Goal: Information Seeking & Learning: Learn about a topic

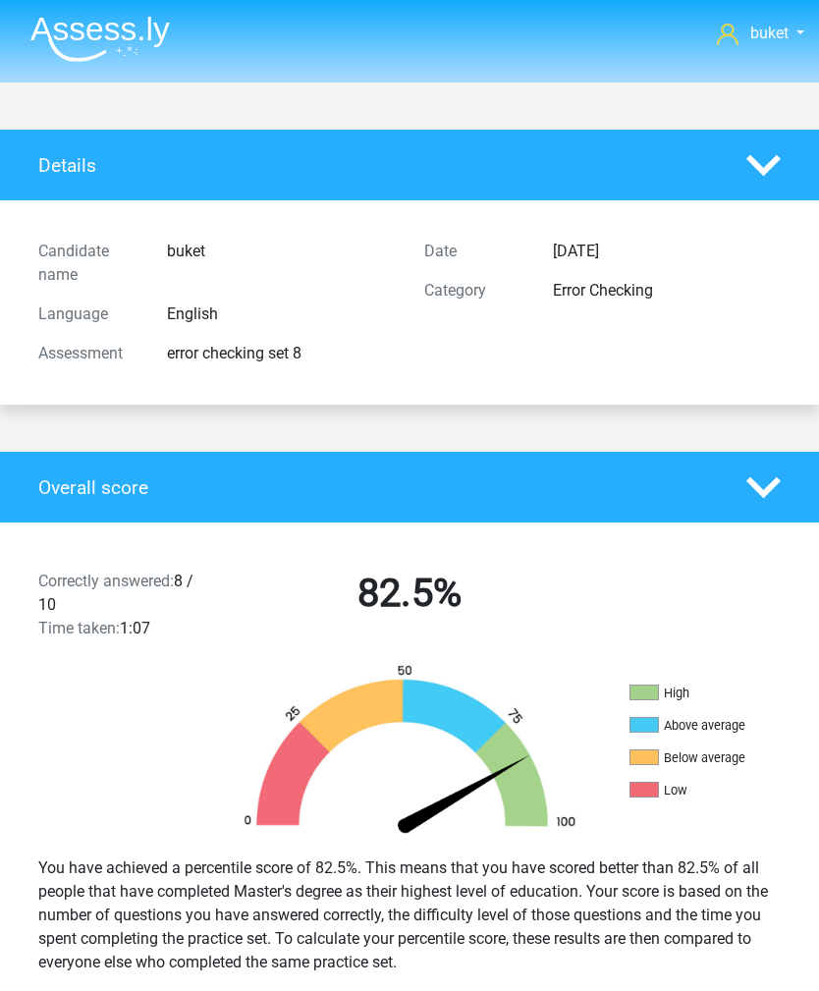
scroll to position [2486, 0]
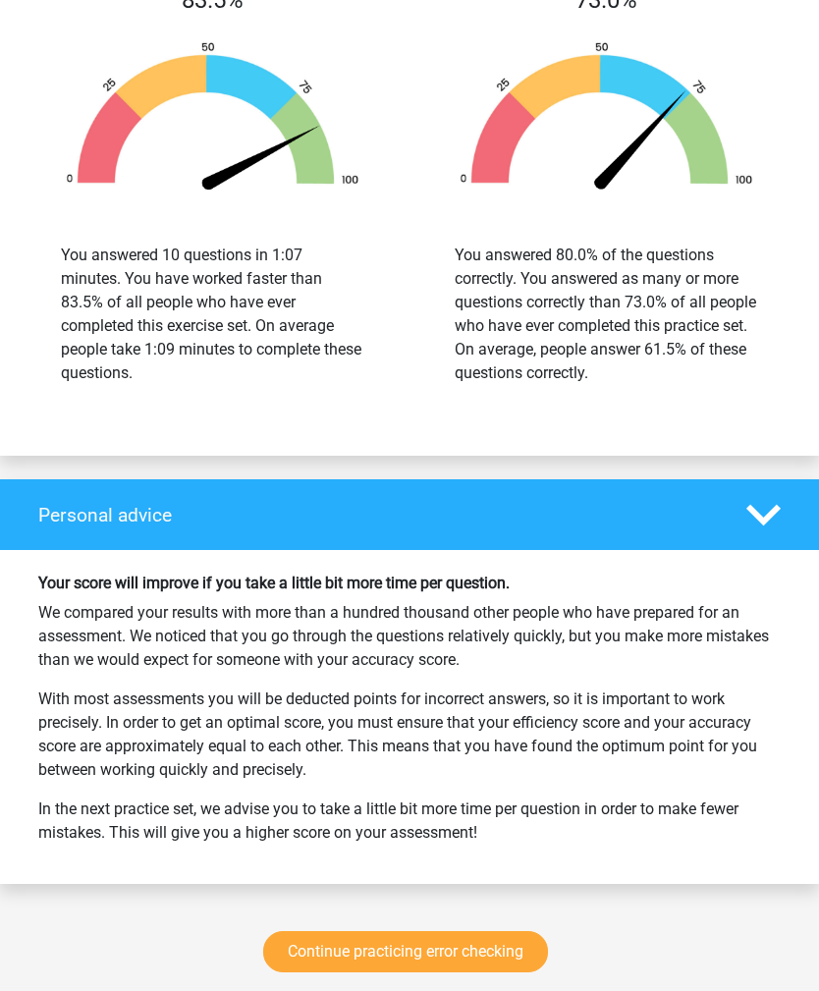
click at [473, 934] on link "Continue practicing error checking" at bounding box center [405, 951] width 285 height 41
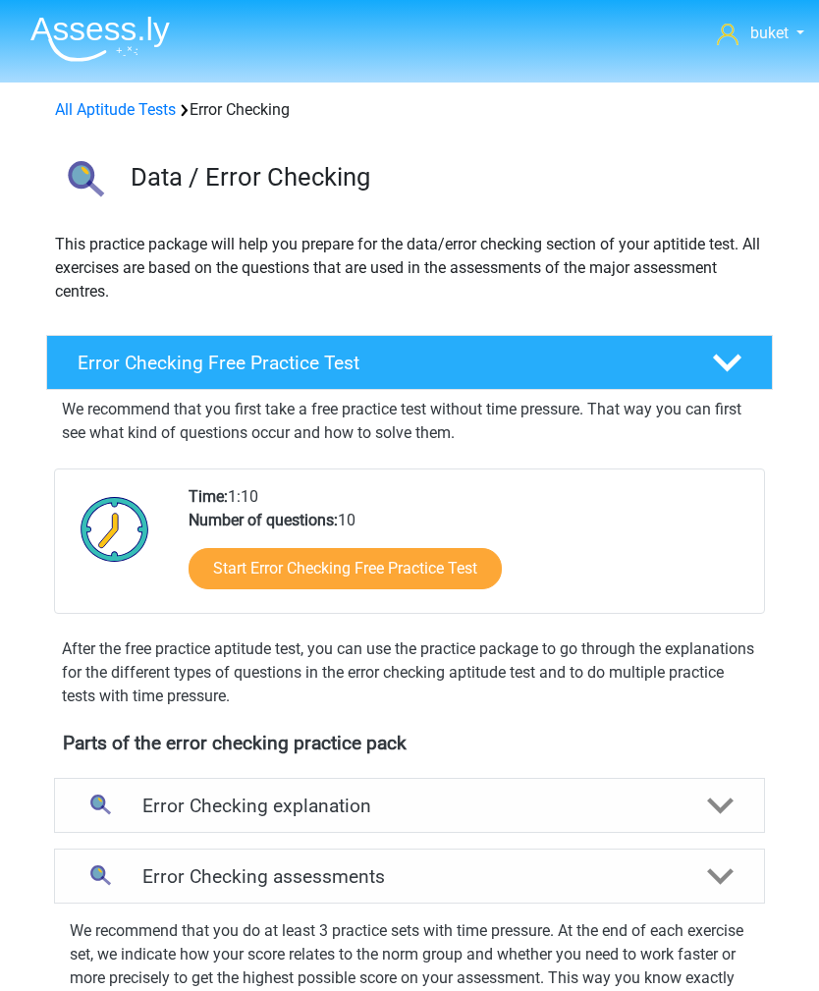
scroll to position [841, 0]
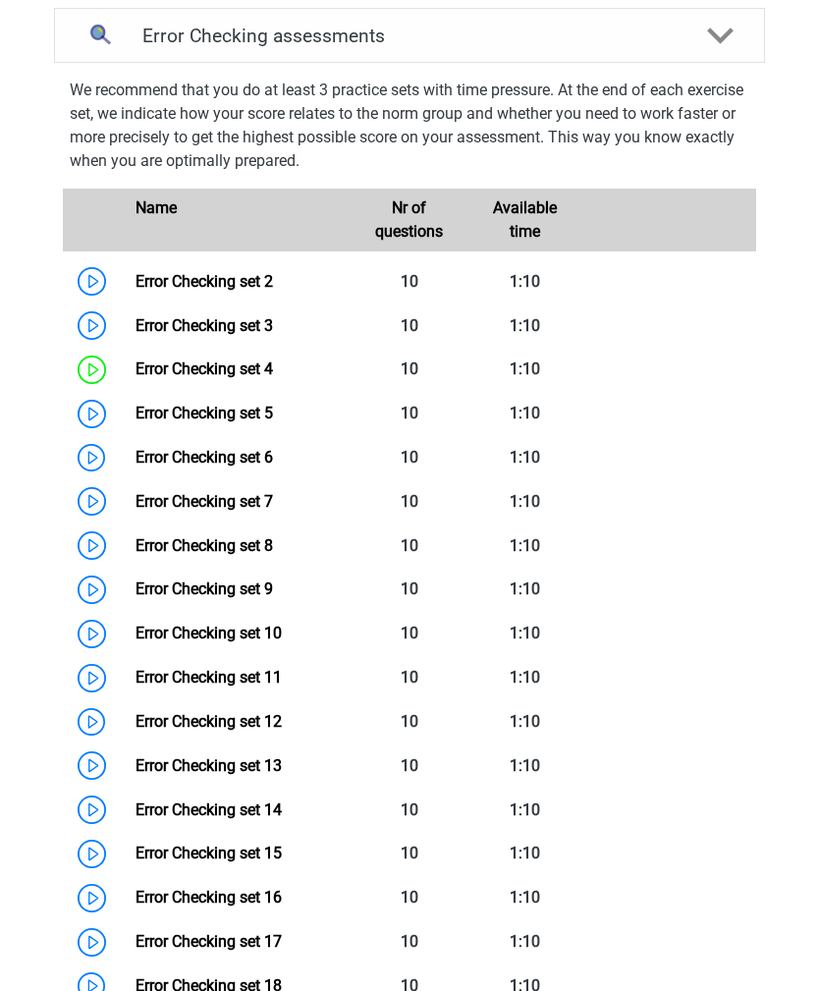
click at [136, 731] on link "Error Checking set 12" at bounding box center [209, 721] width 146 height 19
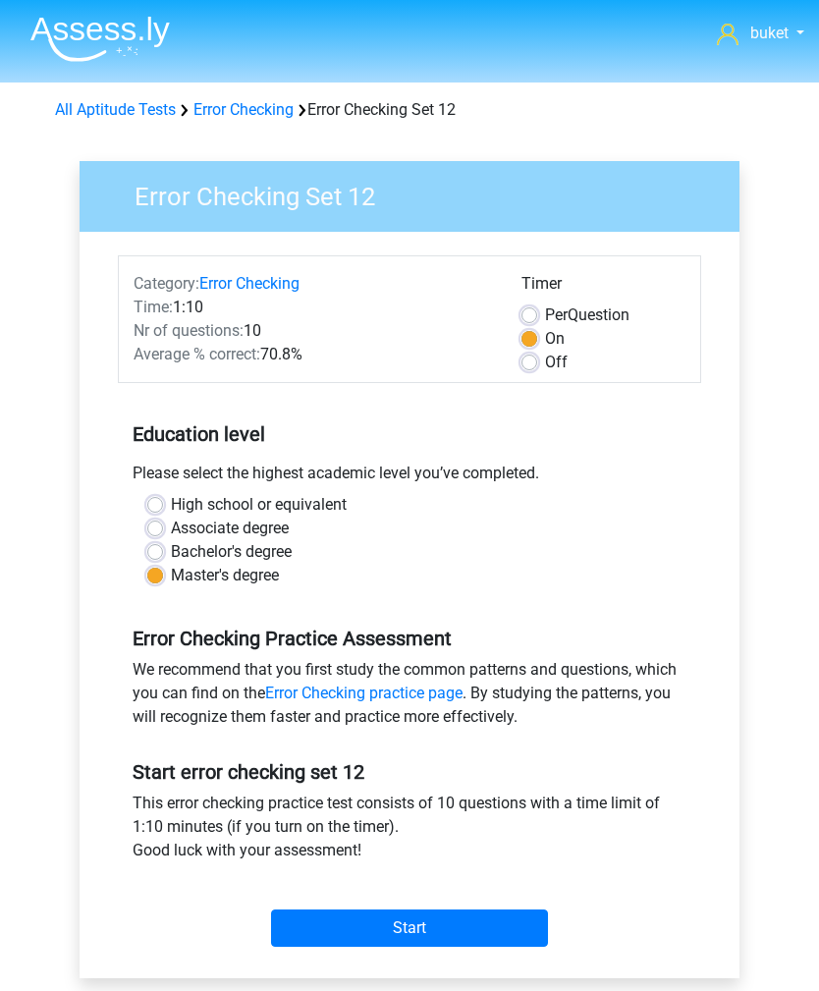
click at [451, 912] on input "Start" at bounding box center [409, 927] width 277 height 37
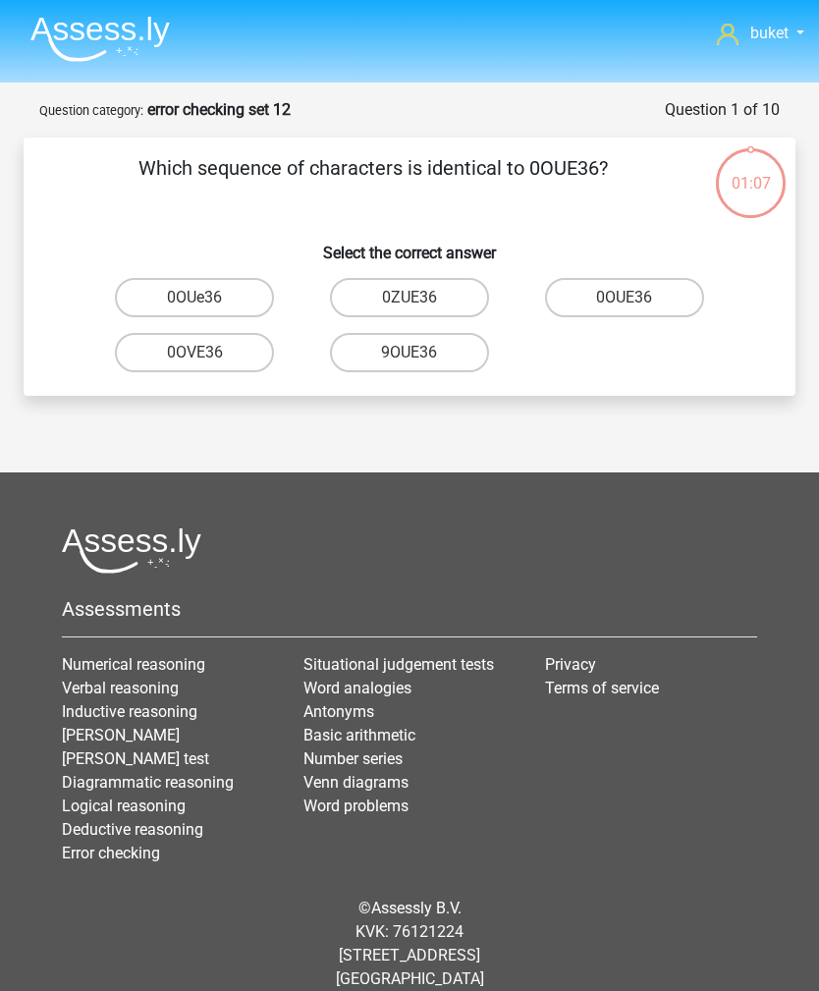
click at [629, 303] on input "0OUE36" at bounding box center [631, 304] width 13 height 13
radio input "true"
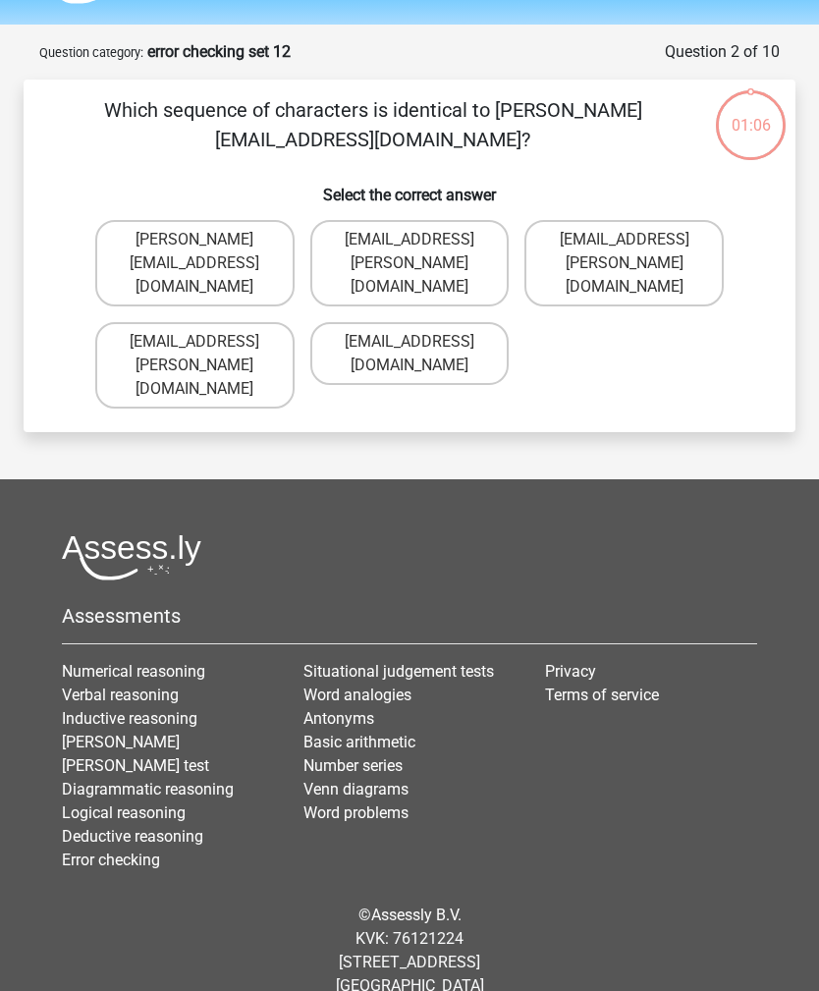
scroll to position [63, 0]
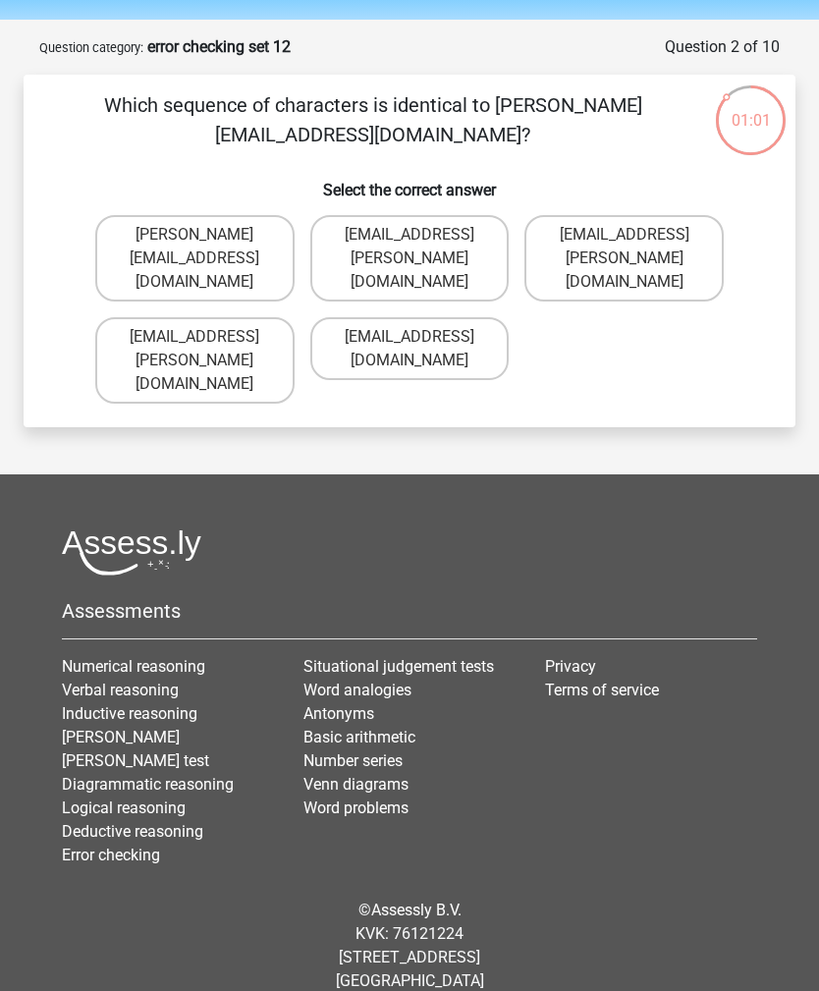
click at [131, 232] on label "Willow+Sinclair@email.com.uk" at bounding box center [194, 258] width 199 height 86
click at [194, 235] on input "Willow+Sinclair@email.com.uk" at bounding box center [200, 241] width 13 height 13
radio input "true"
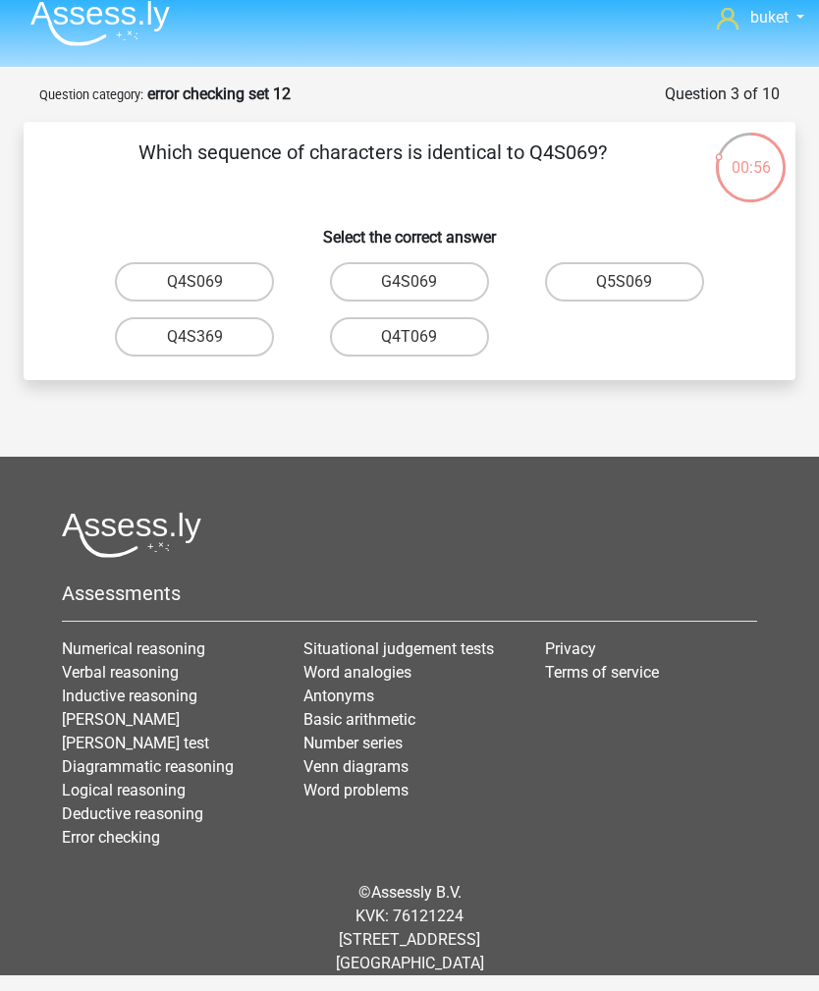
click at [148, 262] on label "Q4S069" at bounding box center [194, 281] width 159 height 39
click at [194, 282] on input "Q4S069" at bounding box center [200, 288] width 13 height 13
radio input "true"
click at [461, 262] on label "C8O99W" at bounding box center [409, 281] width 159 height 39
click at [422, 282] on input "C8O99W" at bounding box center [415, 288] width 13 height 13
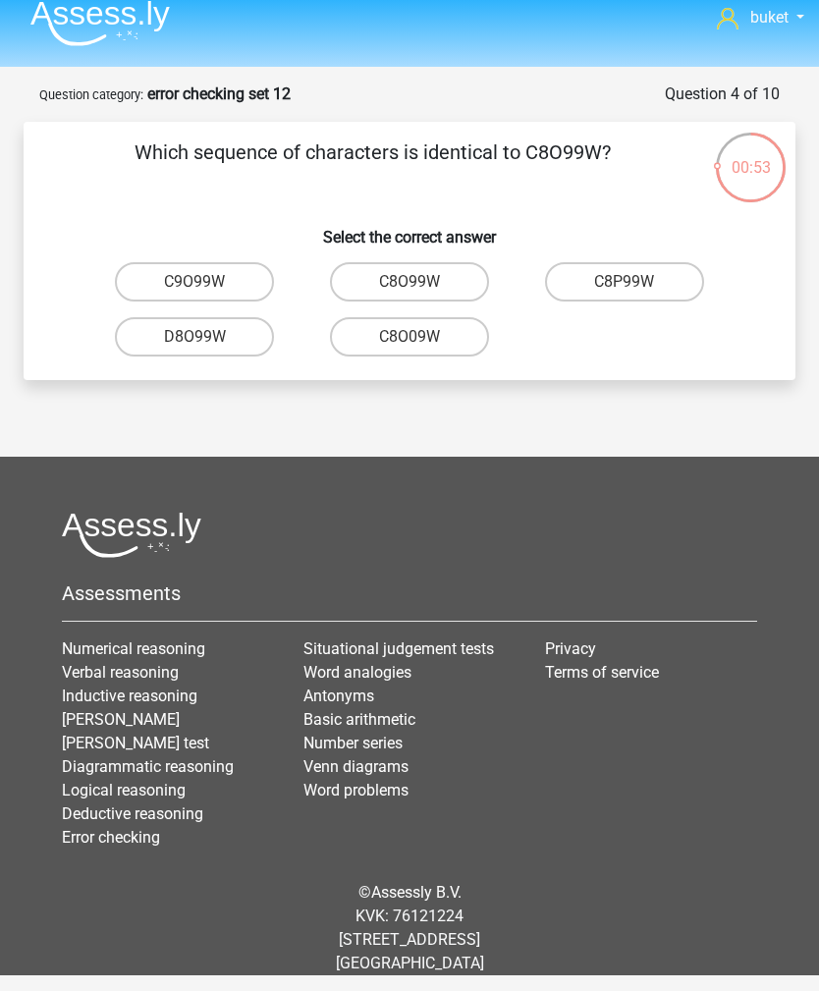
radio input "true"
click at [155, 262] on label "UNSj99" at bounding box center [194, 281] width 159 height 39
click at [194, 282] on input "UNSj99" at bounding box center [200, 288] width 13 height 13
radio input "true"
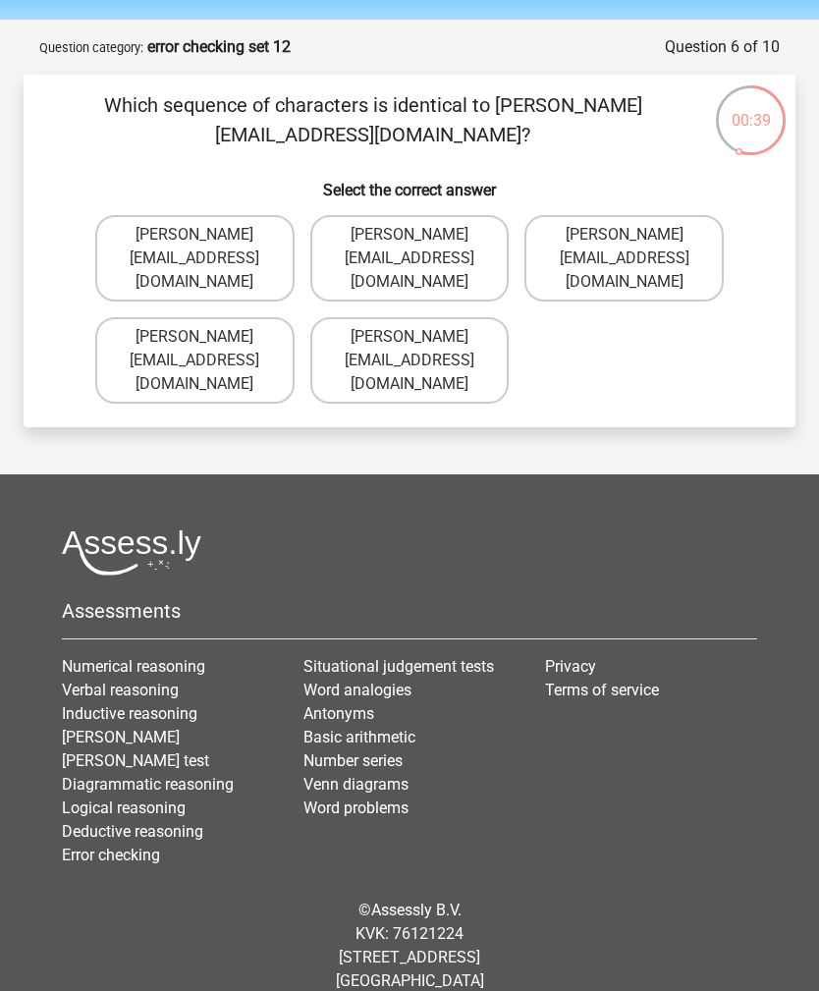
click at [655, 259] on label "Freddie-Williams@Gmail.gr" at bounding box center [623, 258] width 199 height 86
click at [637, 247] on input "Freddie-Williams@Gmail.gr" at bounding box center [631, 241] width 13 height 13
radio input "true"
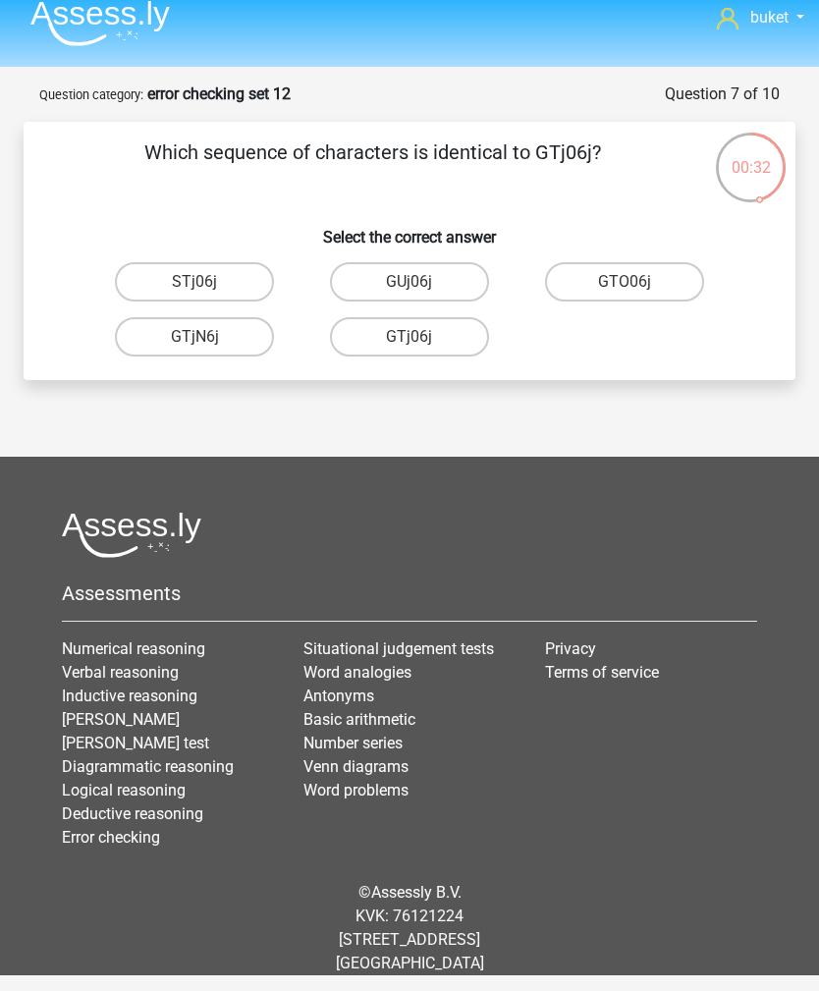
click at [444, 317] on label "GTj06j" at bounding box center [409, 336] width 159 height 39
click at [422, 337] on input "GTj06j" at bounding box center [415, 343] width 13 height 13
radio input "true"
click at [149, 317] on label "5W88B0" at bounding box center [194, 336] width 159 height 39
click at [194, 337] on input "5W88B0" at bounding box center [200, 343] width 13 height 13
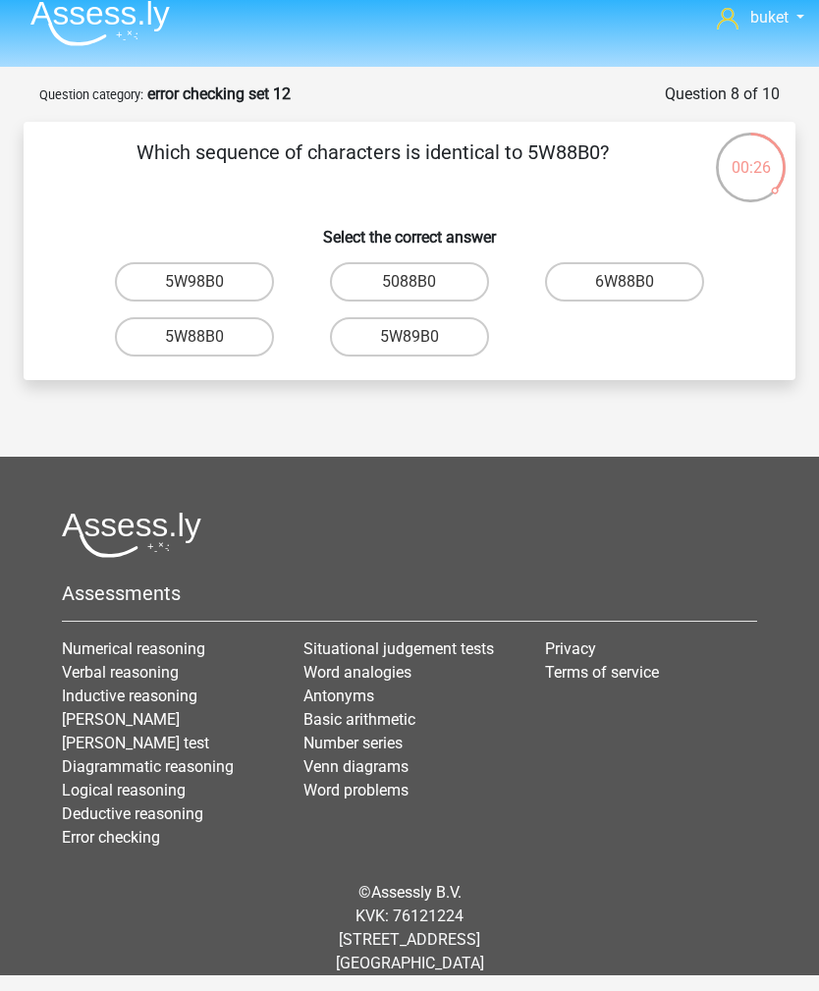
radio input "true"
click at [648, 262] on label "460iO6" at bounding box center [624, 281] width 159 height 39
click at [637, 282] on input "460iO6" at bounding box center [631, 288] width 13 height 13
radio input "true"
click at [144, 262] on label "W1O190" at bounding box center [194, 281] width 159 height 39
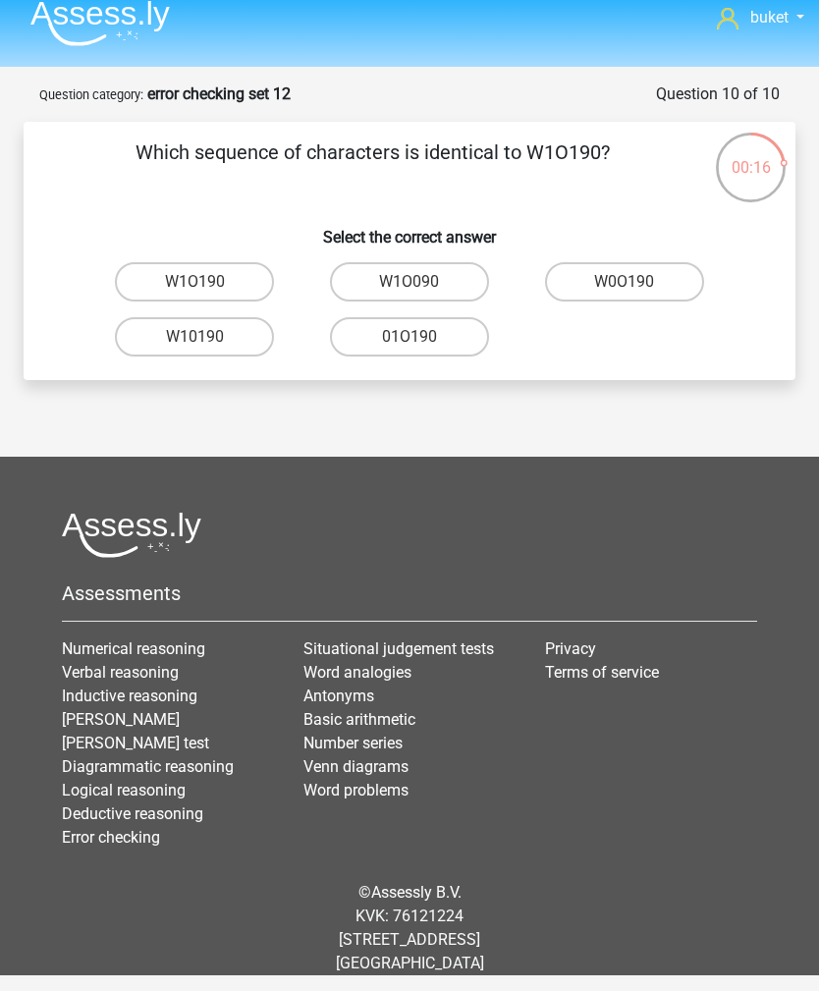
click at [194, 282] on input "W1O190" at bounding box center [200, 288] width 13 height 13
radio input "true"
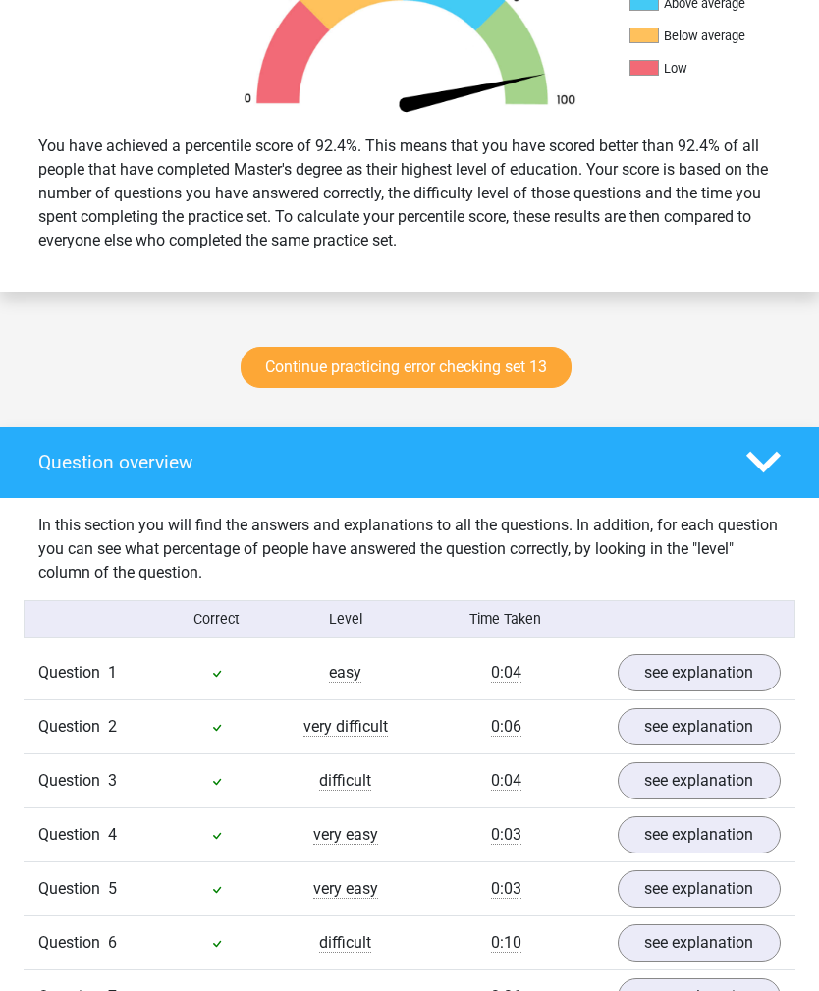
scroll to position [720, 0]
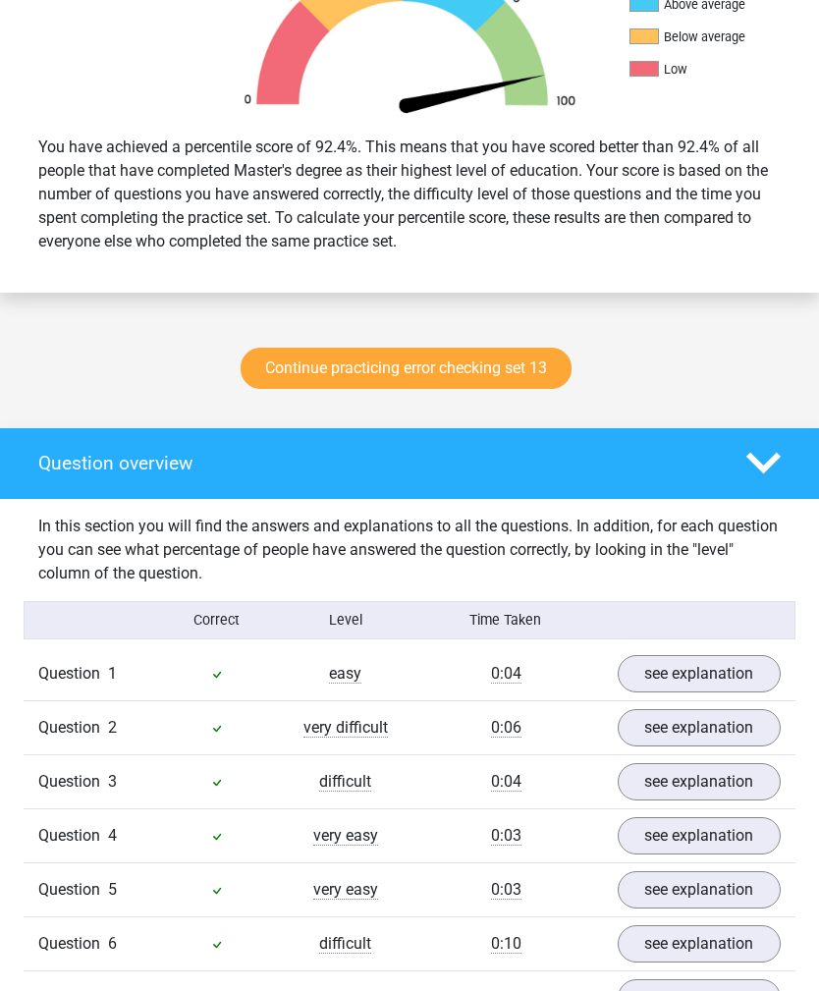
click at [513, 373] on link "Continue practicing error checking set 13" at bounding box center [406, 369] width 331 height 41
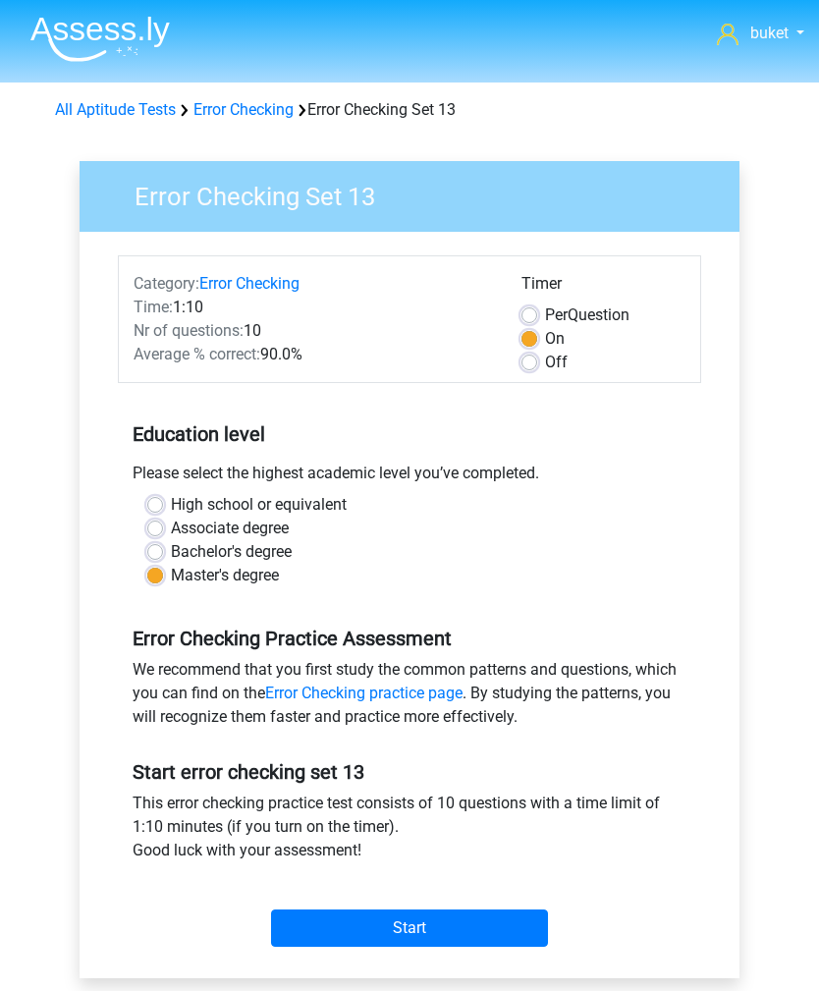
click at [503, 939] on input "Start" at bounding box center [409, 927] width 277 height 37
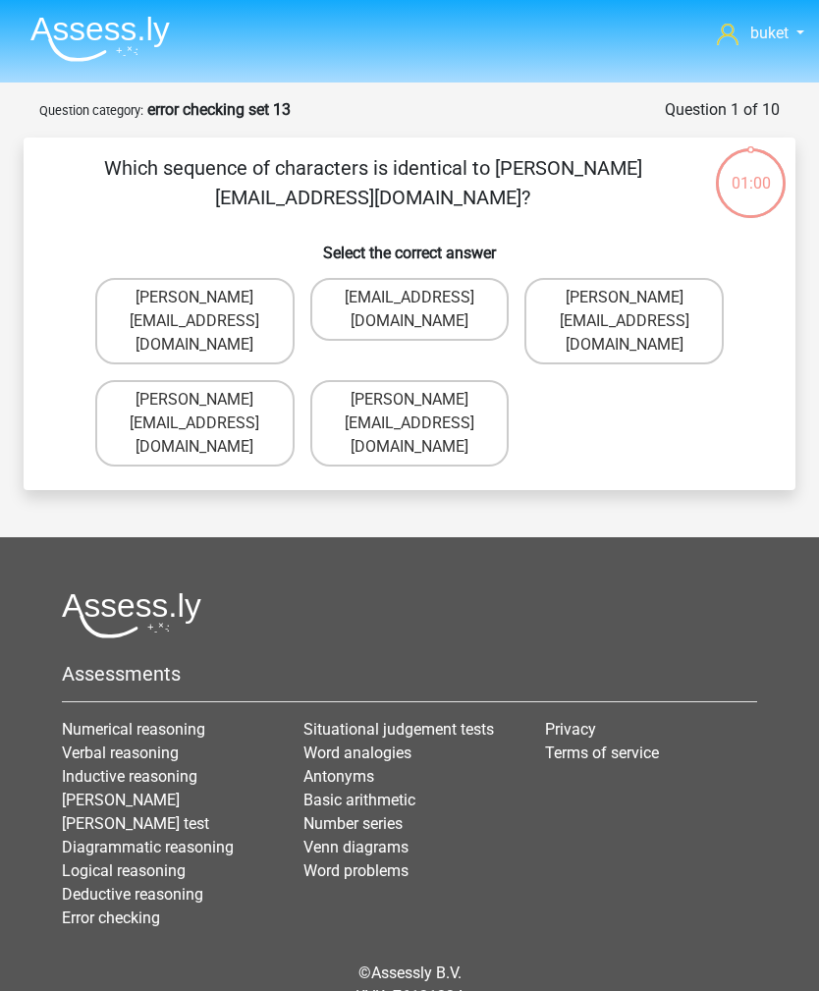
click at [479, 380] on label "Daniel_Aylward@hotmail.com.co" at bounding box center [409, 423] width 199 height 86
click at [422, 400] on input "Daniel_Aylward@hotmail.com.co" at bounding box center [415, 406] width 13 height 13
radio input "true"
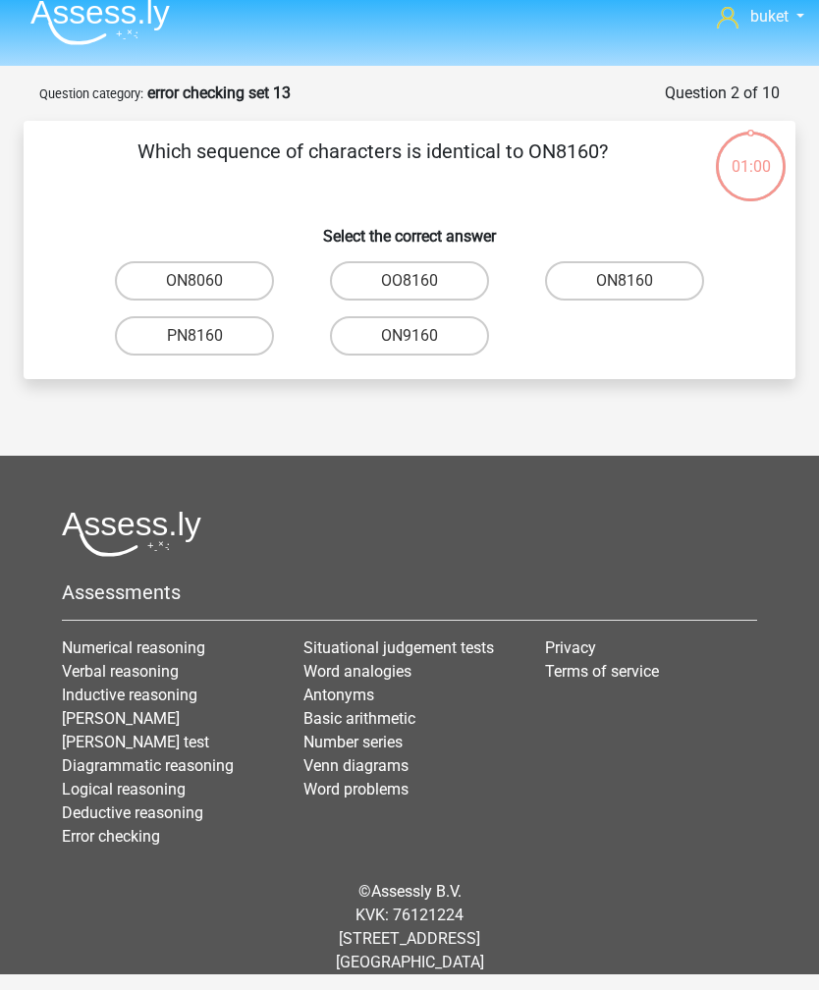
scroll to position [63, 0]
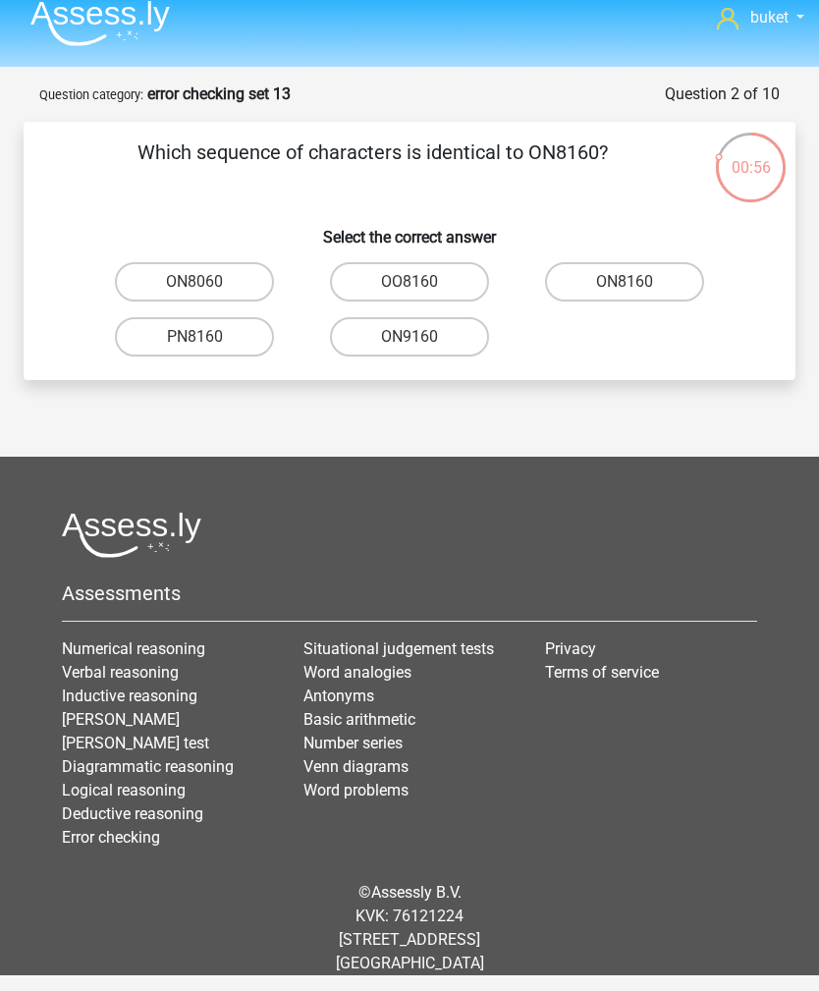
click at [637, 282] on input "ON8160" at bounding box center [631, 288] width 13 height 13
radio input "true"
click at [152, 262] on label "GOTN80" at bounding box center [194, 281] width 159 height 39
click at [194, 282] on input "GOTN80" at bounding box center [200, 288] width 13 height 13
radio input "true"
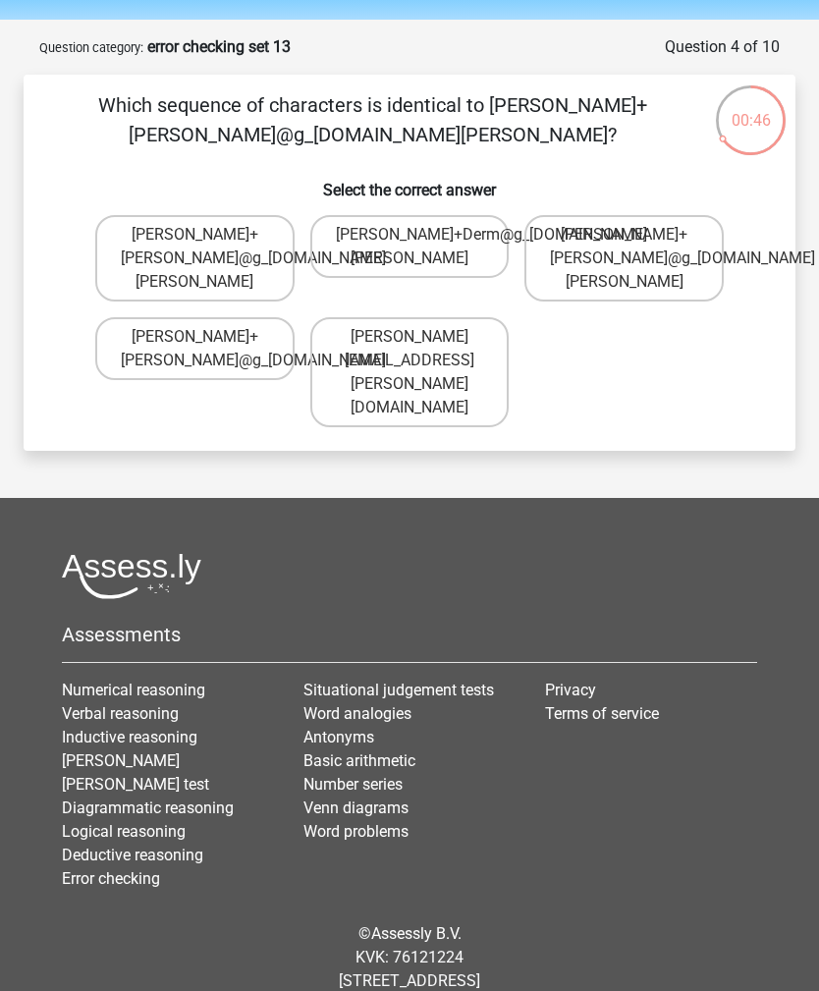
click at [124, 227] on label "Theodore+Dern@g_mail.gl" at bounding box center [194, 258] width 199 height 86
click at [194, 235] on input "Theodore+Dern@g_mail.gl" at bounding box center [200, 241] width 13 height 13
radio input "true"
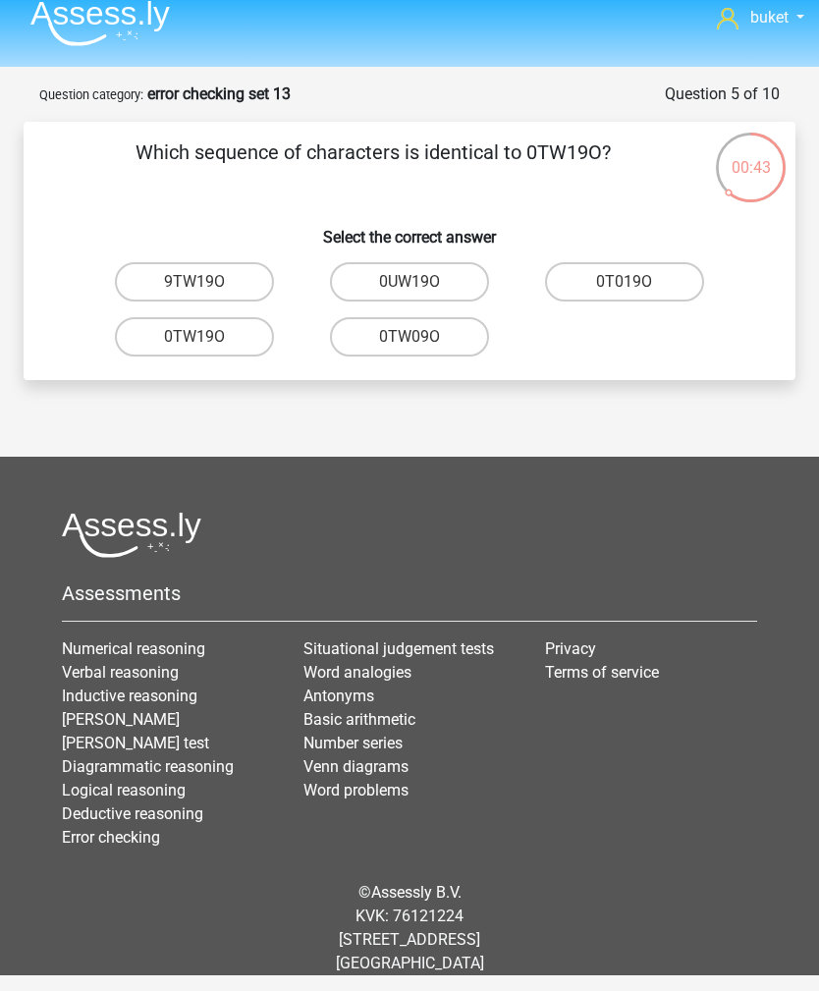
click at [144, 317] on label "0TW19O" at bounding box center [194, 336] width 159 height 39
click at [194, 337] on input "0TW19O" at bounding box center [200, 343] width 13 height 13
radio input "true"
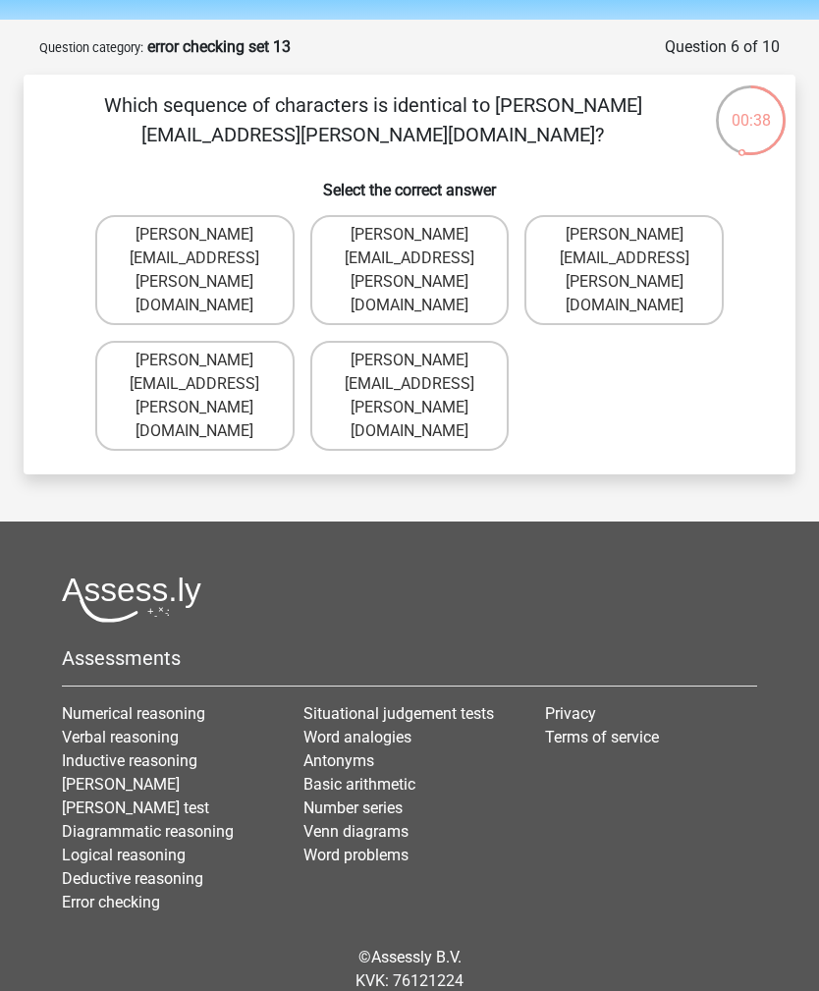
click at [135, 341] on label "Amelia+Harrison@hotmail.uk.com" at bounding box center [194, 396] width 199 height 110
click at [194, 360] on input "Amelia+Harrison@hotmail.uk.com" at bounding box center [200, 366] width 13 height 13
radio input "true"
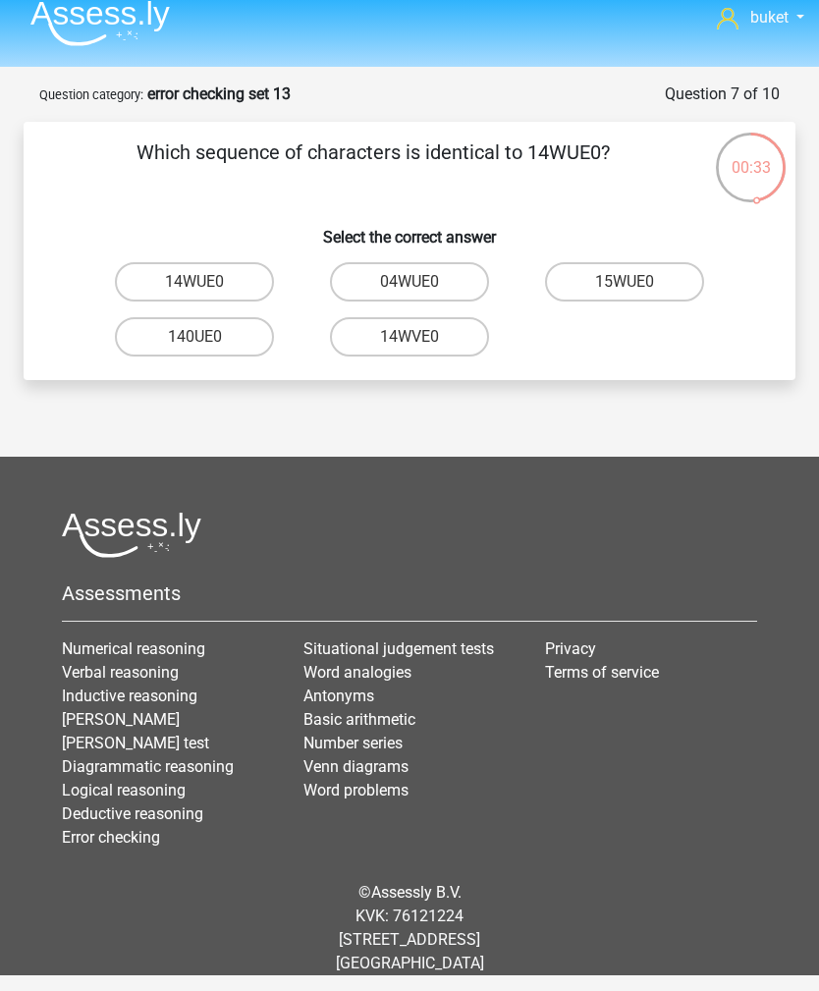
click at [153, 262] on label "14WUE0" at bounding box center [194, 281] width 159 height 39
click at [194, 282] on input "14WUE0" at bounding box center [200, 288] width 13 height 13
radio input "true"
click at [450, 262] on label "TGWIOD" at bounding box center [409, 281] width 159 height 39
click at [422, 282] on input "TGWIOD" at bounding box center [415, 288] width 13 height 13
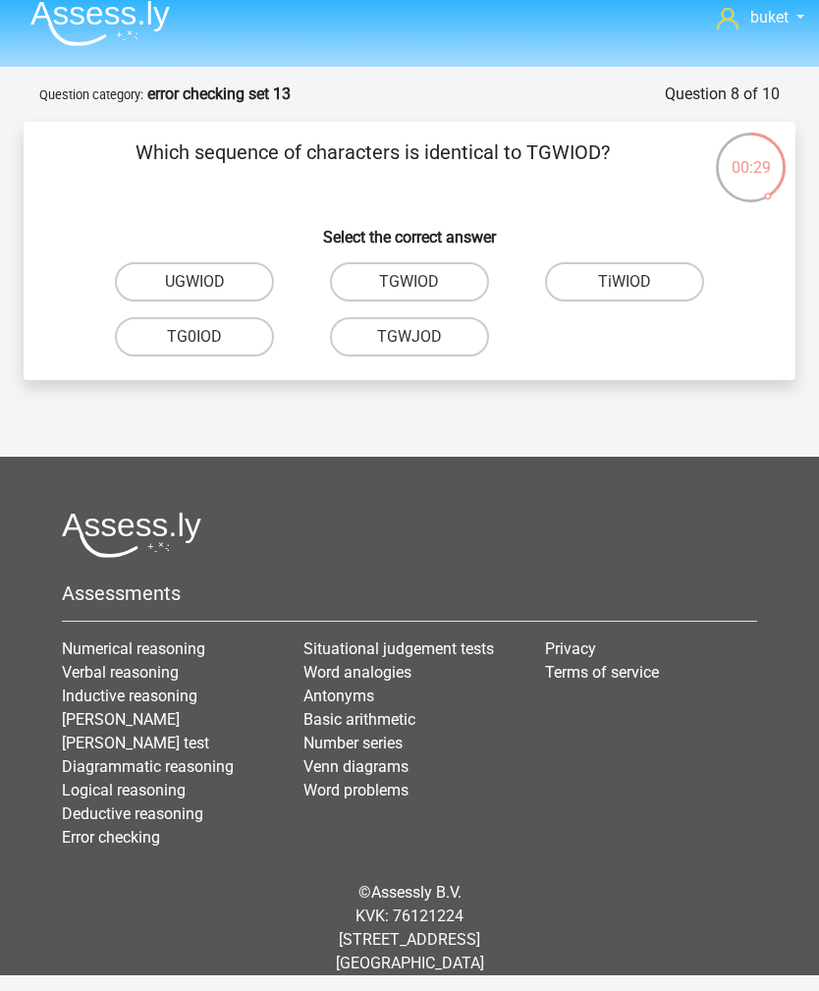
radio input "true"
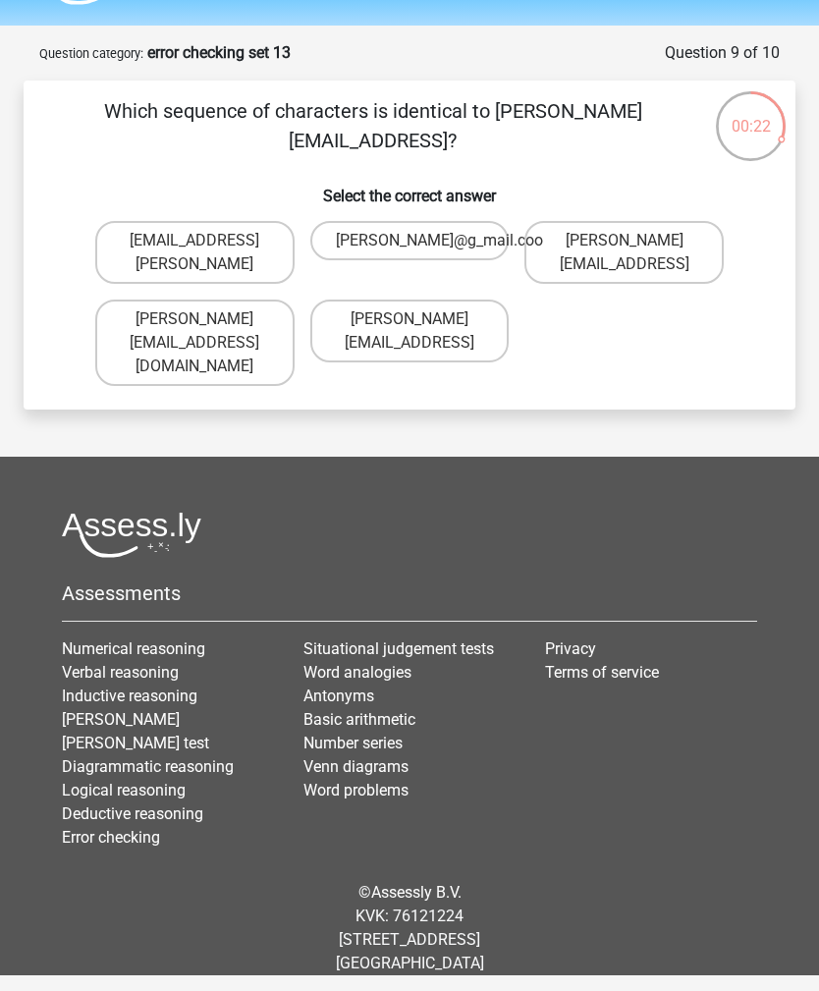
click at [462, 334] on label "Ella-Dern@g-mail.coo" at bounding box center [409, 331] width 199 height 63
click at [422, 332] on input "Ella-Dern@g-mail.coo" at bounding box center [415, 325] width 13 height 13
radio input "true"
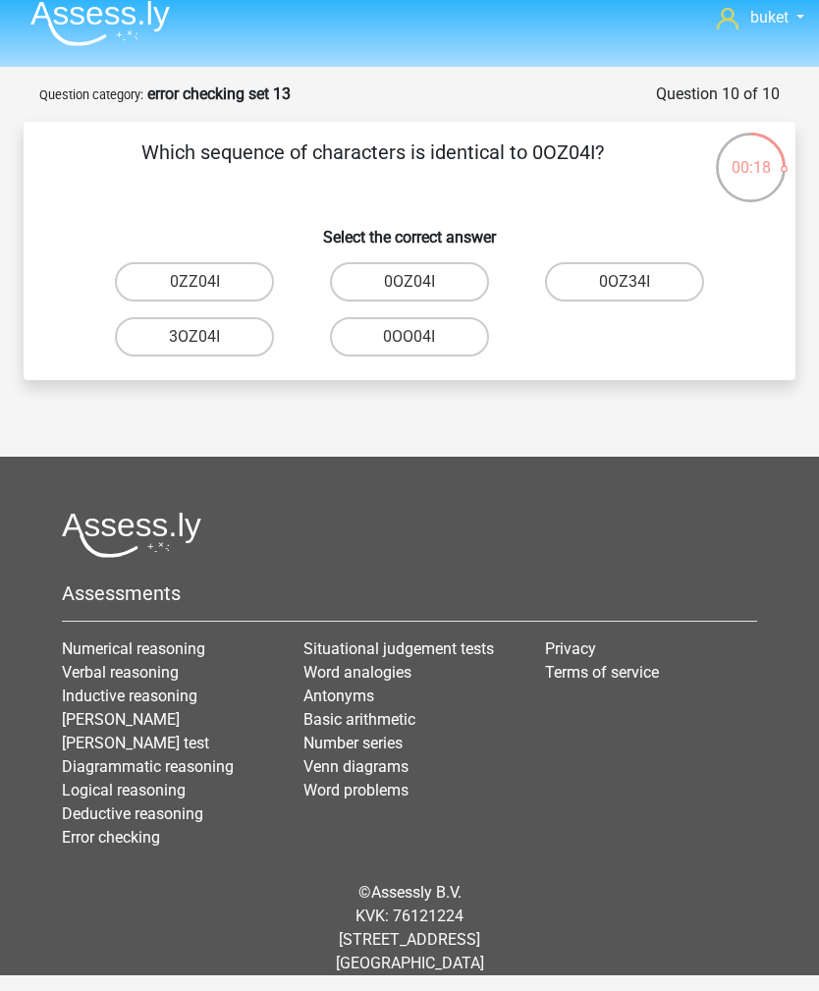
click at [465, 262] on label "0OZ04I" at bounding box center [409, 281] width 159 height 39
click at [422, 282] on input "0OZ04I" at bounding box center [415, 288] width 13 height 13
radio input "true"
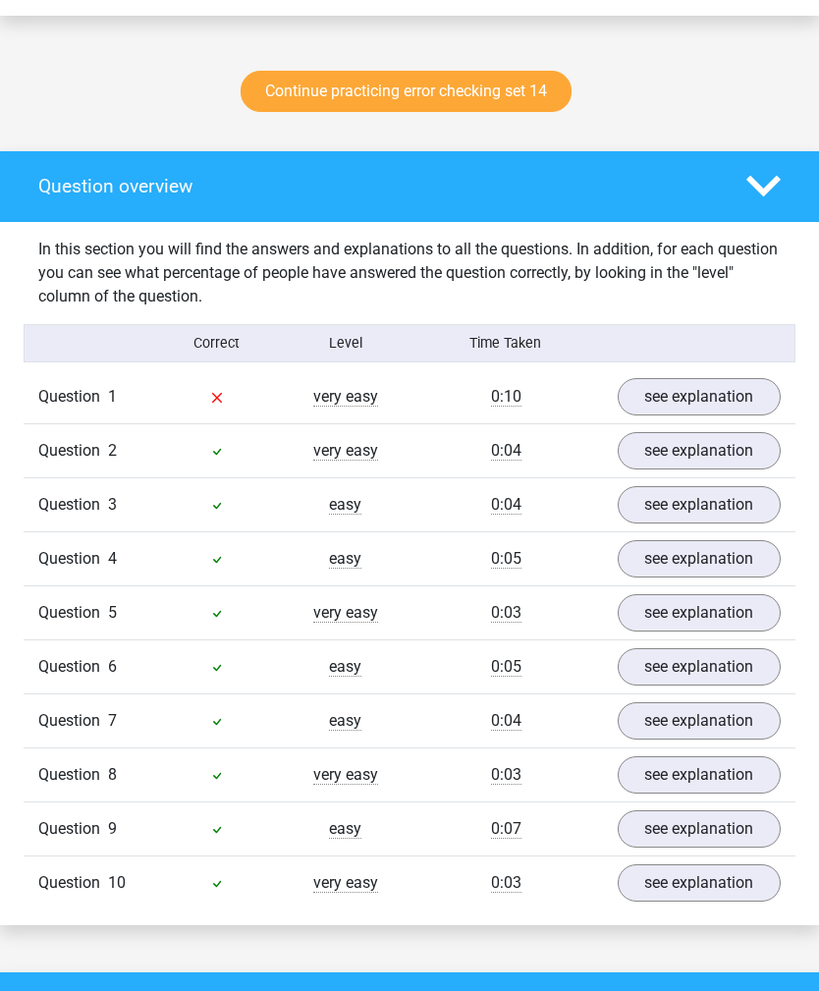
scroll to position [998, 0]
click at [681, 388] on link "see explanation" at bounding box center [700, 396] width 164 height 37
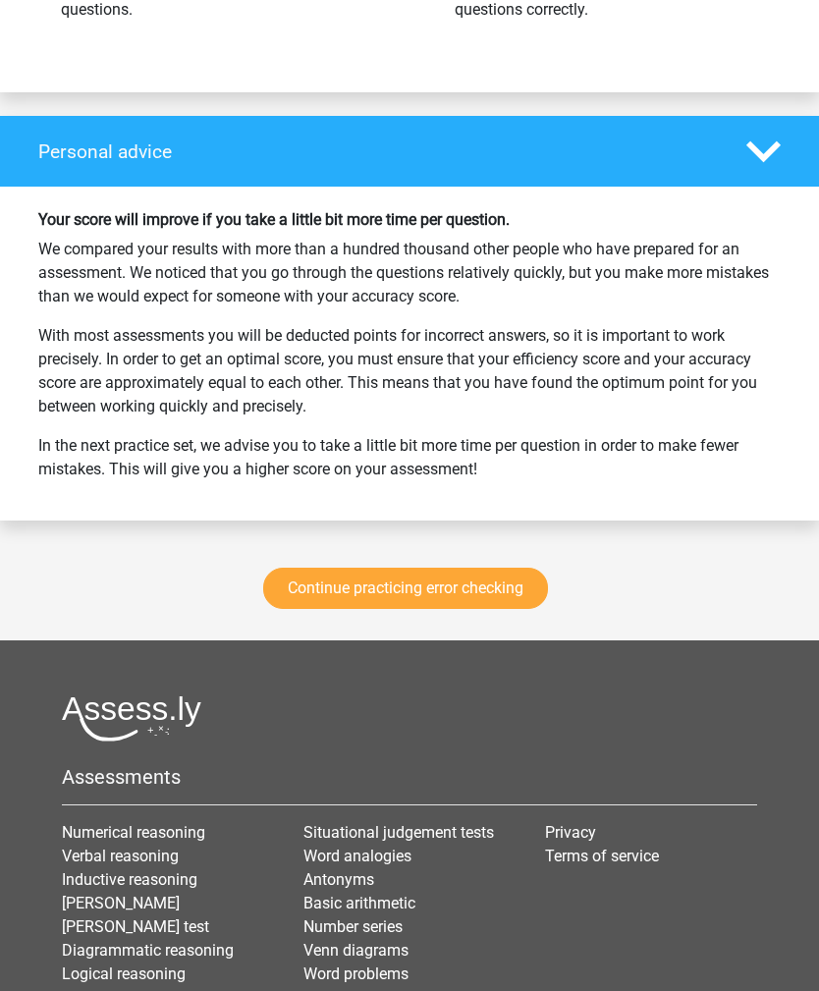
scroll to position [2930, 0]
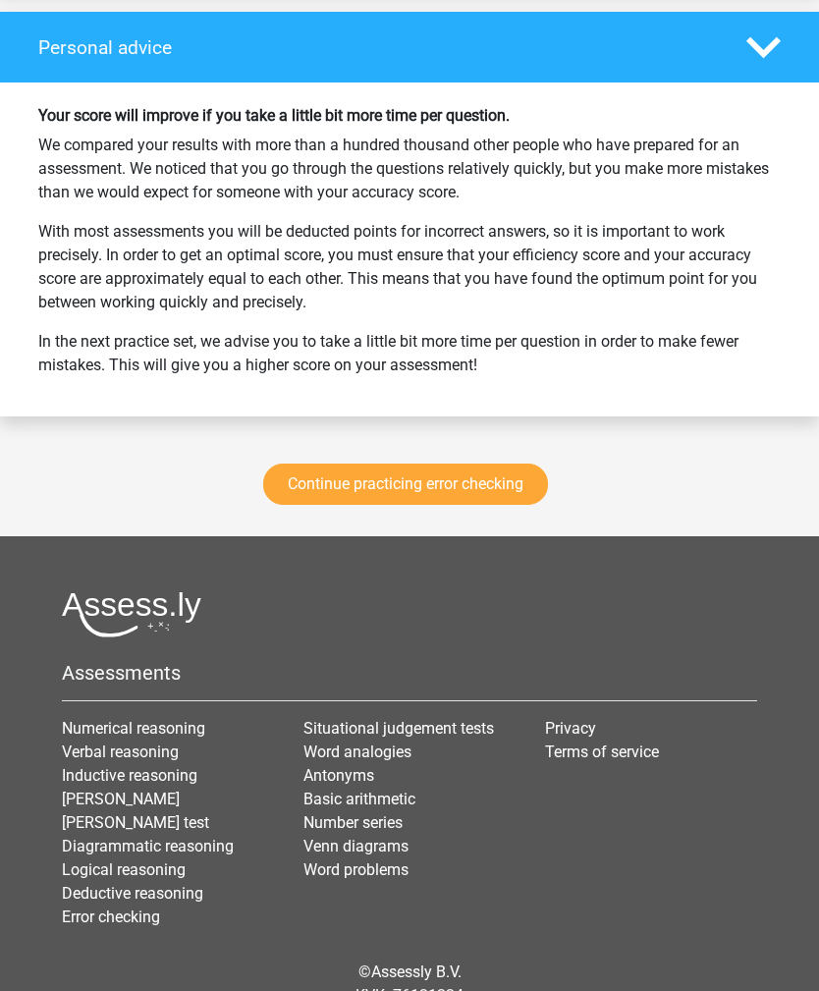
click at [445, 450] on div "Continue practicing error checking" at bounding box center [409, 488] width 819 height 96
click at [445, 488] on link "Continue practicing error checking" at bounding box center [405, 483] width 285 height 41
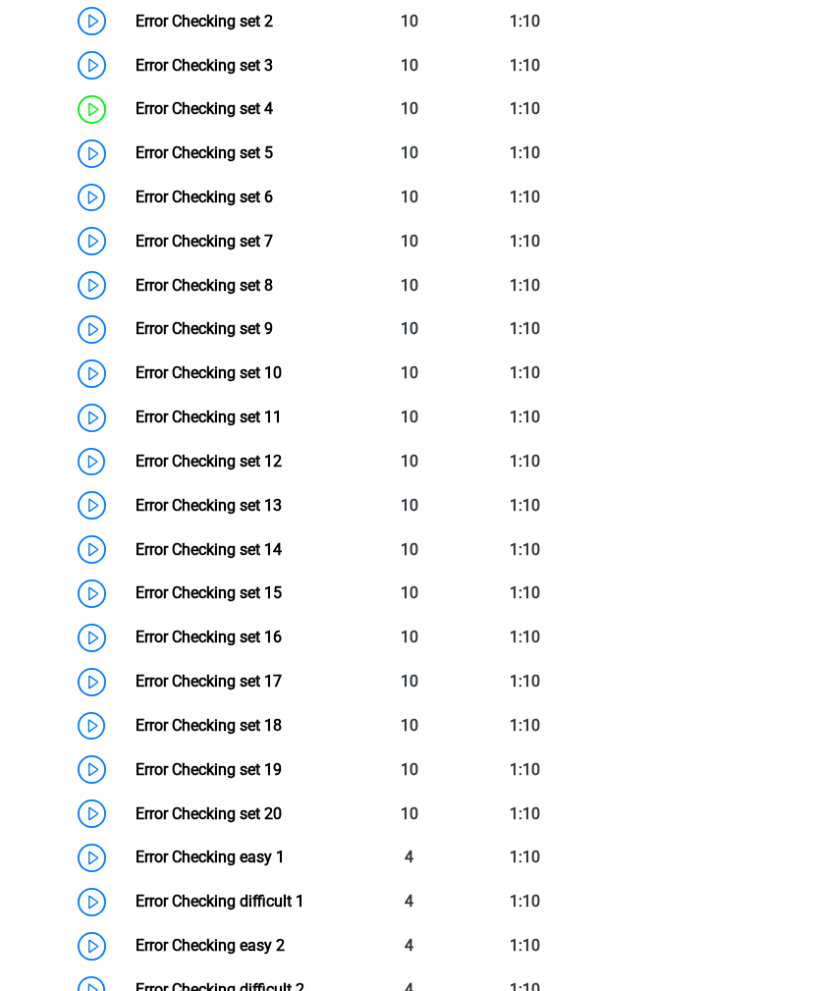
scroll to position [1101, 0]
click at [136, 331] on link "Error Checking set 9" at bounding box center [204, 328] width 137 height 19
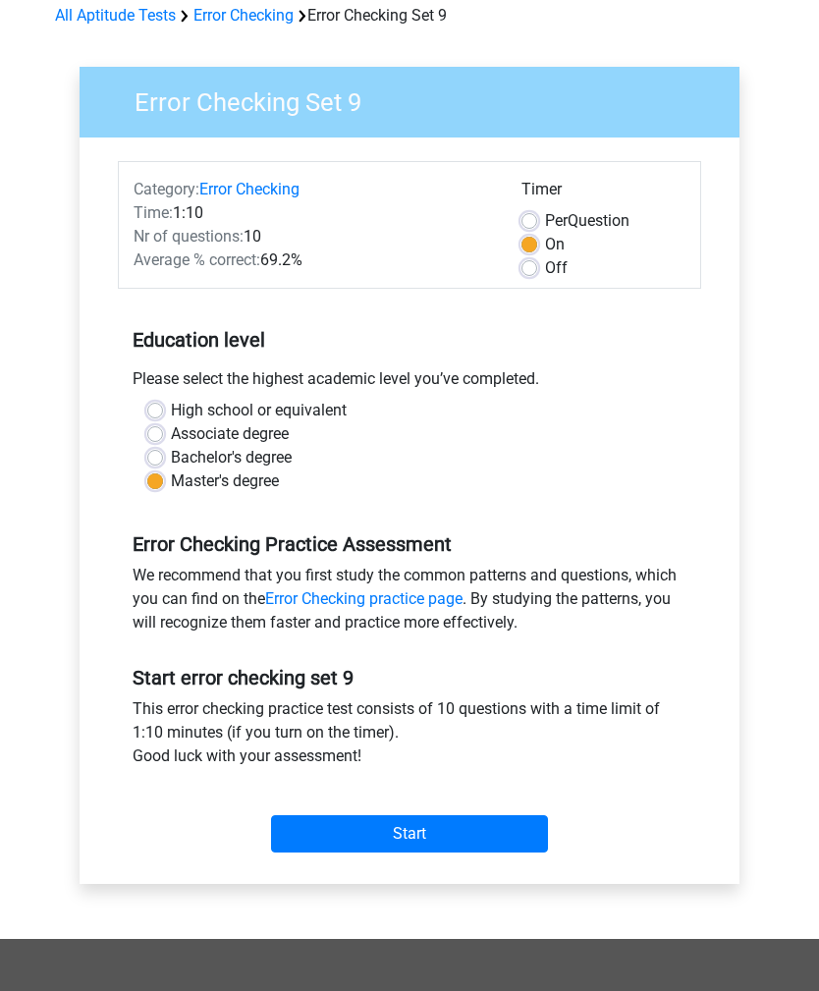
scroll to position [89, 0]
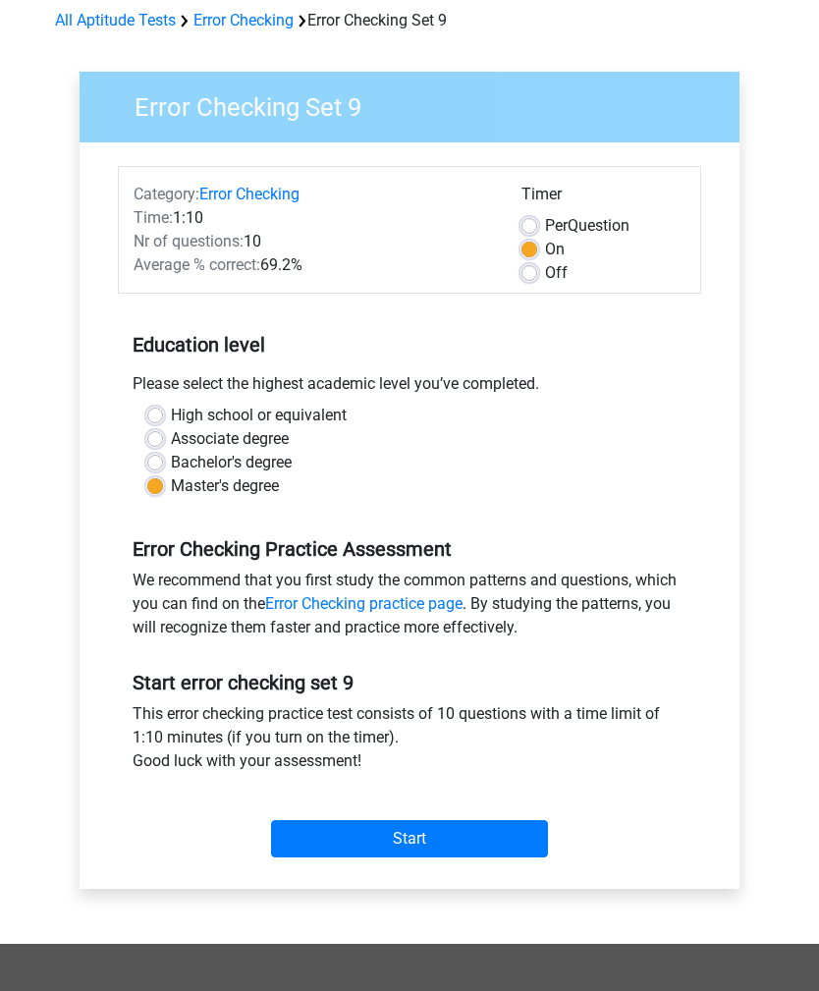
click at [462, 843] on input "Start" at bounding box center [409, 838] width 277 height 37
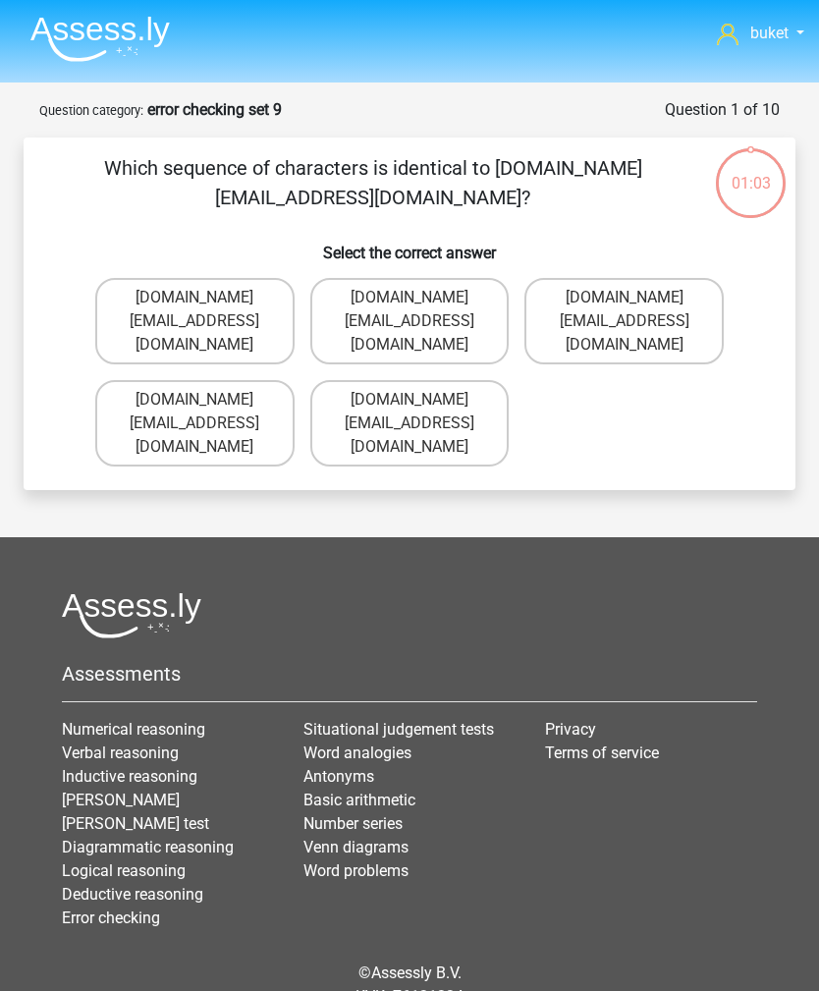
click at [124, 381] on label "Charlie.Bond@e-mail.co.com" at bounding box center [194, 423] width 199 height 86
click at [194, 400] on input "Charlie.Bond@e-mail.co.com" at bounding box center [200, 406] width 13 height 13
radio input "true"
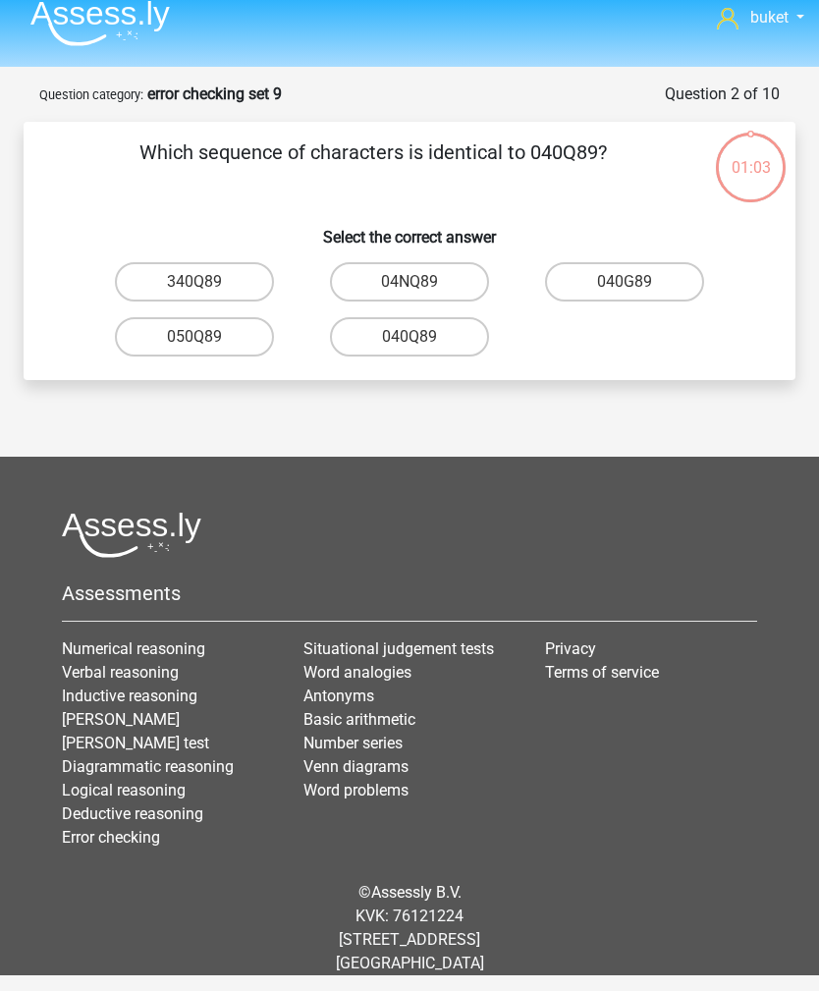
scroll to position [63, 0]
click at [452, 317] on label "040Q89" at bounding box center [409, 336] width 159 height 39
click at [422, 337] on input "040Q89" at bounding box center [415, 343] width 13 height 13
radio input "true"
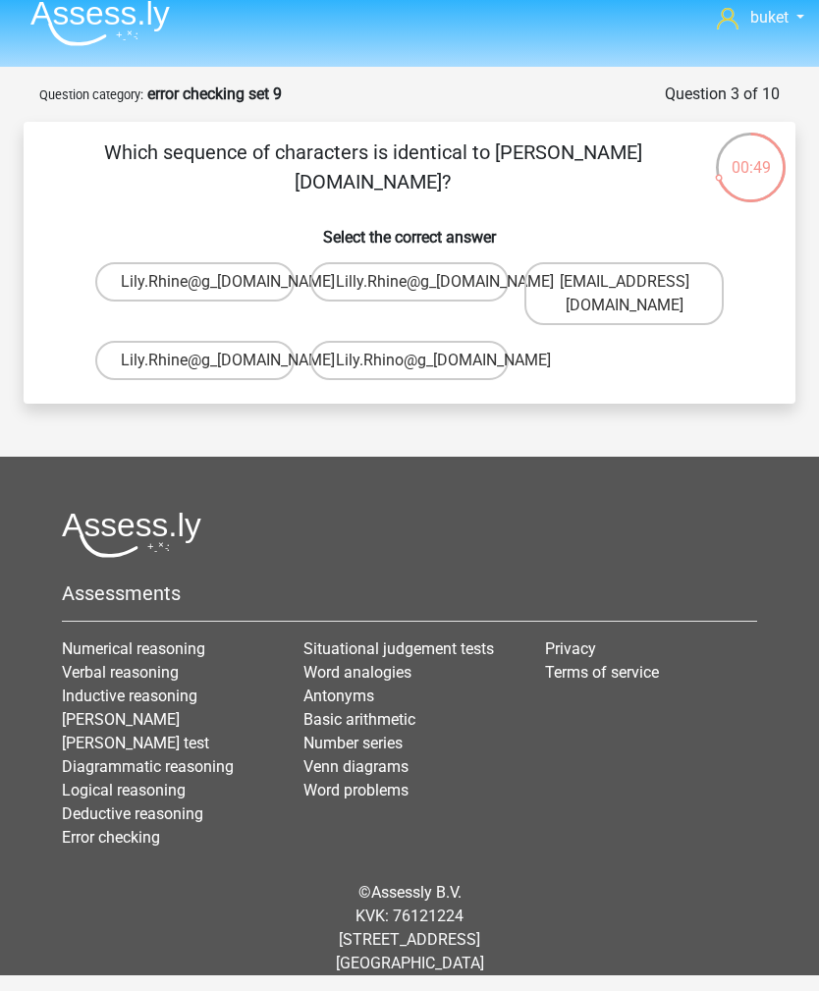
click at [136, 341] on label "Lily.Rhine@g_mail.br" at bounding box center [194, 360] width 199 height 39
click at [194, 360] on input "Lily.Rhine@g_mail.br" at bounding box center [200, 366] width 13 height 13
radio input "true"
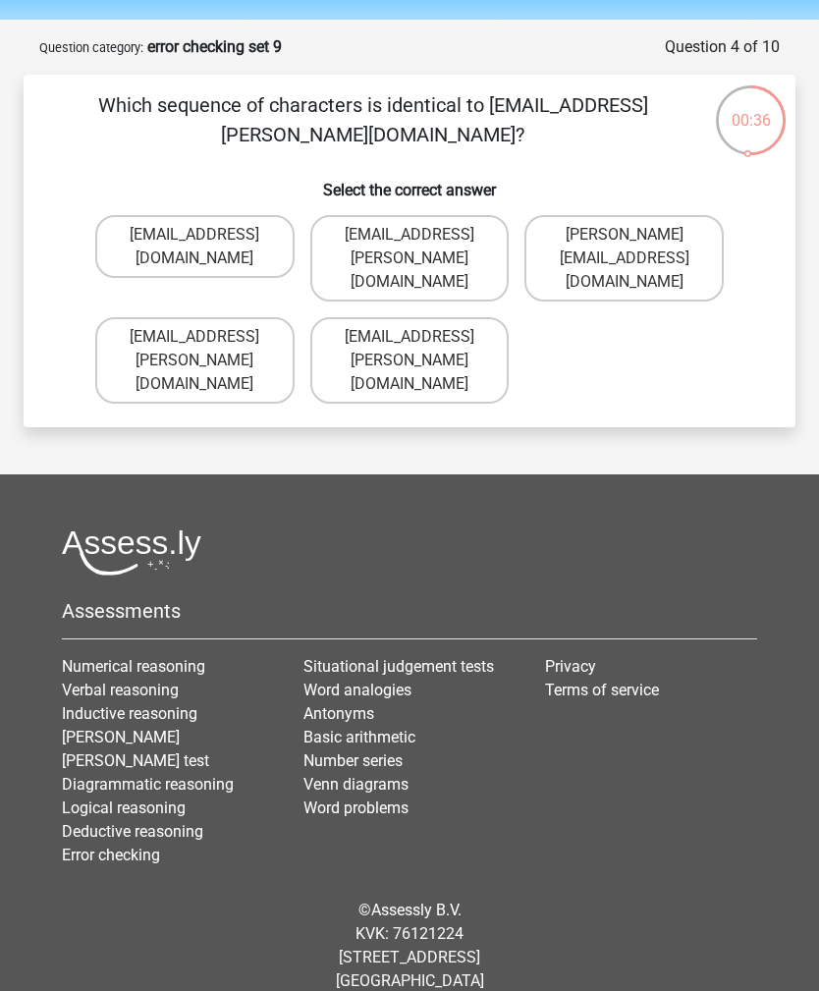
click at [666, 275] on label "Freia-Meade@jointmail.co.com" at bounding box center [623, 258] width 199 height 86
click at [637, 247] on input "Freia-Meade@jointmail.co.com" at bounding box center [631, 241] width 13 height 13
radio input "true"
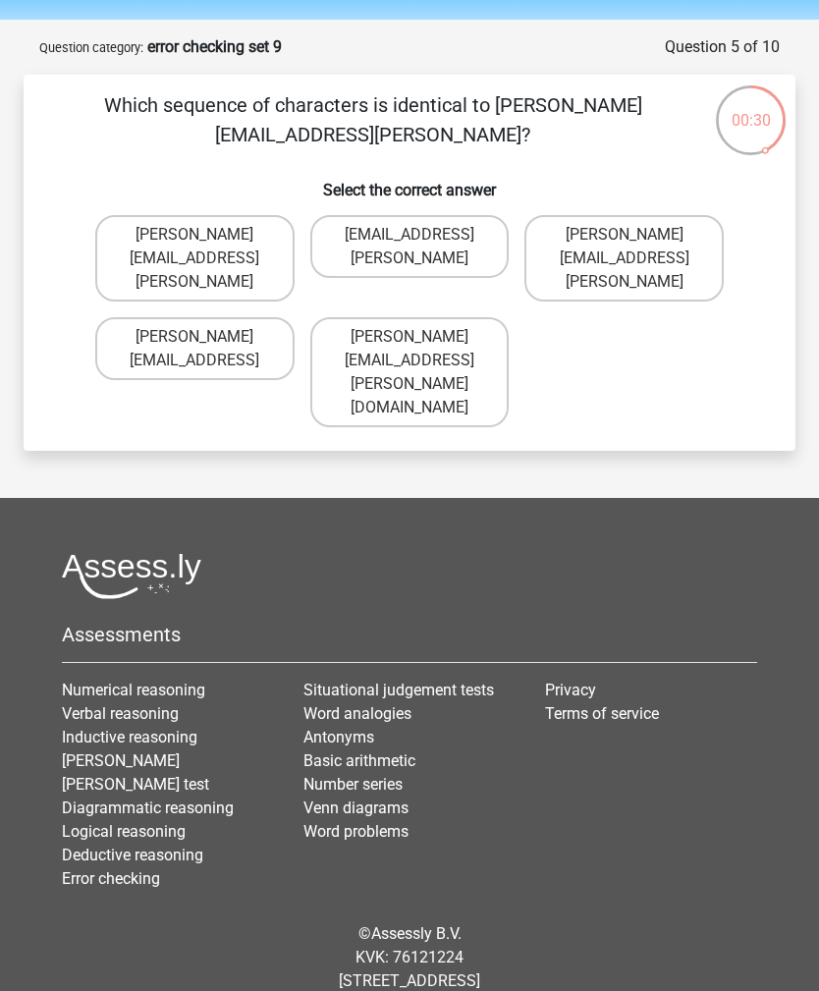
click at [131, 243] on label "Isaac+Wright@mailme.coo" at bounding box center [194, 258] width 199 height 86
click at [194, 243] on input "Isaac+Wright@mailme.coo" at bounding box center [200, 241] width 13 height 13
radio input "true"
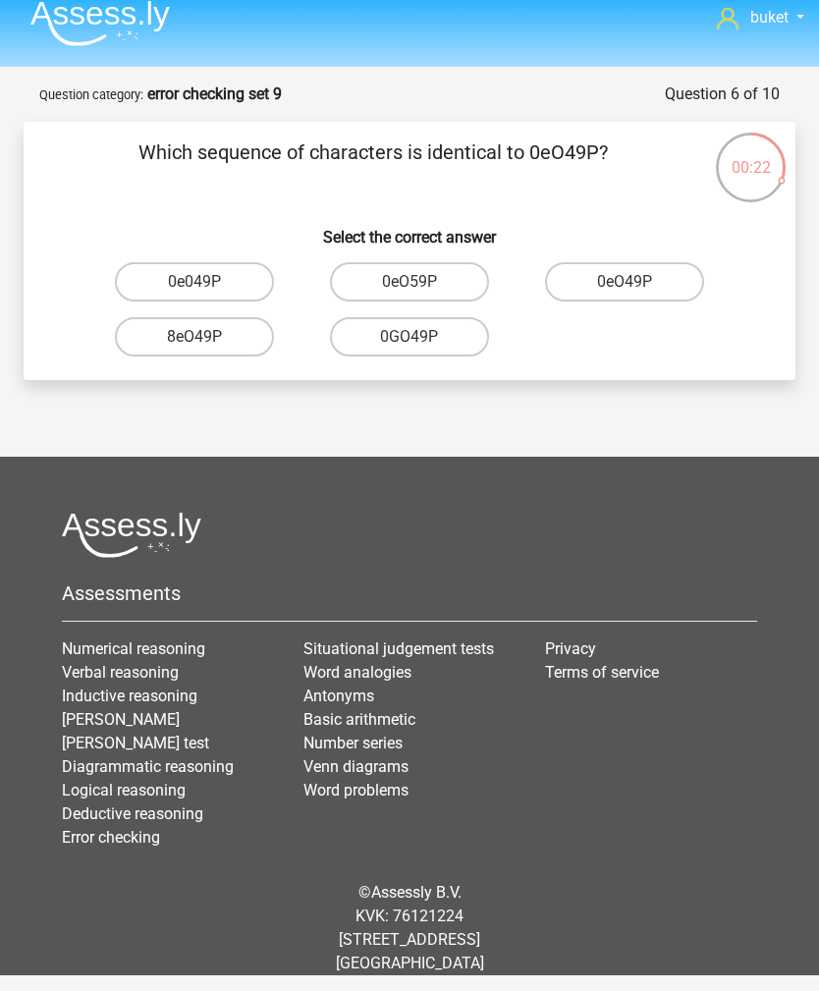
click at [651, 262] on label "0eO49P" at bounding box center [624, 281] width 159 height 39
click at [637, 282] on input "0eO49P" at bounding box center [631, 288] width 13 height 13
radio input "true"
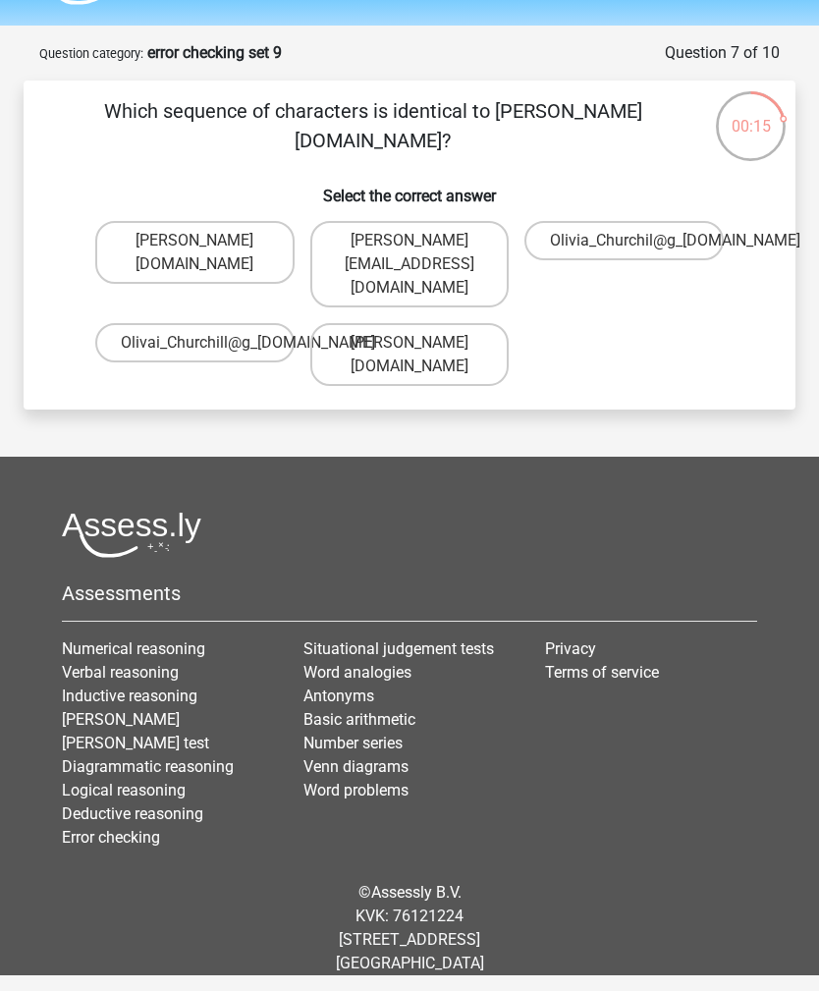
click at [142, 249] on label "Olivia_Churchill@g_mail.uk.co" at bounding box center [194, 252] width 199 height 63
click at [194, 249] on input "Olivia_Churchill@g_mail.uk.co" at bounding box center [200, 247] width 13 height 13
radio input "true"
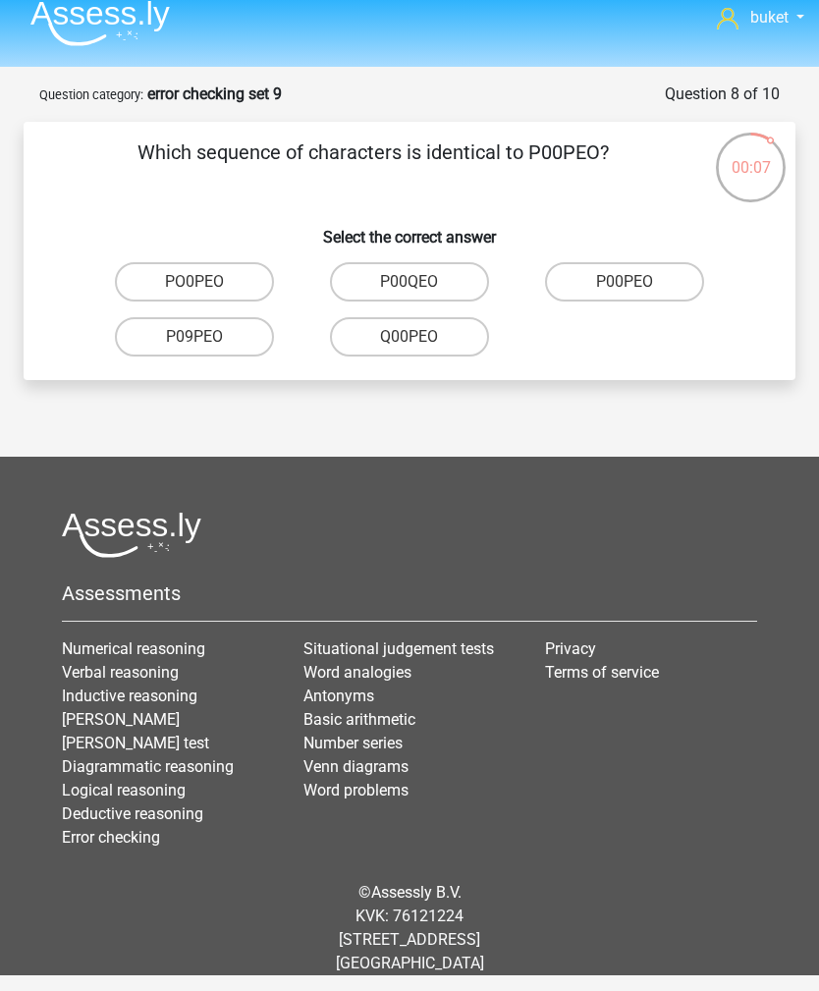
click at [648, 262] on label "P00PEO" at bounding box center [624, 281] width 159 height 39
click at [637, 282] on input "P00PEO" at bounding box center [631, 288] width 13 height 13
radio input "true"
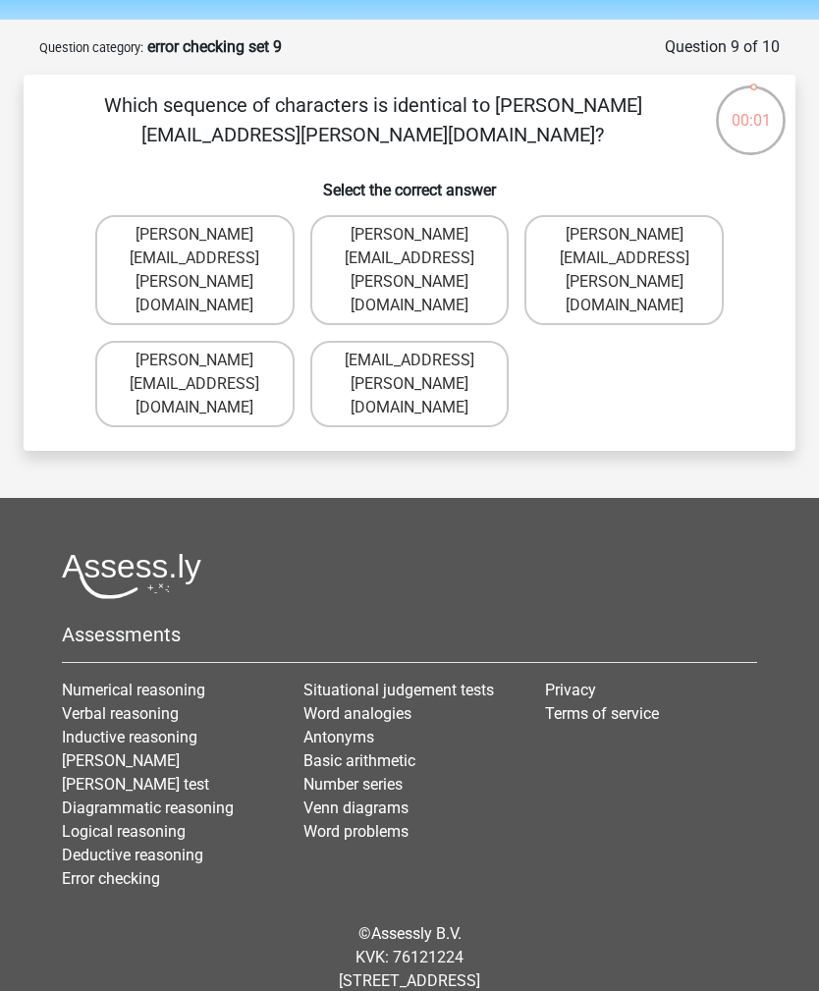
click at [657, 241] on label "Lucas.Sinclair@joymail.uk.com" at bounding box center [623, 270] width 199 height 110
click at [637, 241] on input "Lucas.Sinclair@joymail.uk.com" at bounding box center [631, 241] width 13 height 13
radio input "true"
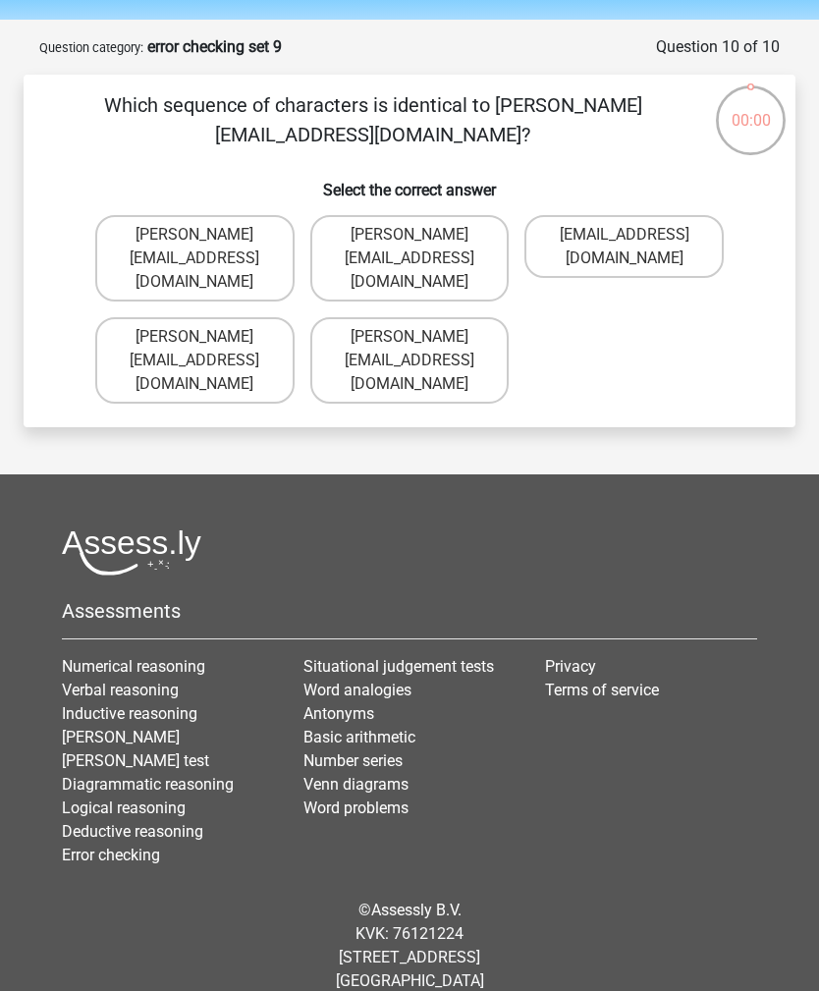
click at [626, 244] on input "[EMAIL_ADDRESS][DOMAIN_NAME]" at bounding box center [631, 241] width 13 height 13
radio input "true"
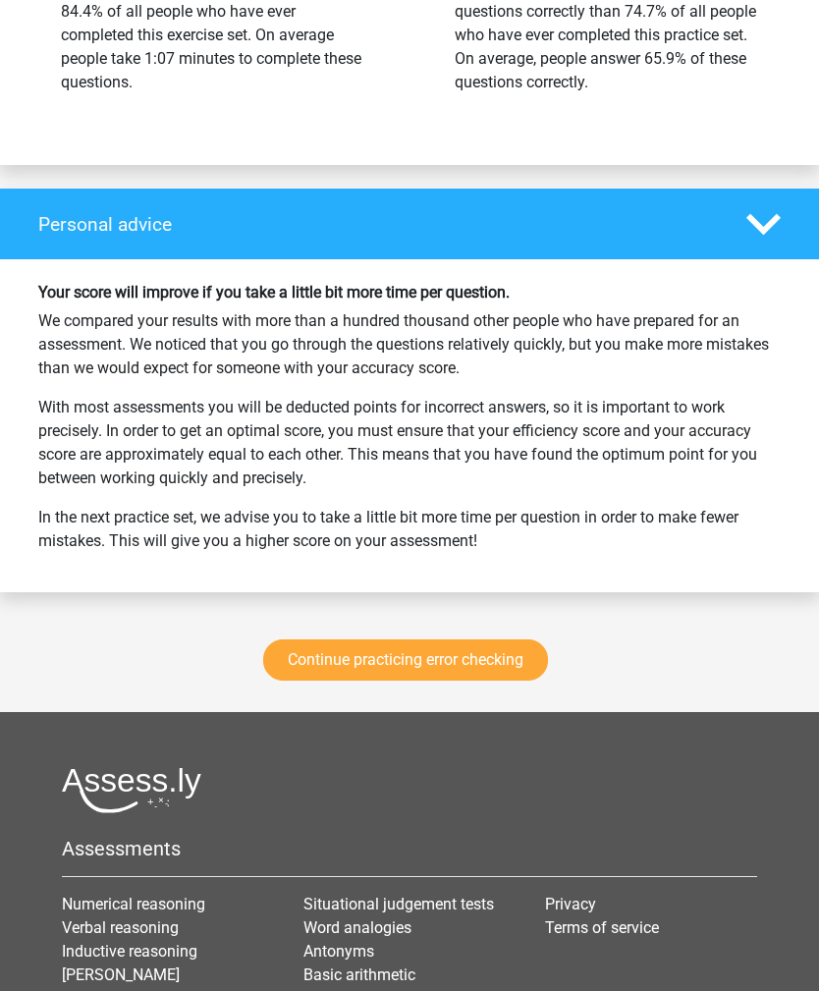
scroll to position [2511, 0]
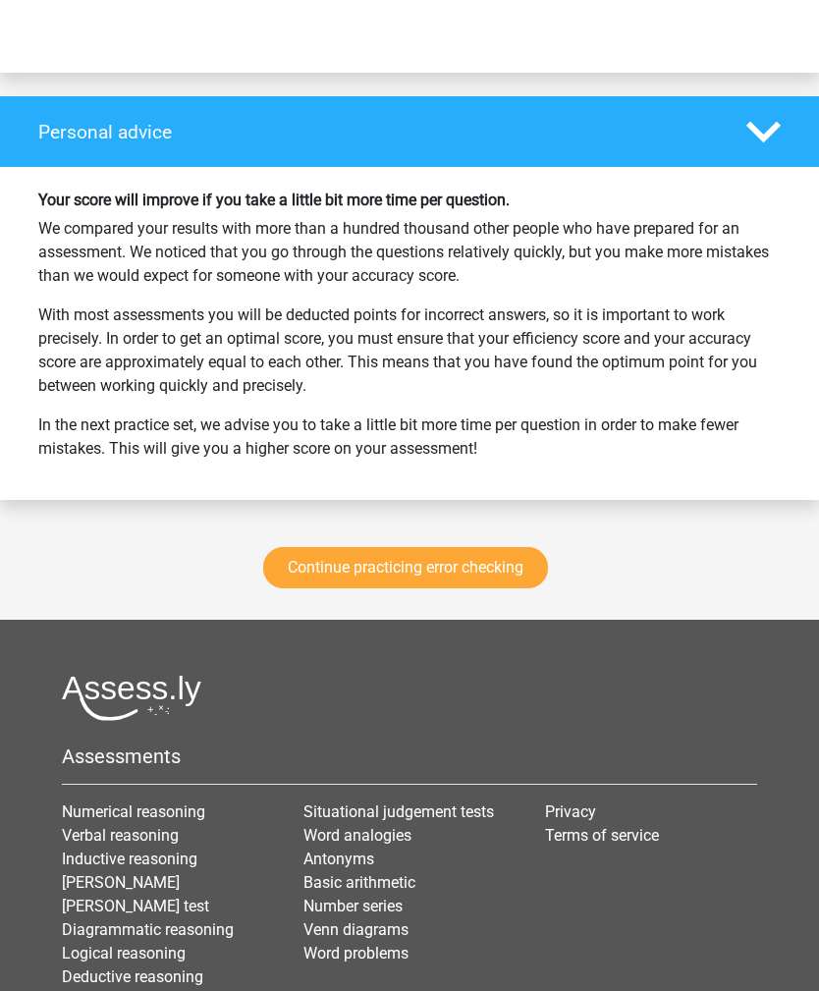
click at [521, 563] on link "Continue practicing error checking" at bounding box center [405, 567] width 285 height 41
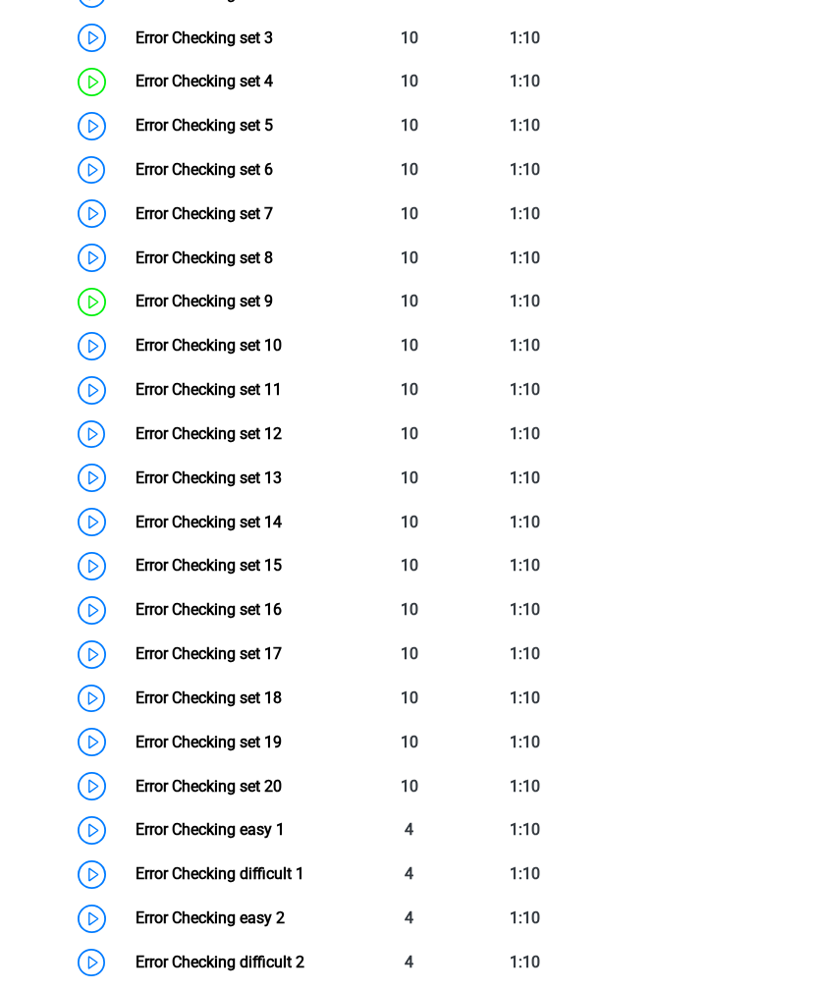
scroll to position [1335, 0]
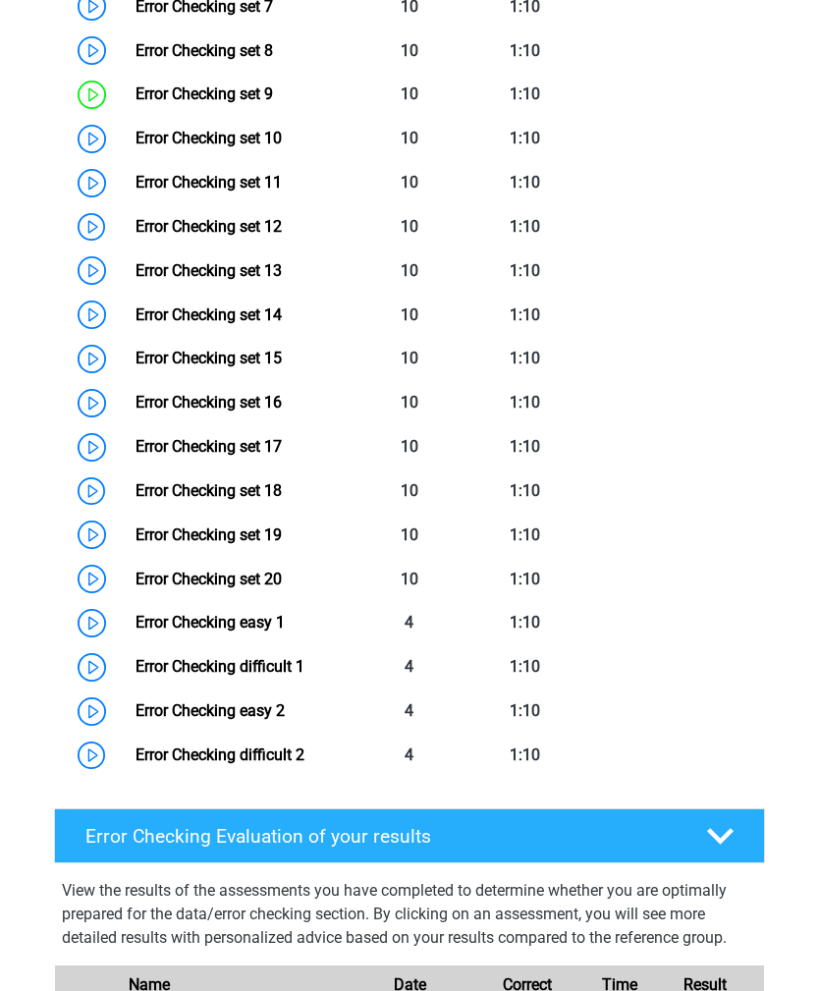
click at [136, 367] on link "Error Checking set 15" at bounding box center [209, 358] width 146 height 19
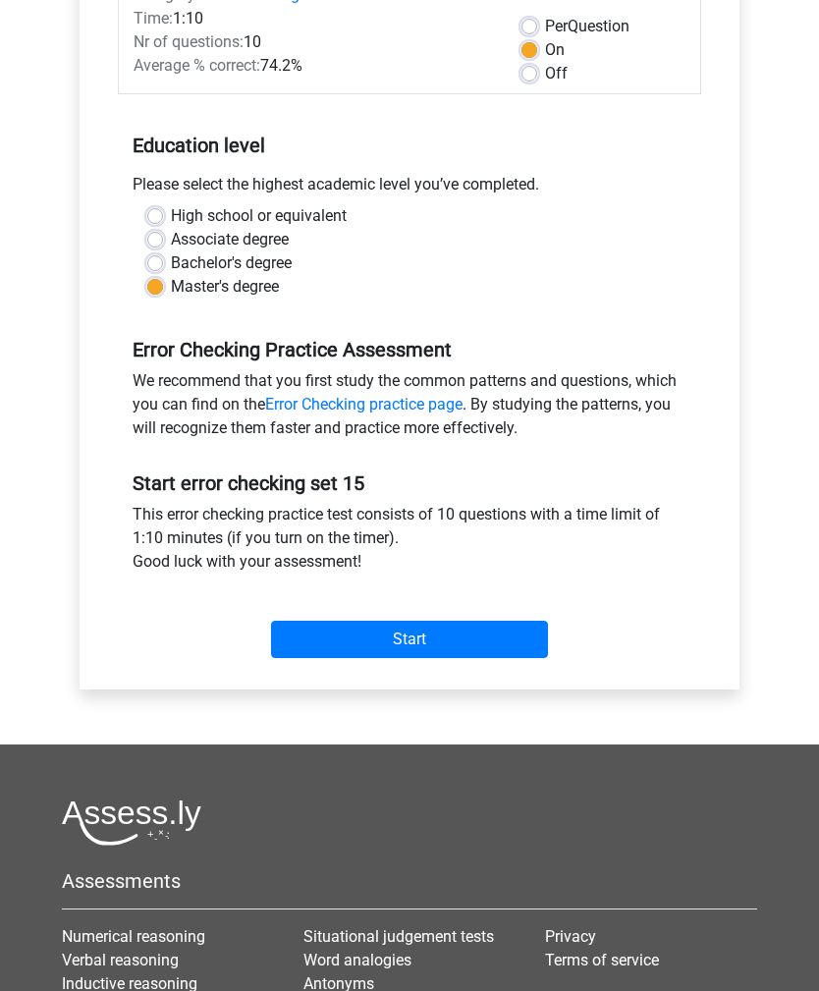
scroll to position [314, 0]
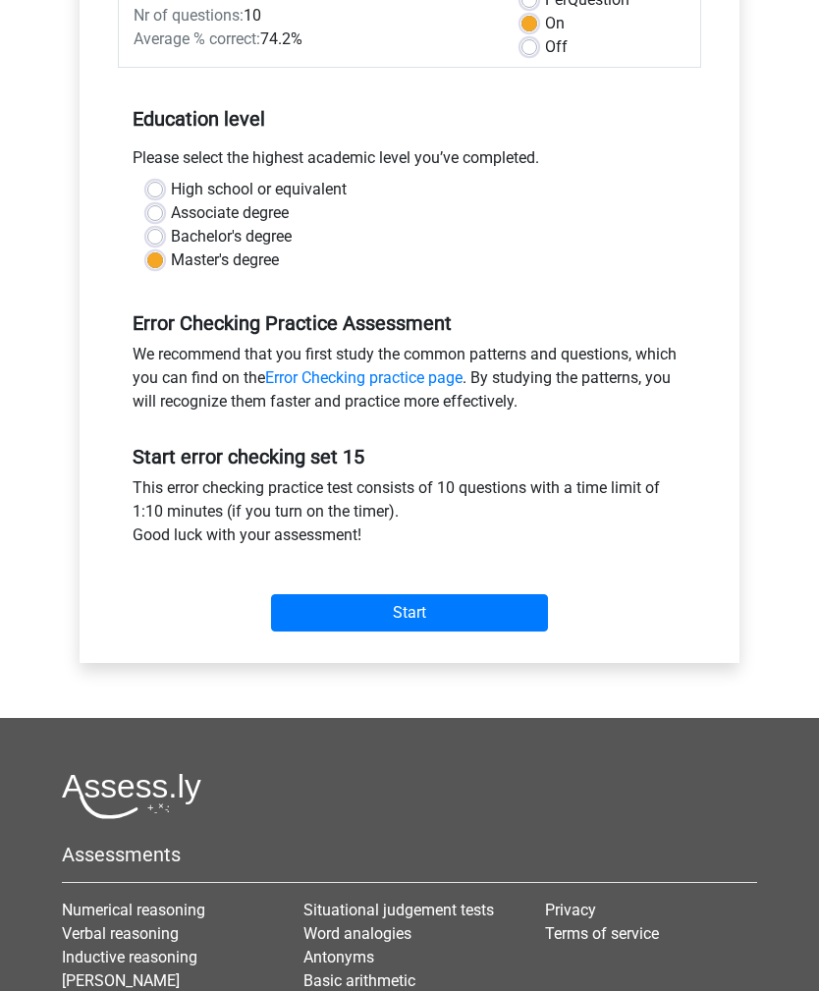
click at [474, 628] on input "Start" at bounding box center [409, 613] width 277 height 37
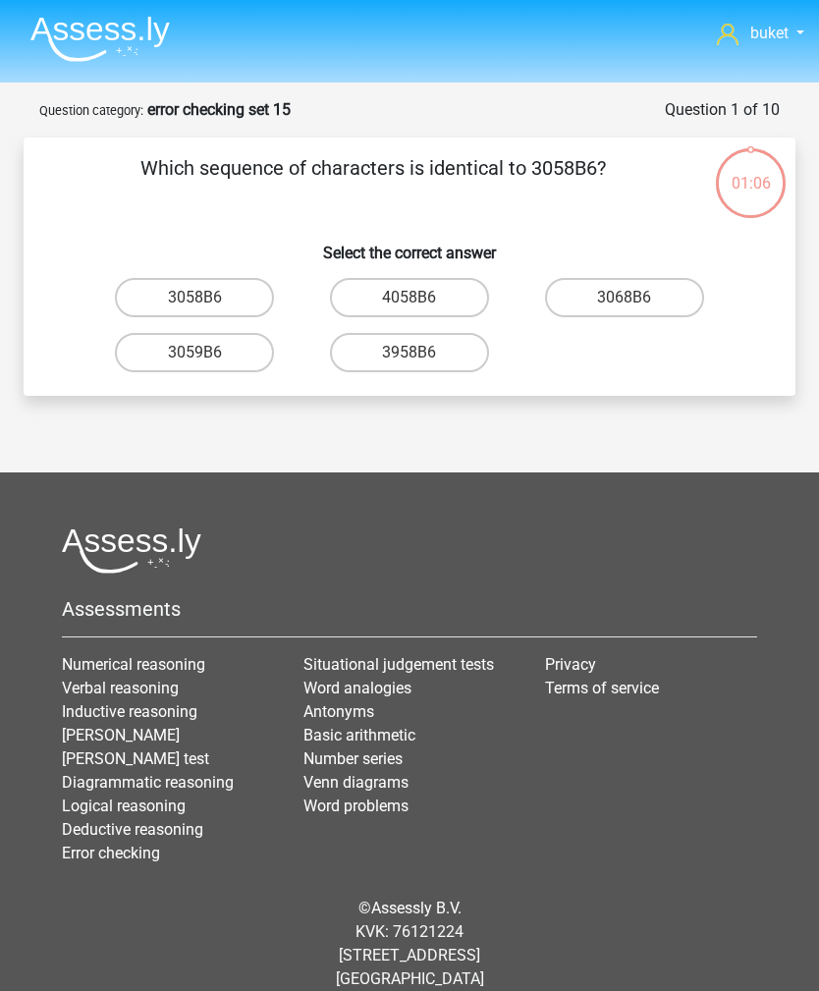
click at [150, 299] on label "3058B6" at bounding box center [194, 297] width 159 height 39
click at [194, 299] on input "3058B6" at bounding box center [200, 304] width 13 height 13
radio input "true"
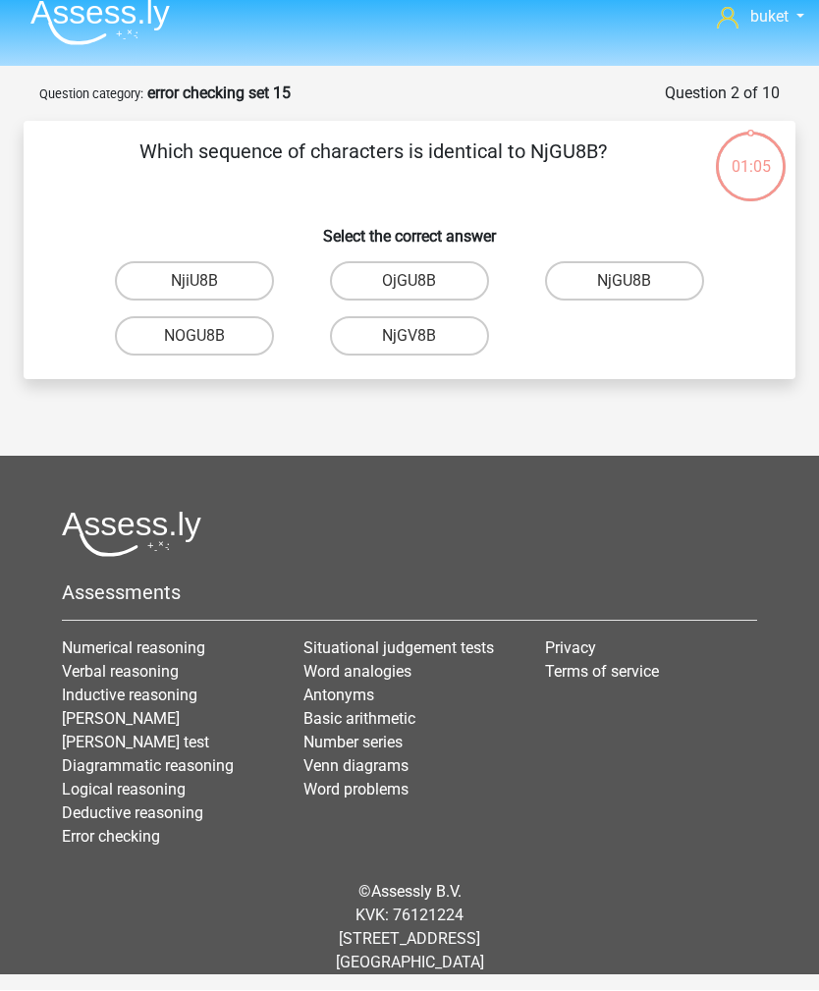
scroll to position [63, 0]
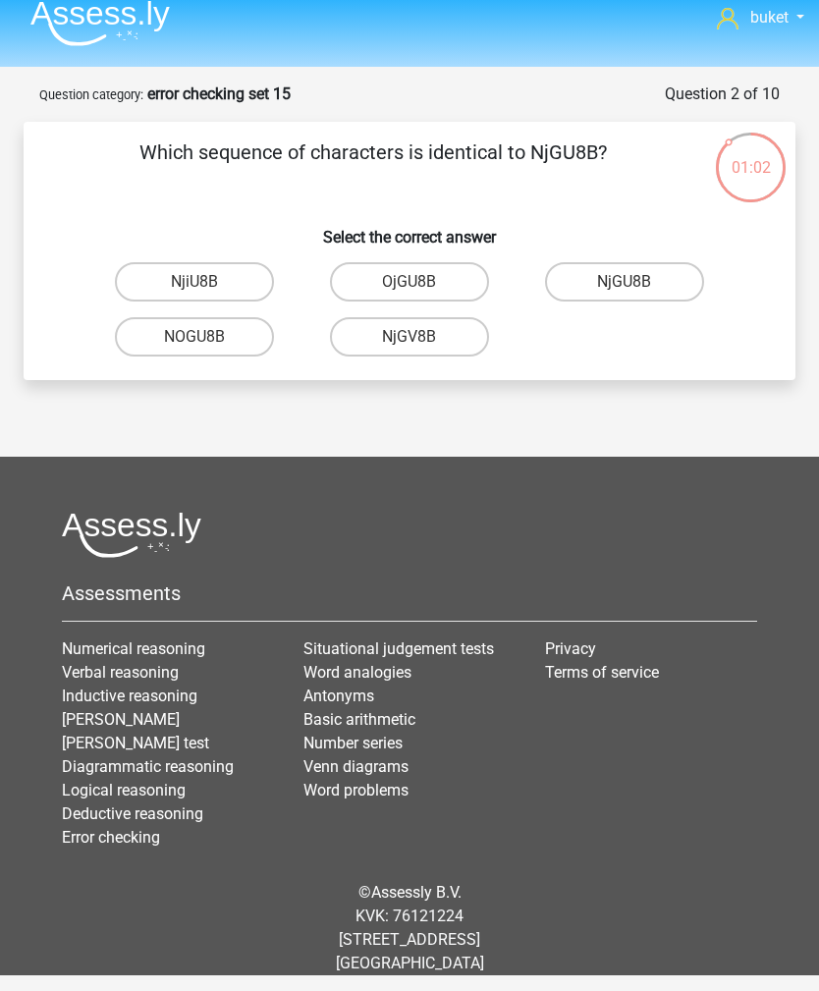
click at [673, 262] on label "NjGU8B" at bounding box center [624, 281] width 159 height 39
click at [637, 282] on input "NjGU8B" at bounding box center [631, 288] width 13 height 13
radio input "true"
click at [147, 262] on label "8I9006" at bounding box center [194, 281] width 159 height 39
click at [194, 282] on input "8I9006" at bounding box center [200, 288] width 13 height 13
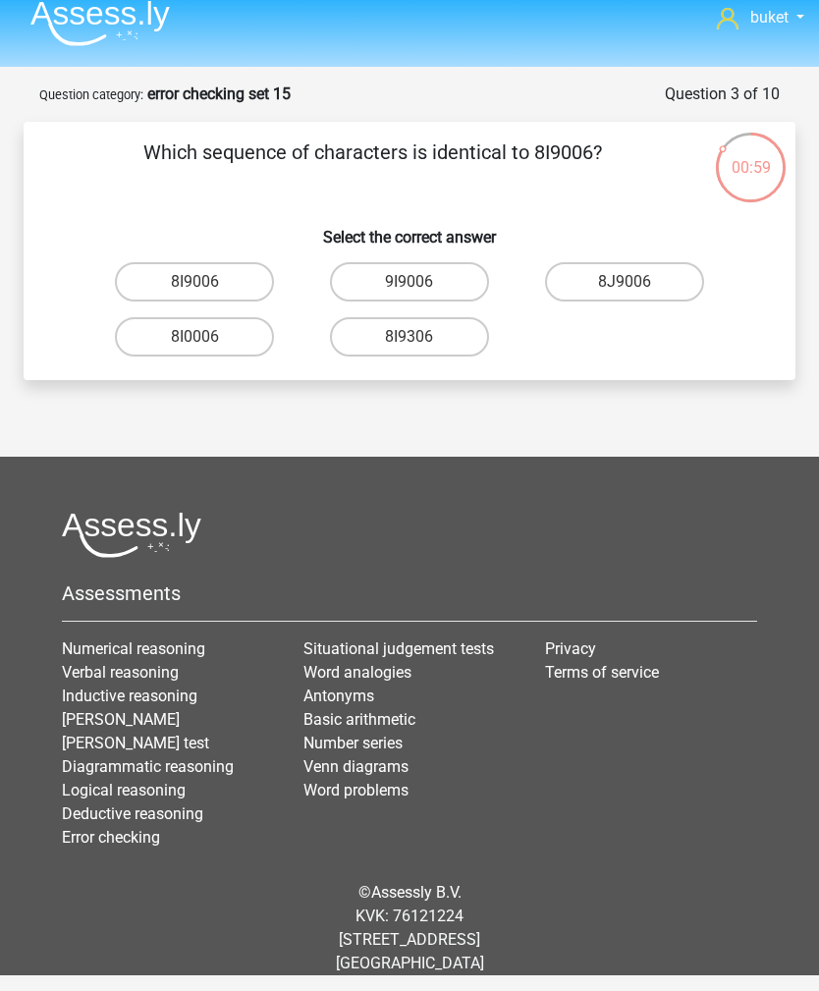
radio input "true"
click at [463, 262] on label "0AJ606" at bounding box center [409, 281] width 159 height 39
click at [422, 282] on input "0AJ606" at bounding box center [415, 288] width 13 height 13
radio input "true"
click at [437, 262] on label "60DAVW" at bounding box center [409, 281] width 159 height 39
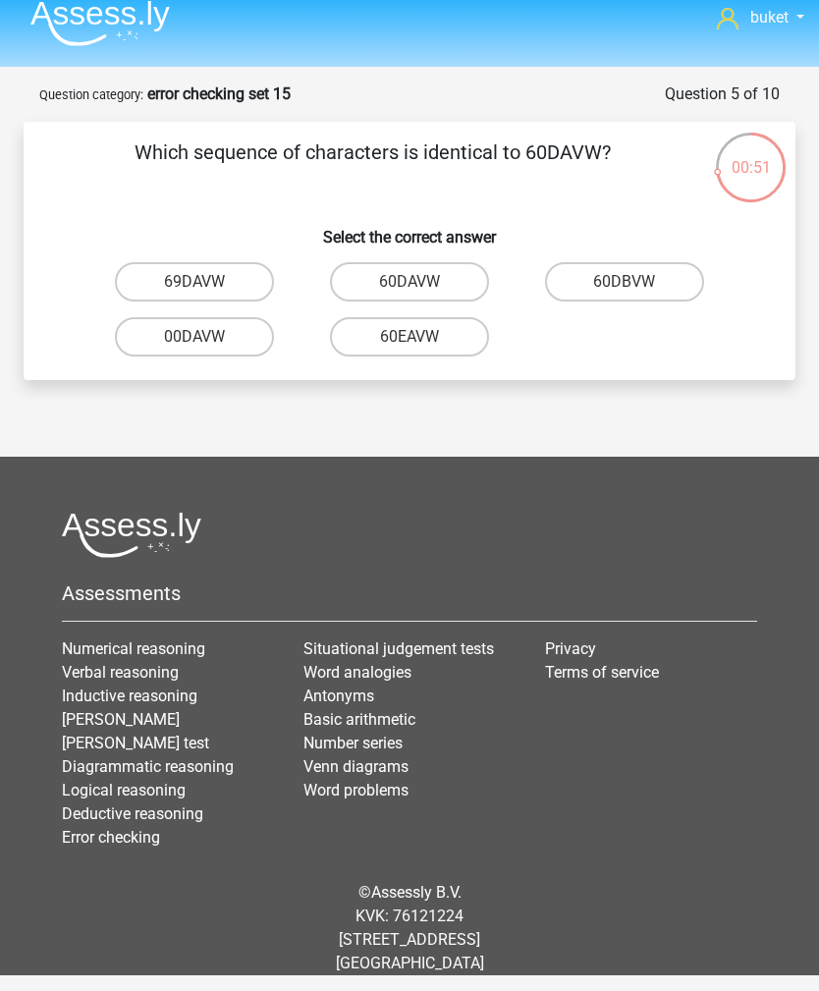
click at [422, 282] on input "60DAVW" at bounding box center [415, 288] width 13 height 13
radio input "true"
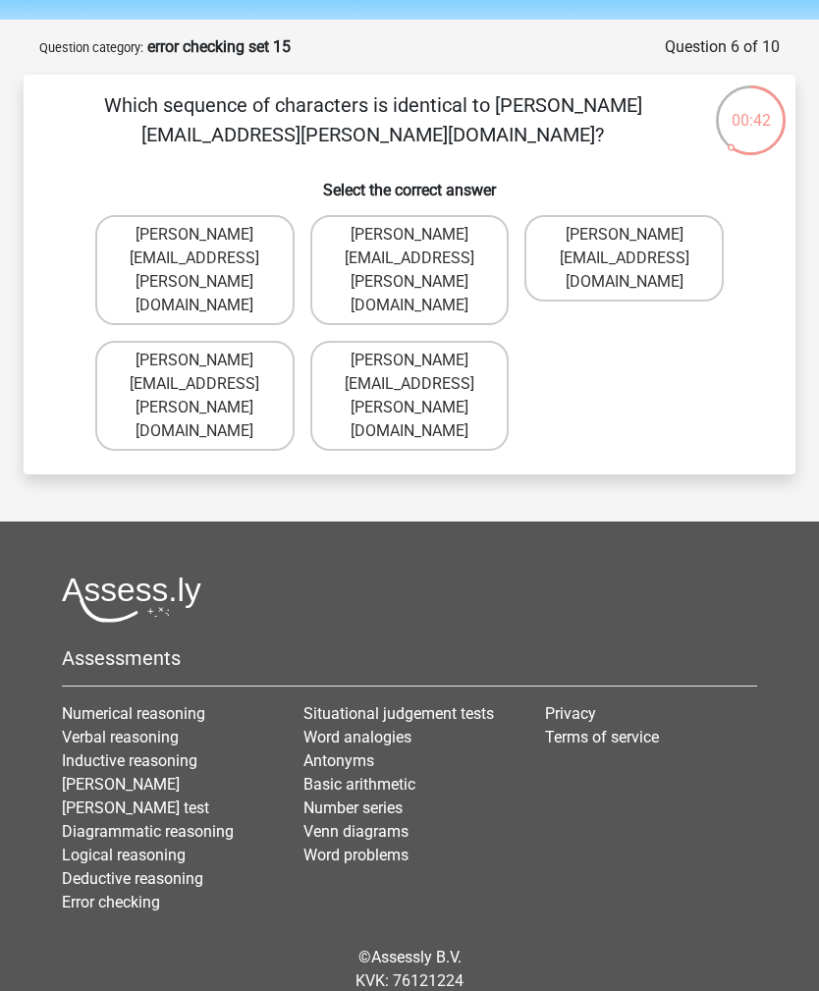
click at [686, 245] on label "Theodore+Grand@Gmail.gr" at bounding box center [623, 258] width 199 height 86
click at [637, 245] on input "Theodore+Grand@Gmail.gr" at bounding box center [631, 241] width 13 height 13
radio input "true"
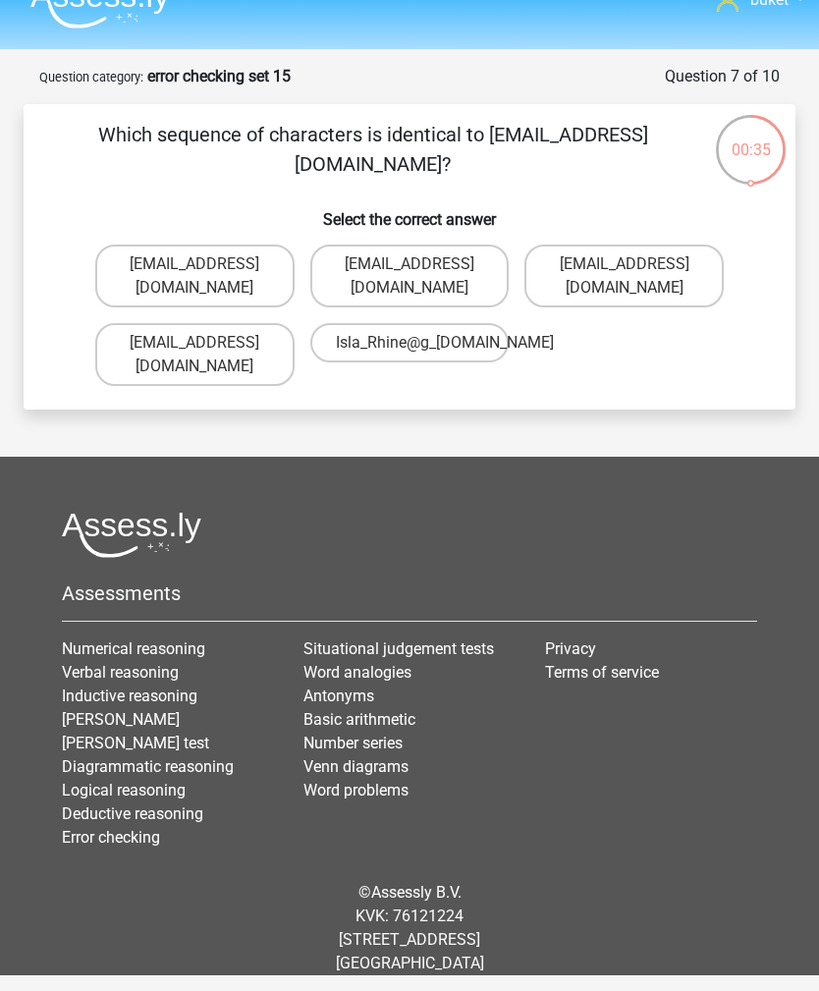
click at [144, 245] on label "Isla_Rhine@g-mail.com" at bounding box center [194, 276] width 199 height 63
click at [194, 264] on input "Isla_Rhine@g-mail.com" at bounding box center [200, 270] width 13 height 13
radio input "true"
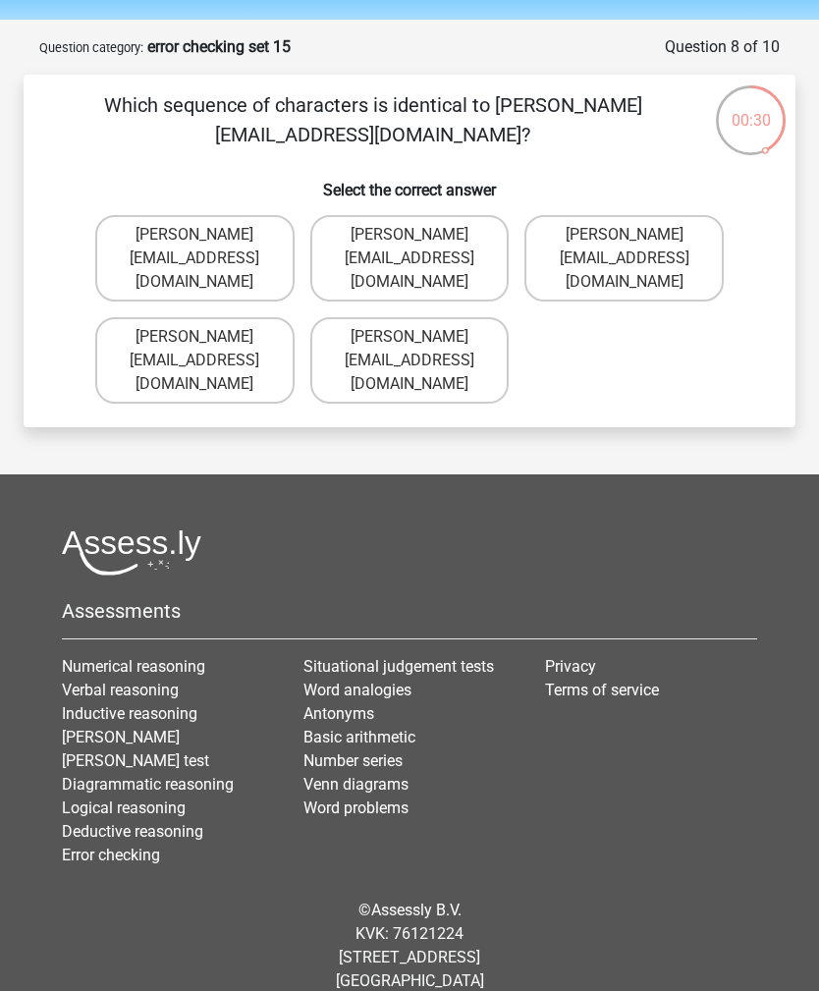
click at [145, 248] on label "Jake-Clay@joymail.gl" at bounding box center [194, 258] width 199 height 86
click at [194, 247] on input "Jake-Clay@joymail.gl" at bounding box center [200, 241] width 13 height 13
radio input "true"
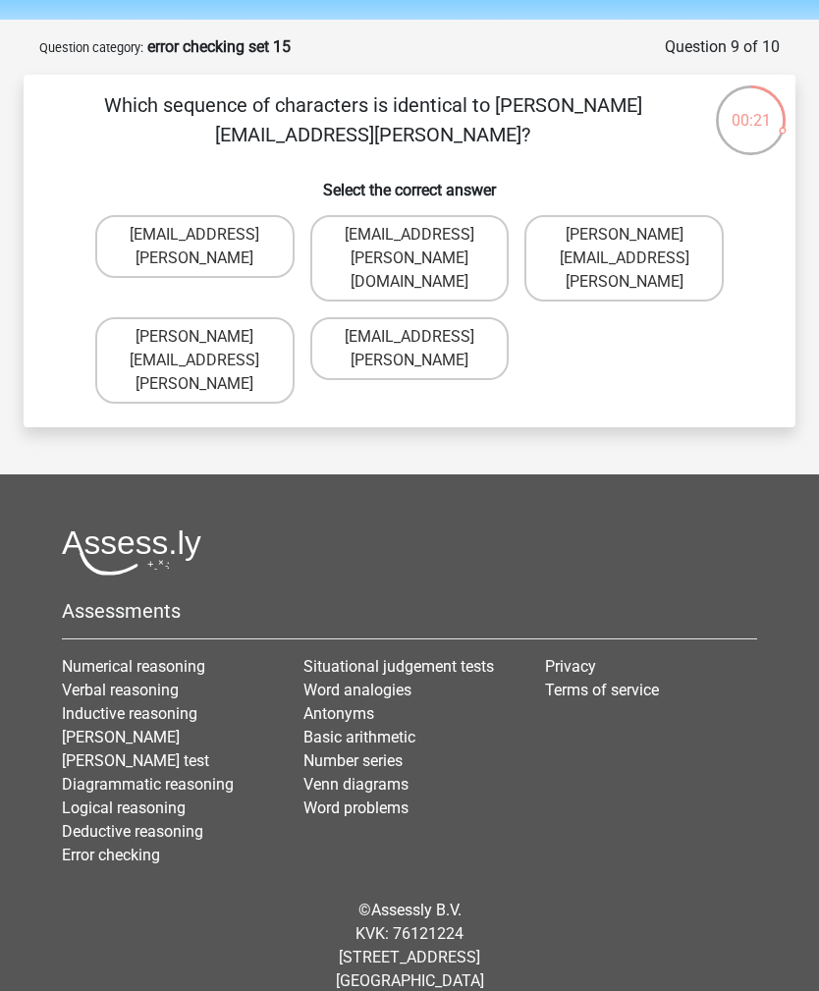
click at [667, 245] on label "Theo.Clarke@hot-mail.coo" at bounding box center [623, 258] width 199 height 86
click at [637, 245] on input "Theo.Clarke@hot-mail.coo" at bounding box center [631, 241] width 13 height 13
radio input "true"
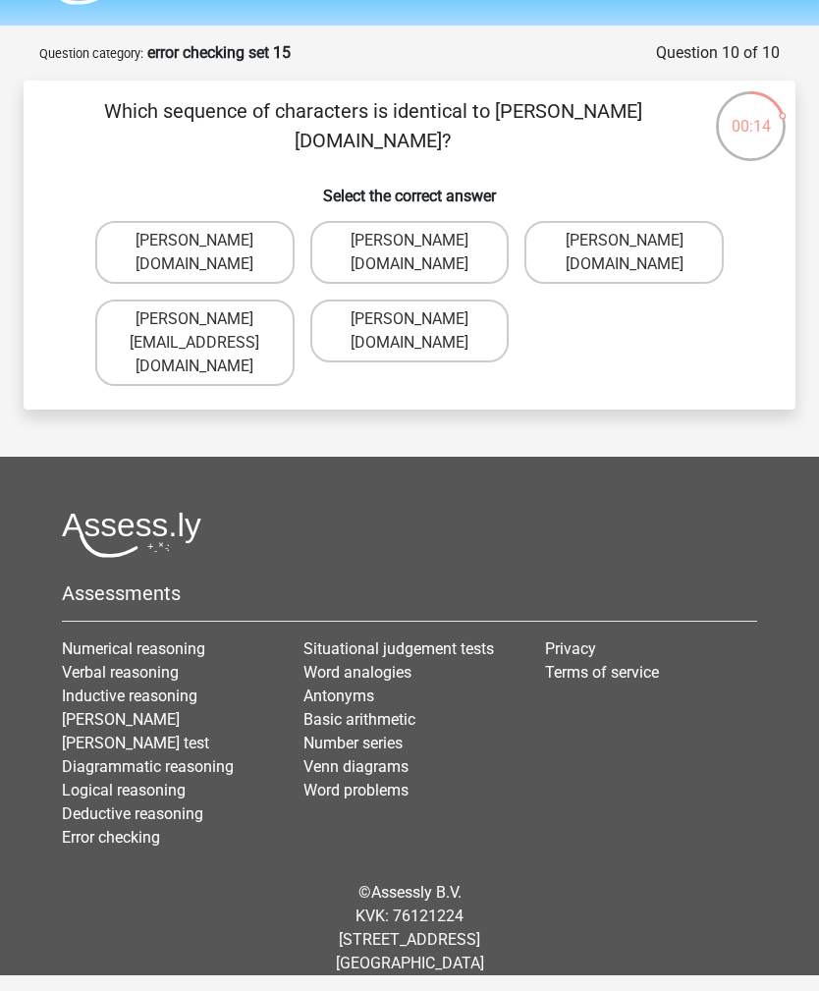
click at [136, 241] on label "David-Chanberlain@g_mail.uk.co" at bounding box center [194, 252] width 199 height 63
click at [194, 241] on input "David-Chanberlain@g_mail.uk.co" at bounding box center [200, 247] width 13 height 13
radio input "true"
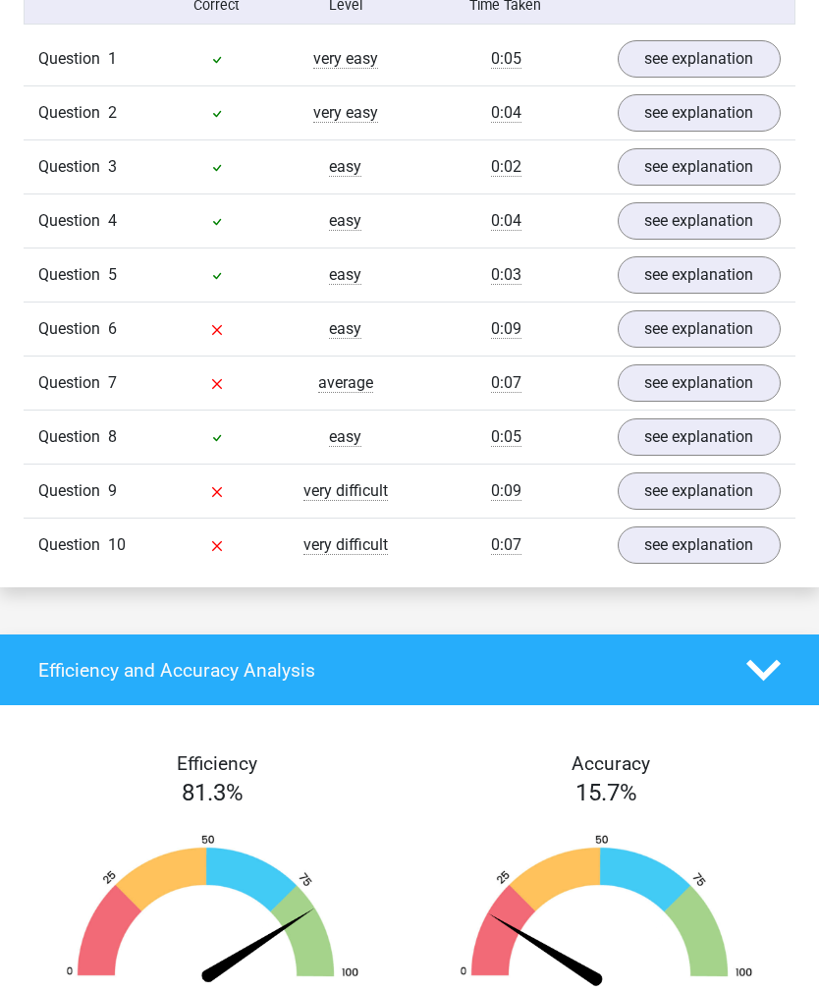
scroll to position [1303, 0]
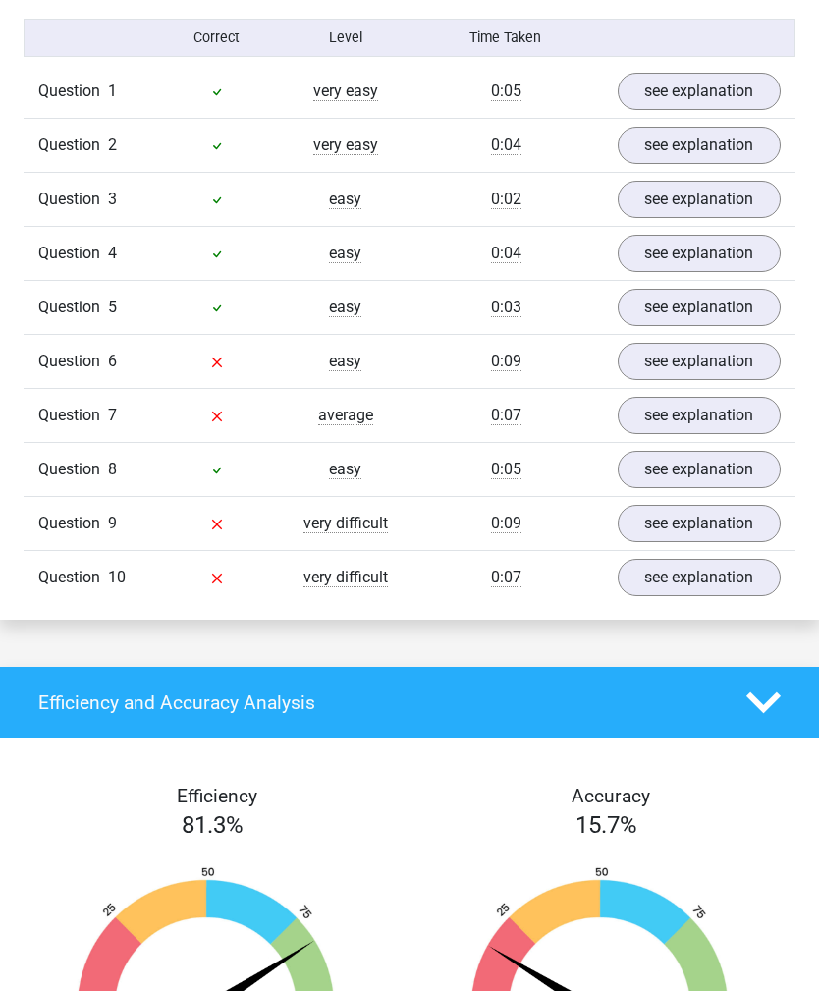
click at [703, 361] on link "see explanation" at bounding box center [700, 361] width 164 height 37
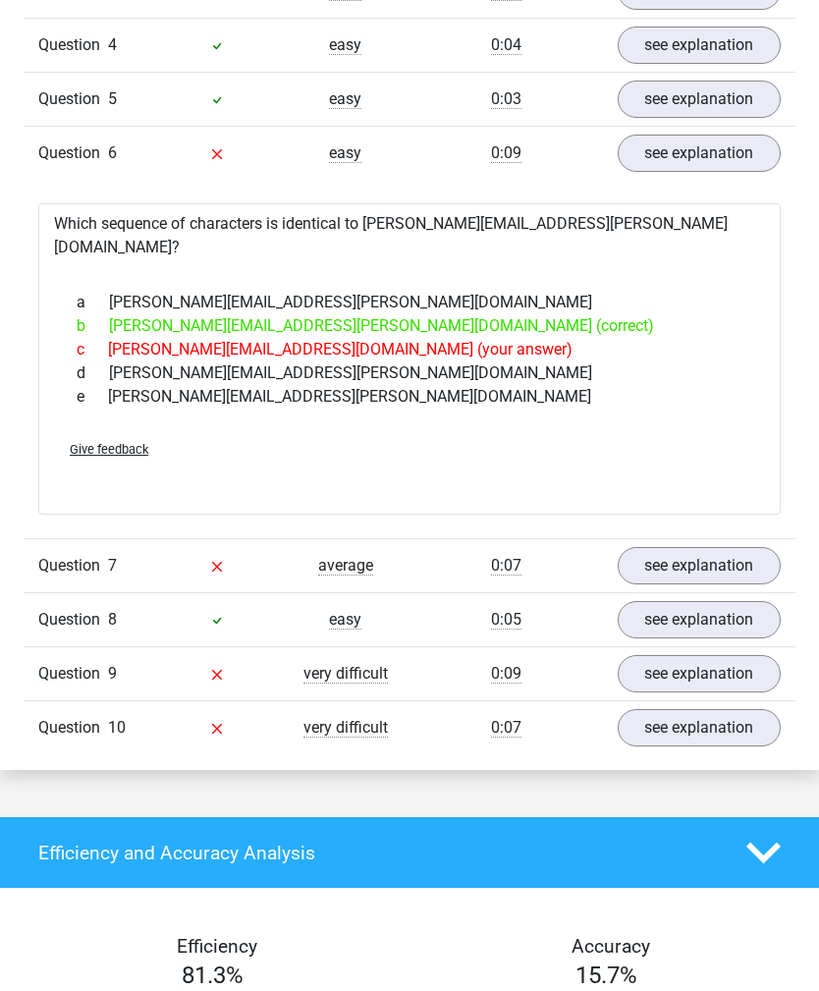
scroll to position [1522, 0]
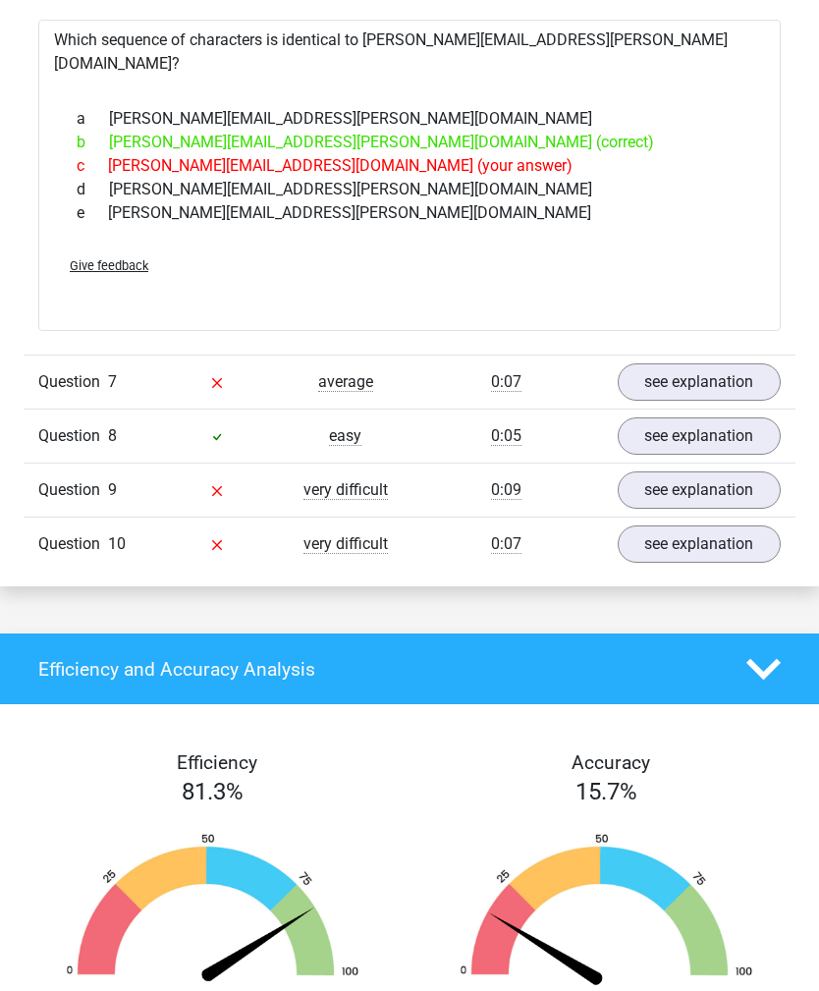
click at [693, 364] on link "see explanation" at bounding box center [700, 382] width 164 height 37
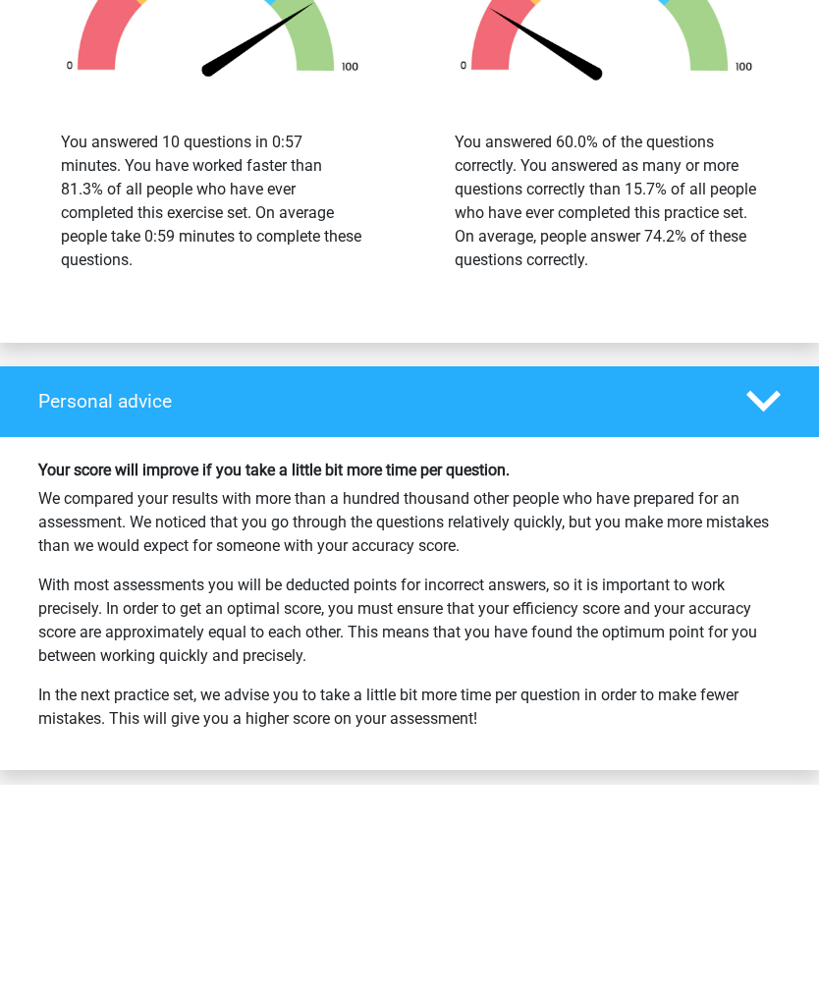
scroll to position [3265, 0]
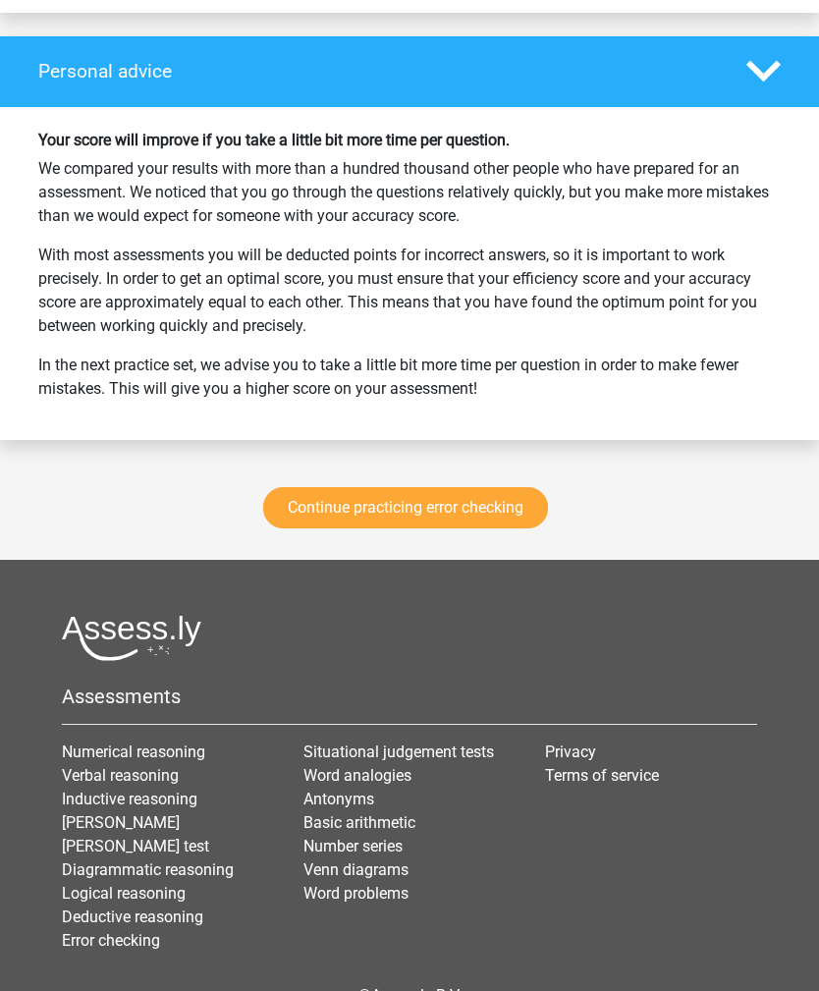
click at [477, 500] on link "Continue practicing error checking" at bounding box center [405, 507] width 285 height 41
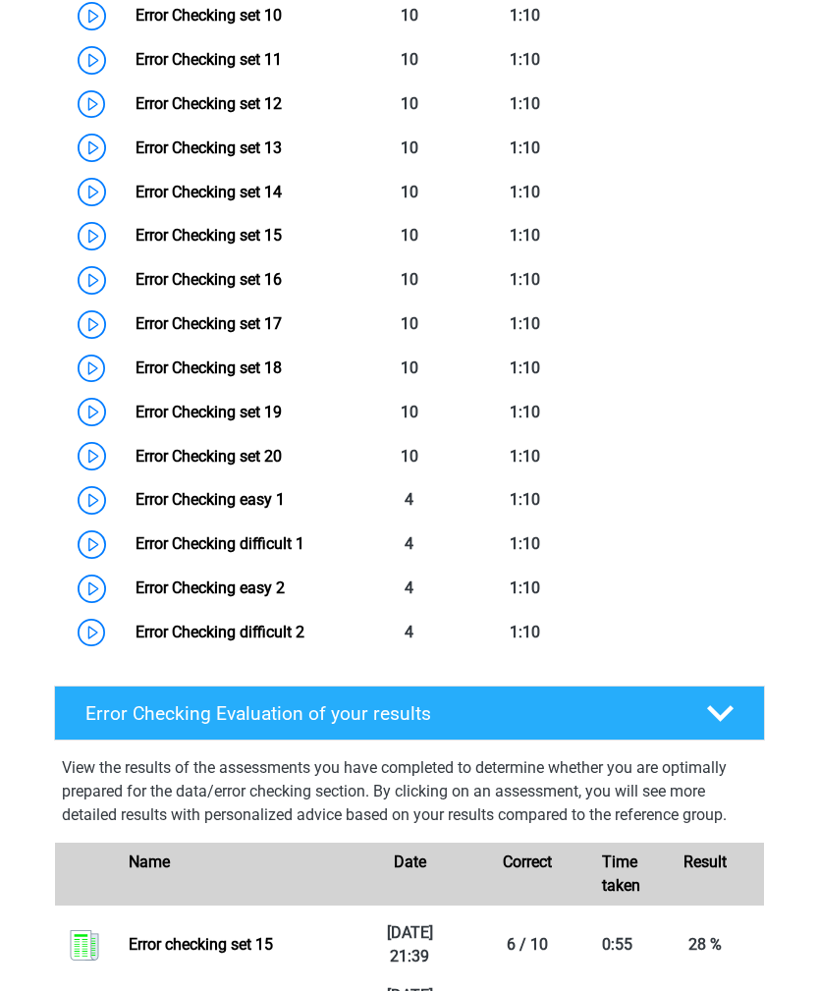
scroll to position [1458, 0]
click at [136, 456] on link "Error Checking set 20" at bounding box center [209, 456] width 146 height 19
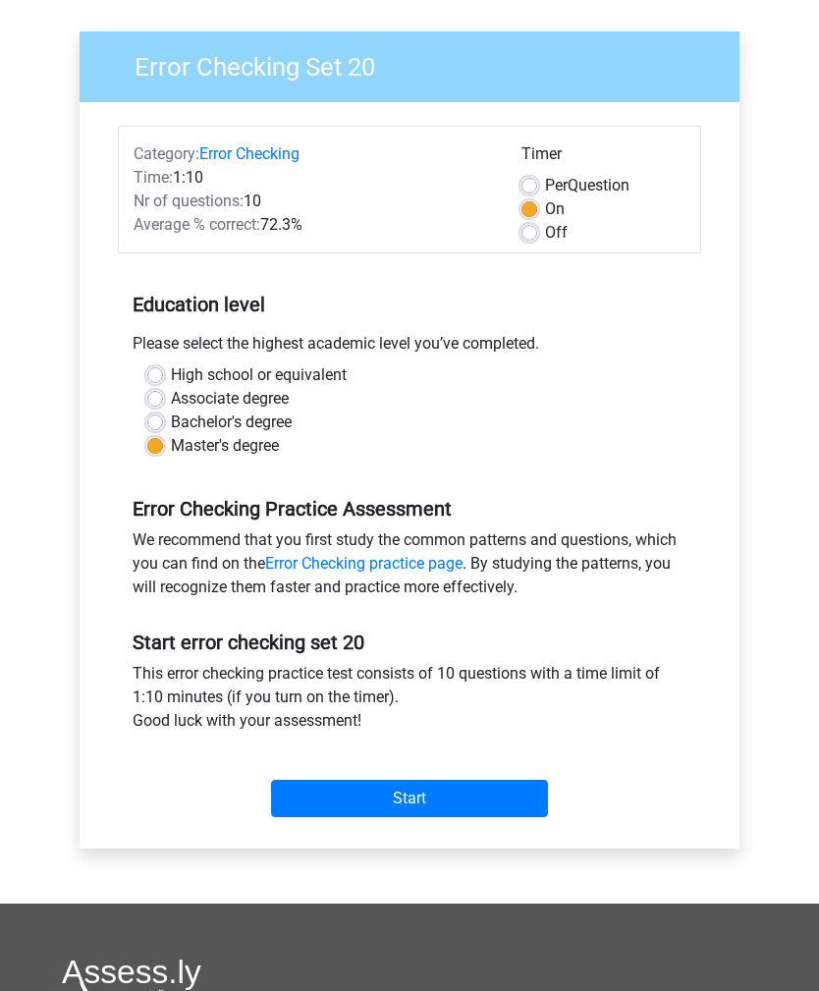
scroll to position [133, 0]
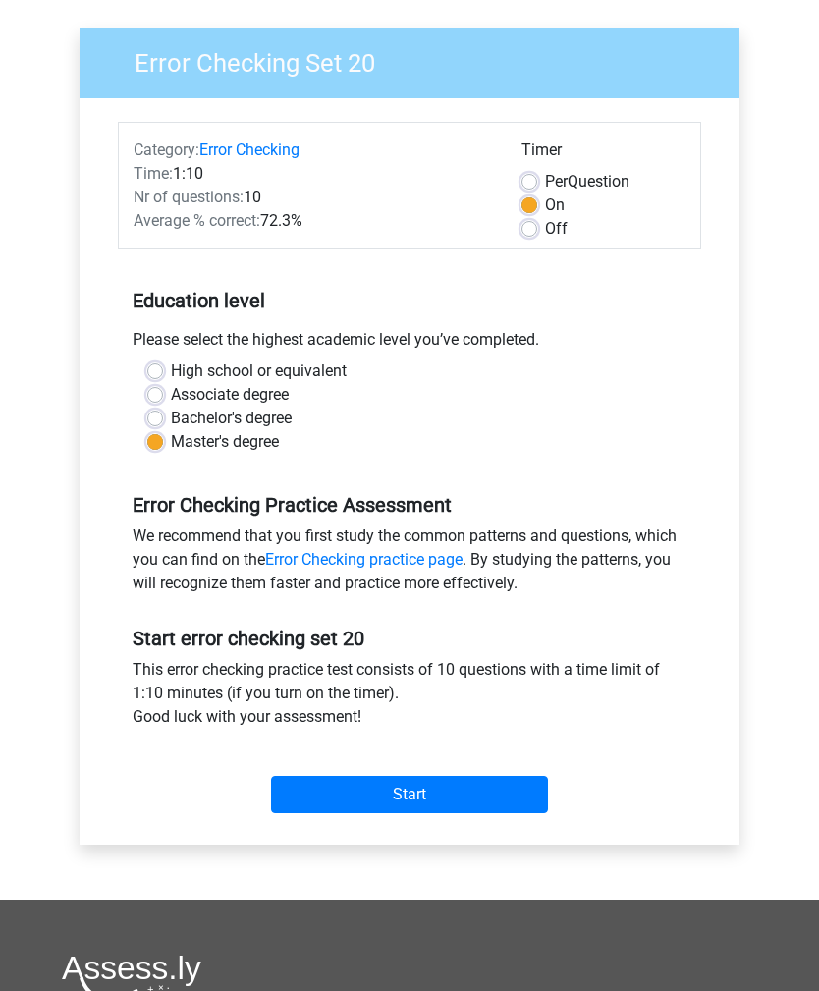
click at [490, 803] on input "Start" at bounding box center [409, 795] width 277 height 37
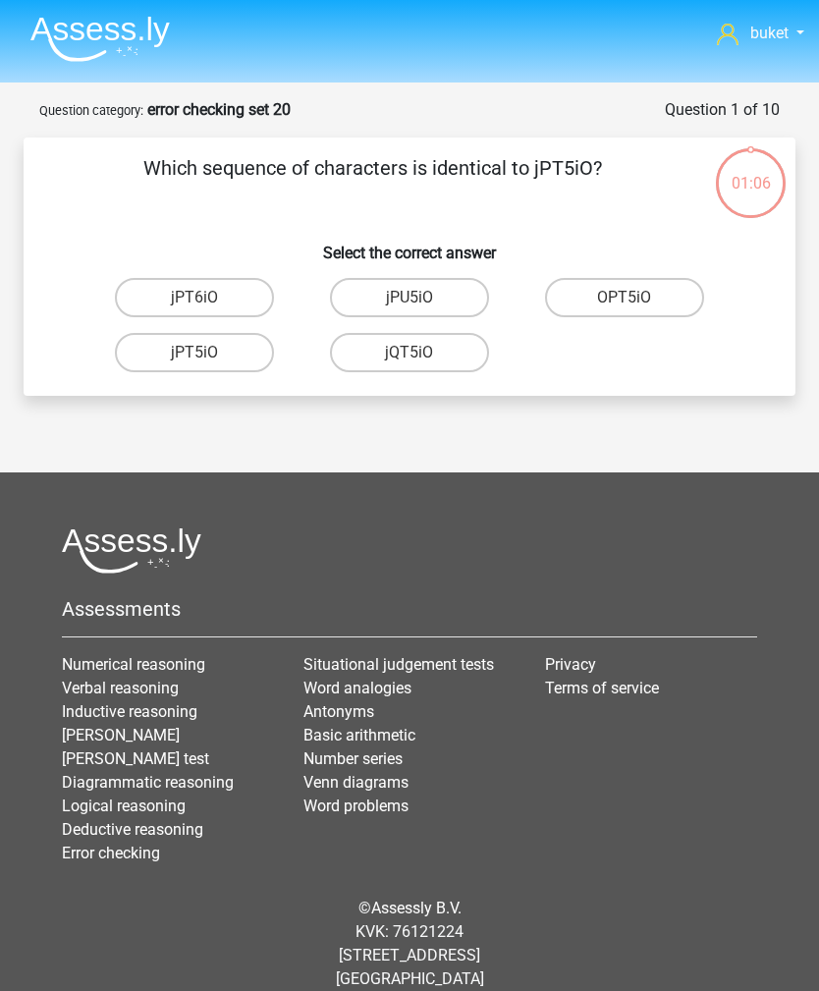
click at [152, 351] on label "jPT5iO" at bounding box center [194, 352] width 159 height 39
click at [194, 353] on input "jPT5iO" at bounding box center [200, 359] width 13 height 13
radio input "true"
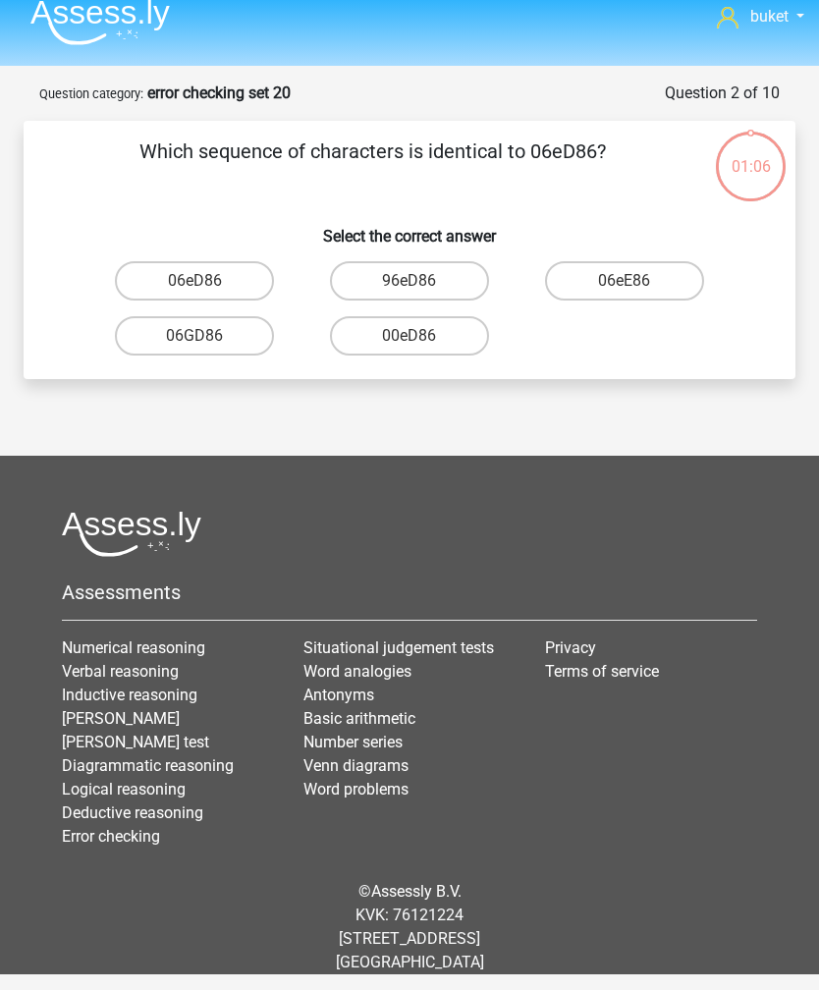
scroll to position [63, 0]
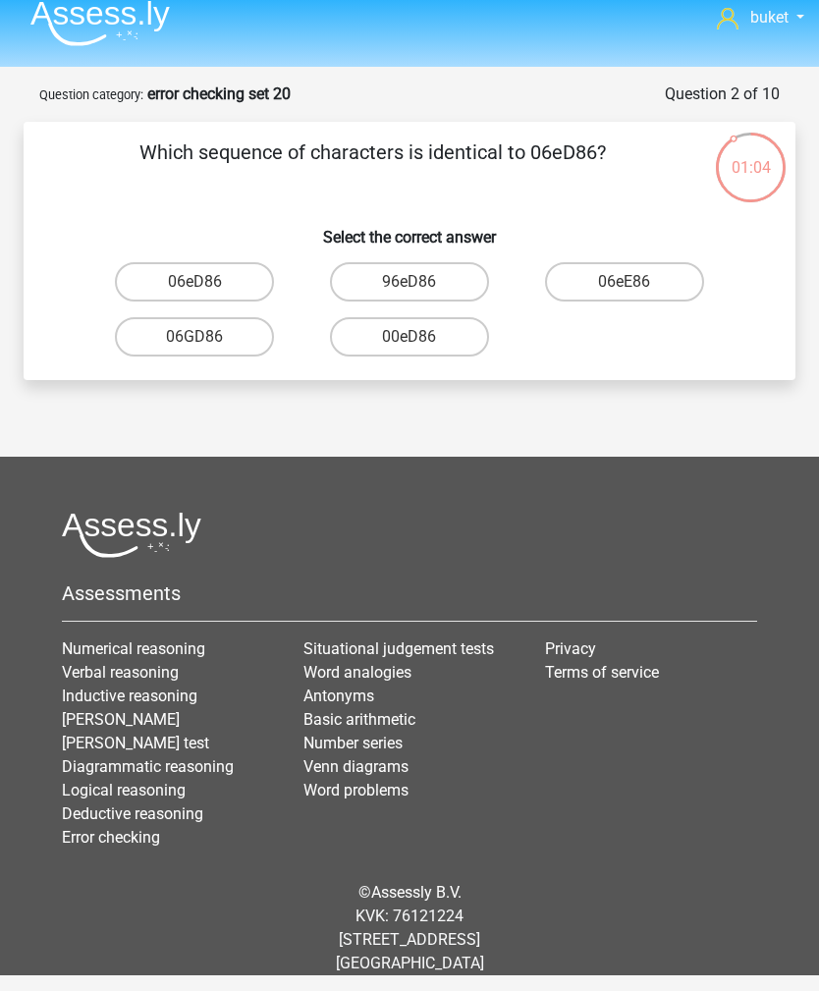
click at [147, 262] on label "06eD86" at bounding box center [194, 281] width 159 height 39
click at [194, 282] on input "06eD86" at bounding box center [200, 288] width 13 height 13
radio input "true"
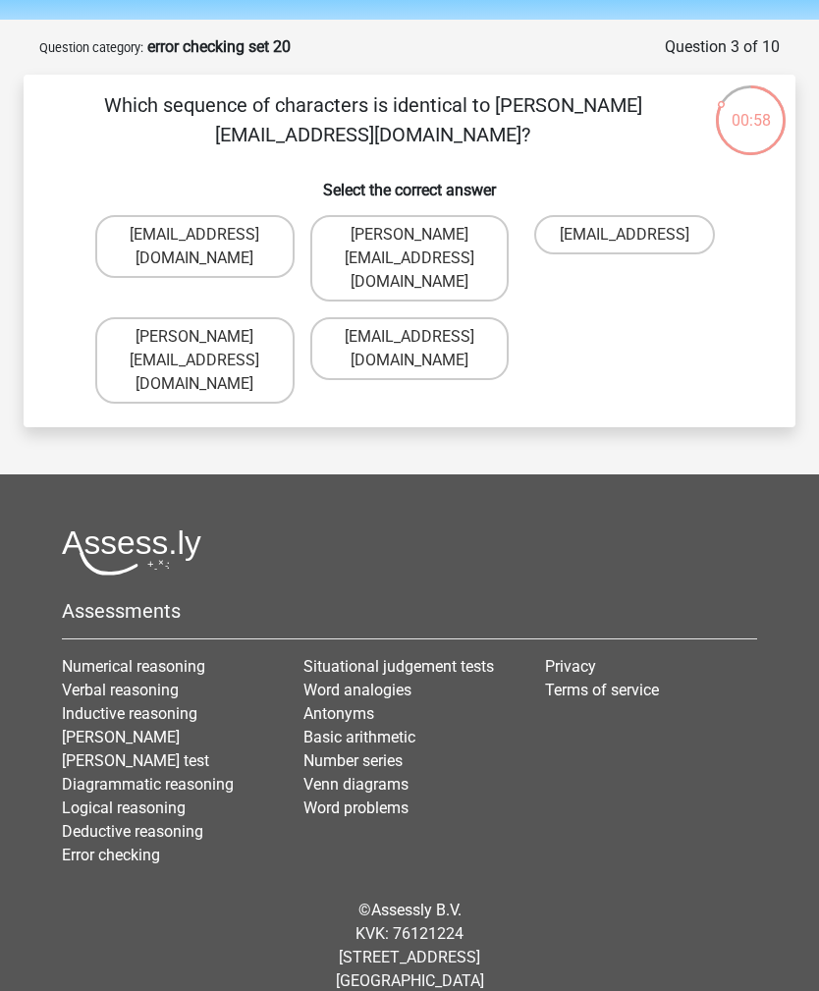
click at [144, 245] on label "[EMAIL_ADDRESS][DOMAIN_NAME]" at bounding box center [194, 246] width 199 height 63
click at [194, 245] on input "[EMAIL_ADDRESS][DOMAIN_NAME]" at bounding box center [200, 241] width 13 height 13
radio input "true"
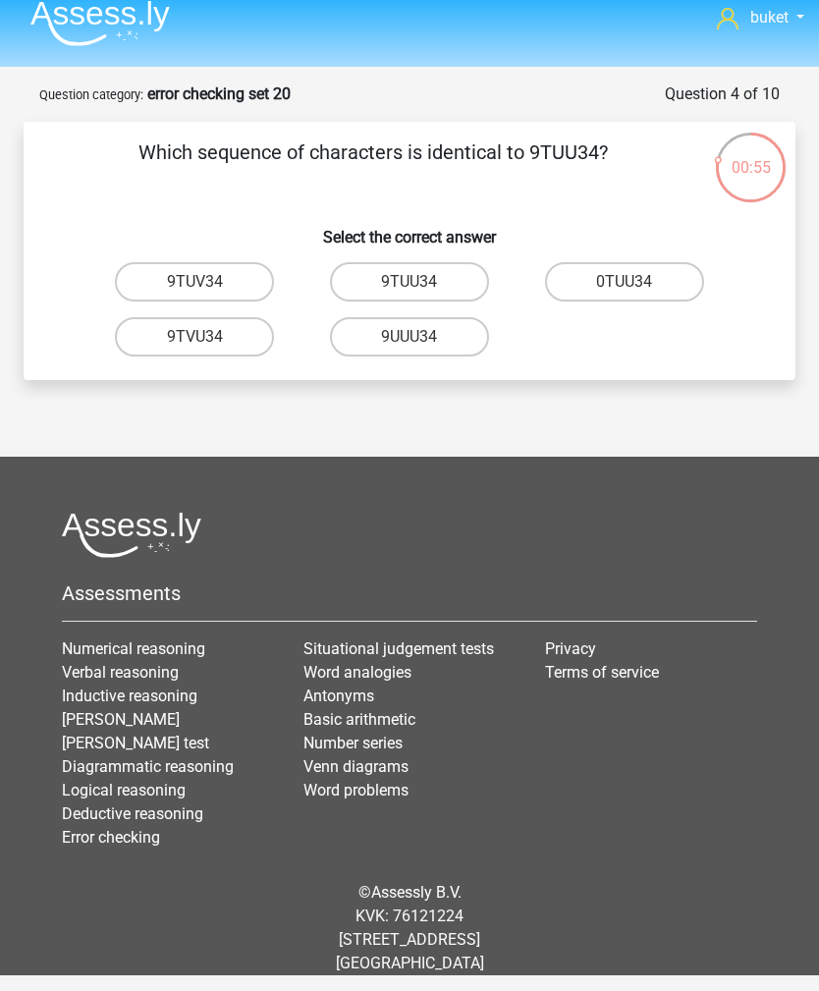
click at [455, 262] on label "9TUU34" at bounding box center [409, 281] width 159 height 39
click at [422, 282] on input "9TUU34" at bounding box center [415, 288] width 13 height 13
radio input "true"
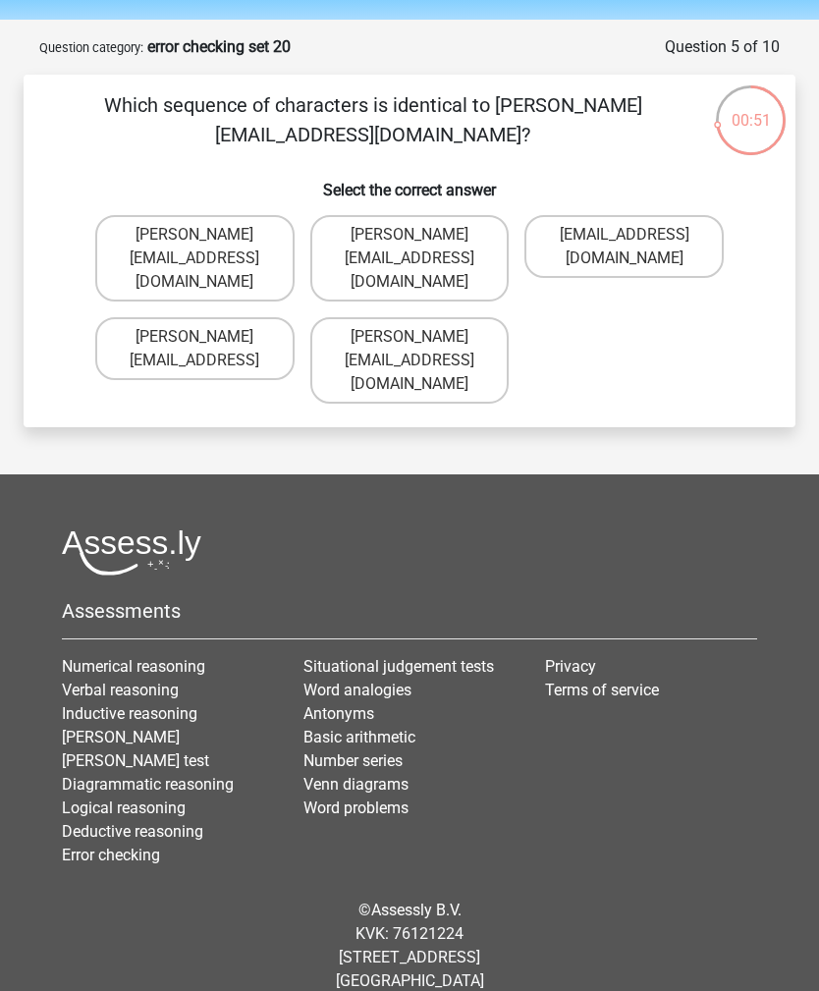
click at [134, 234] on label "[PERSON_NAME][EMAIL_ADDRESS][DOMAIN_NAME]" at bounding box center [194, 258] width 199 height 86
click at [194, 235] on input "[PERSON_NAME][EMAIL_ADDRESS][DOMAIN_NAME]" at bounding box center [200, 241] width 13 height 13
radio input "true"
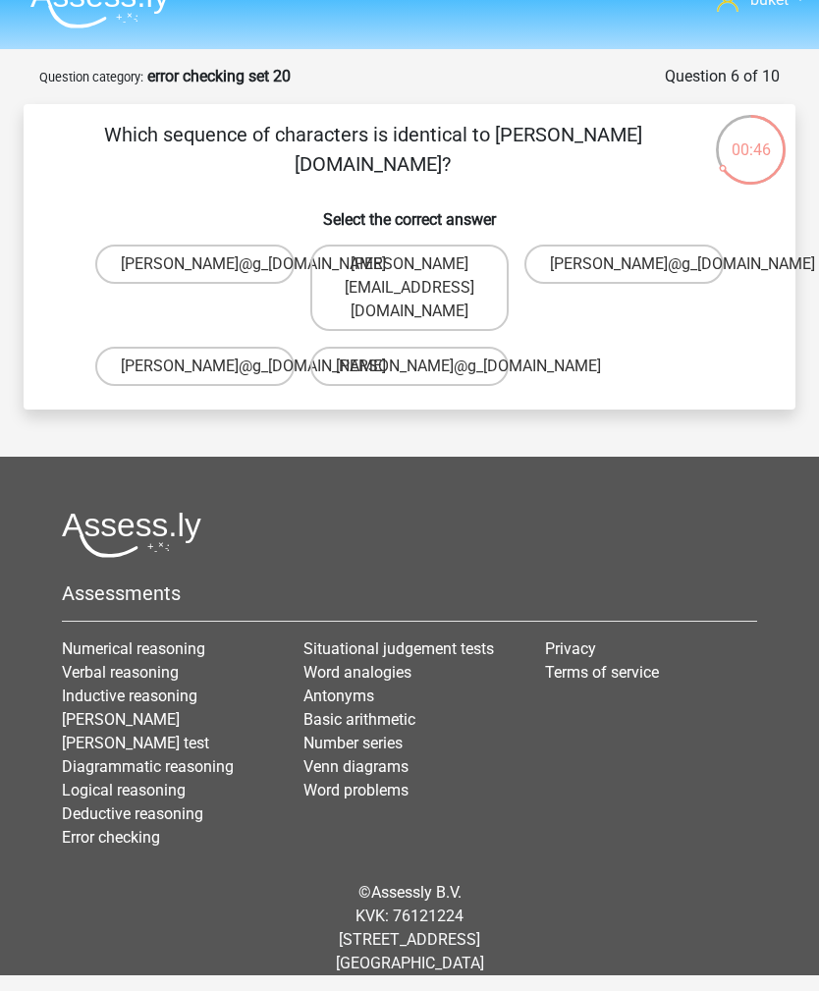
click at [131, 245] on label "[PERSON_NAME]@g_[DOMAIN_NAME]" at bounding box center [194, 264] width 199 height 39
click at [194, 264] on input "[PERSON_NAME]@g_[DOMAIN_NAME]" at bounding box center [200, 270] width 13 height 13
radio input "true"
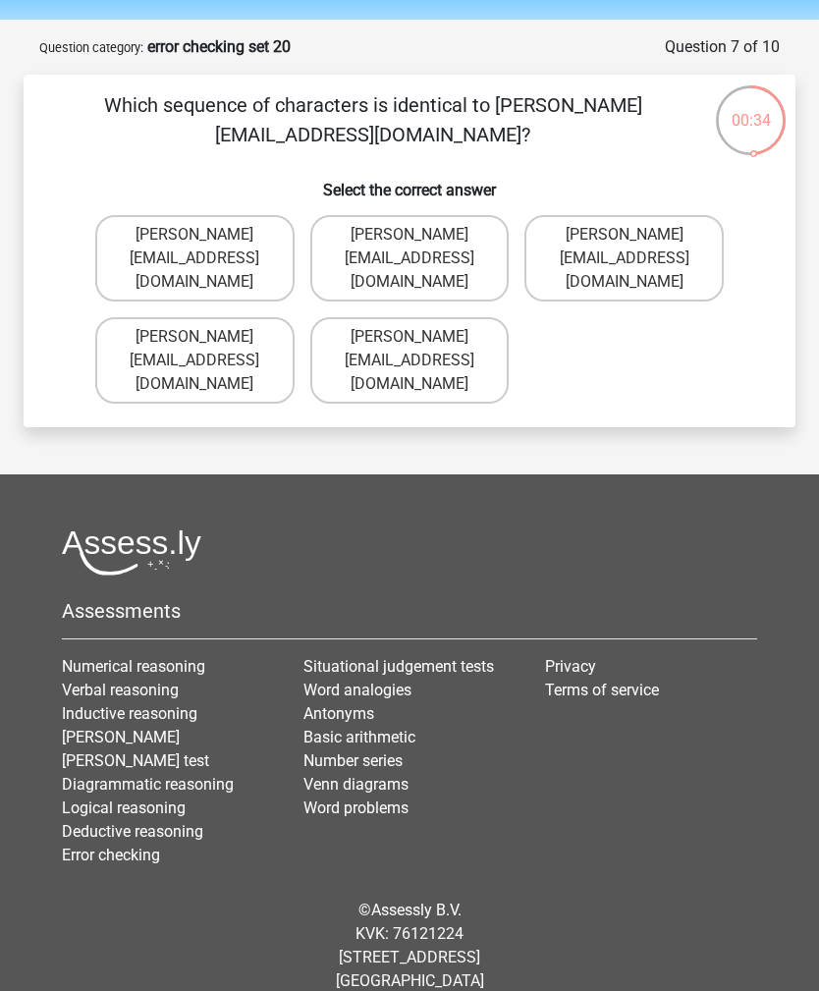
click at [682, 240] on label "[PERSON_NAME][EMAIL_ADDRESS][DOMAIN_NAME]" at bounding box center [623, 258] width 199 height 86
click at [637, 240] on input "[PERSON_NAME][EMAIL_ADDRESS][DOMAIN_NAME]" at bounding box center [631, 241] width 13 height 13
radio input "true"
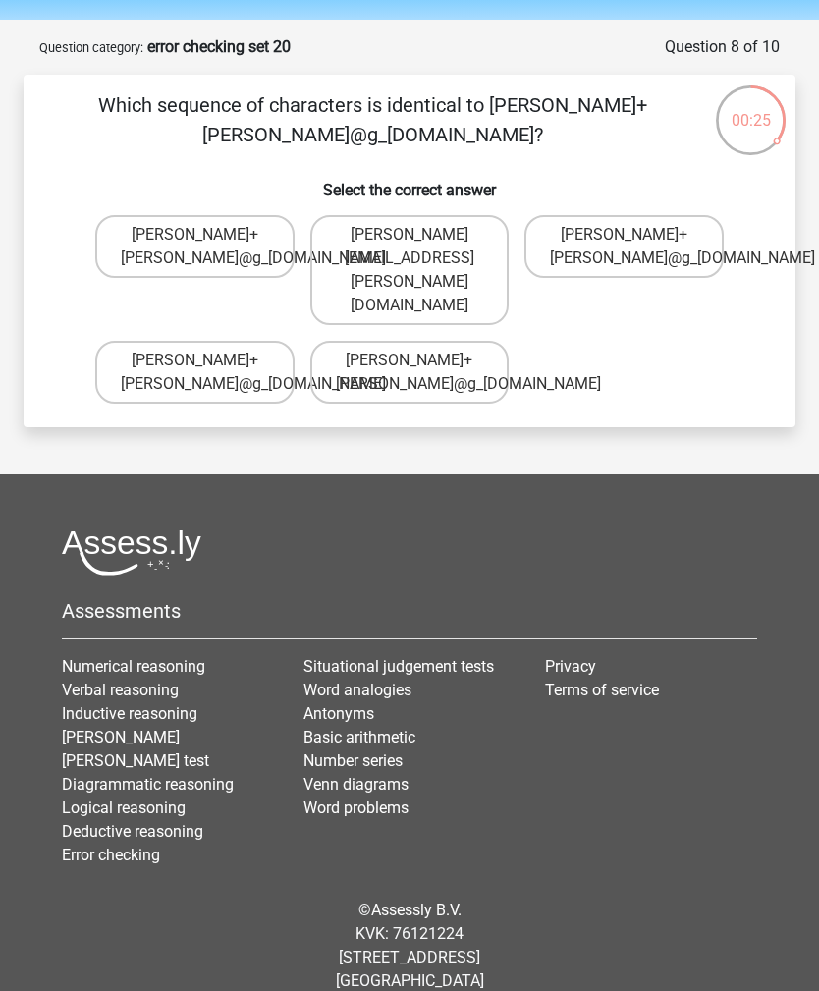
click at [257, 341] on label "[PERSON_NAME]+[PERSON_NAME]@g_[DOMAIN_NAME]" at bounding box center [194, 372] width 199 height 63
click at [207, 360] on input "[PERSON_NAME]+[PERSON_NAME]@g_[DOMAIN_NAME]" at bounding box center [200, 366] width 13 height 13
radio input "true"
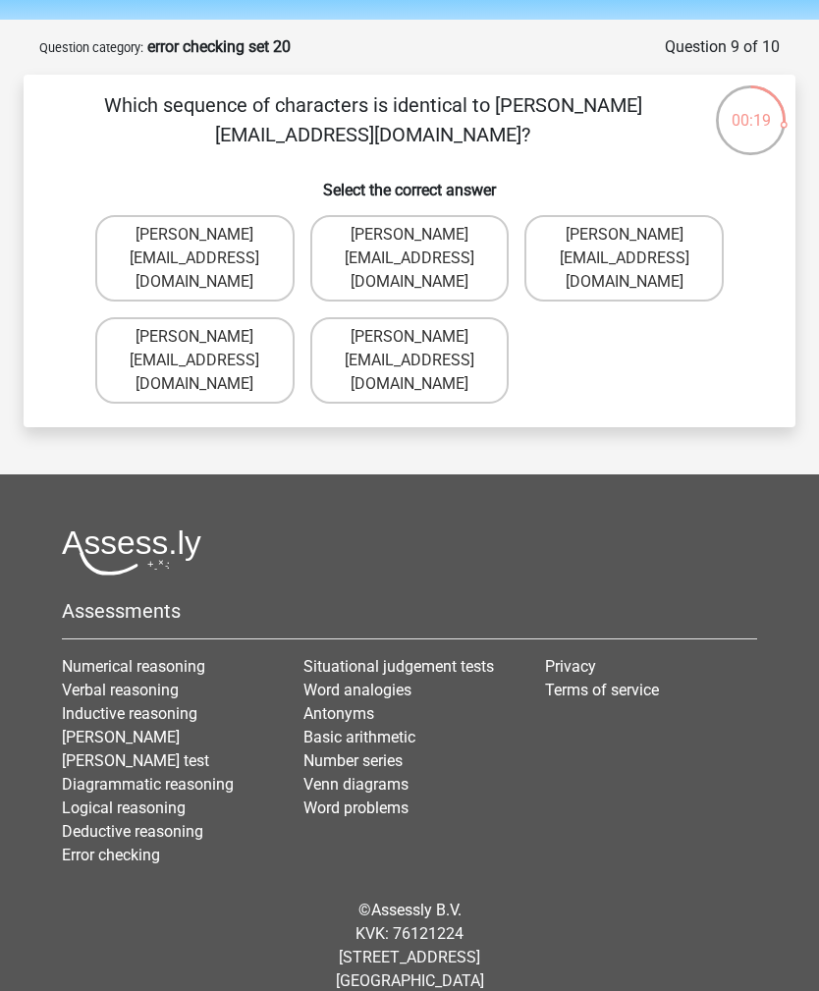
click at [252, 253] on label "[PERSON_NAME][EMAIL_ADDRESS][DOMAIN_NAME]" at bounding box center [194, 258] width 199 height 86
click at [207, 247] on input "[PERSON_NAME][EMAIL_ADDRESS][DOMAIN_NAME]" at bounding box center [200, 241] width 13 height 13
radio input "true"
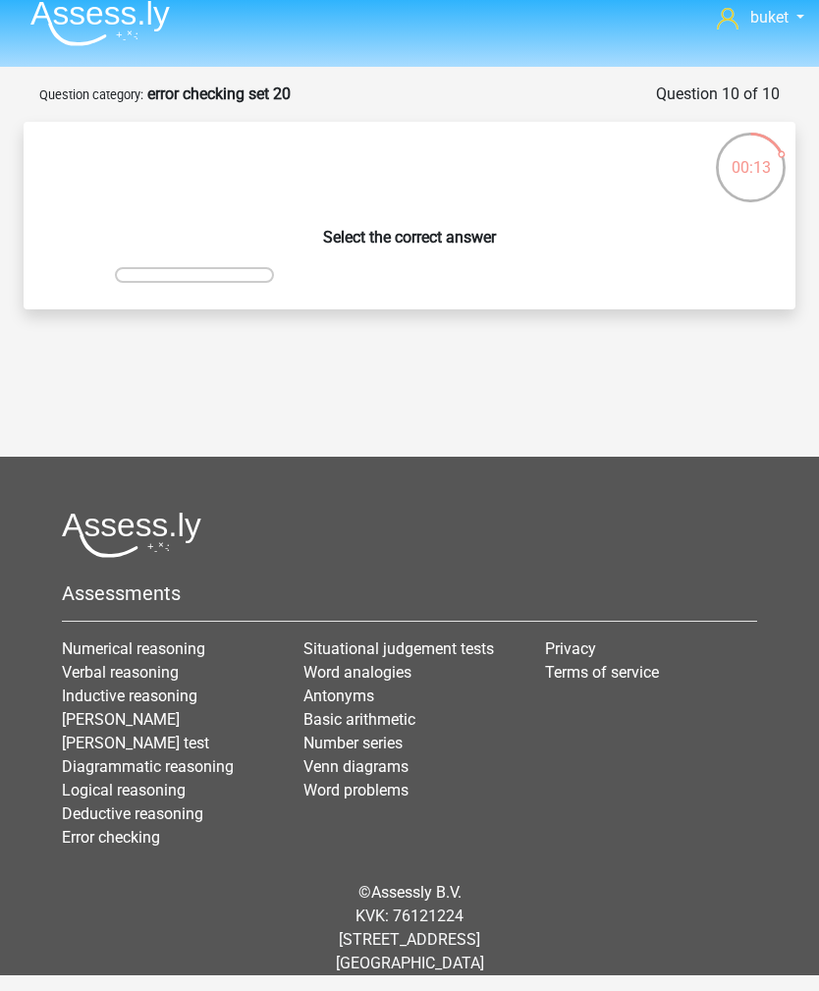
click at [195, 282] on input "radio" at bounding box center [200, 288] width 13 height 13
radio input "true"
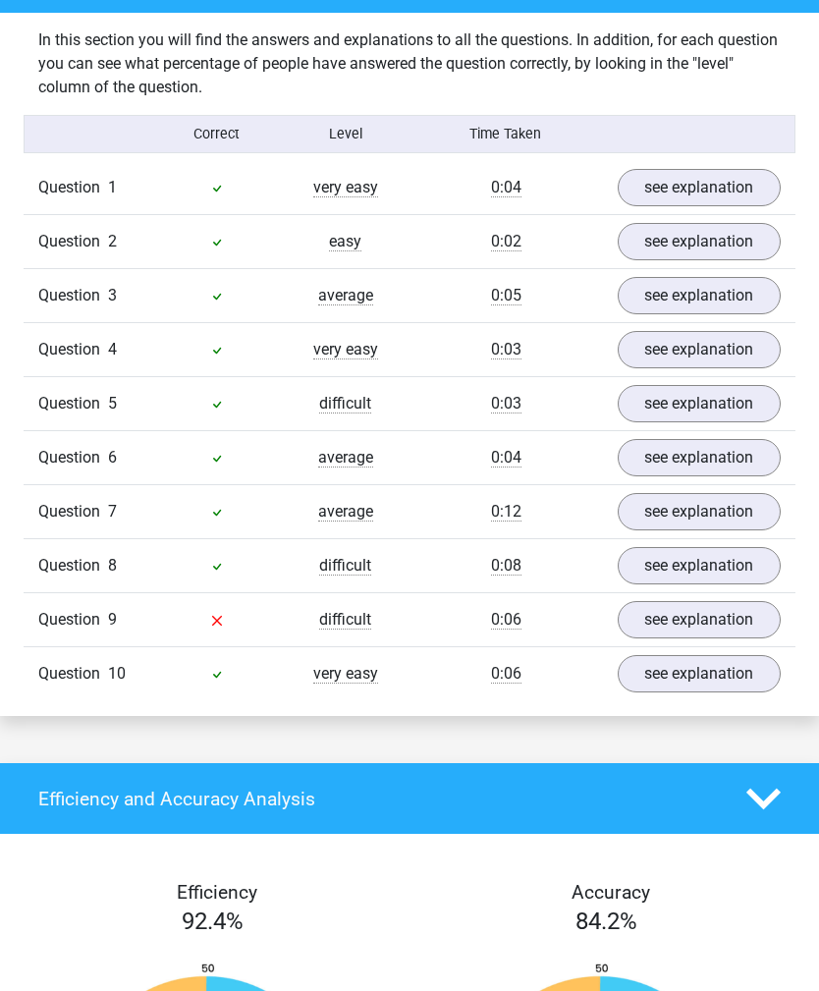
scroll to position [1159, 0]
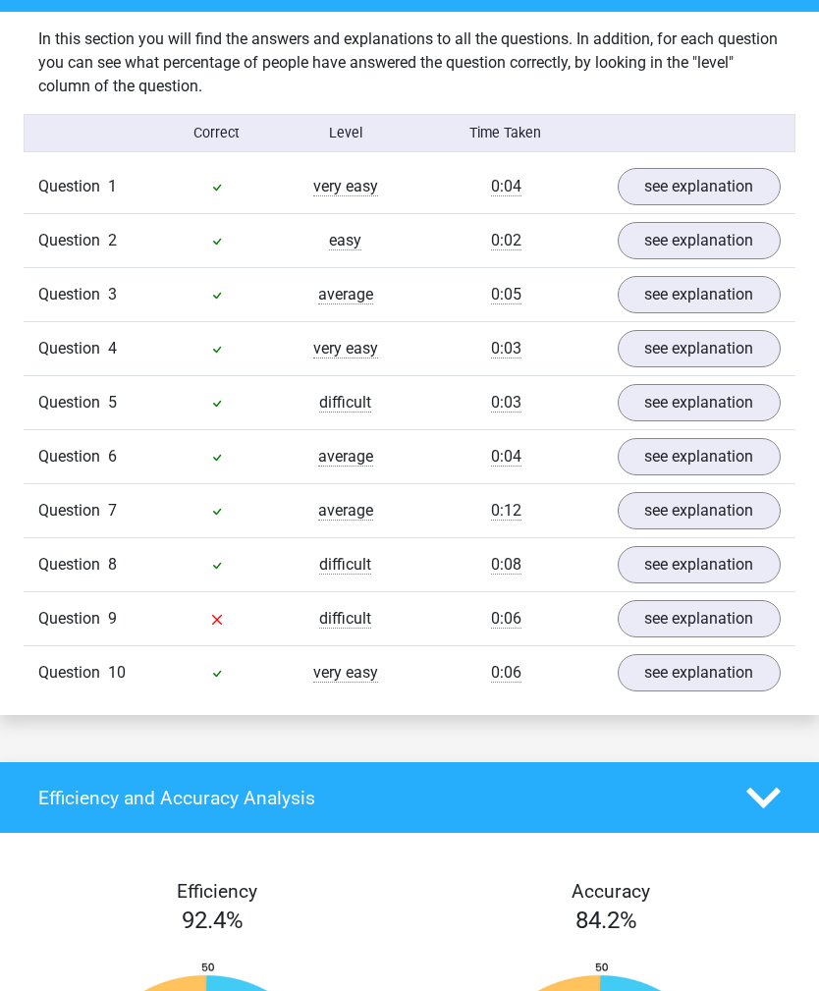
click at [729, 625] on link "see explanation" at bounding box center [700, 618] width 164 height 37
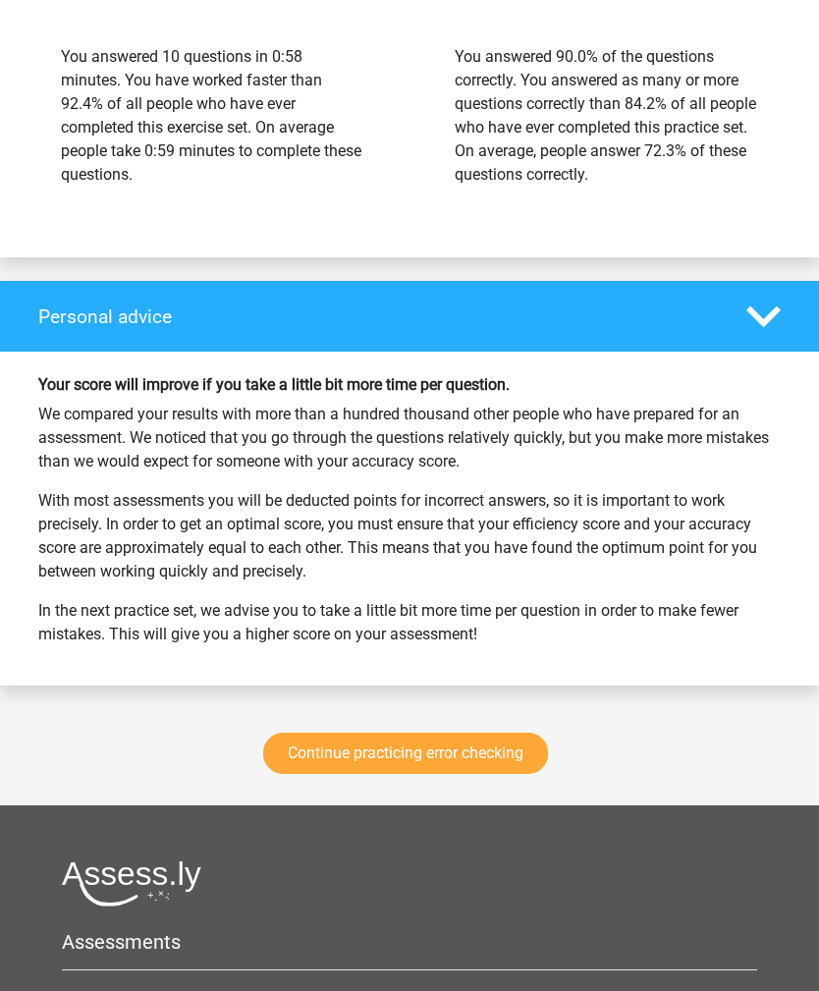
scroll to position [2739, 0]
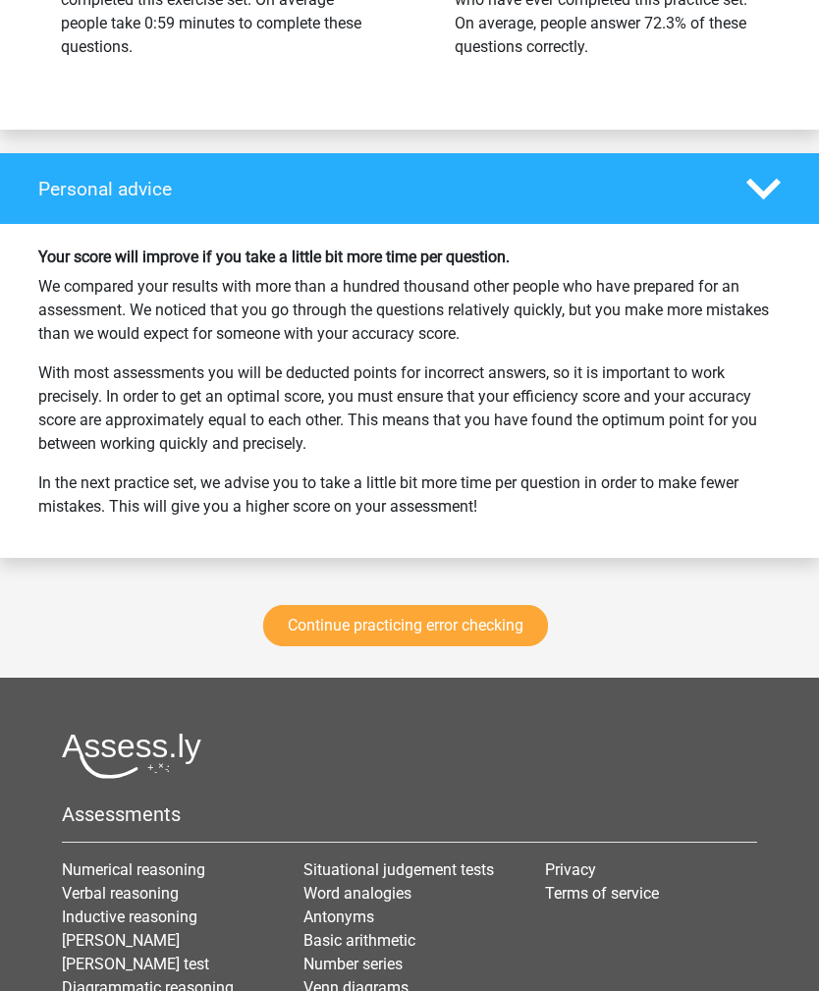
click at [517, 625] on link "Continue practicing error checking" at bounding box center [405, 626] width 285 height 41
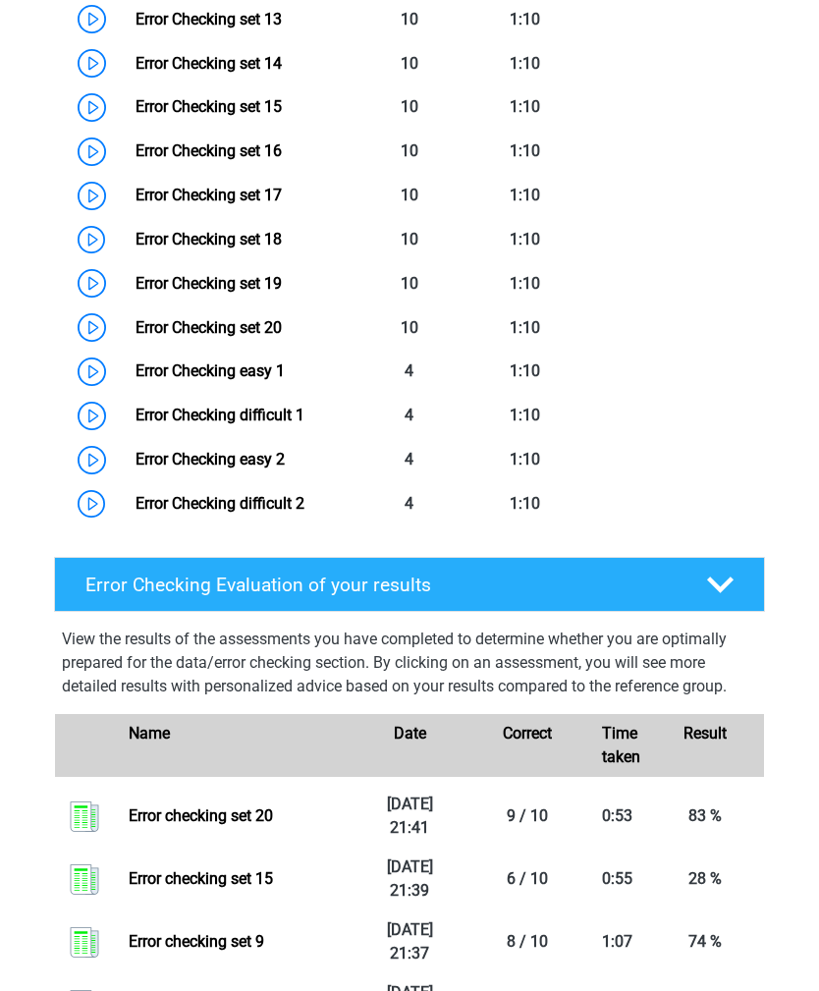
scroll to position [1587, 0]
click at [136, 234] on link "Error Checking set 18" at bounding box center [209, 239] width 146 height 19
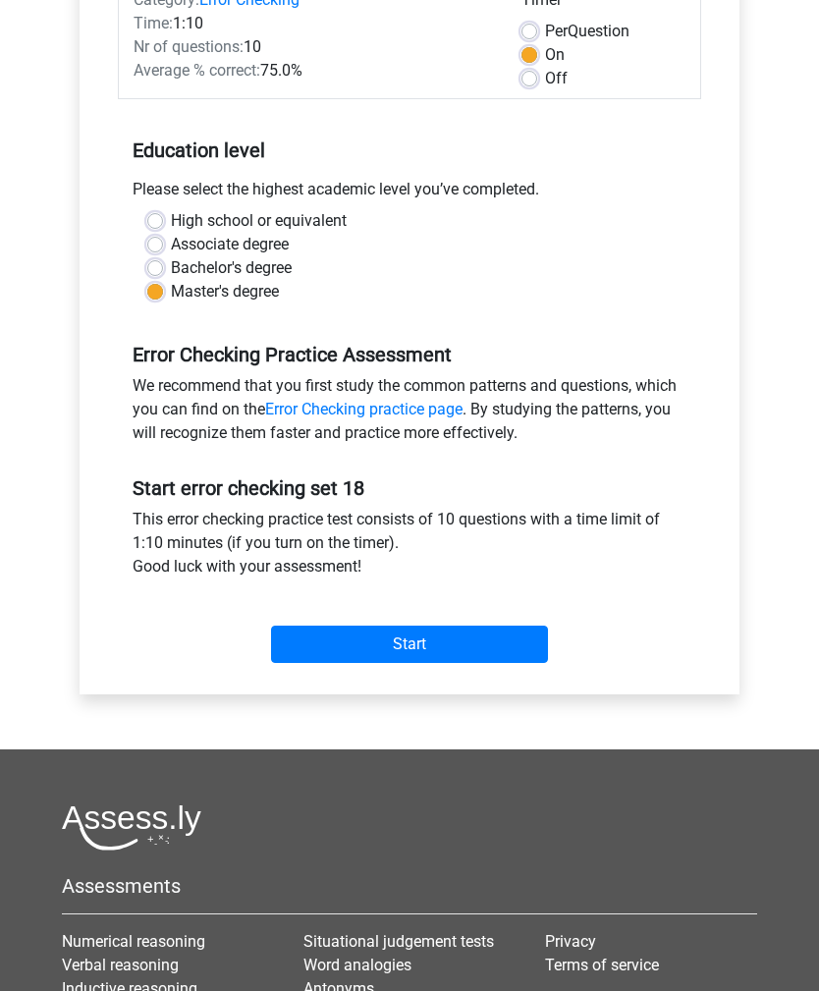
scroll to position [347, 0]
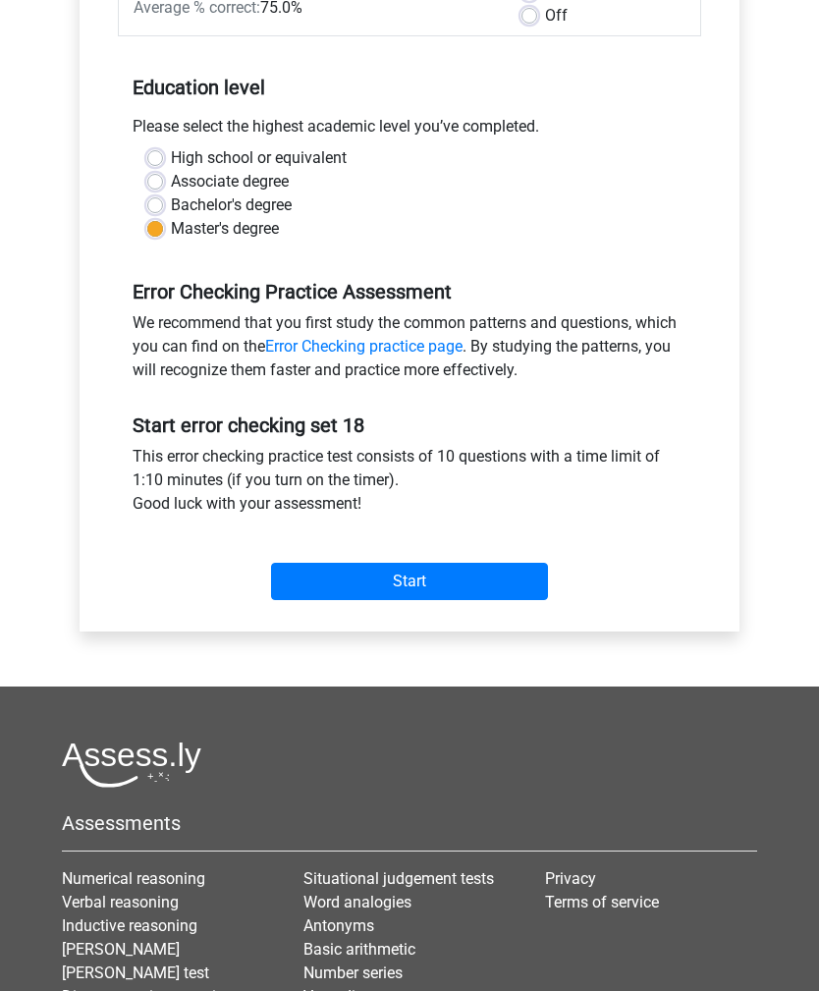
click at [498, 576] on input "Start" at bounding box center [409, 581] width 277 height 37
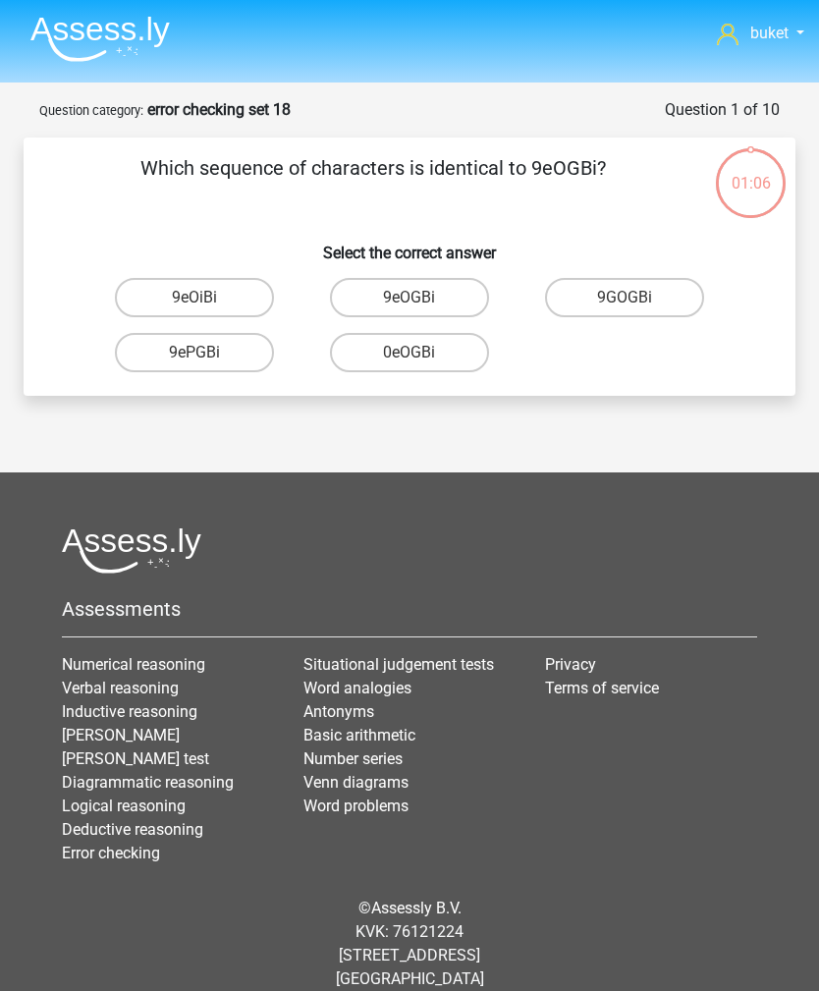
click at [463, 294] on label "9eOGBi" at bounding box center [409, 297] width 159 height 39
click at [422, 298] on input "9eOGBi" at bounding box center [415, 304] width 13 height 13
radio input "true"
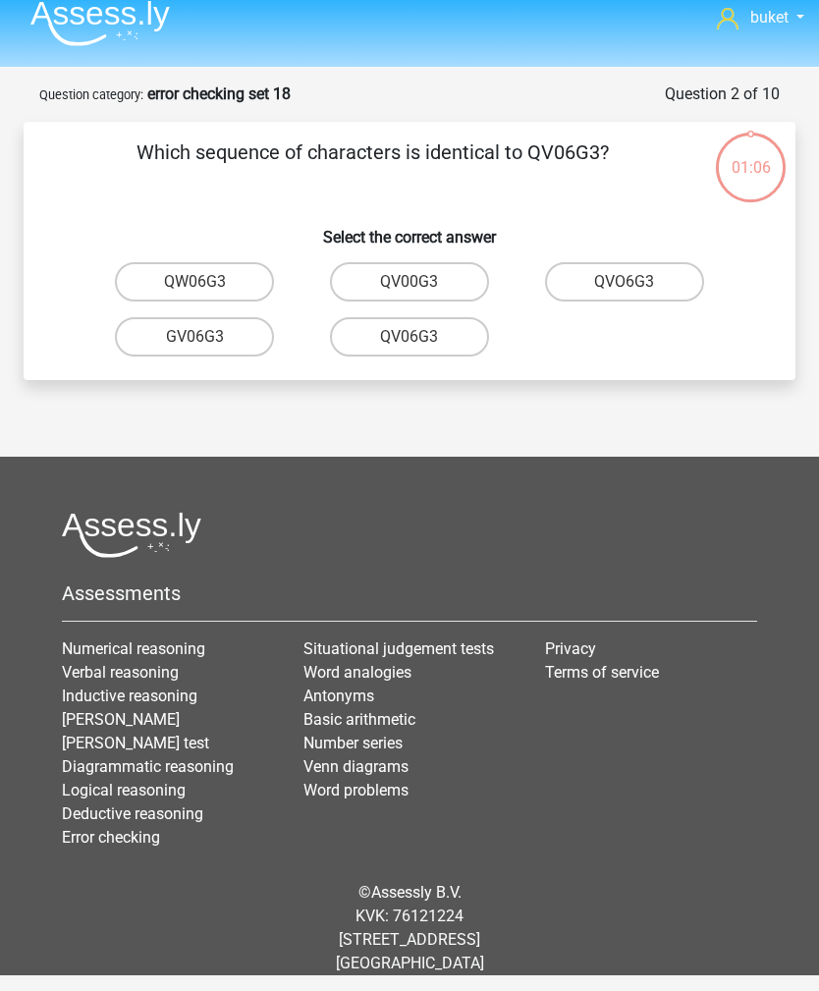
scroll to position [63, 0]
click at [465, 317] on label "QV06G3" at bounding box center [409, 336] width 159 height 39
click at [422, 337] on input "QV06G3" at bounding box center [415, 343] width 13 height 13
radio input "true"
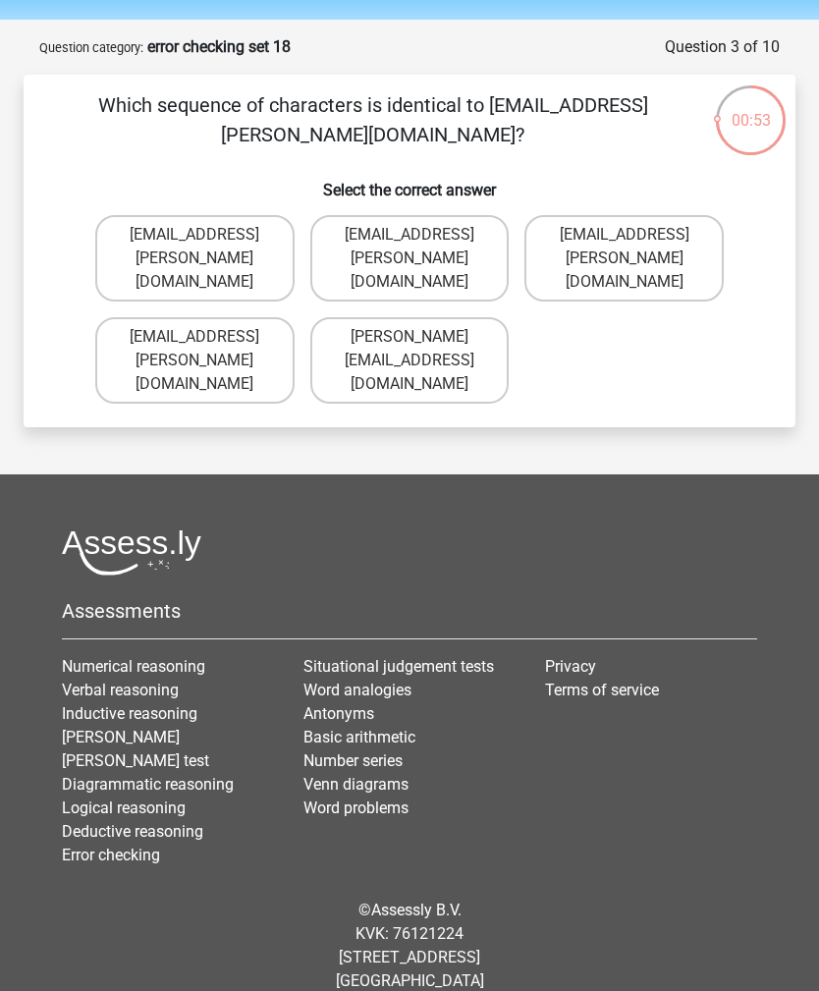
click at [120, 333] on label "[EMAIL_ADDRESS][PERSON_NAME][DOMAIN_NAME]" at bounding box center [194, 360] width 199 height 86
click at [194, 337] on input "[EMAIL_ADDRESS][PERSON_NAME][DOMAIN_NAME]" at bounding box center [200, 343] width 13 height 13
radio input "true"
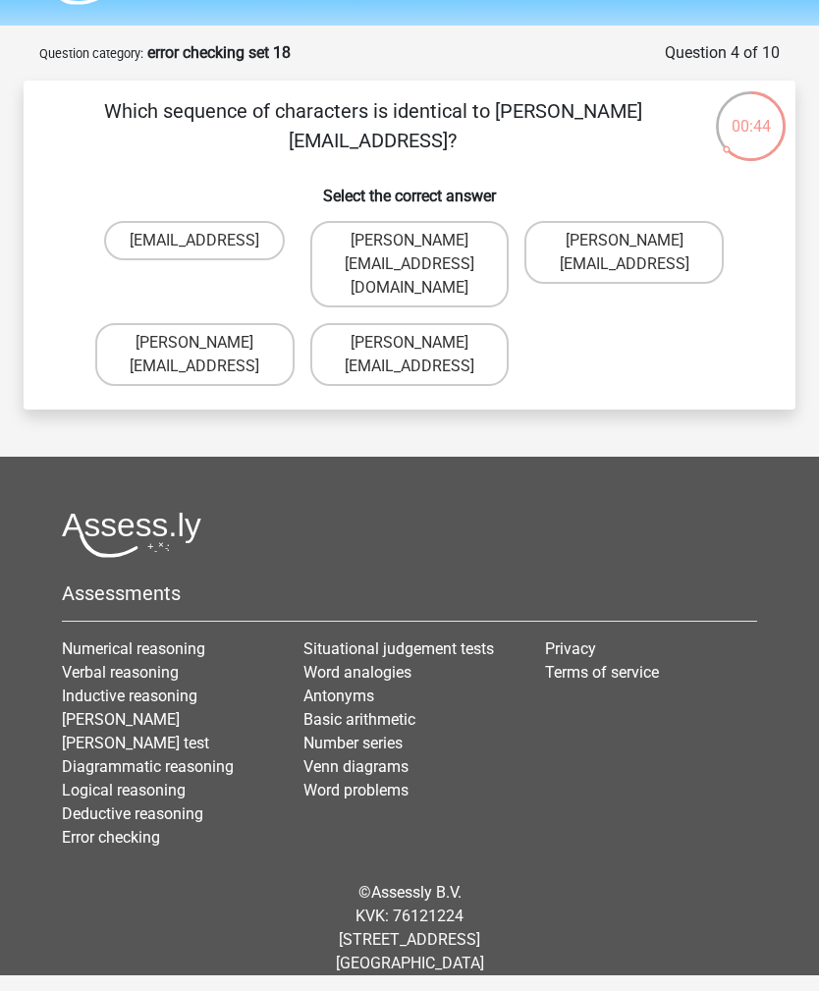
click at [139, 343] on label "[PERSON_NAME][EMAIL_ADDRESS]" at bounding box center [194, 354] width 199 height 63
click at [194, 343] on input "[PERSON_NAME][EMAIL_ADDRESS]" at bounding box center [200, 349] width 13 height 13
radio input "true"
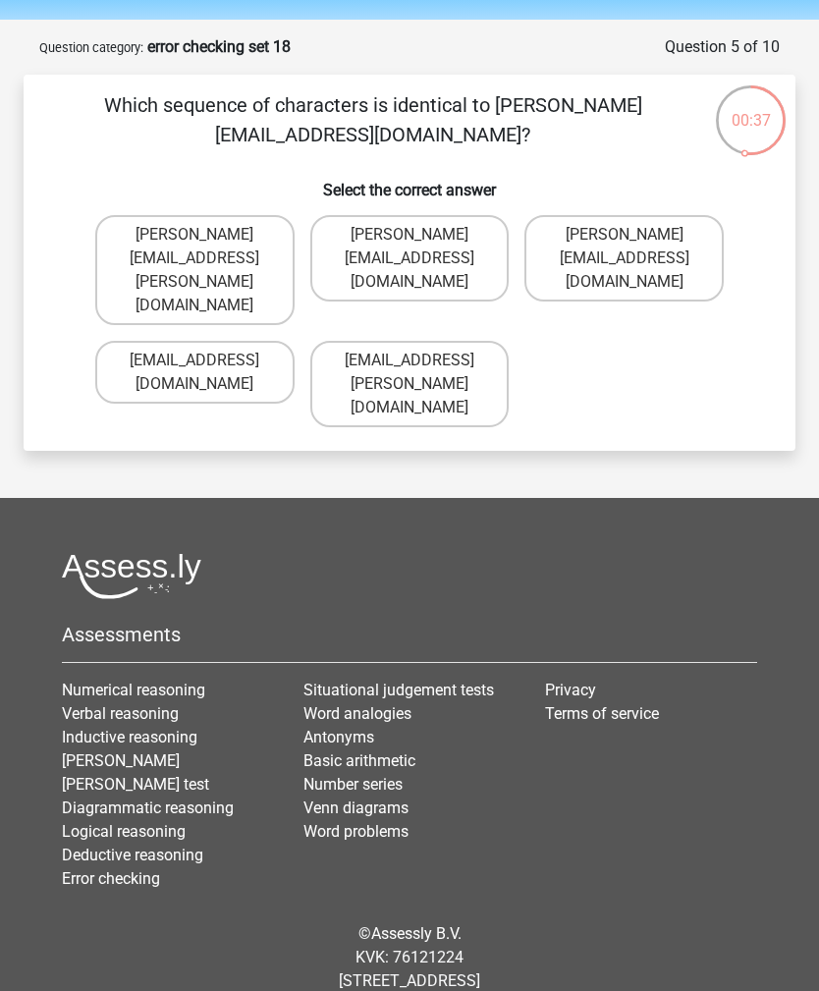
click at [481, 231] on label "Ivy.Wright@joymail.uk.co" at bounding box center [409, 258] width 199 height 86
click at [422, 235] on input "Ivy.Wright@joymail.uk.co" at bounding box center [415, 241] width 13 height 13
radio input "true"
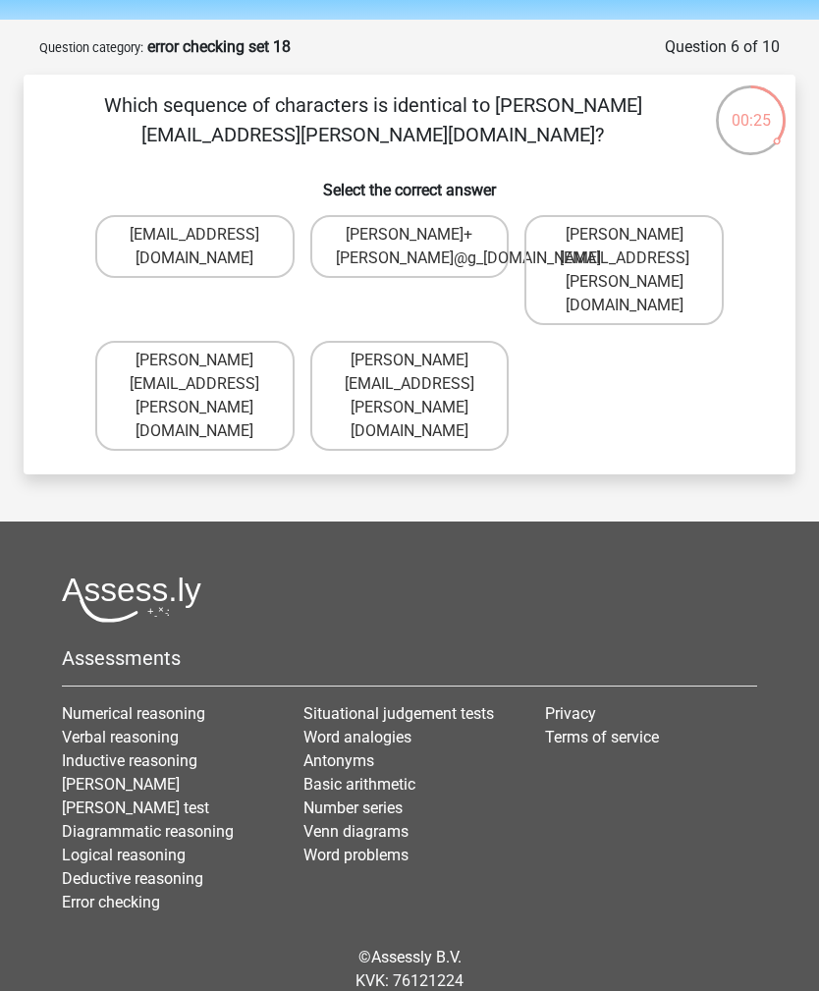
click at [134, 341] on label "Mason+Hall@g-mail.gl" at bounding box center [194, 396] width 199 height 110
click at [194, 360] on input "Mason+Hall@g-mail.gl" at bounding box center [200, 366] width 13 height 13
radio input "true"
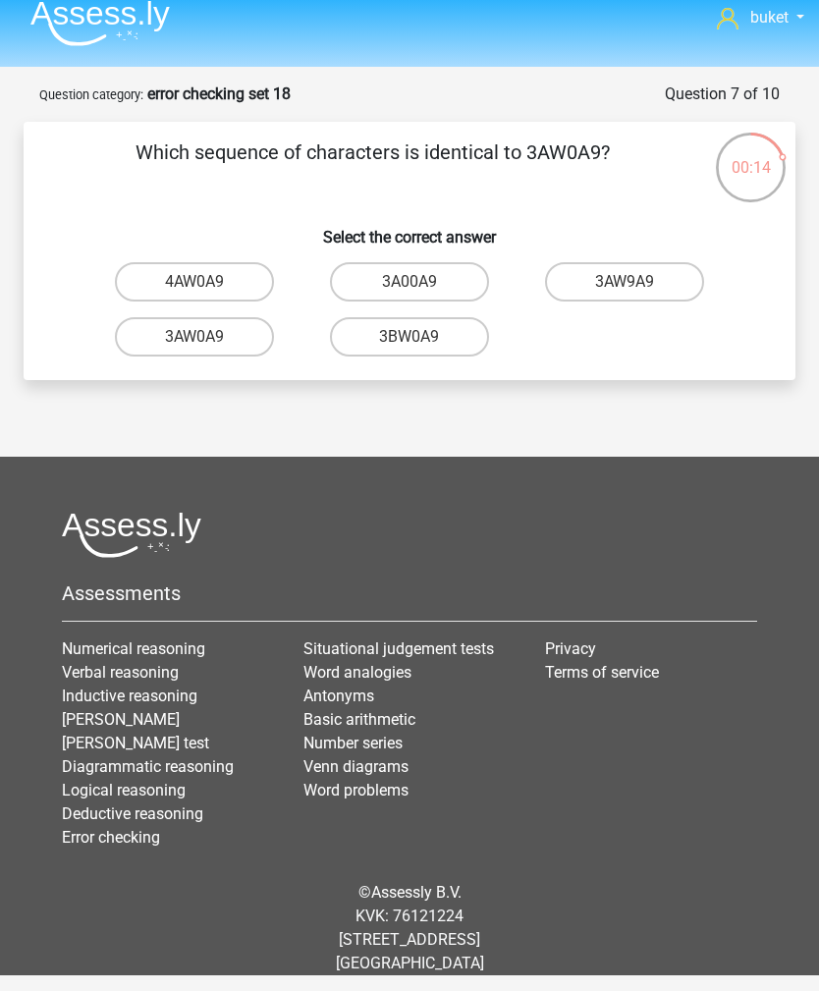
click at [163, 317] on label "3AW0A9" at bounding box center [194, 336] width 159 height 39
click at [194, 337] on input "3AW0A9" at bounding box center [200, 343] width 13 height 13
radio input "true"
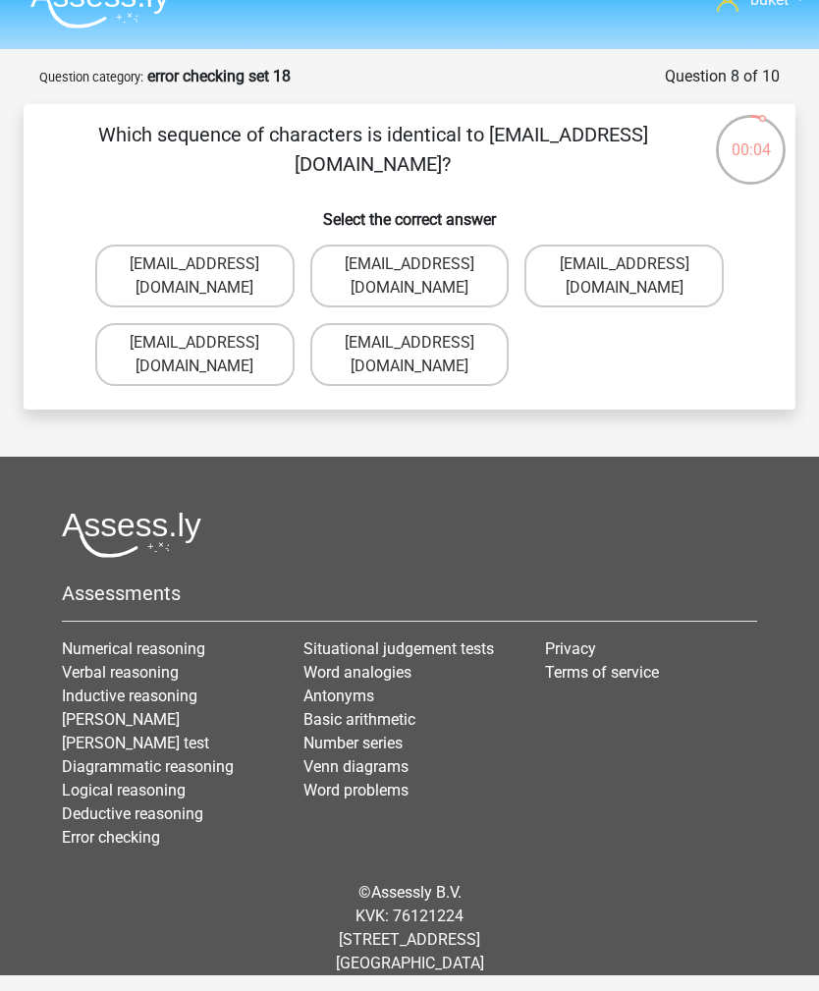
click at [622, 249] on label "Oscar-Vanderbilt@mailme.br" at bounding box center [623, 276] width 199 height 63
click at [625, 264] on input "Oscar-Vanderbilt@mailme.br" at bounding box center [631, 270] width 13 height 13
radio input "true"
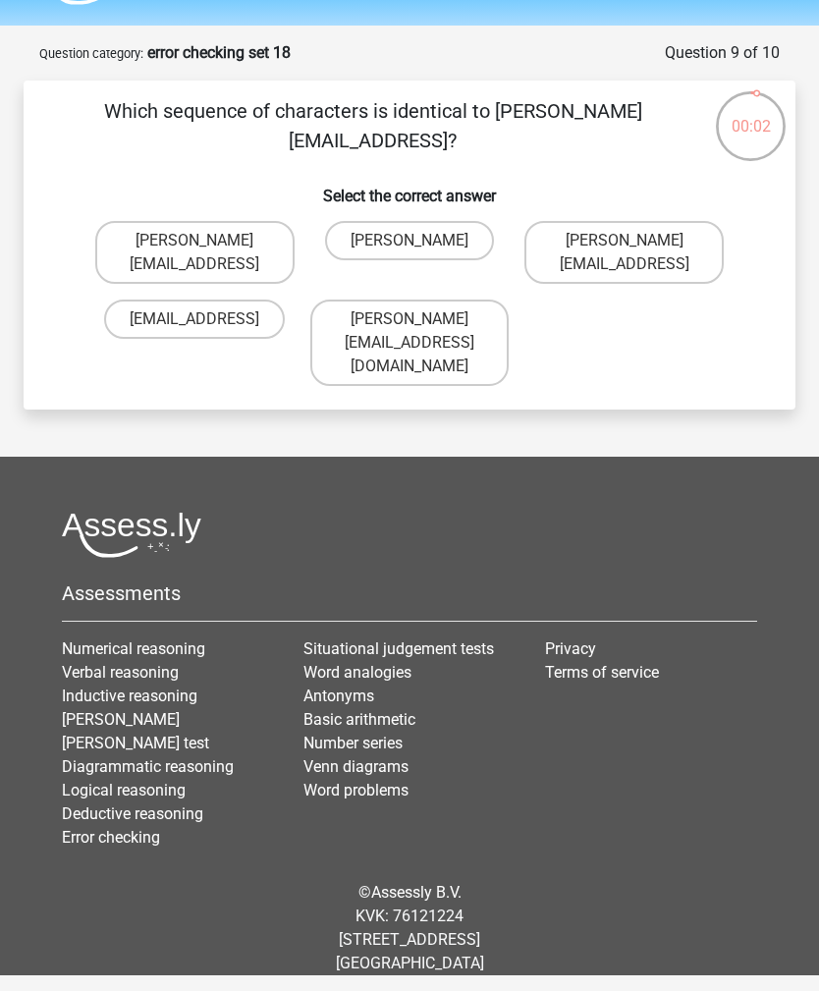
click at [609, 245] on label "Arthur_Vanderbilt@g-mail.coo" at bounding box center [623, 252] width 199 height 63
click at [625, 245] on input "Arthur_Vanderbilt@g-mail.coo" at bounding box center [631, 247] width 13 height 13
radio input "true"
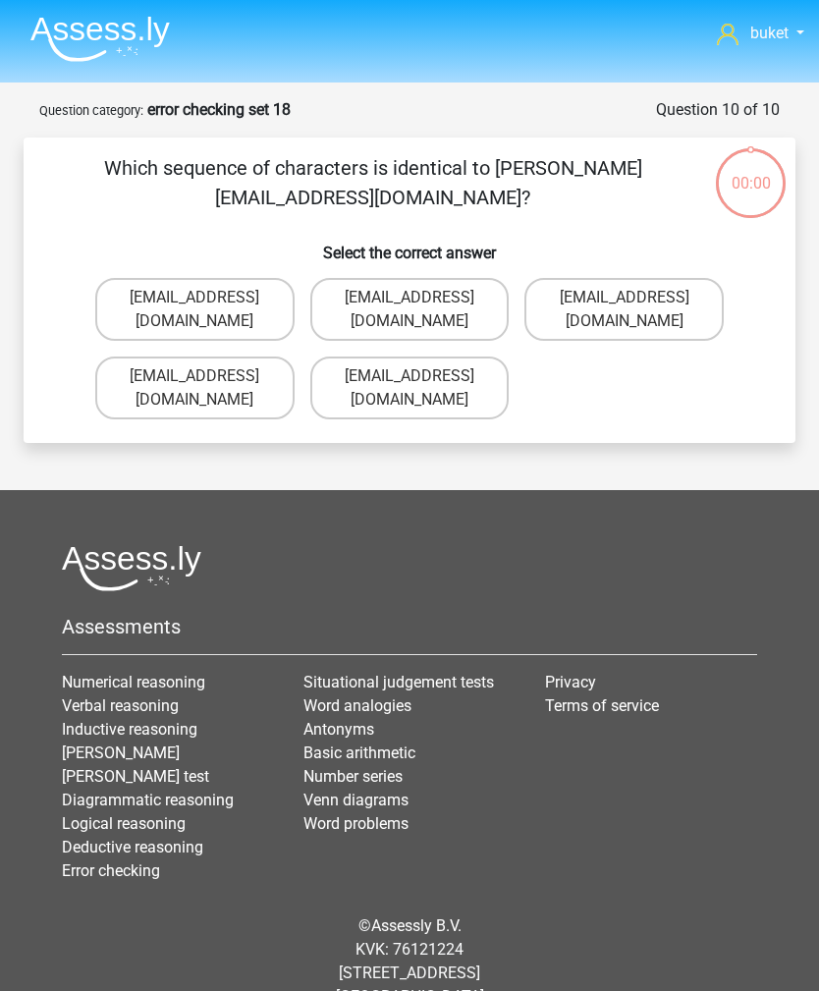
scroll to position [63, 0]
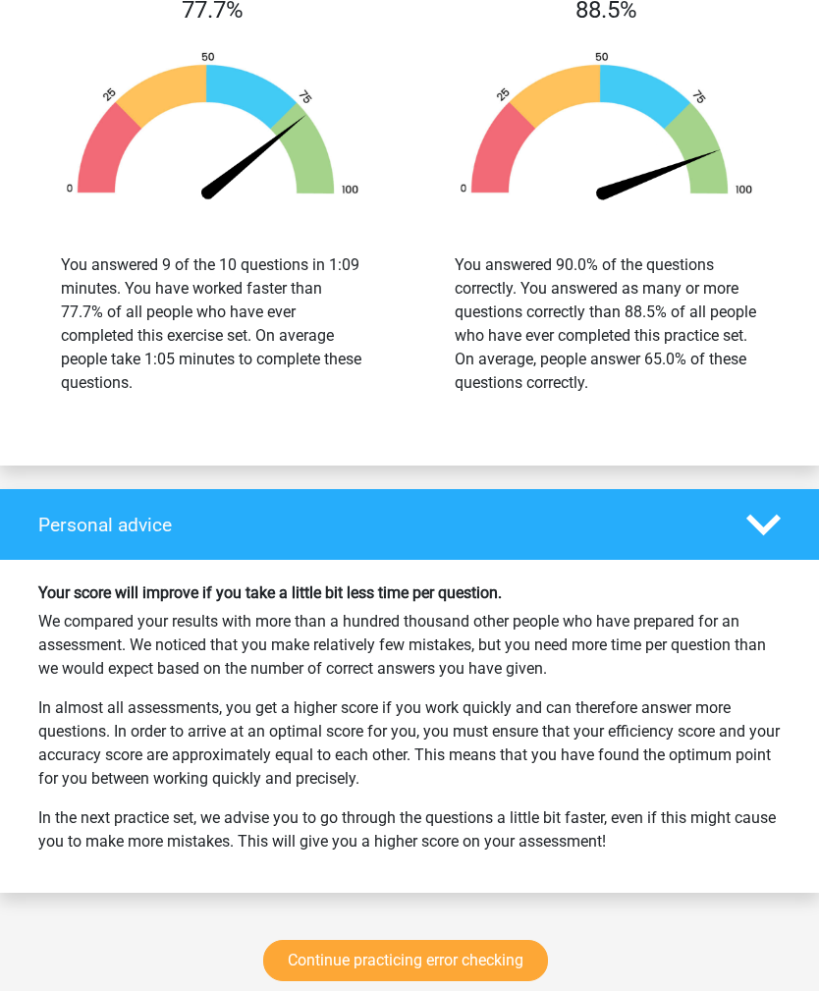
scroll to position [2110, 0]
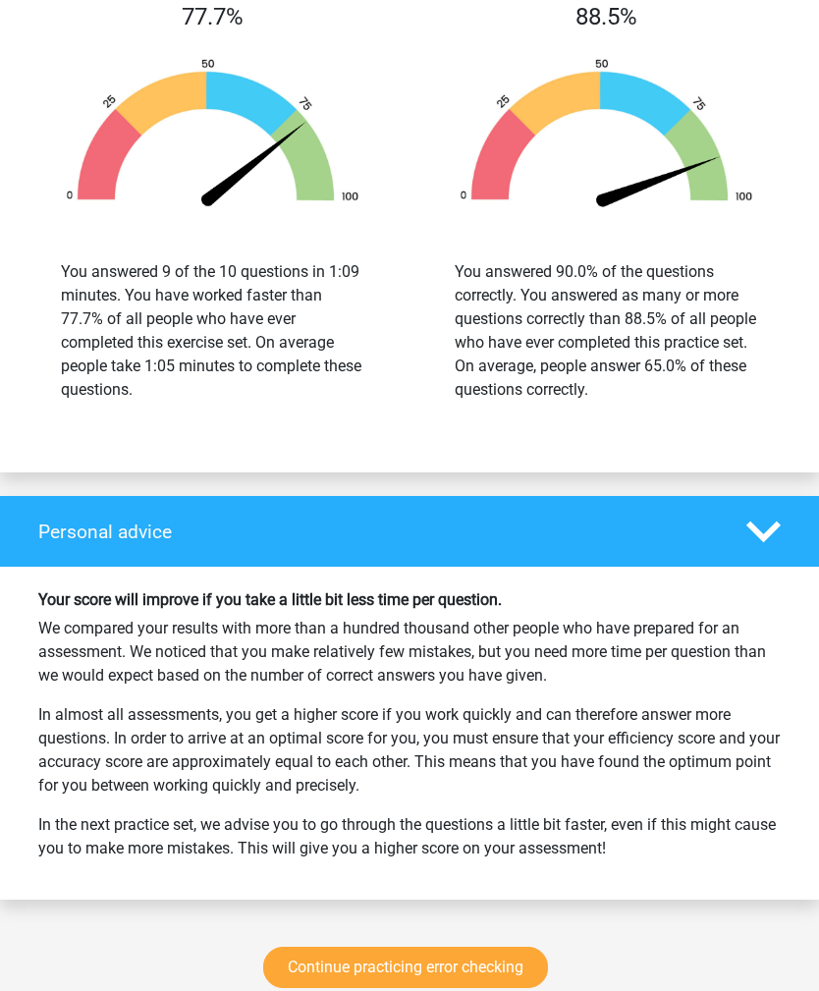
click at [467, 970] on link "Continue practicing error checking" at bounding box center [405, 968] width 285 height 41
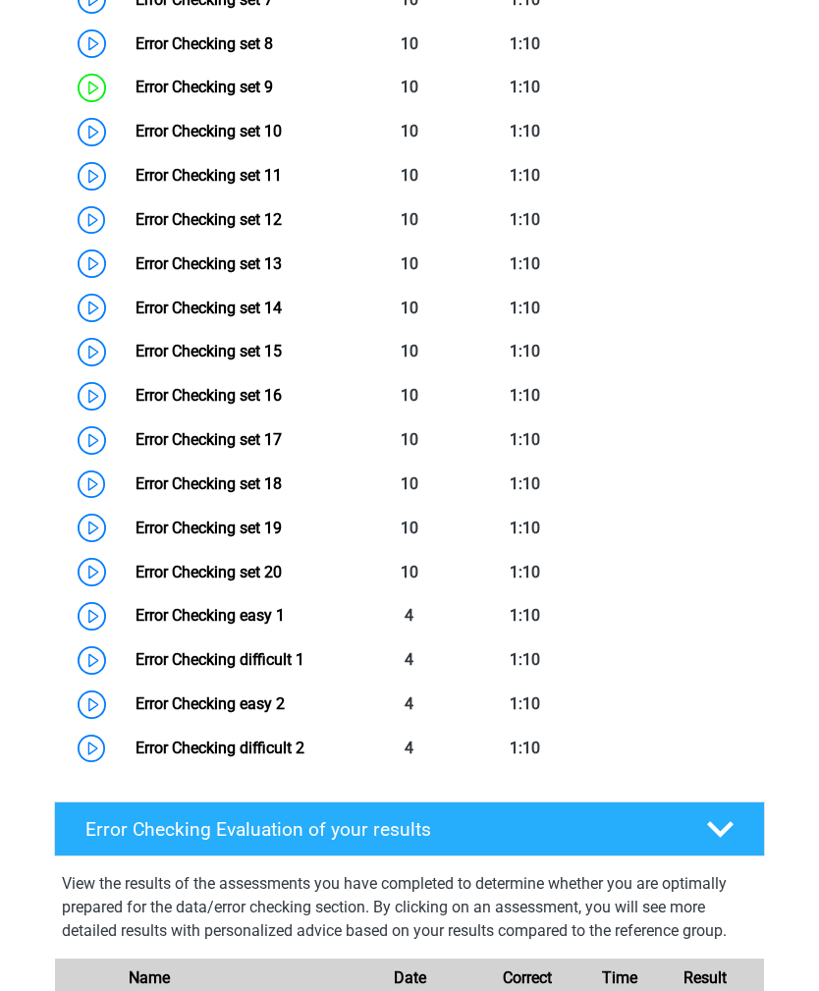
scroll to position [1342, 0]
click at [136, 267] on link "Error Checking set 13" at bounding box center [209, 263] width 146 height 19
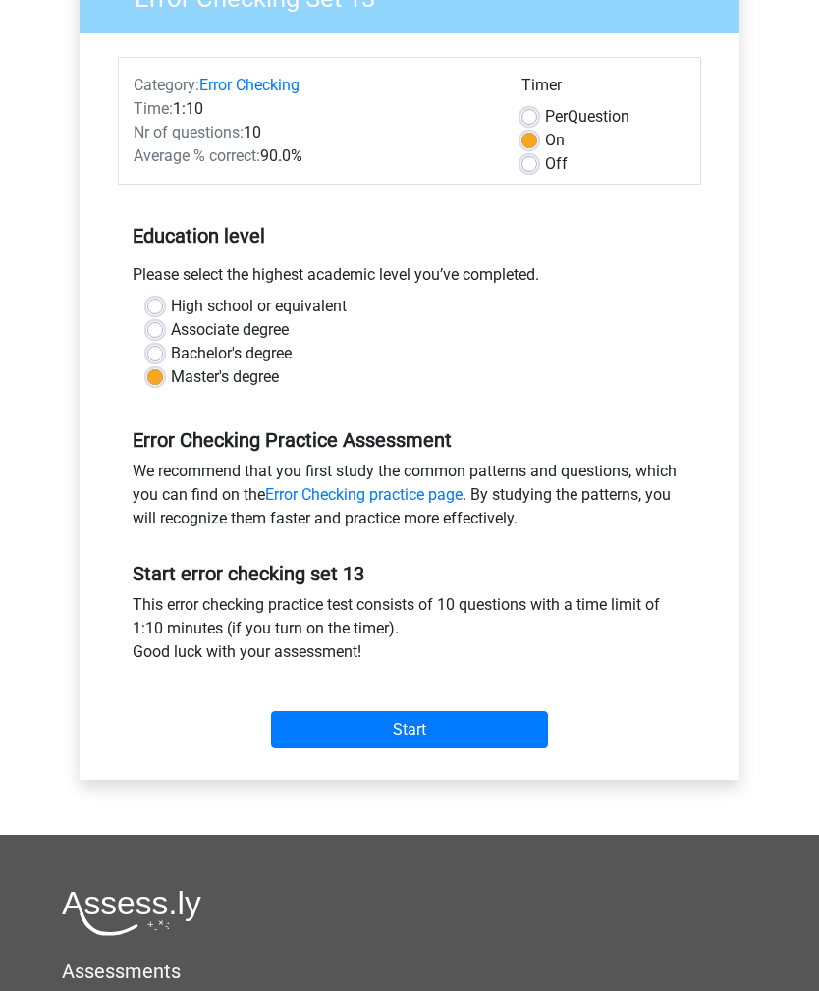
scroll to position [388, 0]
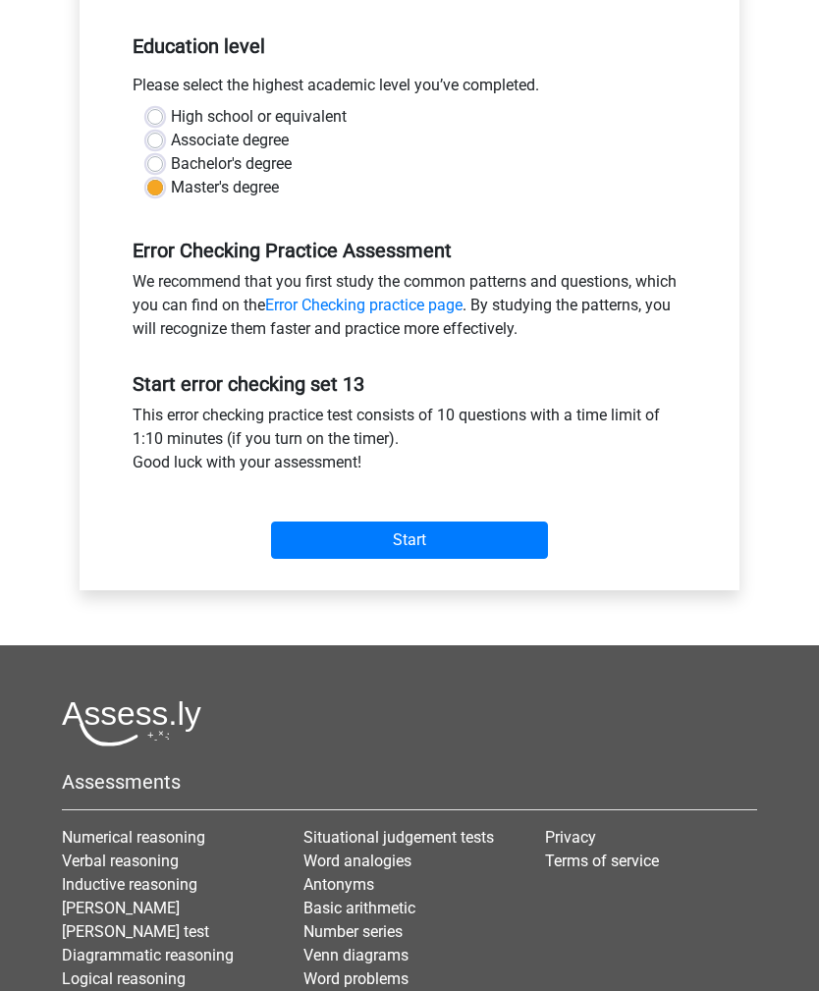
click at [490, 554] on input "Start" at bounding box center [409, 539] width 277 height 37
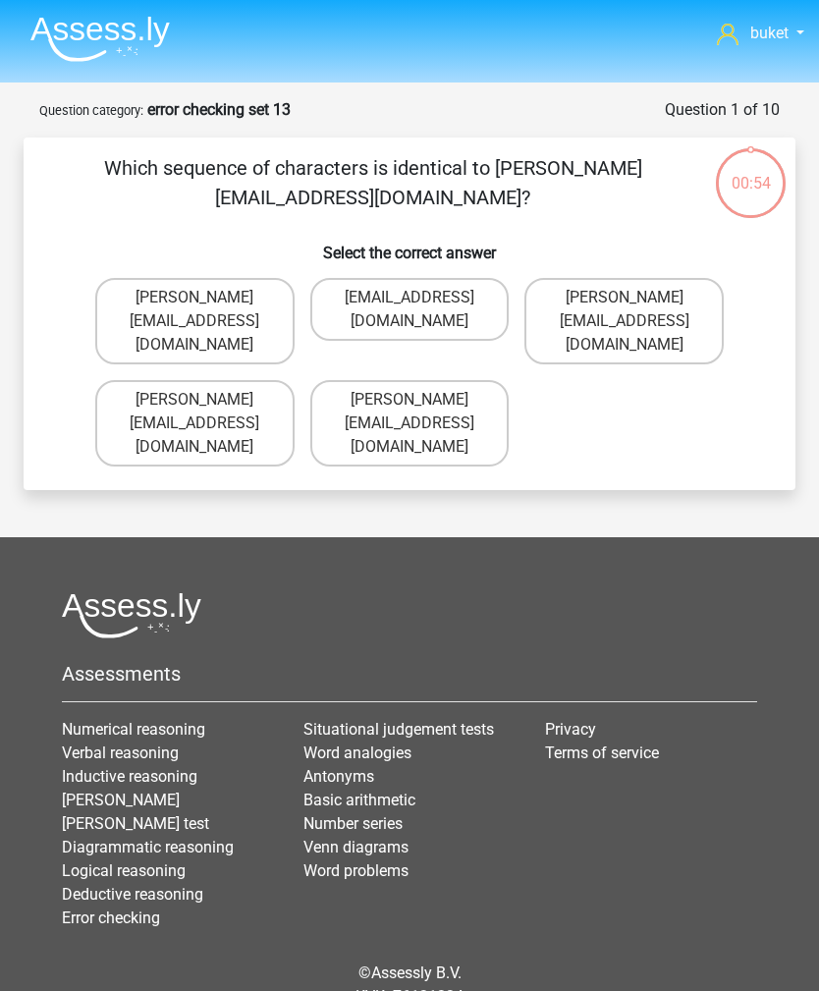
click at [669, 287] on label "Daniel_Aylward@hotmails.com.co" at bounding box center [623, 321] width 199 height 86
click at [637, 298] on input "Daniel_Aylward@hotmails.com.co" at bounding box center [631, 304] width 13 height 13
radio input "true"
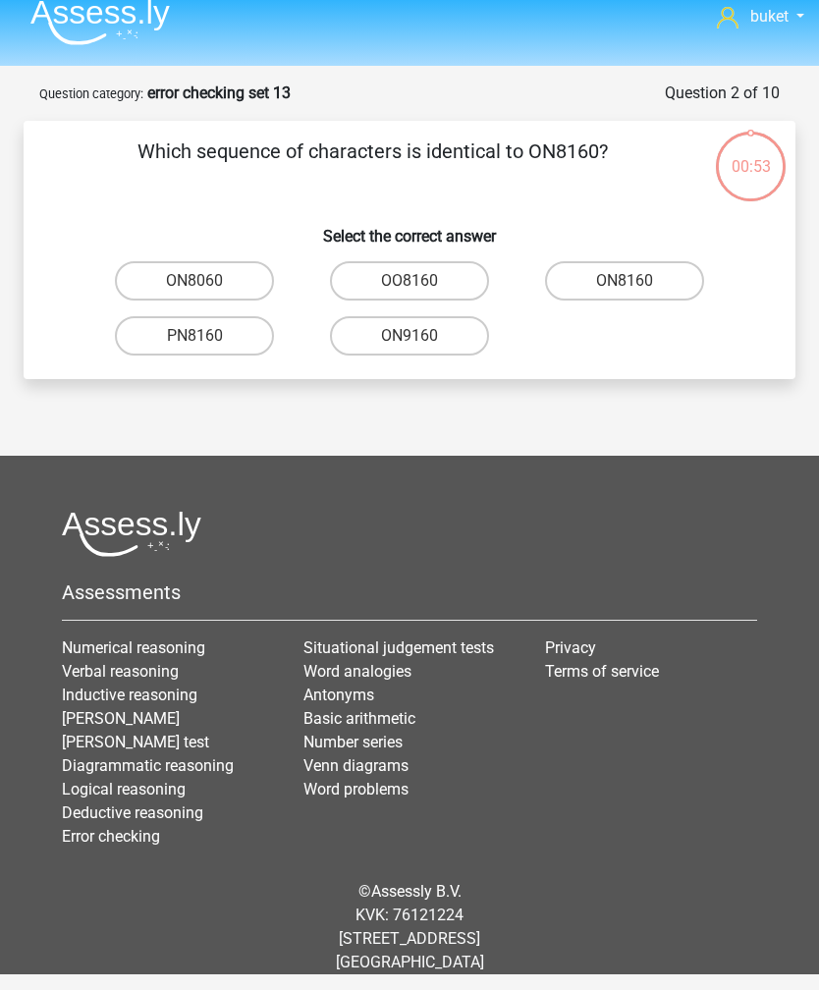
scroll to position [63, 0]
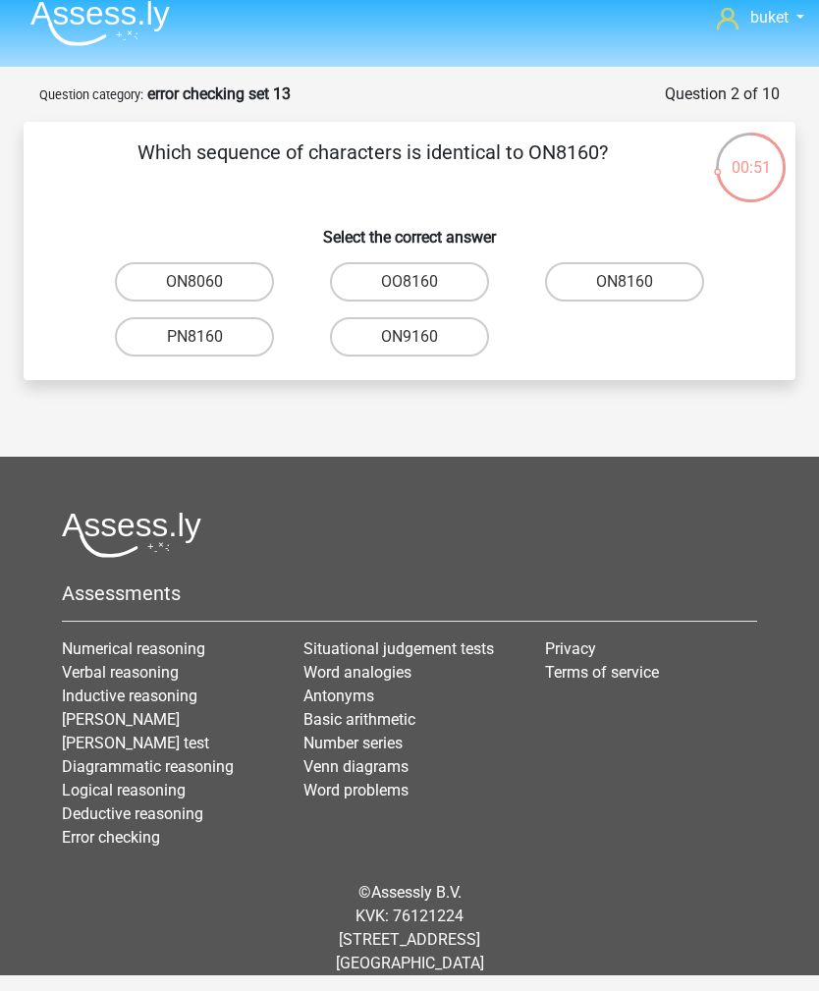
click at [654, 262] on label "ON8160" at bounding box center [624, 281] width 159 height 39
click at [637, 282] on input "ON8160" at bounding box center [631, 288] width 13 height 13
radio input "true"
click at [153, 262] on label "GOTN80" at bounding box center [194, 281] width 159 height 39
click at [194, 282] on input "GOTN80" at bounding box center [200, 288] width 13 height 13
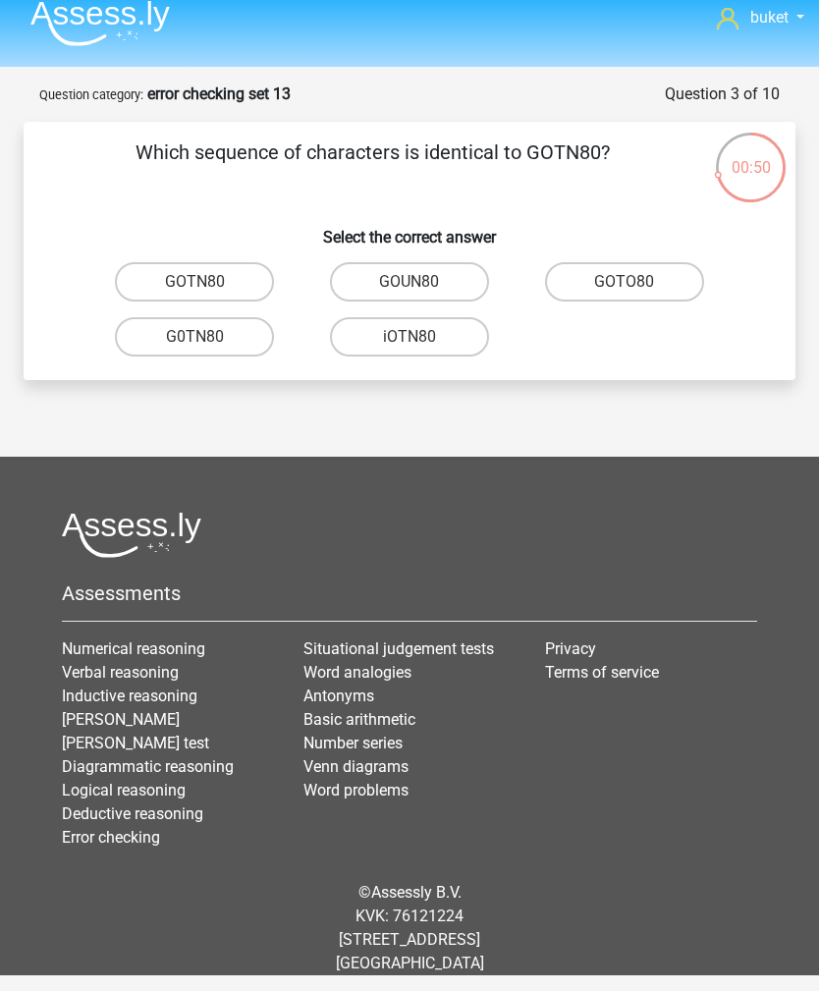
radio input "true"
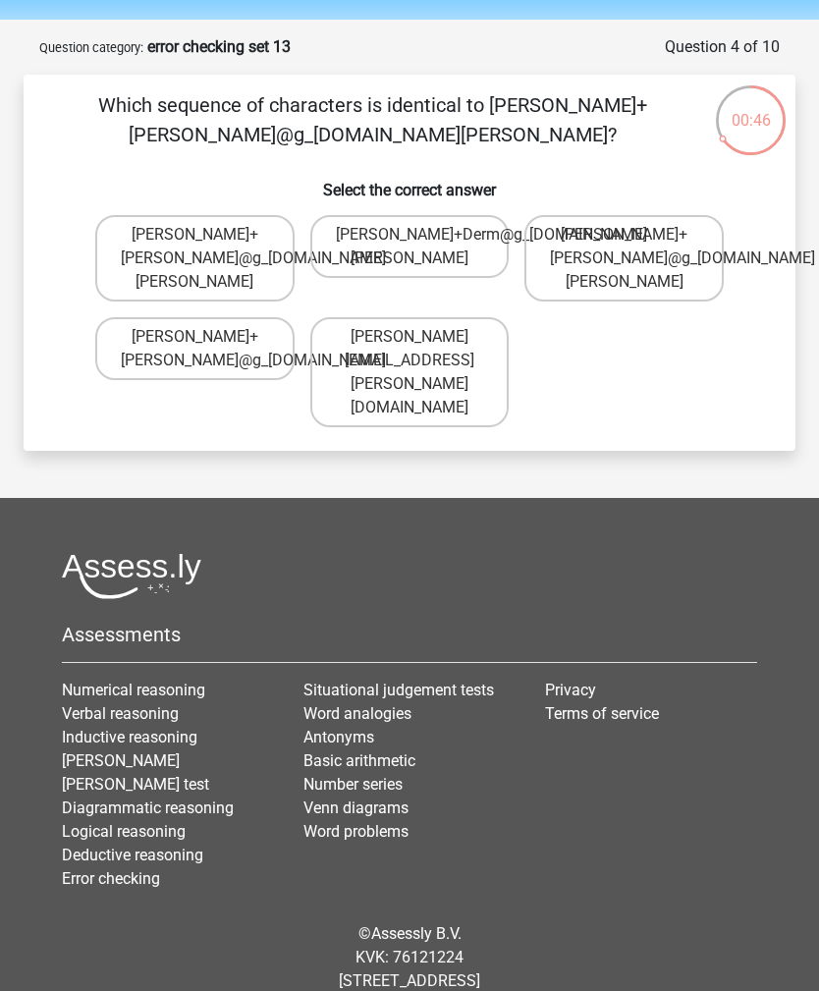
click at [133, 220] on label "Theodore+Dern@g_mail.gl" at bounding box center [194, 258] width 199 height 86
click at [194, 235] on input "Theodore+Dern@g_mail.gl" at bounding box center [200, 241] width 13 height 13
radio input "true"
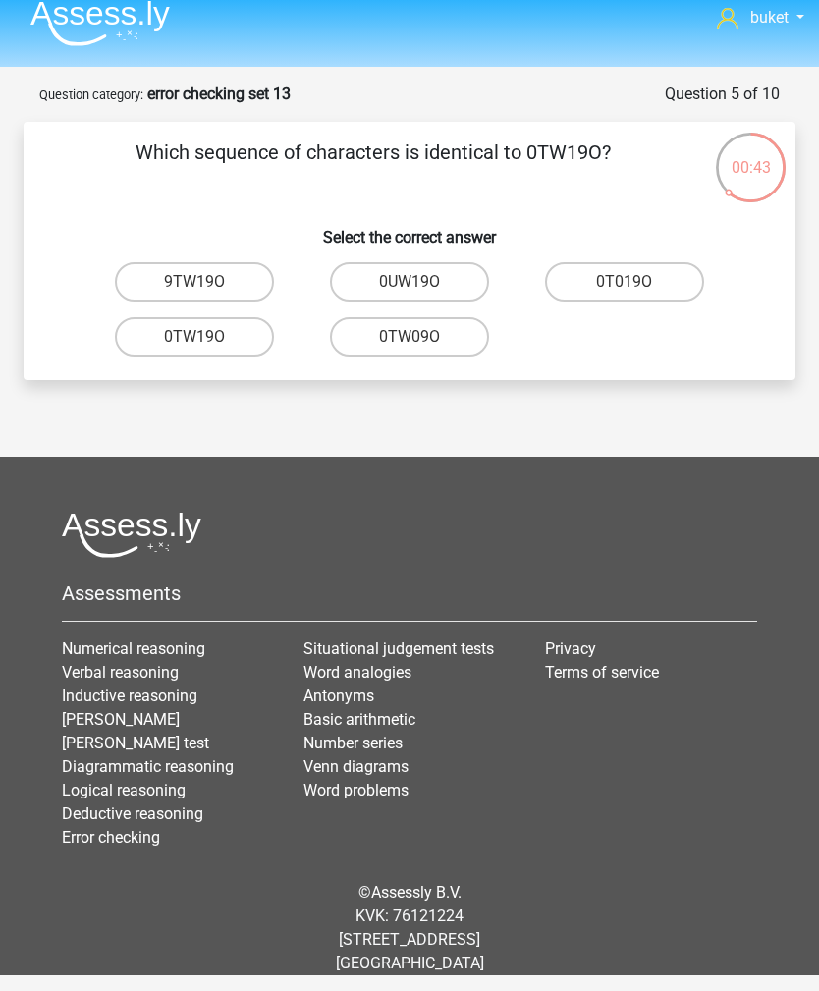
click at [156, 317] on label "0TW19O" at bounding box center [194, 336] width 159 height 39
click at [194, 337] on input "0TW19O" at bounding box center [200, 343] width 13 height 13
radio input "true"
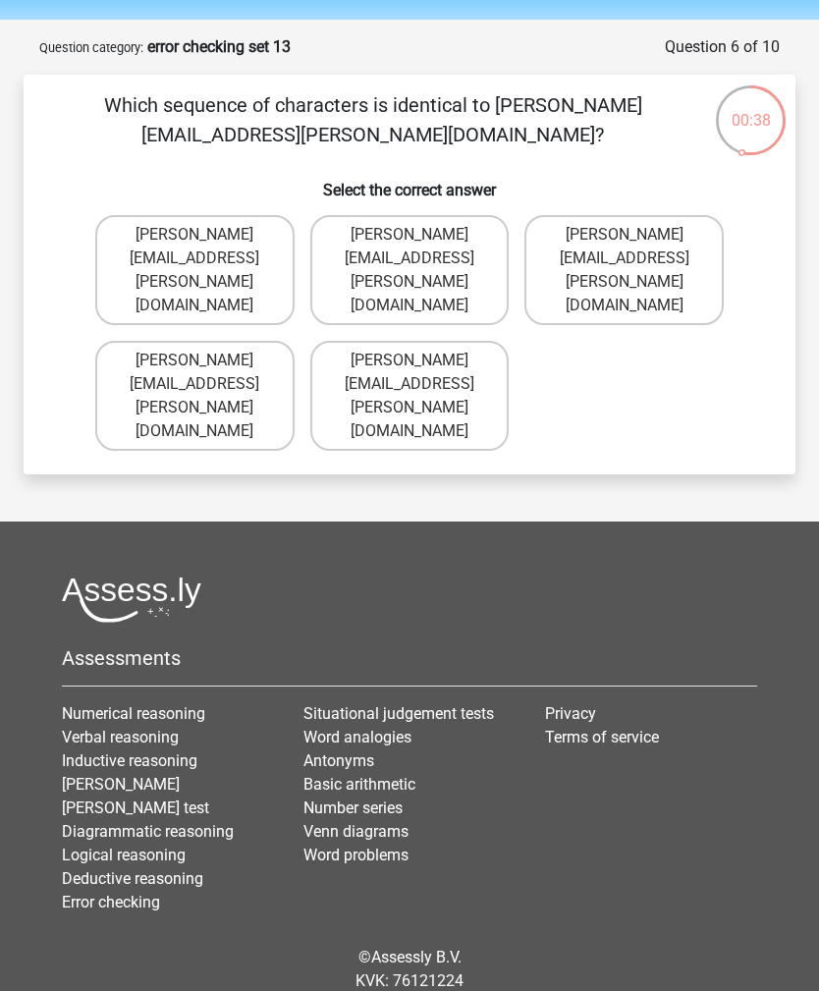
click at [134, 341] on label "Amelia+Harrison@hotmail.uk.com" at bounding box center [194, 396] width 199 height 110
click at [194, 360] on input "Amelia+Harrison@hotmail.uk.com" at bounding box center [200, 366] width 13 height 13
radio input "true"
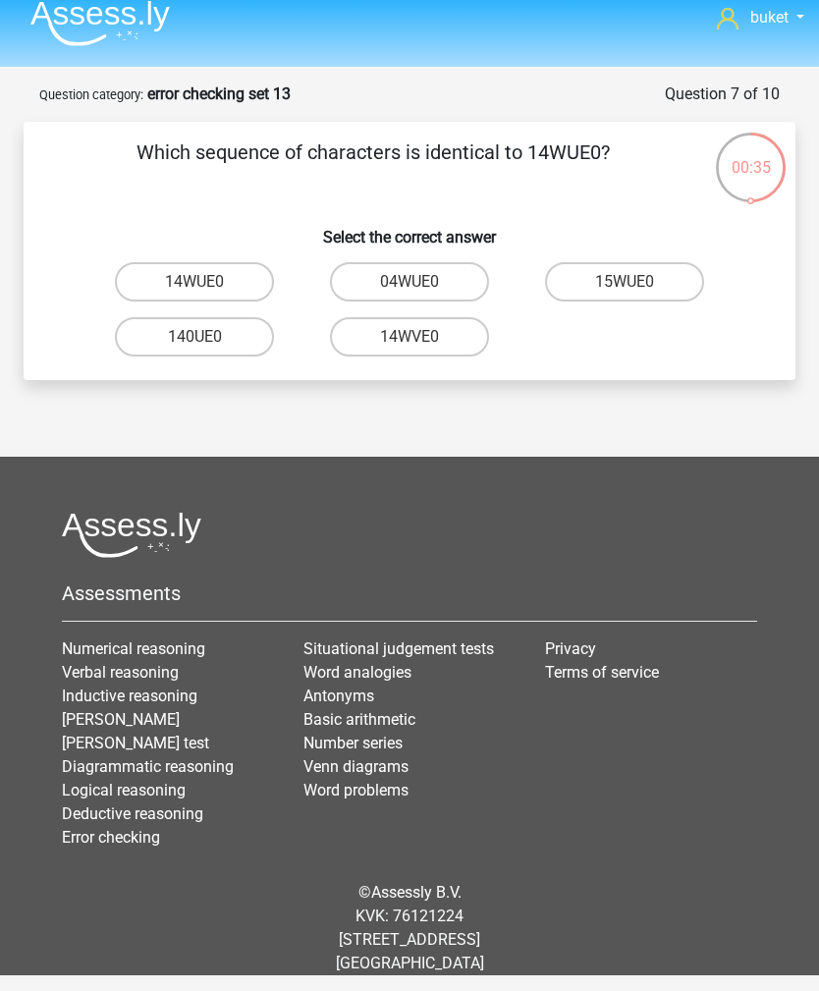
click at [154, 262] on label "14WUE0" at bounding box center [194, 281] width 159 height 39
click at [194, 282] on input "14WUE0" at bounding box center [200, 288] width 13 height 13
radio input "true"
click at [471, 262] on label "TGWIOD" at bounding box center [409, 281] width 159 height 39
click at [422, 282] on input "TGWIOD" at bounding box center [415, 288] width 13 height 13
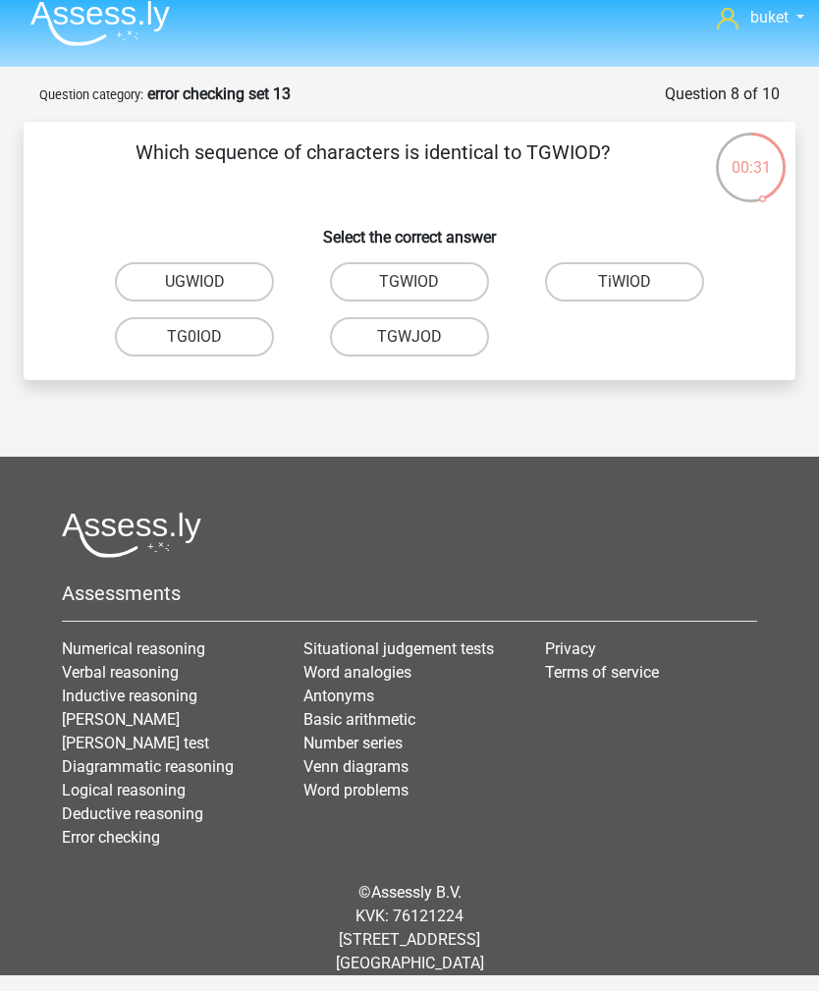
radio input "true"
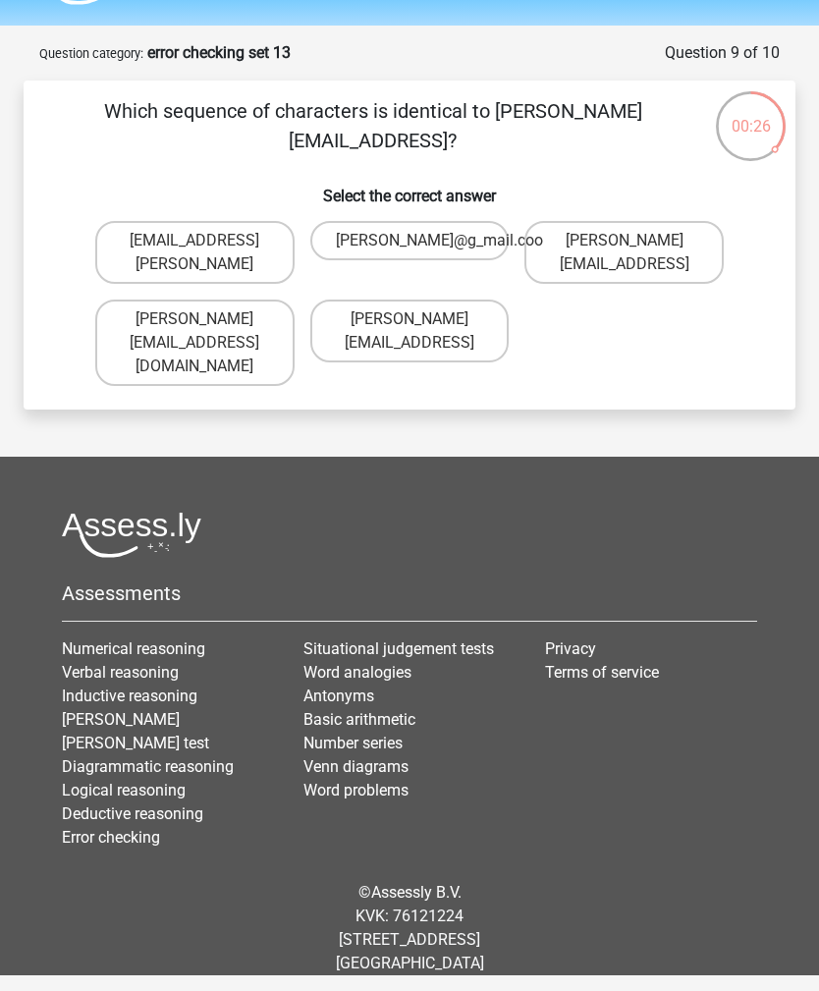
click at [486, 245] on label "Ella-Dern@g_mail.coo" at bounding box center [409, 240] width 199 height 39
click at [422, 245] on input "Ella-Dern@g_mail.coo" at bounding box center [415, 247] width 13 height 13
radio input "true"
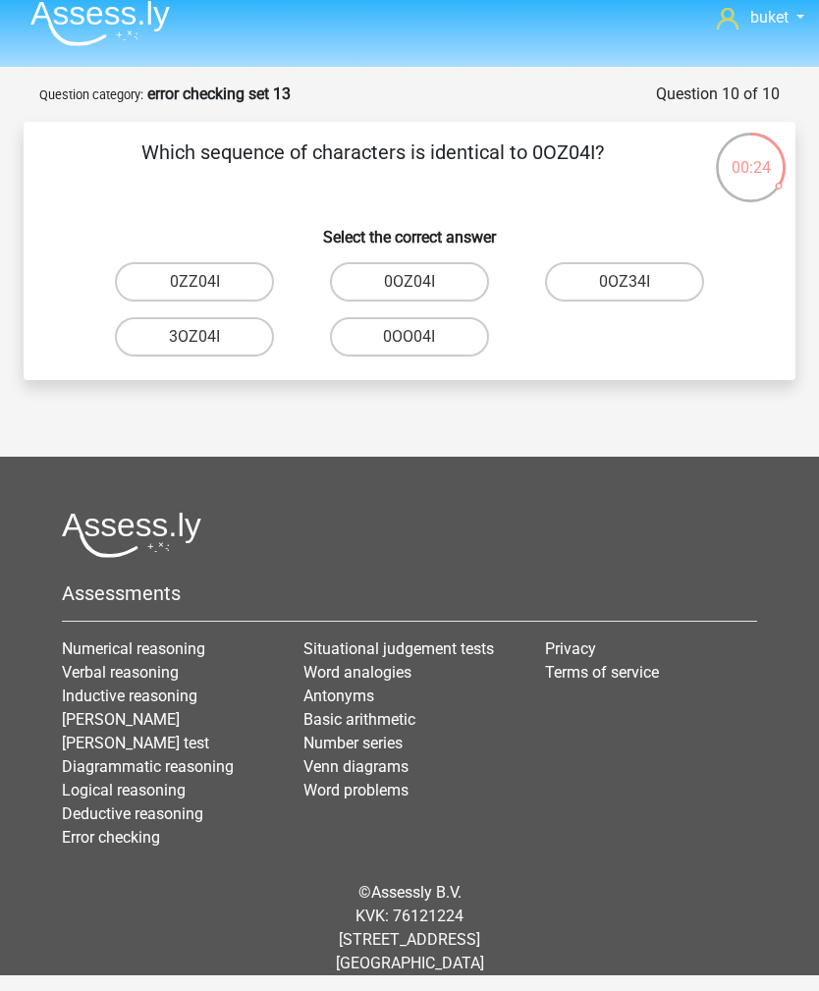
click at [462, 262] on label "0OZ04I" at bounding box center [409, 281] width 159 height 39
click at [422, 282] on input "0OZ04I" at bounding box center [415, 288] width 13 height 13
radio input "true"
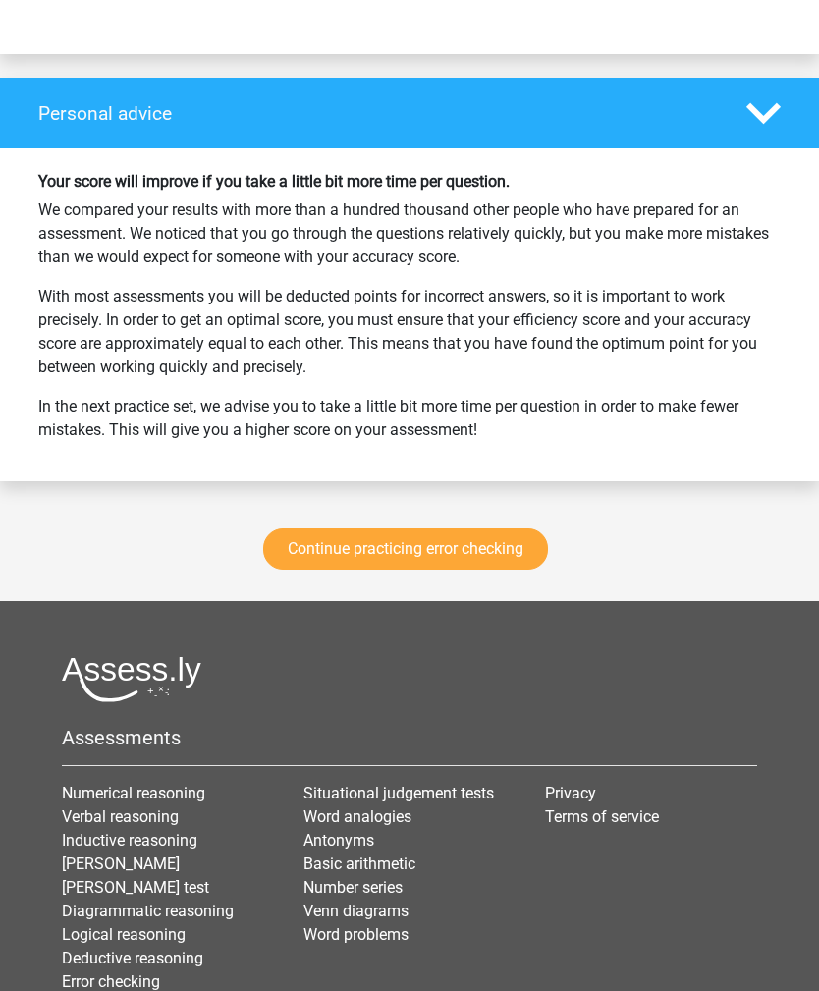
scroll to position [2530, 0]
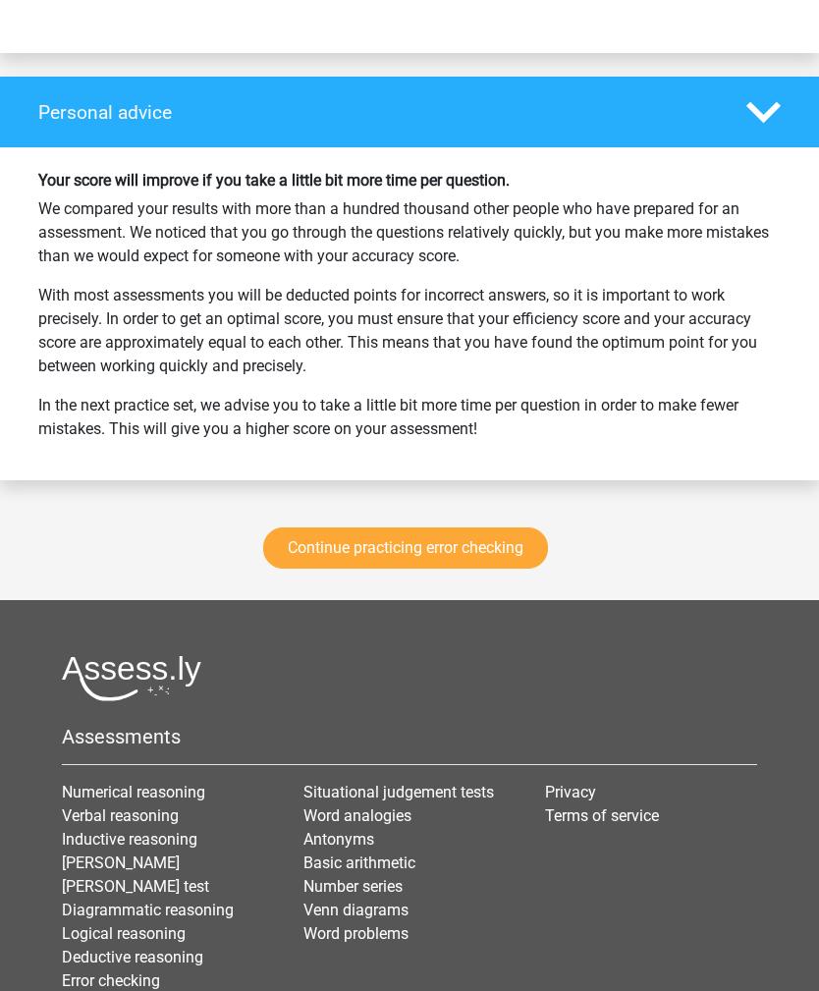
click at [447, 549] on link "Continue practicing error checking" at bounding box center [405, 548] width 285 height 41
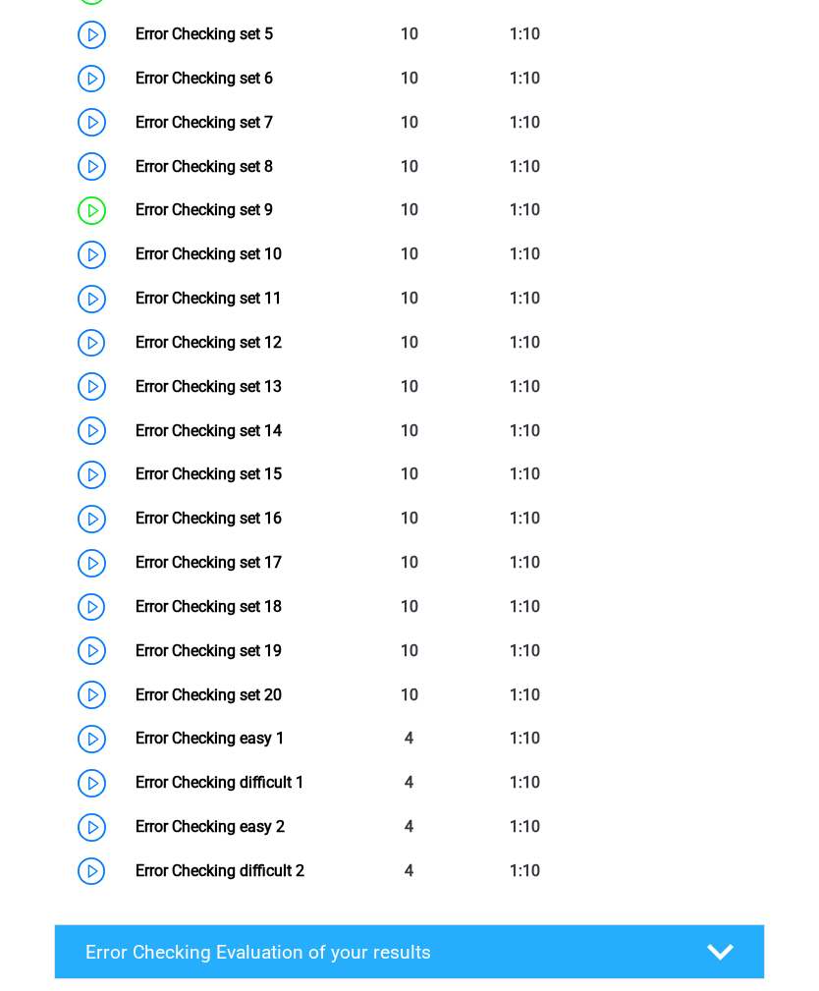
scroll to position [1339, 0]
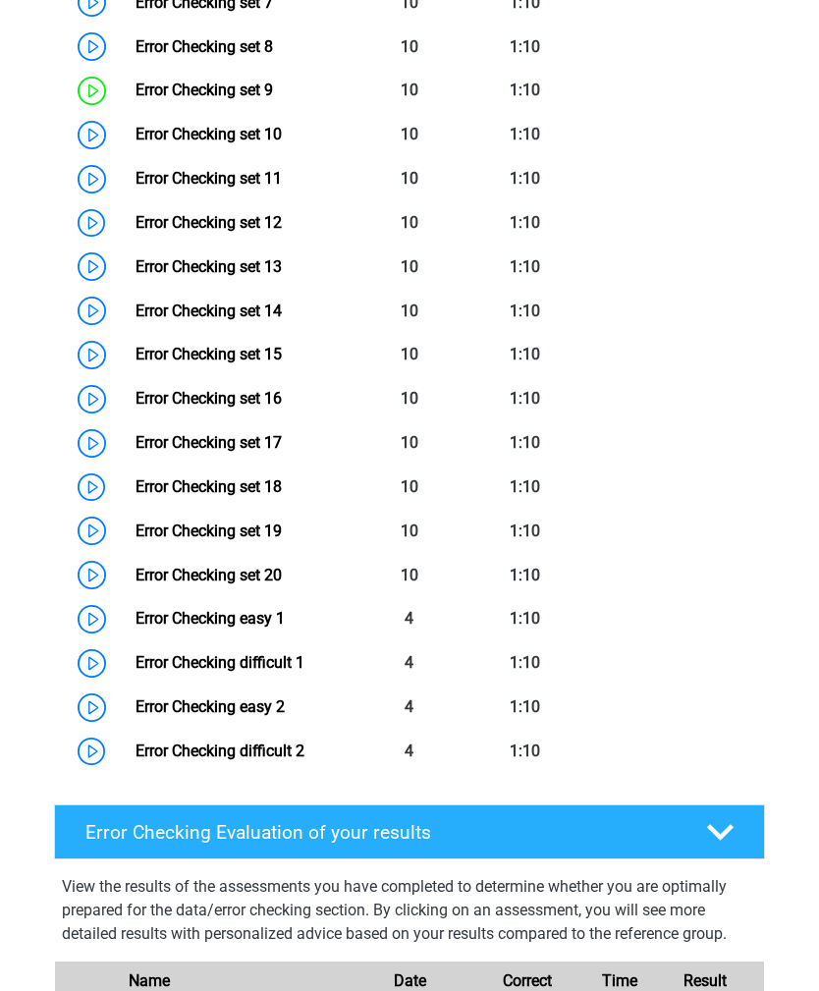
click at [136, 178] on link "Error Checking set 11" at bounding box center [209, 178] width 146 height 19
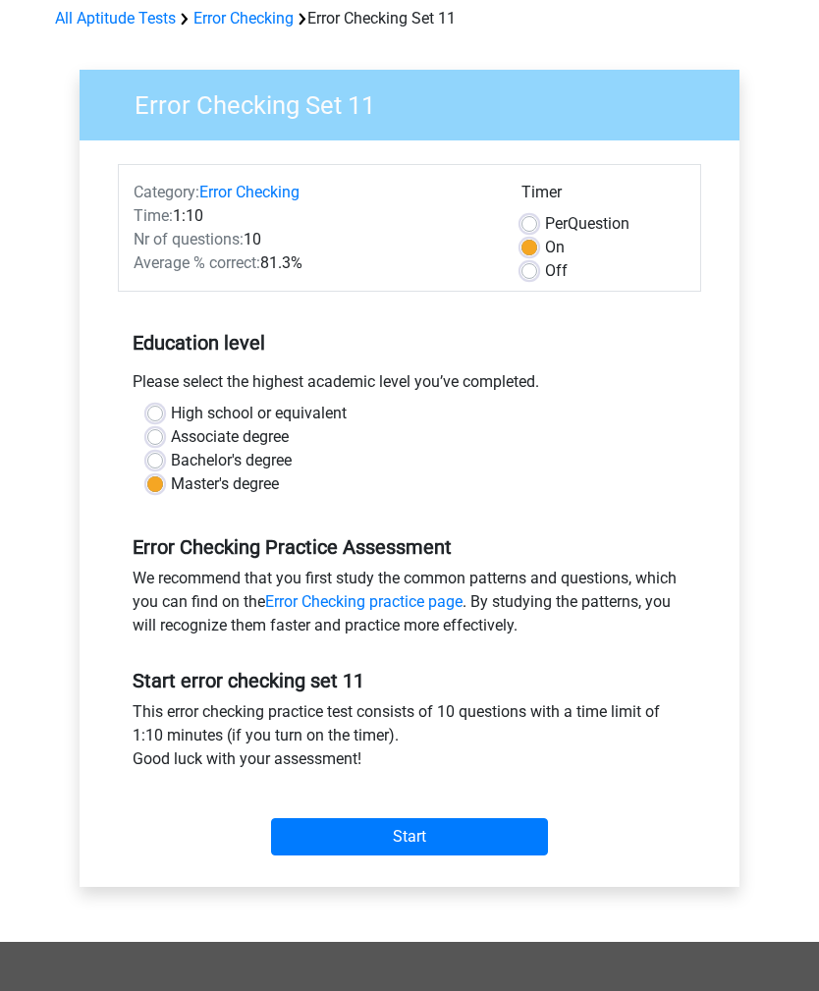
scroll to position [99, 0]
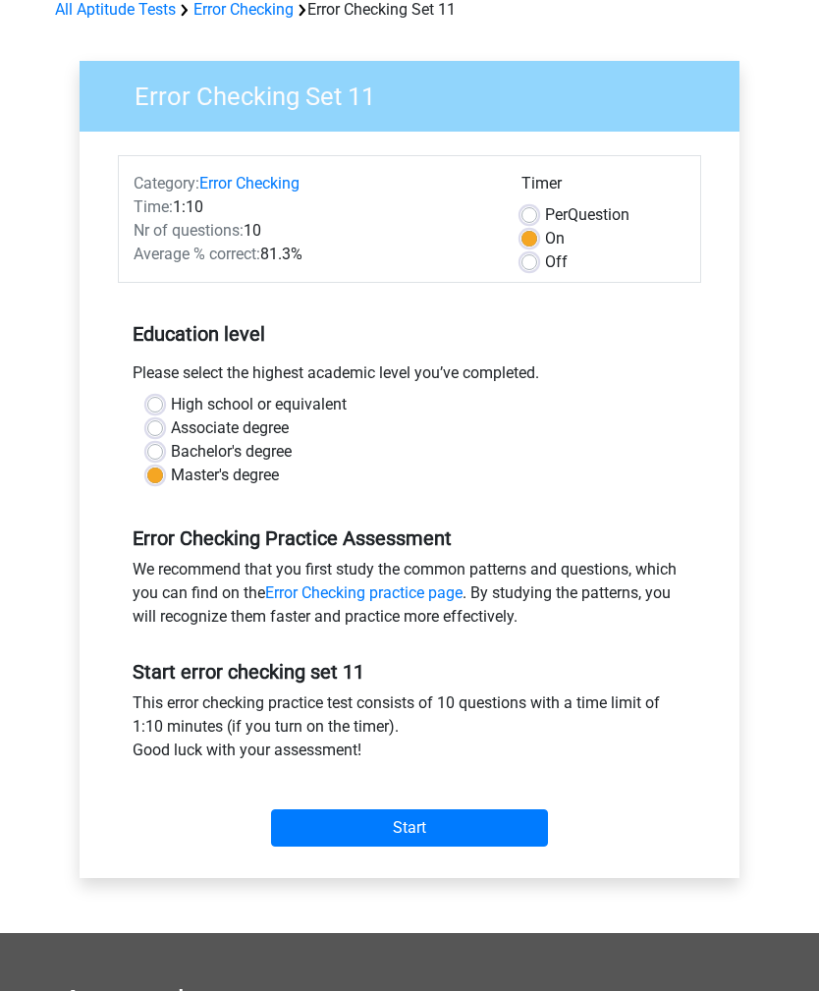
click at [383, 813] on input "Start" at bounding box center [409, 828] width 277 height 37
click at [381, 778] on div "Start" at bounding box center [409, 812] width 583 height 69
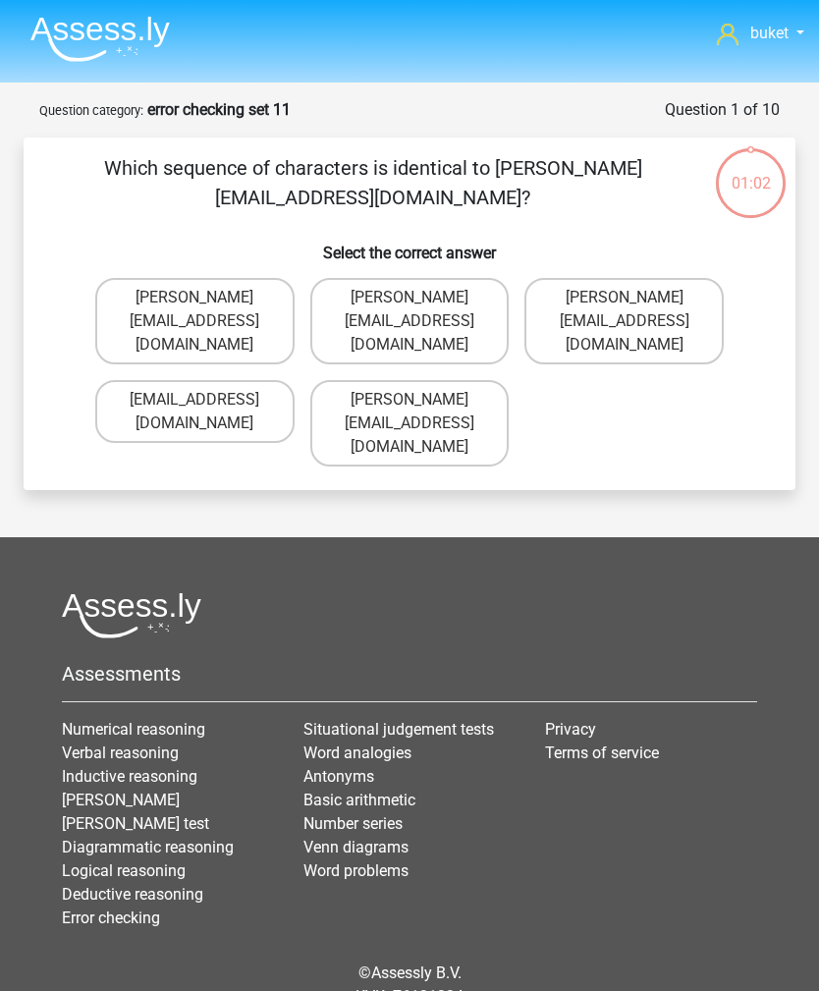
click at [131, 307] on label "George_Campbell@hot-mail.uk.co" at bounding box center [194, 321] width 199 height 86
click at [194, 307] on input "George_Campbell@hot-mail.uk.co" at bounding box center [200, 304] width 13 height 13
radio input "true"
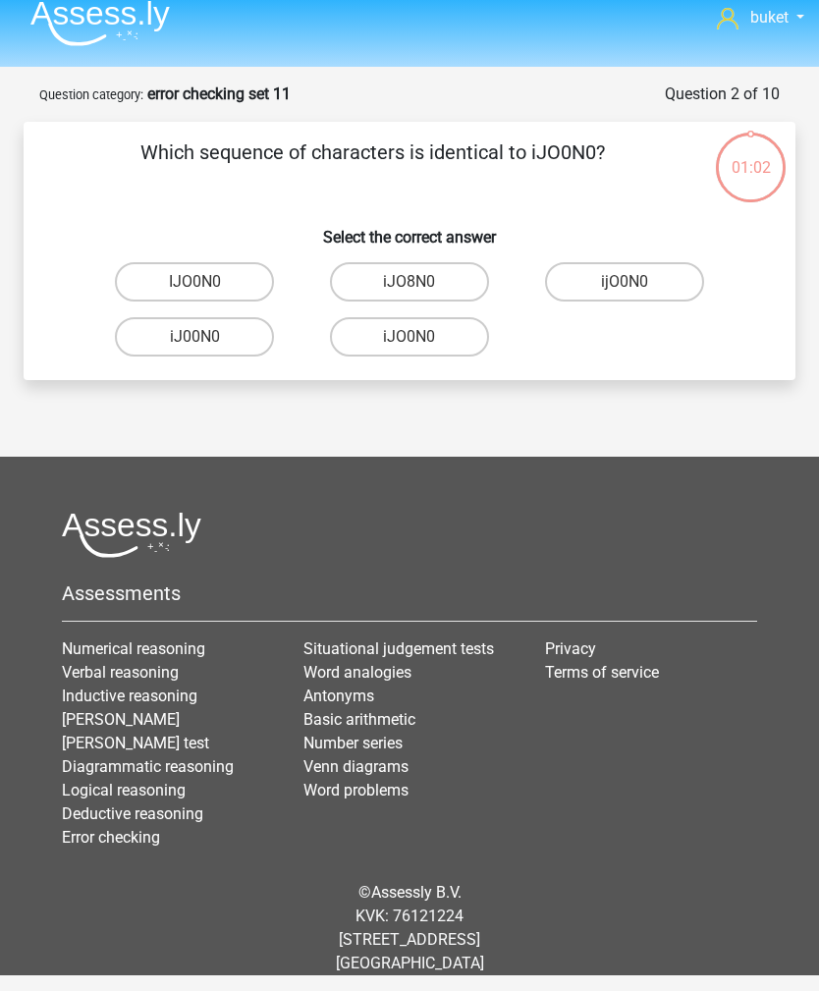
scroll to position [63, 0]
click at [458, 317] on label "iJO0N0" at bounding box center [409, 336] width 159 height 39
click at [422, 337] on input "iJO0N0" at bounding box center [415, 343] width 13 height 13
radio input "true"
click at [465, 262] on label "AG0ZTA" at bounding box center [409, 281] width 159 height 39
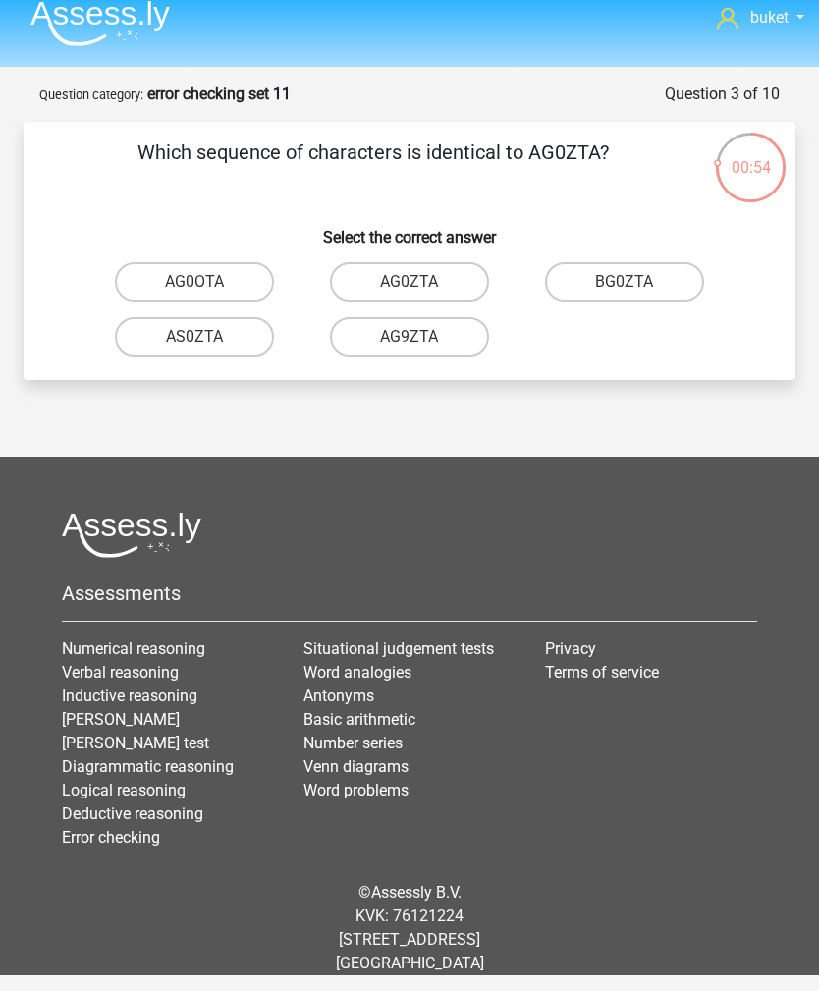
click at [422, 282] on input "AG0ZTA" at bounding box center [415, 288] width 13 height 13
radio input "true"
click at [458, 262] on label "B0DJA9" at bounding box center [409, 281] width 159 height 39
click at [422, 282] on input "B0DJA9" at bounding box center [415, 288] width 13 height 13
radio input "true"
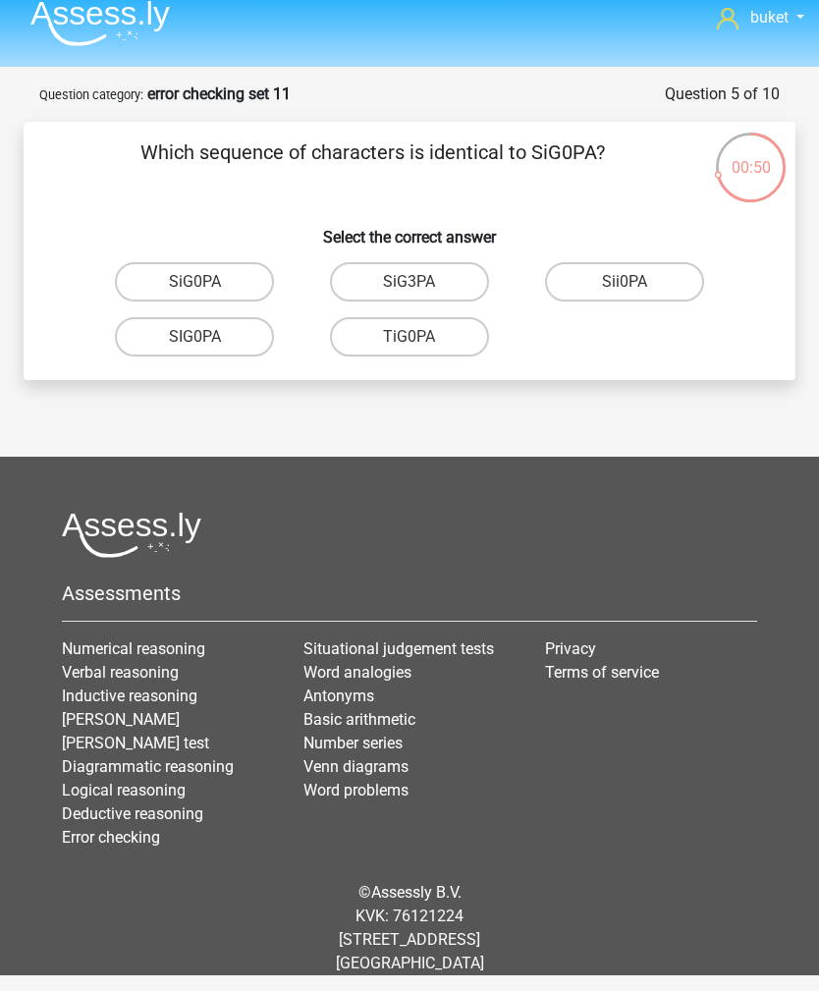
click at [158, 262] on label "SiG0PA" at bounding box center [194, 281] width 159 height 39
click at [194, 282] on input "SiG0PA" at bounding box center [200, 288] width 13 height 13
radio input "true"
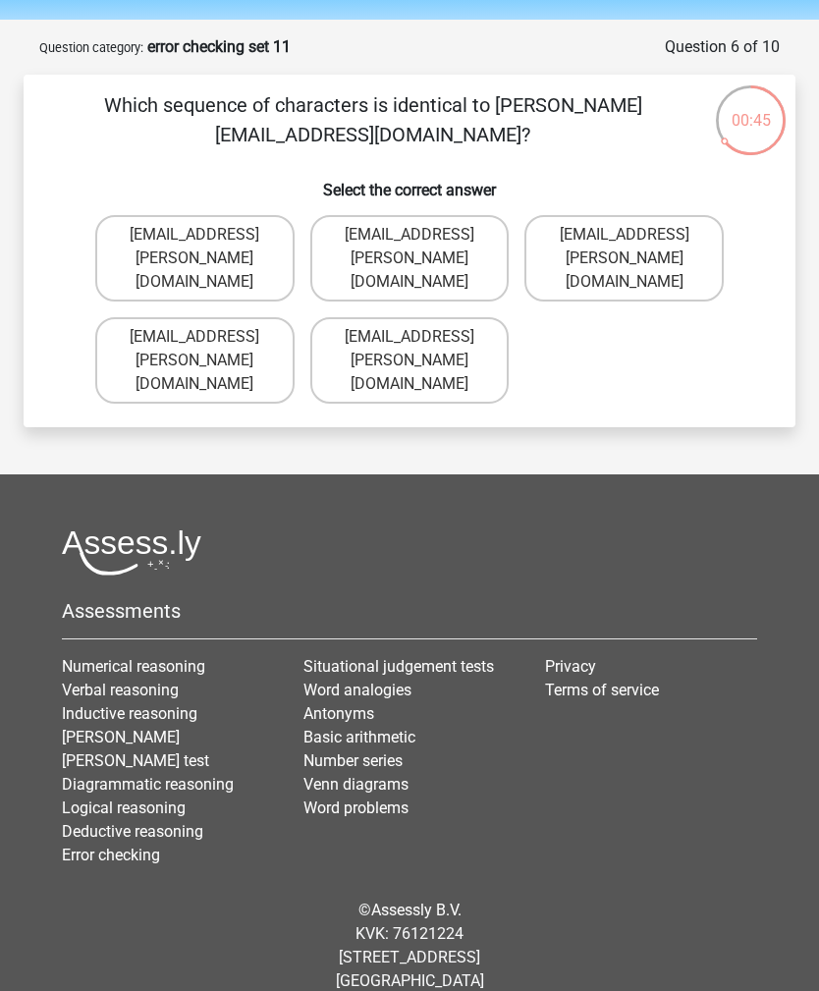
click at [469, 248] on label "Isla+Barker@jointmail.br" at bounding box center [409, 258] width 199 height 86
click at [422, 247] on input "Isla+Barker@jointmail.br" at bounding box center [415, 241] width 13 height 13
radio input "true"
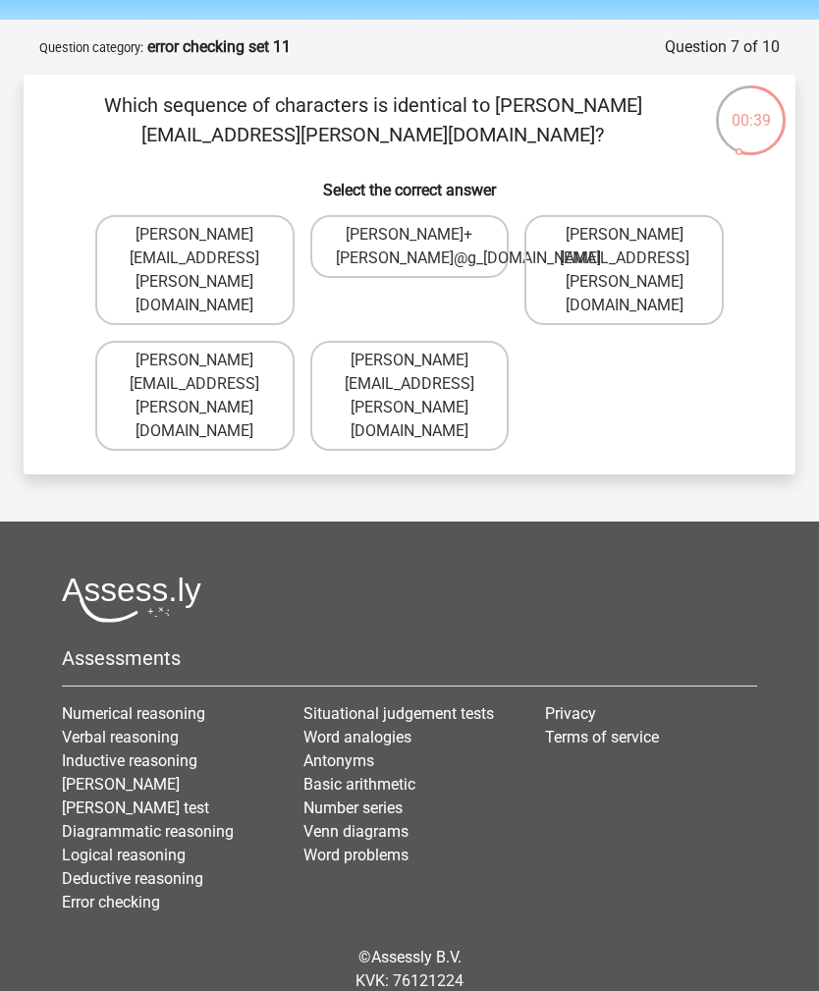
click at [470, 241] on label "Freddie+Pierson@g_mail.uk.com" at bounding box center [409, 246] width 199 height 63
click at [422, 241] on input "Freddie+Pierson@g_mail.uk.com" at bounding box center [415, 241] width 13 height 13
radio input "true"
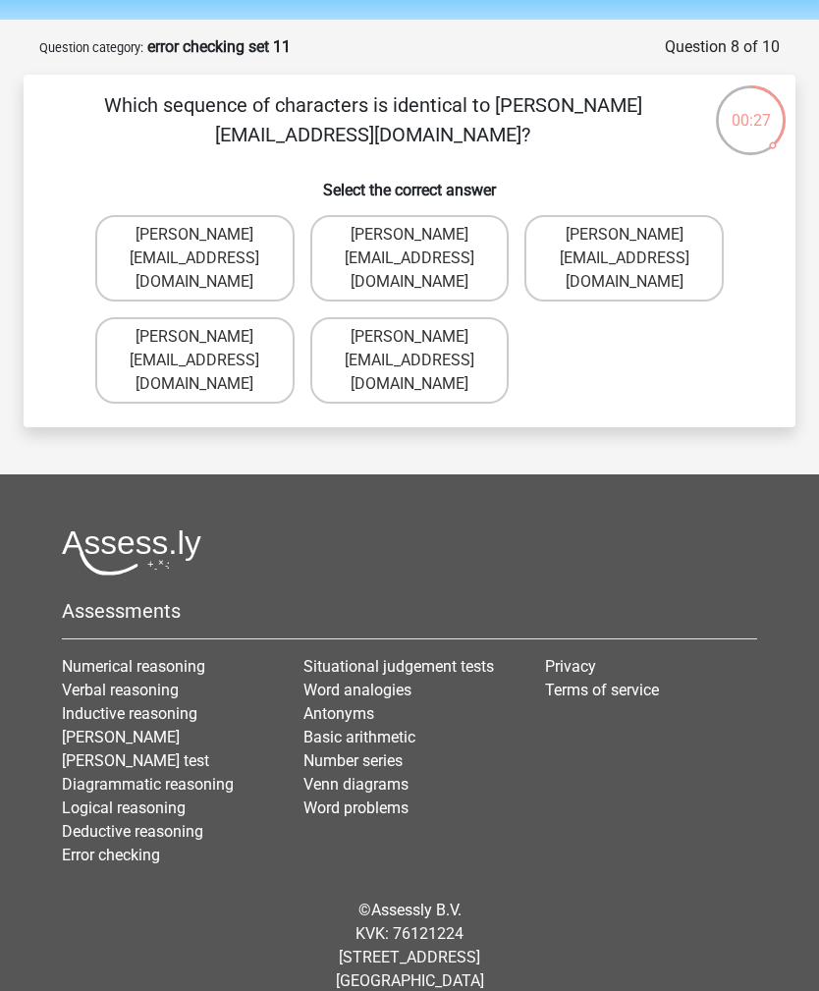
click at [140, 243] on label "Isabella-Sadler@Gmail.uk.com" at bounding box center [194, 258] width 199 height 86
click at [194, 243] on input "Isabella-Sadler@Gmail.uk.com" at bounding box center [200, 241] width 13 height 13
radio input "true"
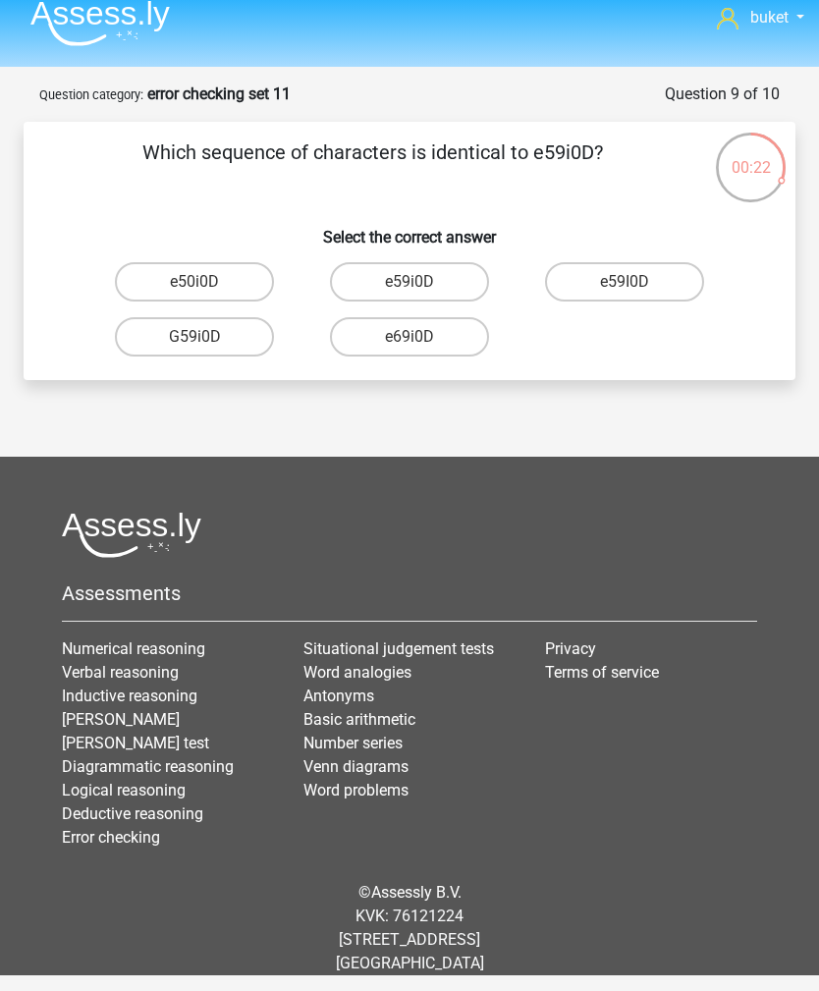
click at [466, 262] on label "e59i0D" at bounding box center [409, 281] width 159 height 39
click at [422, 282] on input "e59i0D" at bounding box center [415, 288] width 13 height 13
radio input "true"
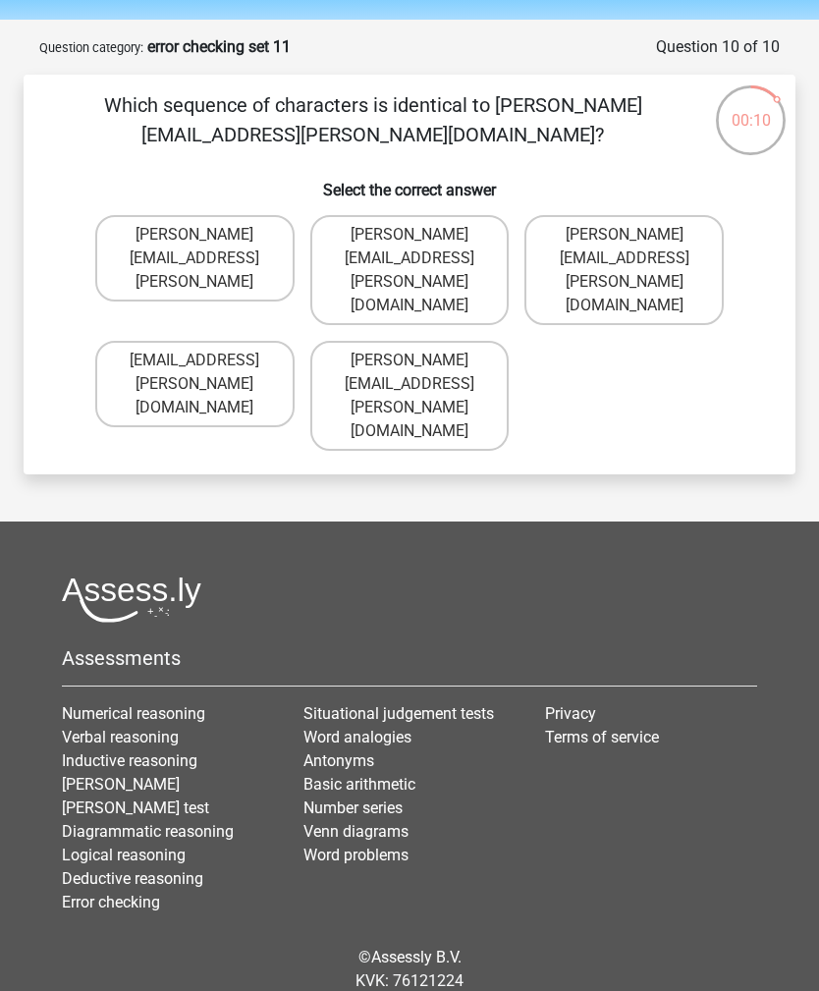
click at [495, 241] on label "Florence.Conley@joinmail.com" at bounding box center [409, 270] width 199 height 110
click at [422, 241] on input "Florence.Conley@joinmail.com" at bounding box center [415, 241] width 13 height 13
radio input "true"
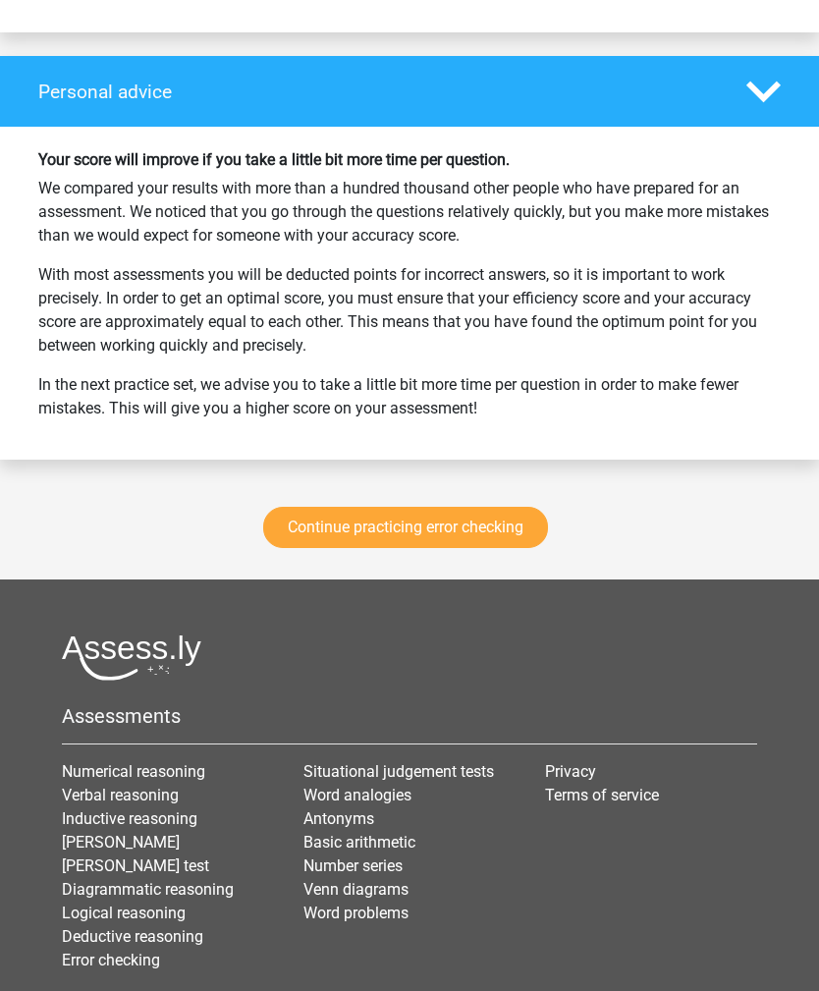
scroll to position [2595, 0]
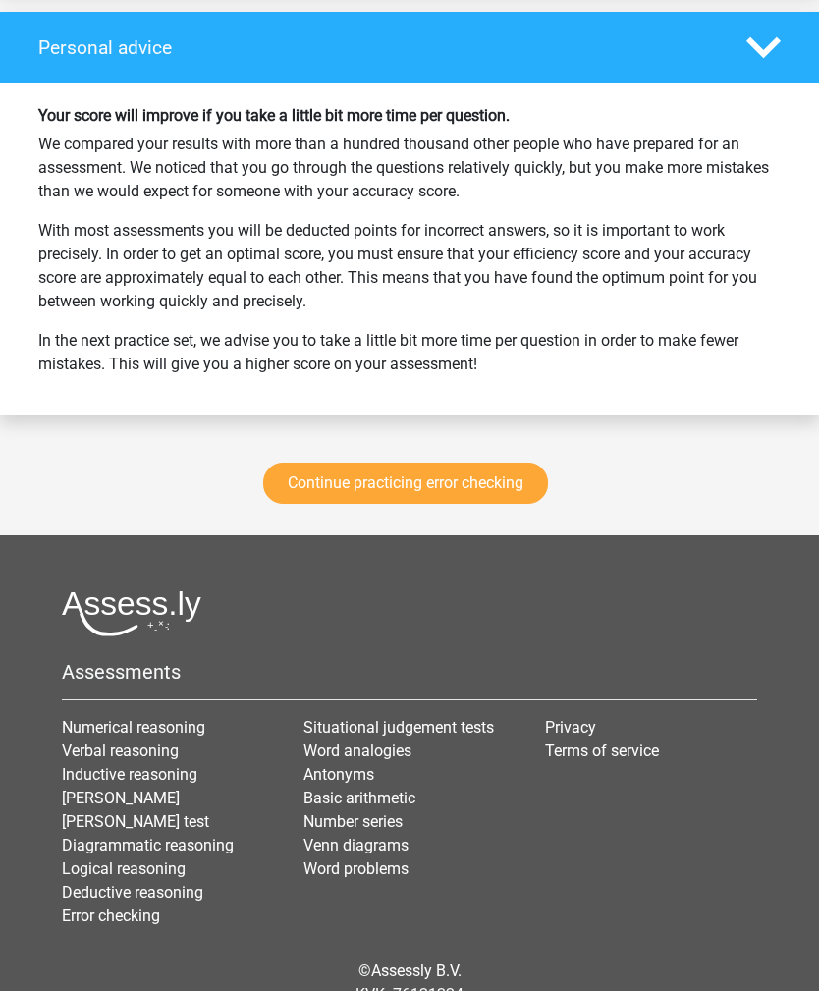
click at [427, 482] on link "Continue practicing error checking" at bounding box center [405, 483] width 285 height 41
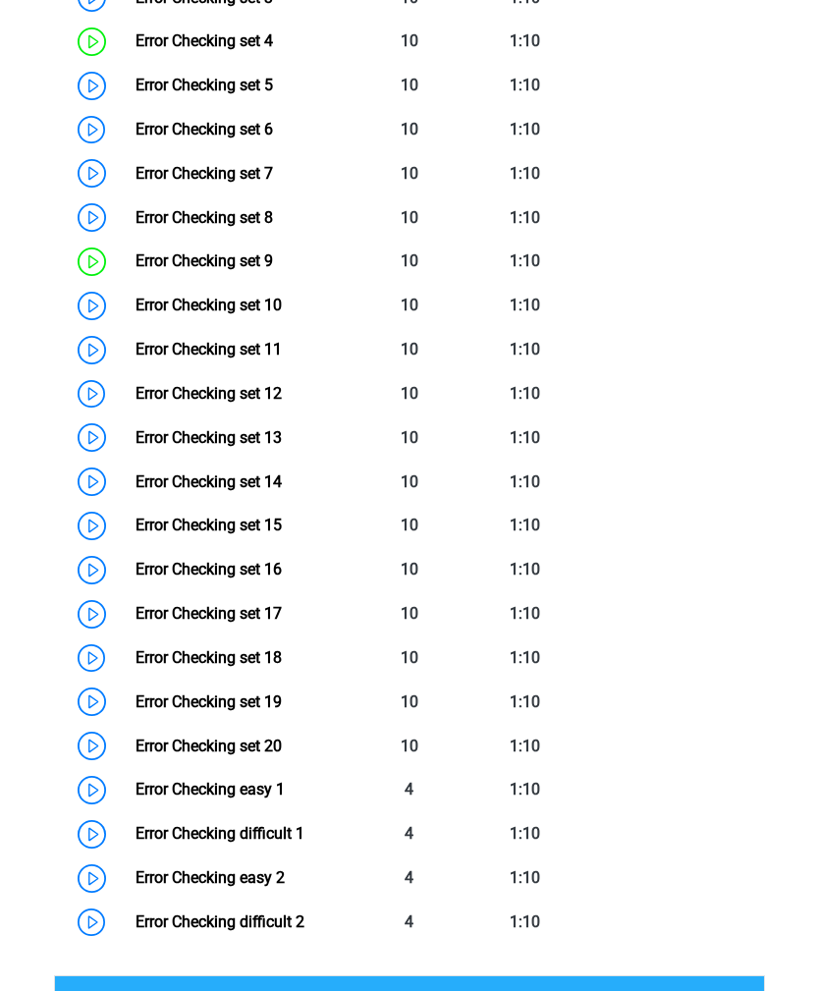
scroll to position [1149, 0]
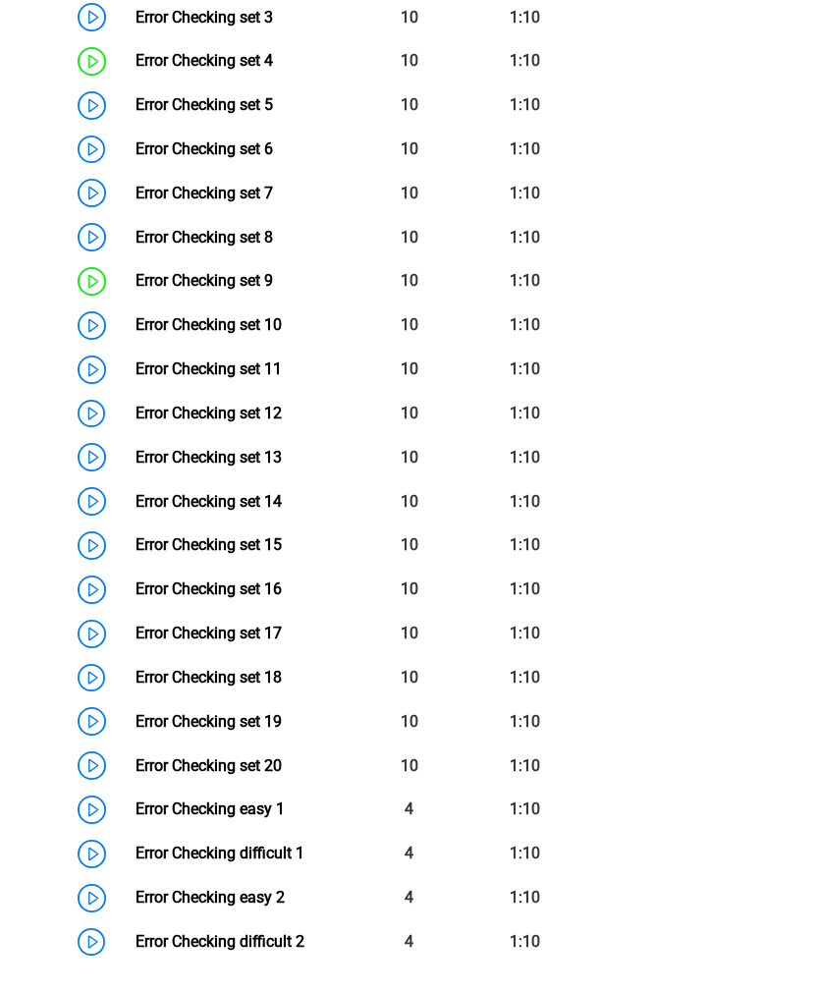
click at [136, 114] on link "Error Checking set 5" at bounding box center [204, 104] width 137 height 19
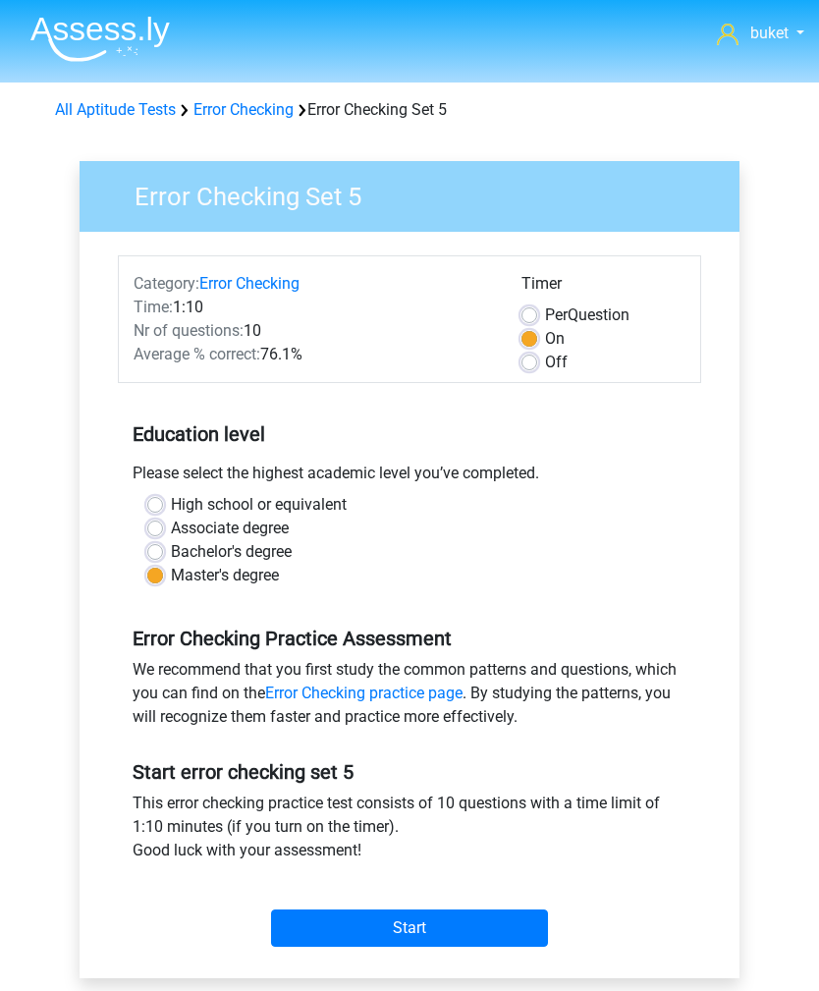
click at [509, 918] on input "Start" at bounding box center [409, 927] width 277 height 37
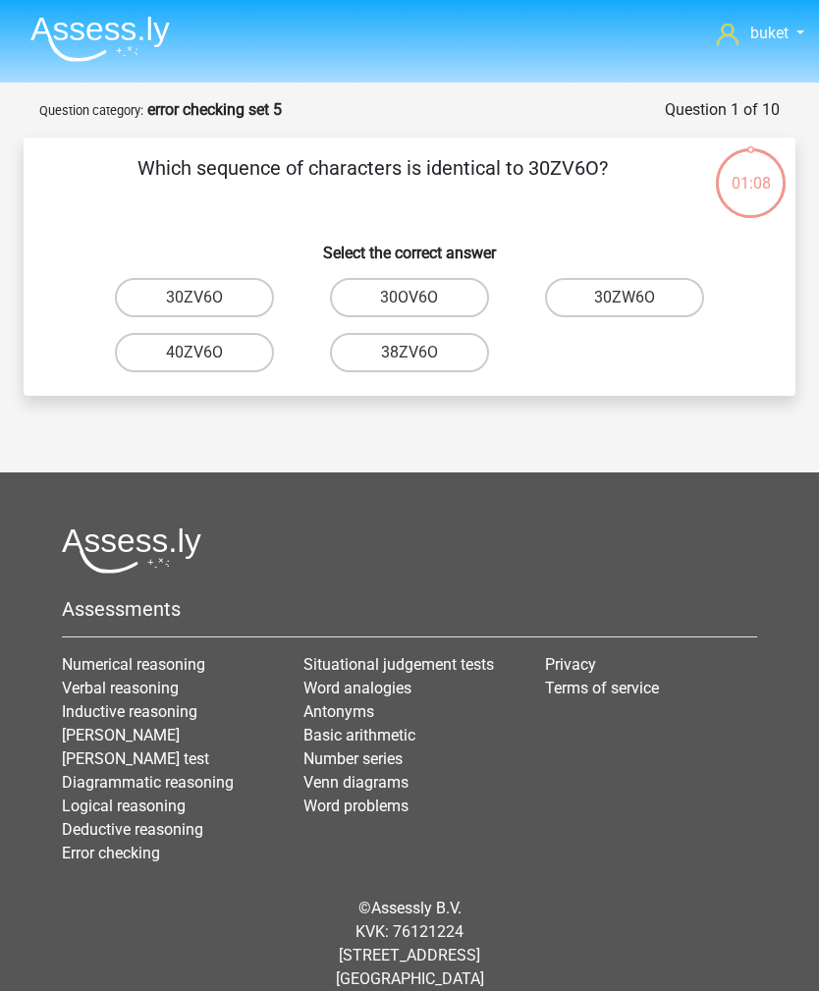
click at [144, 294] on label "30ZV6O" at bounding box center [194, 297] width 159 height 39
click at [194, 298] on input "30ZV6O" at bounding box center [200, 304] width 13 height 13
radio input "true"
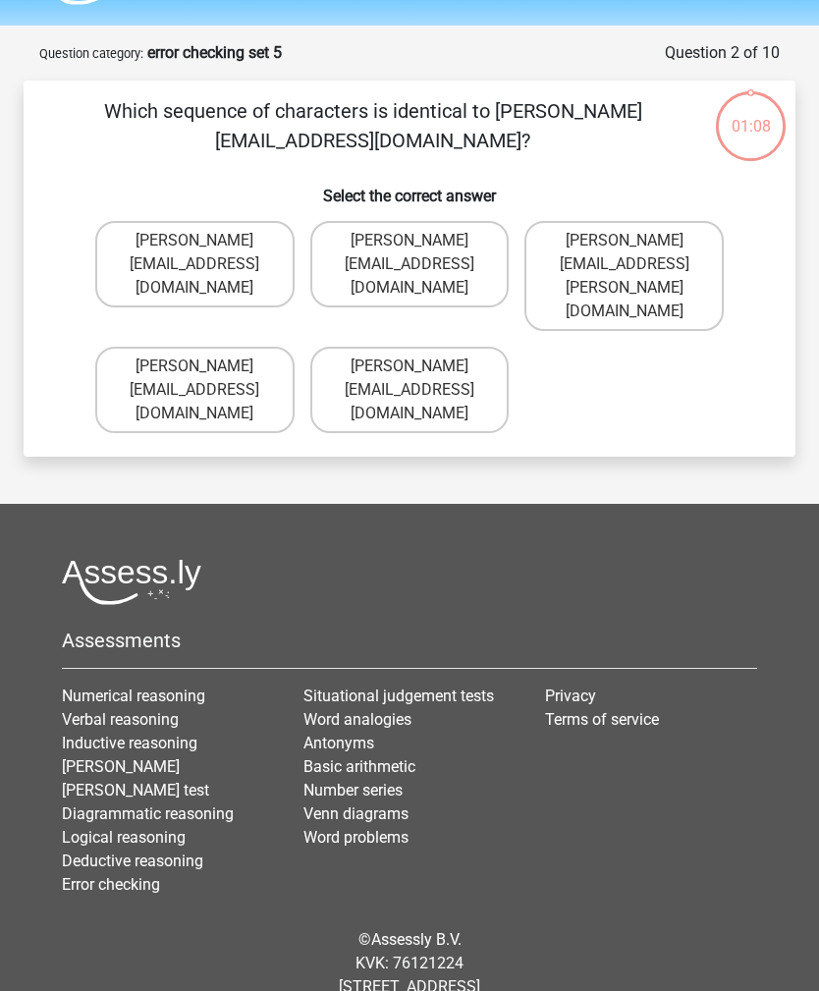
scroll to position [63, 0]
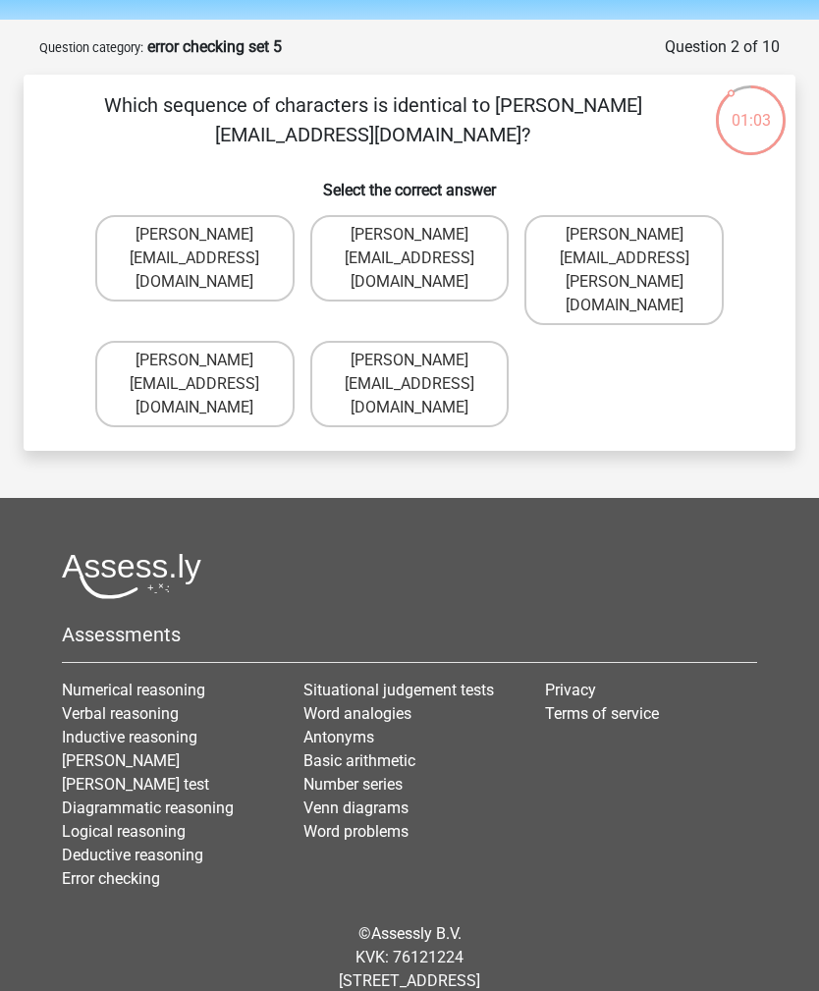
click at [150, 235] on label "[PERSON_NAME][EMAIL_ADDRESS][DOMAIN_NAME]" at bounding box center [194, 258] width 199 height 86
click at [194, 235] on input "[PERSON_NAME][EMAIL_ADDRESS][DOMAIN_NAME]" at bounding box center [200, 241] width 13 height 13
radio input "true"
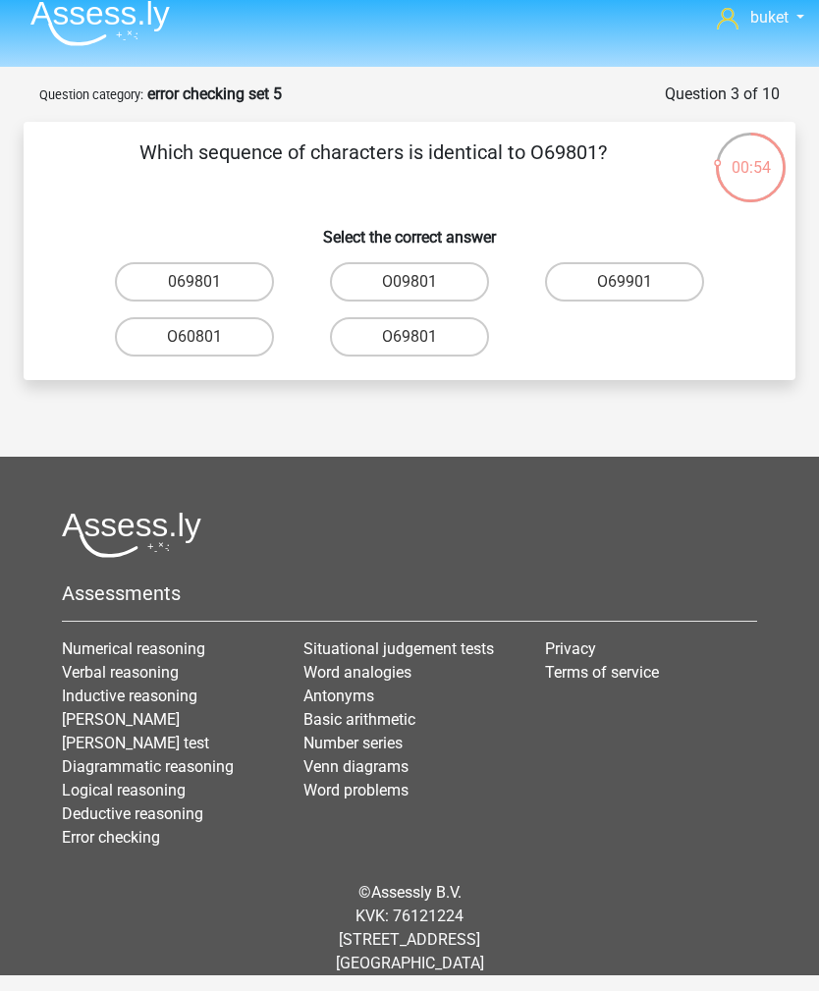
click at [469, 317] on label "O69801" at bounding box center [409, 336] width 159 height 39
click at [422, 337] on input "O69801" at bounding box center [415, 343] width 13 height 13
radio input "true"
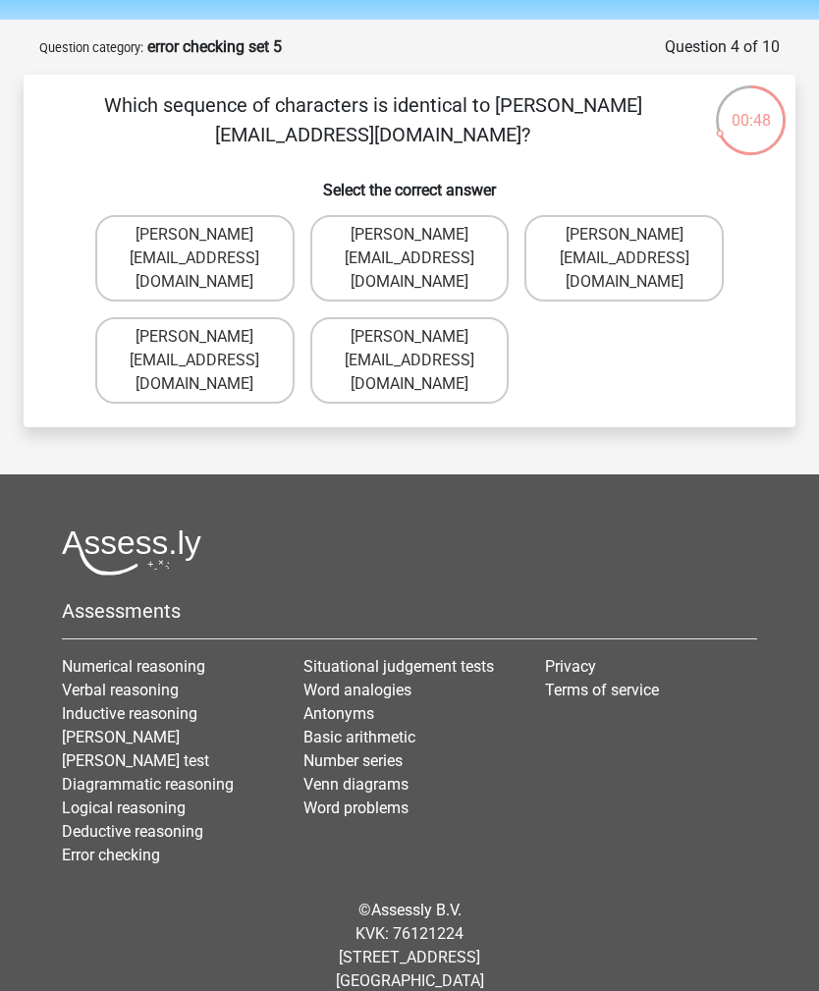
click at [491, 240] on label "[PERSON_NAME][EMAIL_ADDRESS][DOMAIN_NAME]" at bounding box center [409, 258] width 199 height 86
click at [422, 240] on input "[PERSON_NAME][EMAIL_ADDRESS][DOMAIN_NAME]" at bounding box center [415, 241] width 13 height 13
radio input "true"
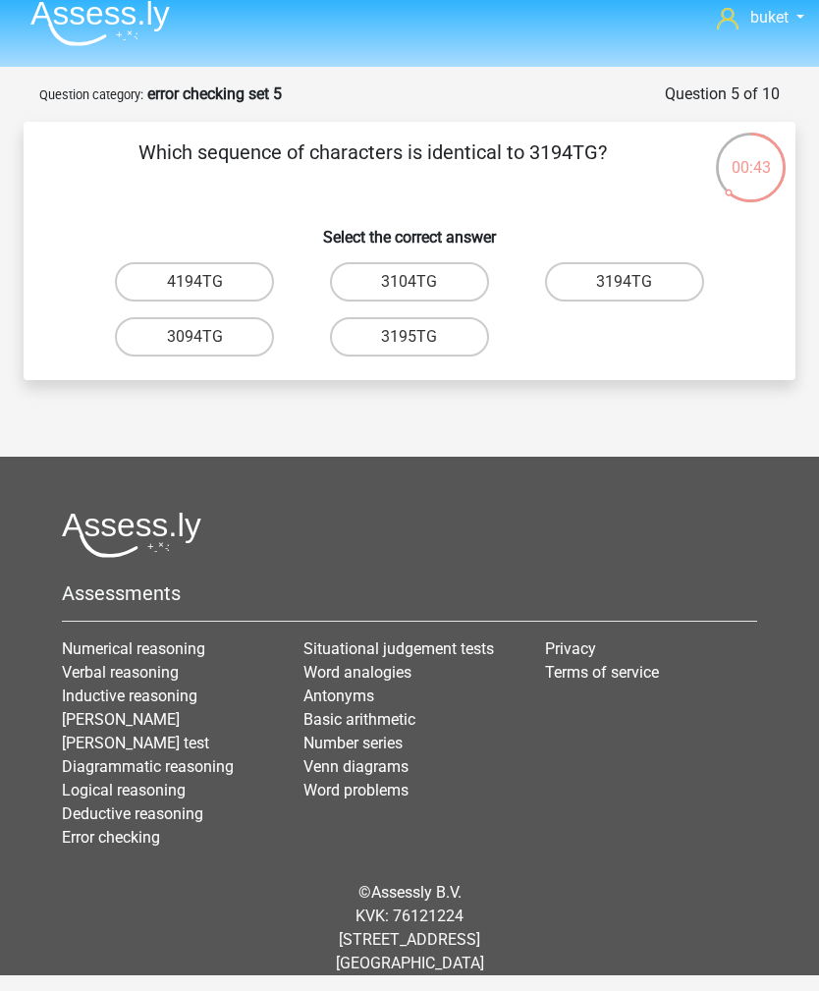
click at [647, 262] on label "3194TG" at bounding box center [624, 281] width 159 height 39
click at [637, 282] on input "3194TG" at bounding box center [631, 288] width 13 height 13
radio input "true"
click at [144, 317] on label "SiO6C0" at bounding box center [194, 336] width 159 height 39
click at [194, 337] on input "SiO6C0" at bounding box center [200, 343] width 13 height 13
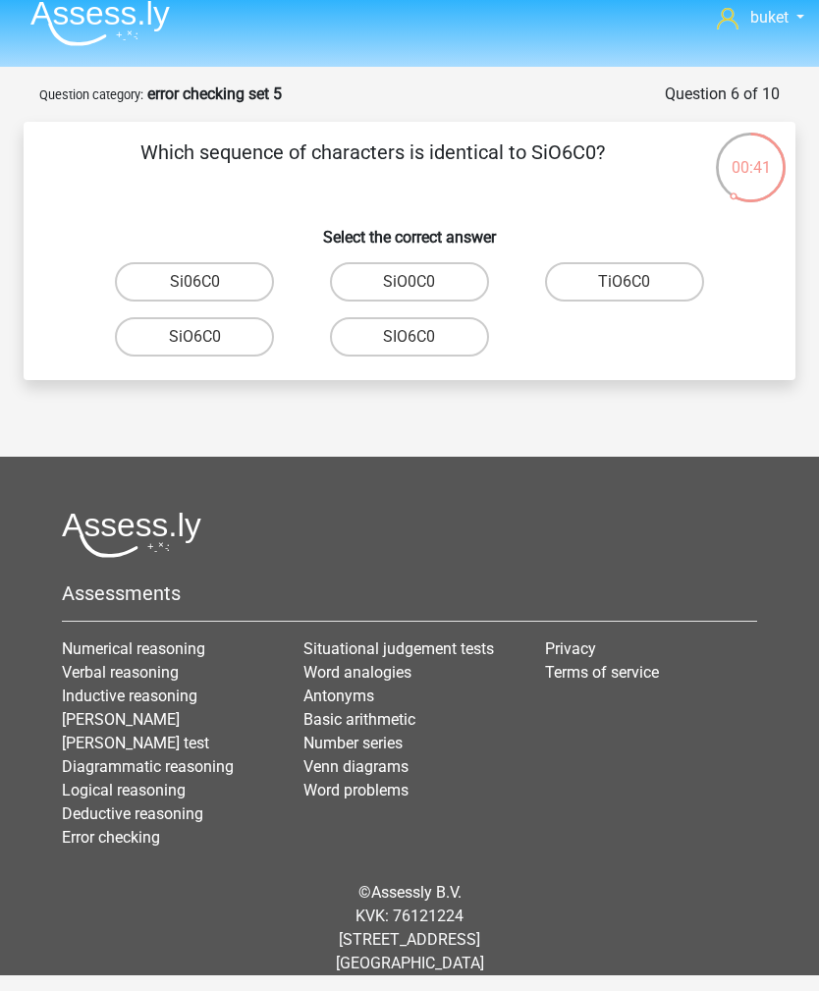
radio input "true"
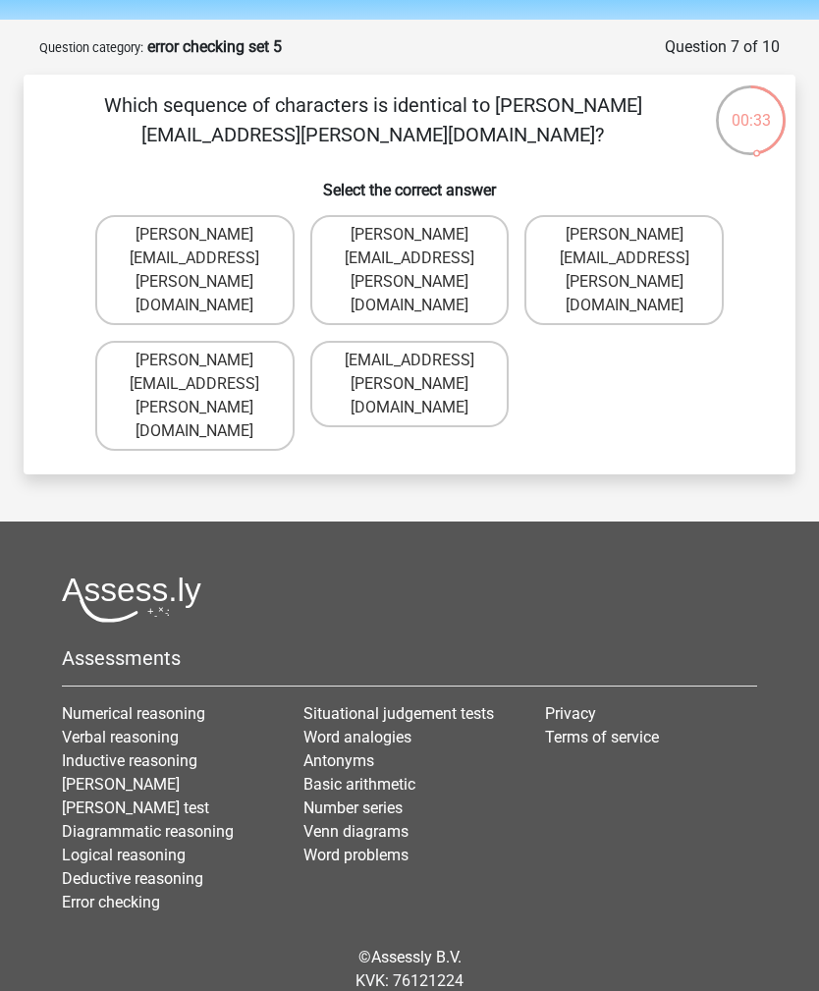
click at [489, 227] on label "[PERSON_NAME][EMAIL_ADDRESS][PERSON_NAME][DOMAIN_NAME]" at bounding box center [409, 270] width 199 height 110
click at [422, 235] on input "[PERSON_NAME][EMAIL_ADDRESS][PERSON_NAME][DOMAIN_NAME]" at bounding box center [415, 241] width 13 height 13
radio input "true"
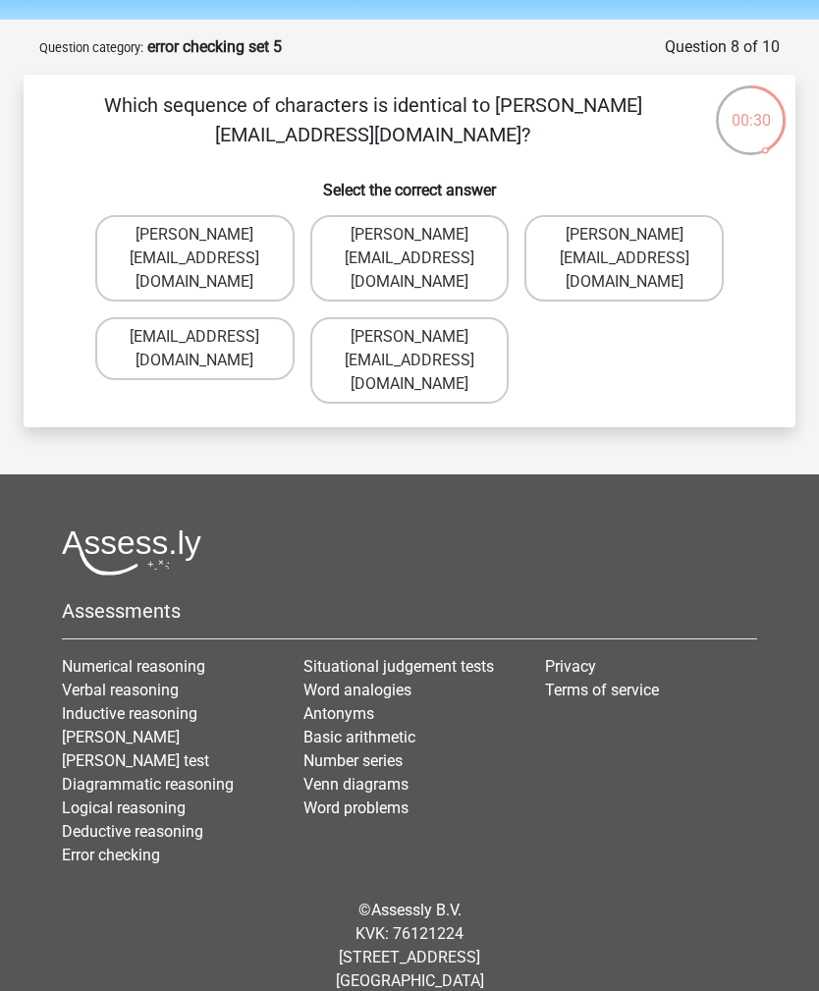
click at [135, 250] on label "[PERSON_NAME][EMAIL_ADDRESS][DOMAIN_NAME]" at bounding box center [194, 258] width 199 height 86
click at [194, 247] on input "[PERSON_NAME][EMAIL_ADDRESS][DOMAIN_NAME]" at bounding box center [200, 241] width 13 height 13
radio input "true"
click at [150, 235] on label "[PERSON_NAME][EMAIL_ADDRESS][DOMAIN_NAME]" at bounding box center [194, 258] width 199 height 86
click at [194, 235] on input "[PERSON_NAME][EMAIL_ADDRESS][DOMAIN_NAME]" at bounding box center [200, 241] width 13 height 13
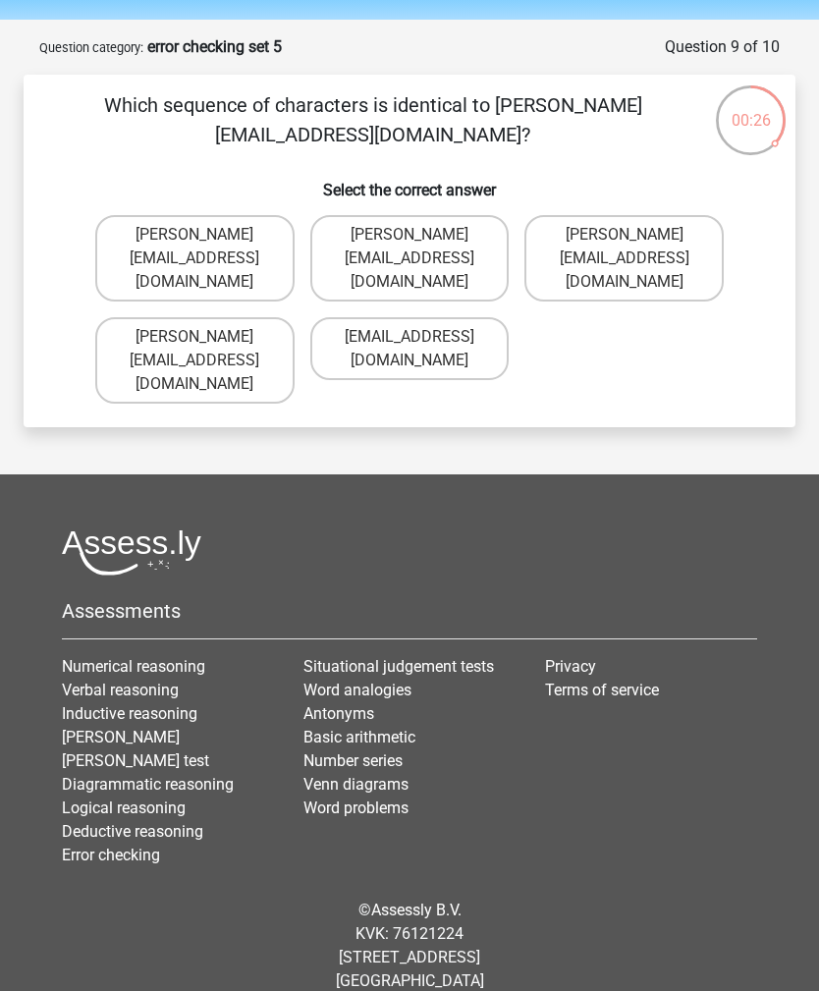
radio input "true"
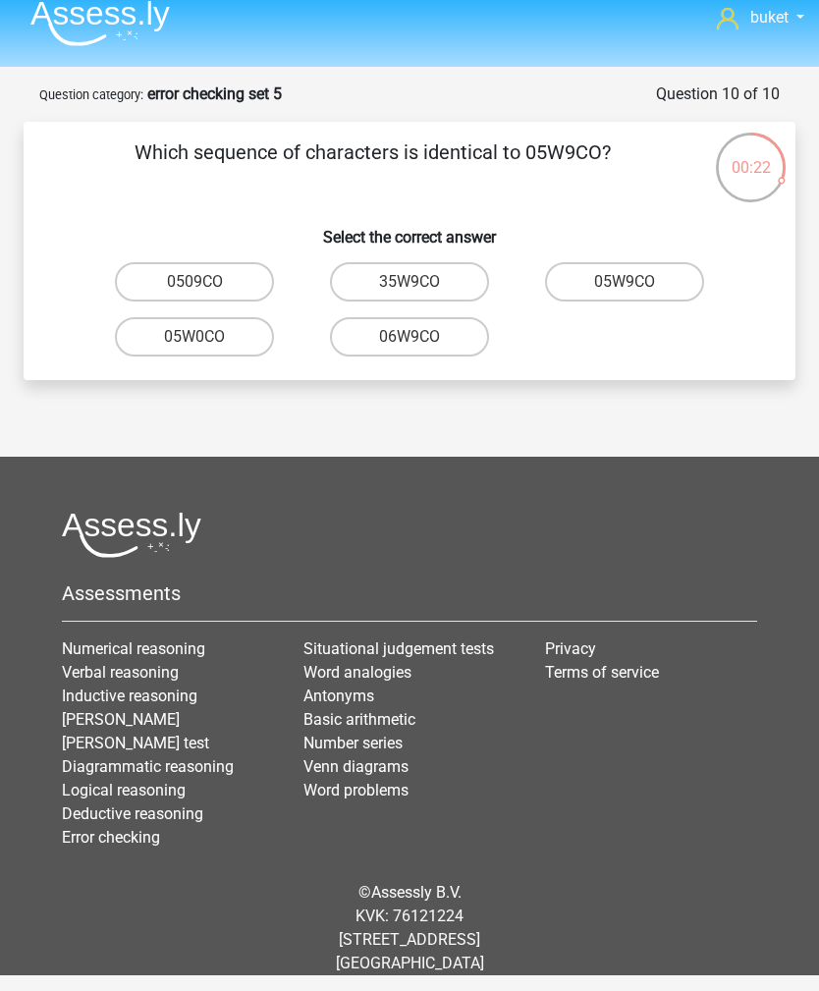
click at [625, 282] on input "05W9CO" at bounding box center [631, 288] width 13 height 13
radio input "true"
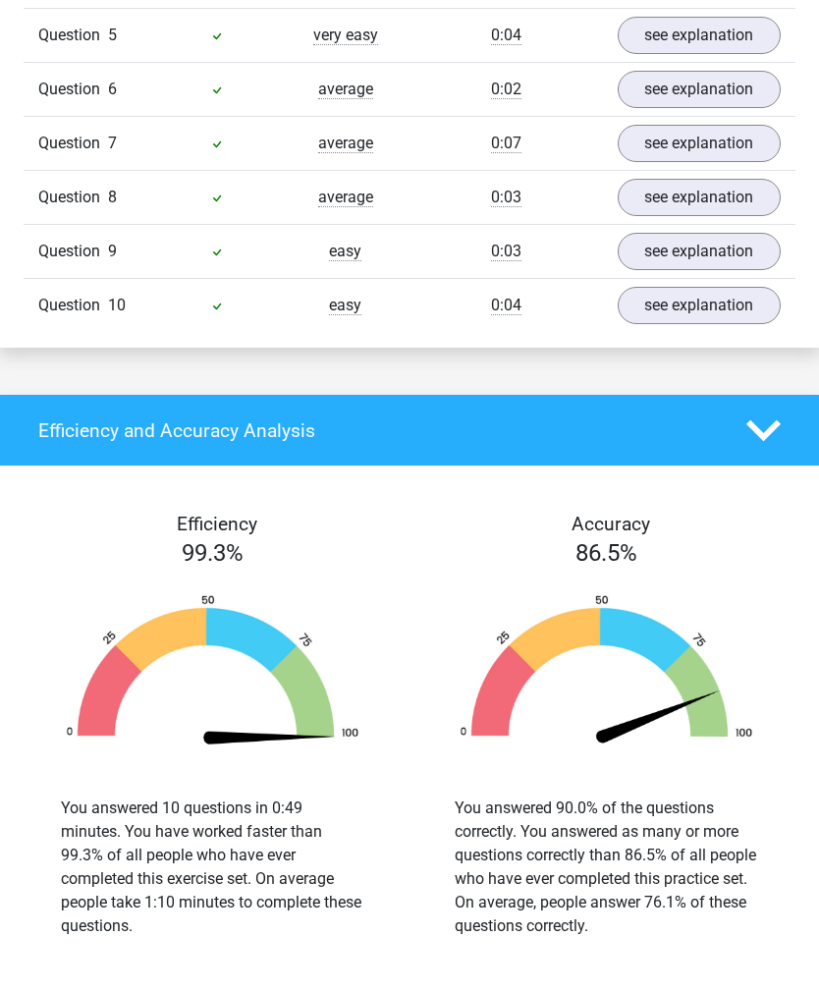
scroll to position [1575, 0]
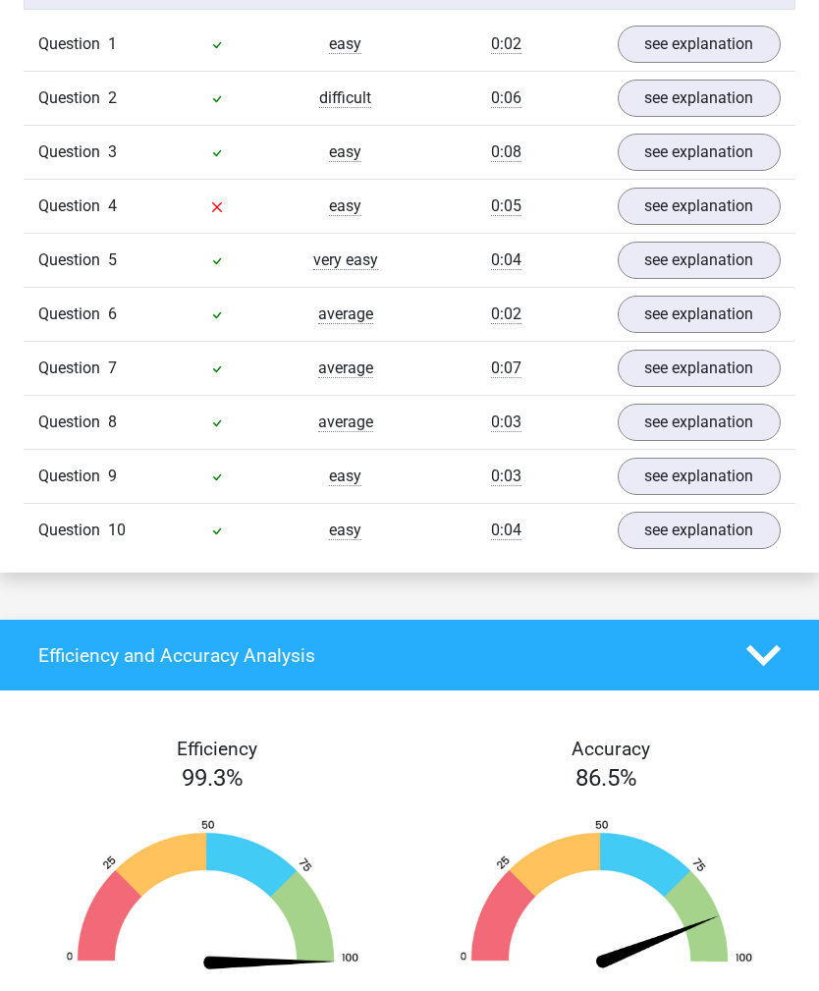
click at [750, 206] on link "see explanation" at bounding box center [700, 207] width 164 height 37
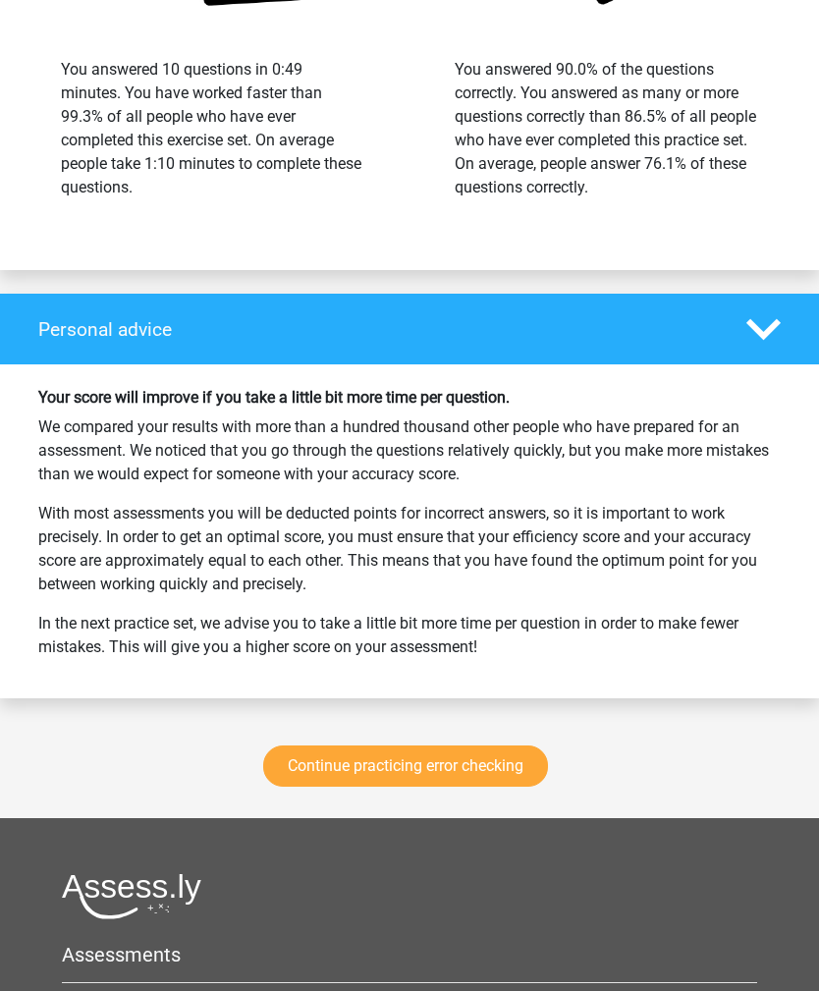
scroll to position [2651, 0]
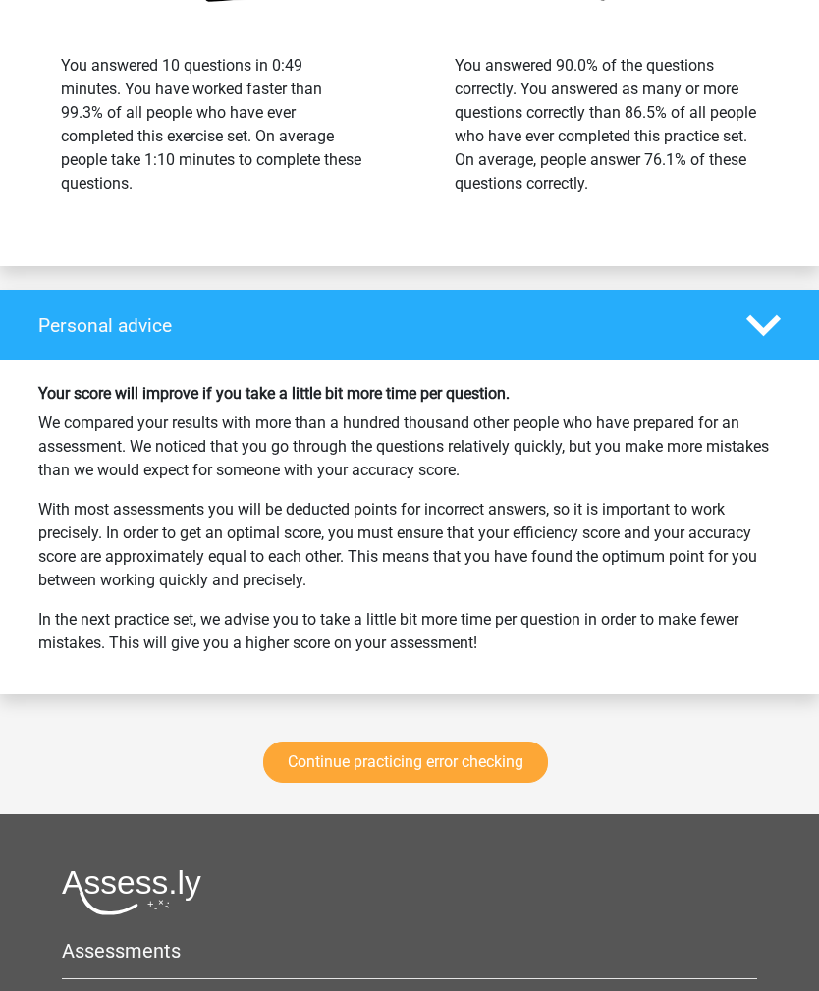
click at [480, 758] on link "Continue practicing error checking" at bounding box center [405, 762] width 285 height 41
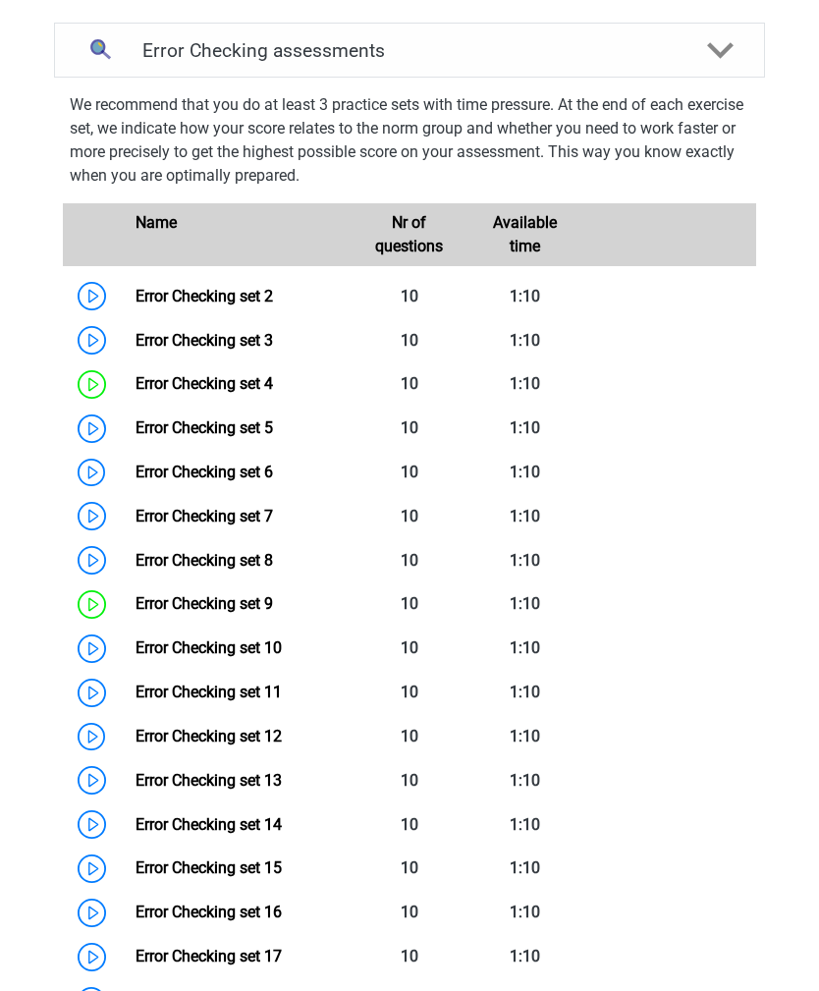
scroll to position [825, 0]
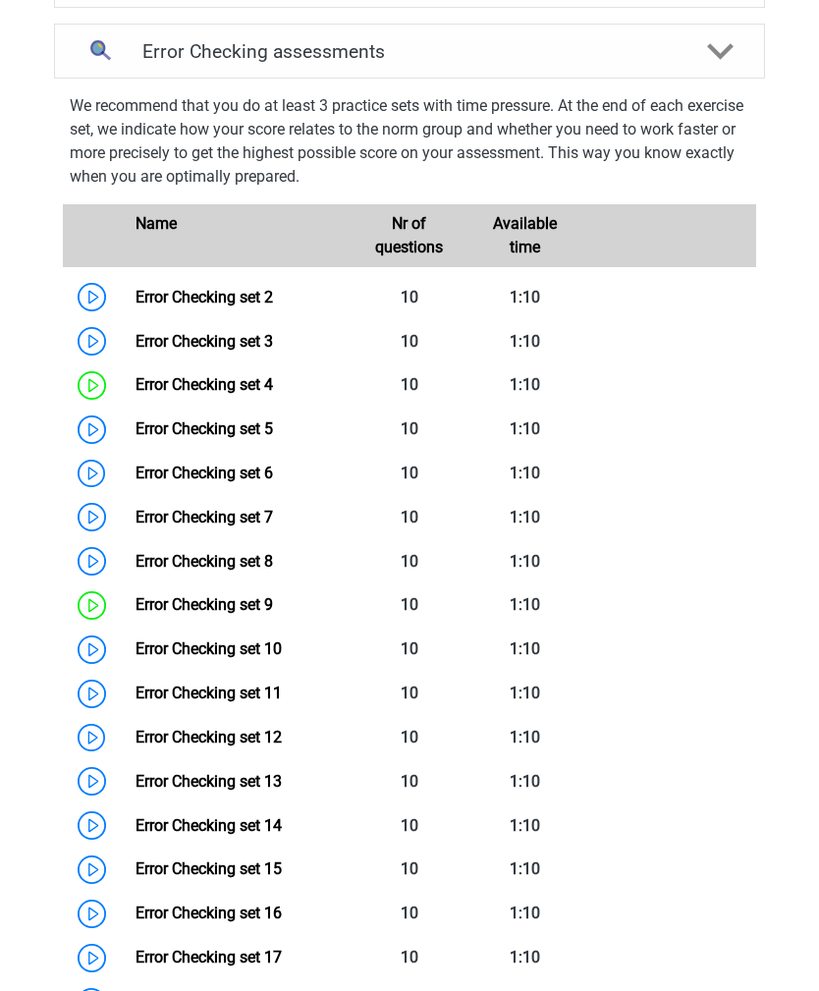
click at [136, 300] on link "Error Checking set 2" at bounding box center [204, 297] width 137 height 19
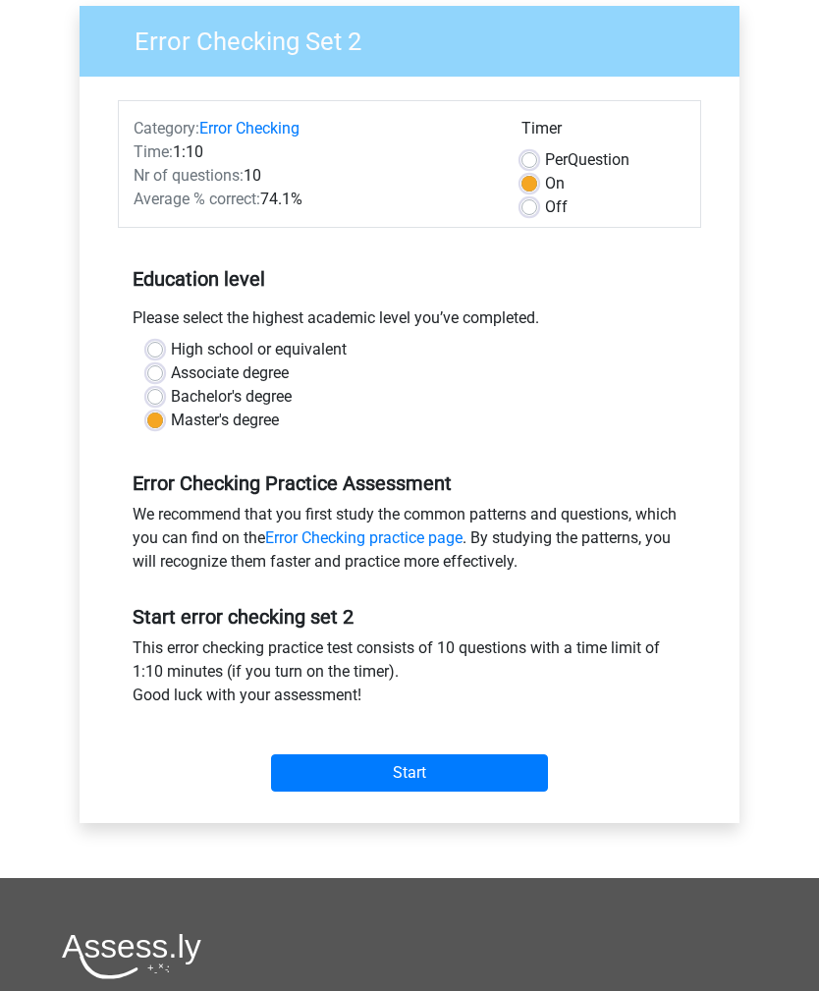
scroll to position [266, 0]
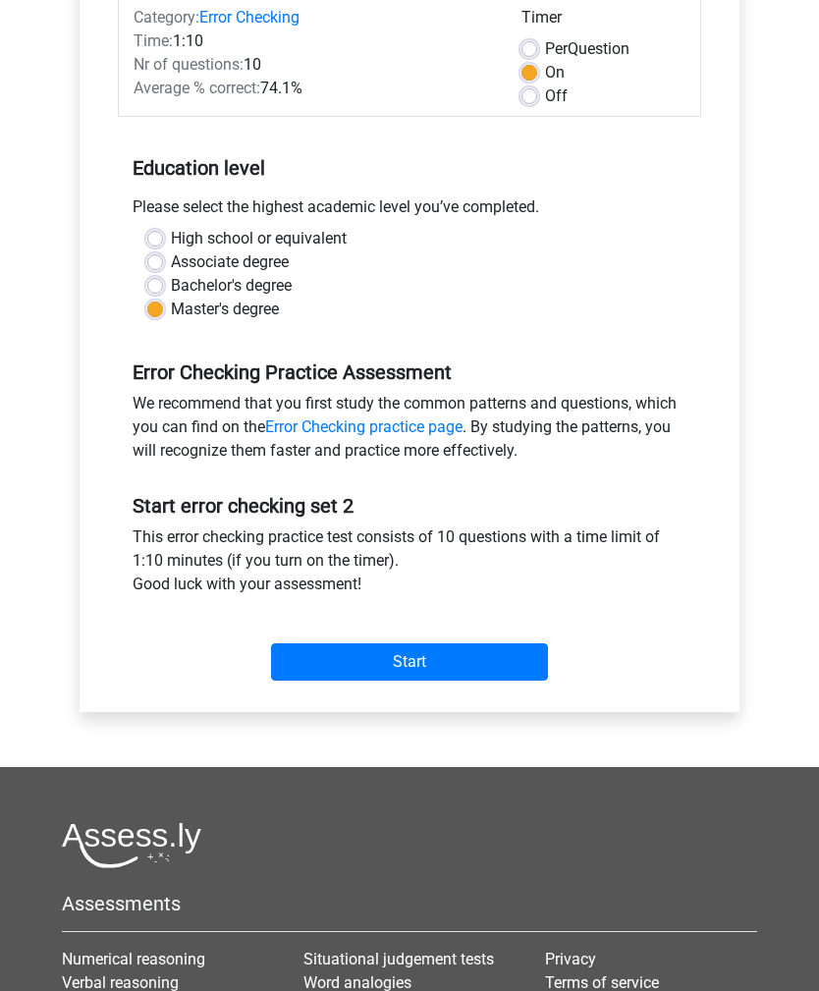
click at [490, 636] on div "Start" at bounding box center [409, 646] width 583 height 69
click at [484, 660] on input "Start" at bounding box center [409, 661] width 277 height 37
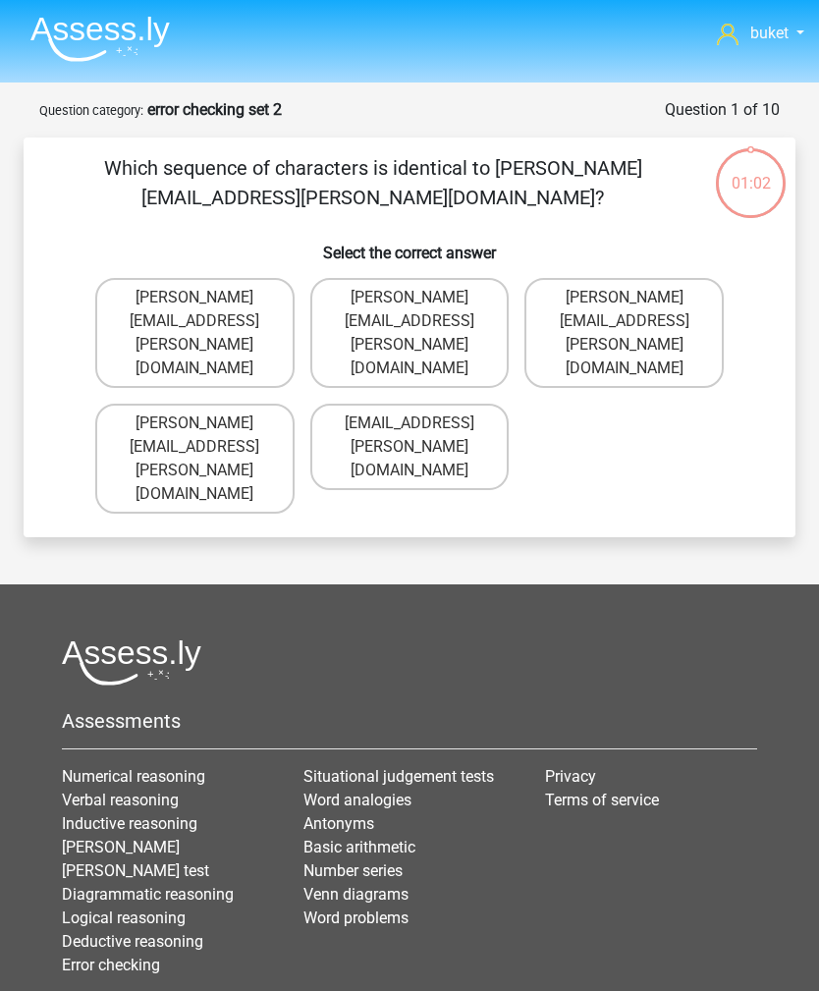
click at [135, 404] on label "Connor.Patterson@gmail.co.uk" at bounding box center [194, 459] width 199 height 110
click at [194, 423] on input "Connor.Patterson@gmail.co.uk" at bounding box center [200, 429] width 13 height 13
radio input "true"
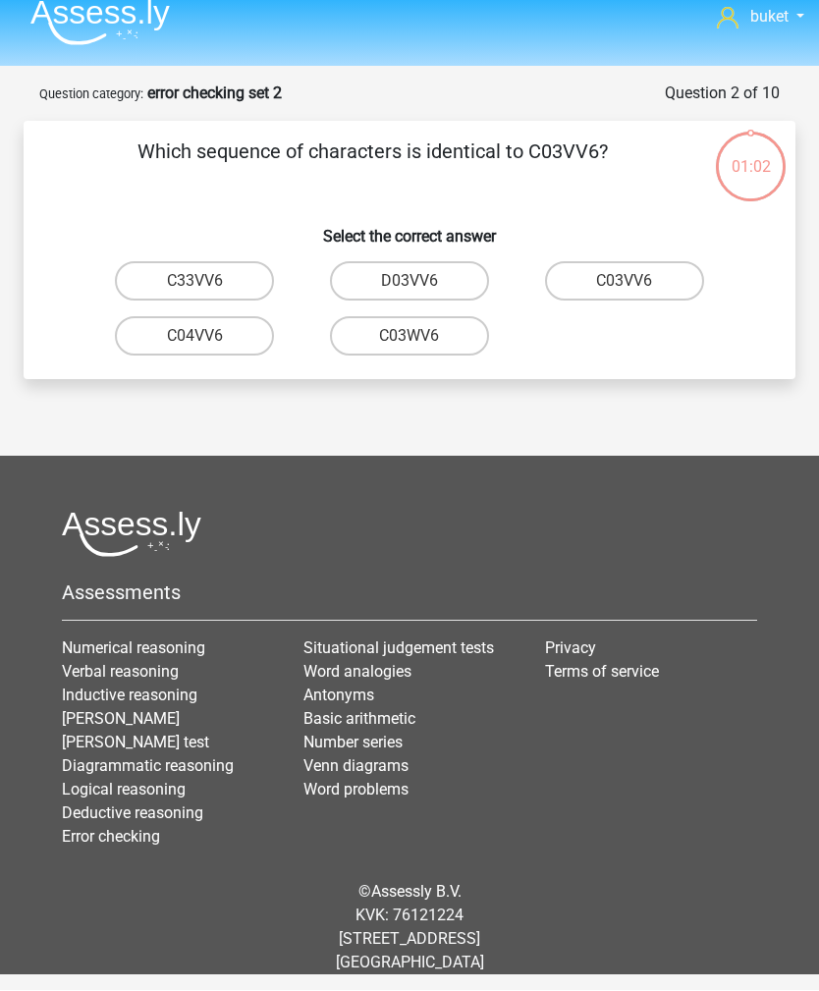
scroll to position [63, 0]
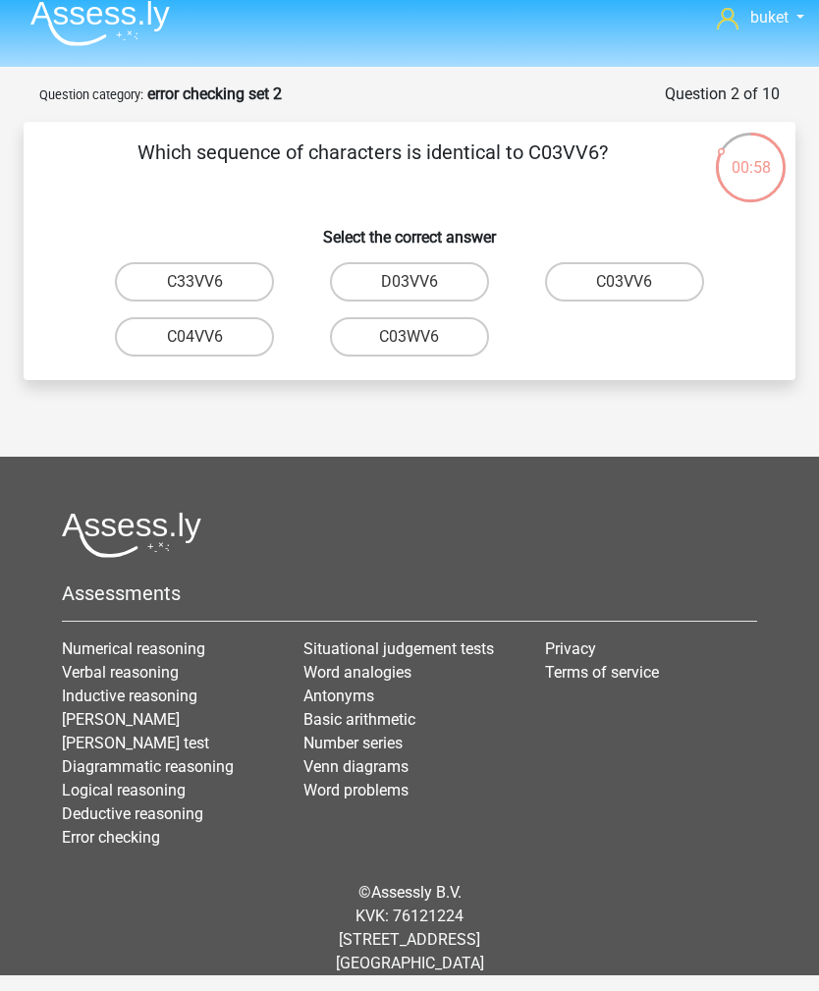
click at [632, 282] on input "C03VV6" at bounding box center [631, 288] width 13 height 13
radio input "true"
click at [166, 262] on label "jB03CO" at bounding box center [194, 281] width 159 height 39
click at [194, 282] on input "jB03CO" at bounding box center [200, 288] width 13 height 13
radio input "true"
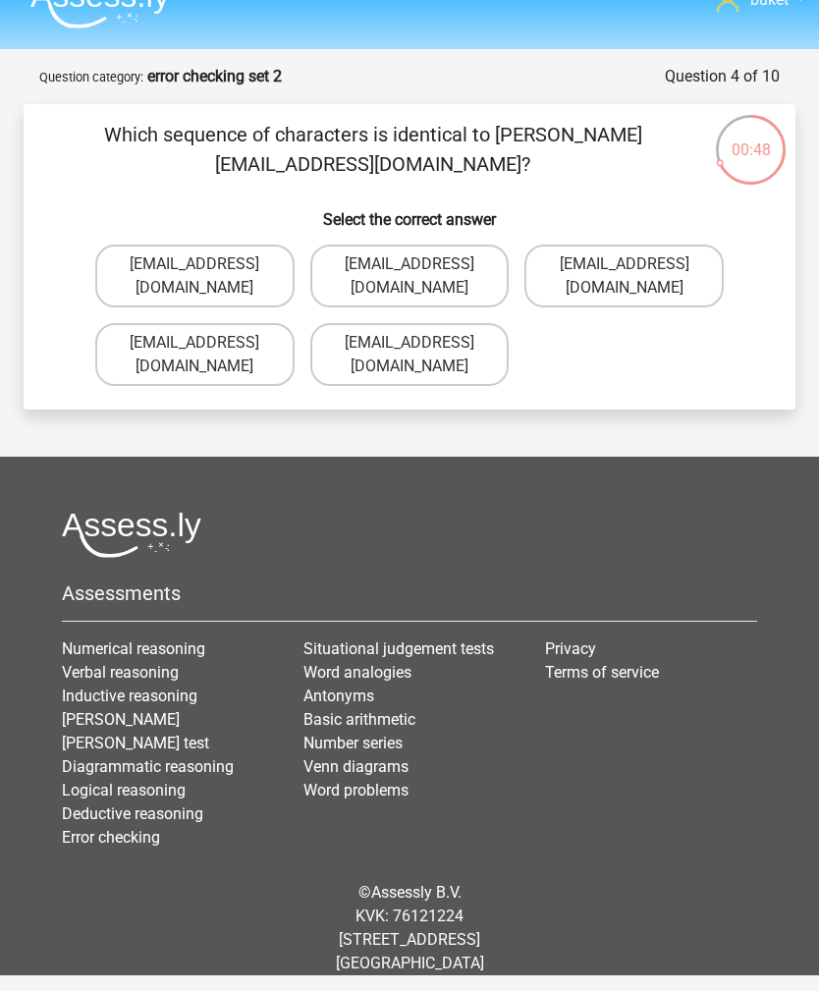
click at [131, 245] on label "Jack_Conley@hotmail.uk.com" at bounding box center [194, 276] width 199 height 63
click at [194, 264] on input "Jack_Conley@hotmail.uk.com" at bounding box center [200, 270] width 13 height 13
radio input "true"
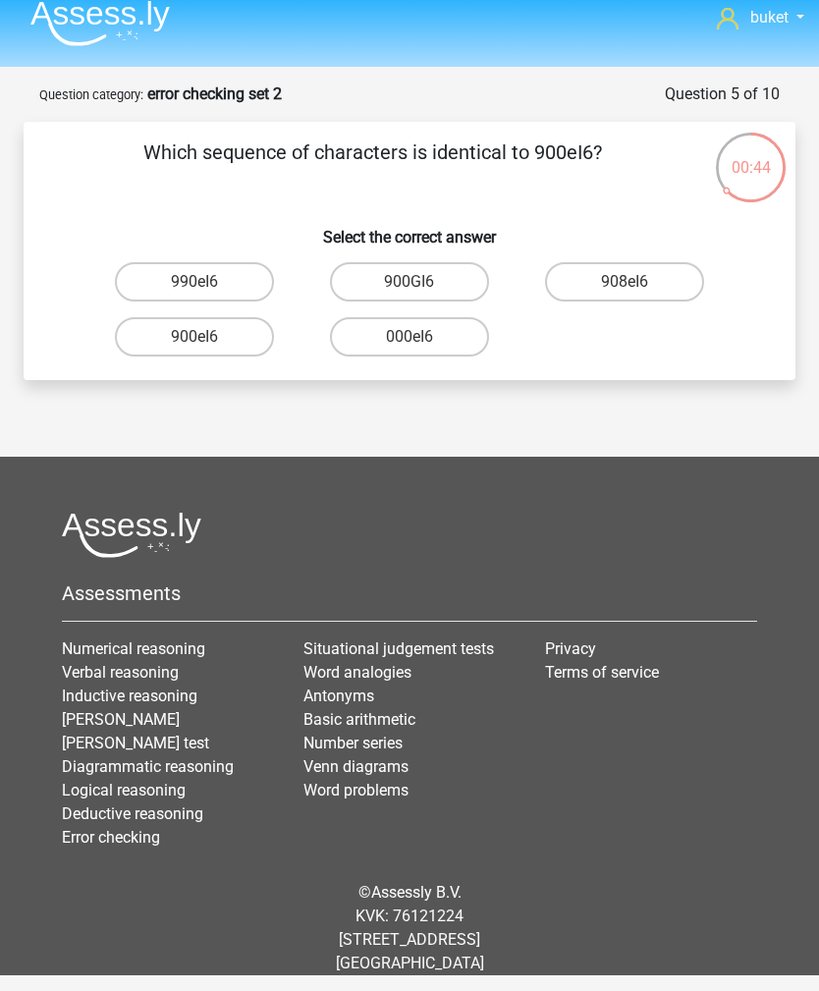
click at [140, 317] on label "900eI6" at bounding box center [194, 336] width 159 height 39
click at [194, 337] on input "900eI6" at bounding box center [200, 343] width 13 height 13
radio input "true"
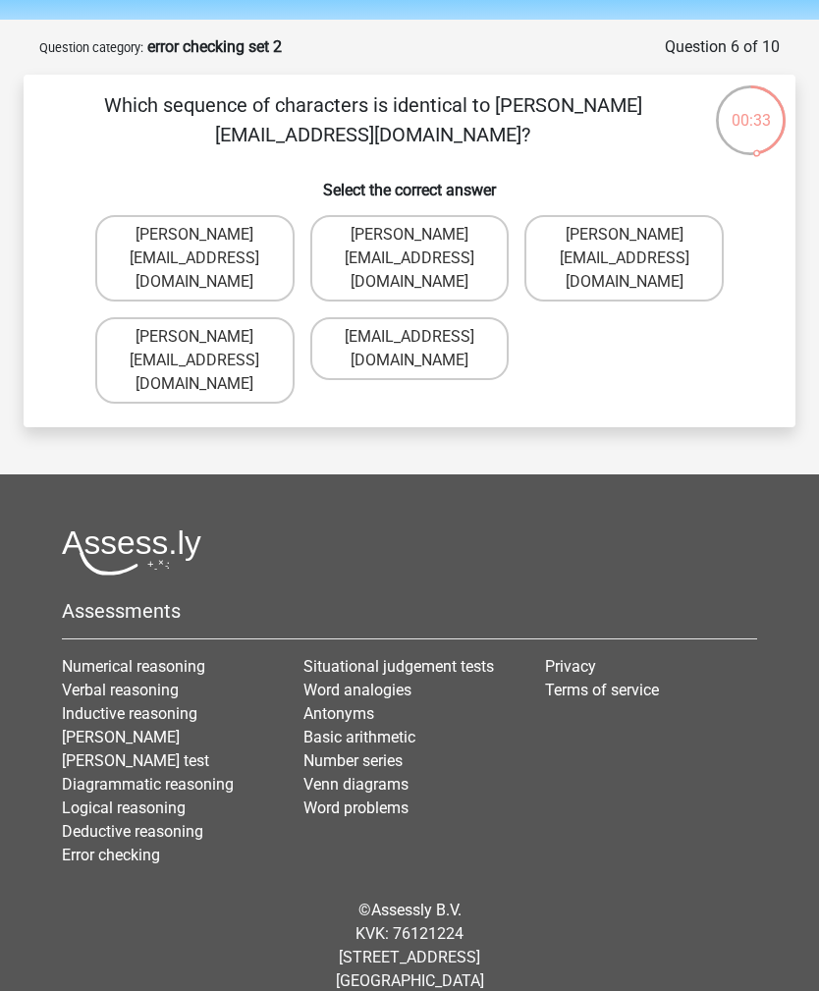
click at [479, 237] on label "Michael_Meade@joymail.gr" at bounding box center [409, 258] width 199 height 86
click at [422, 237] on input "Michael_Meade@joymail.gr" at bounding box center [415, 241] width 13 height 13
radio input "true"
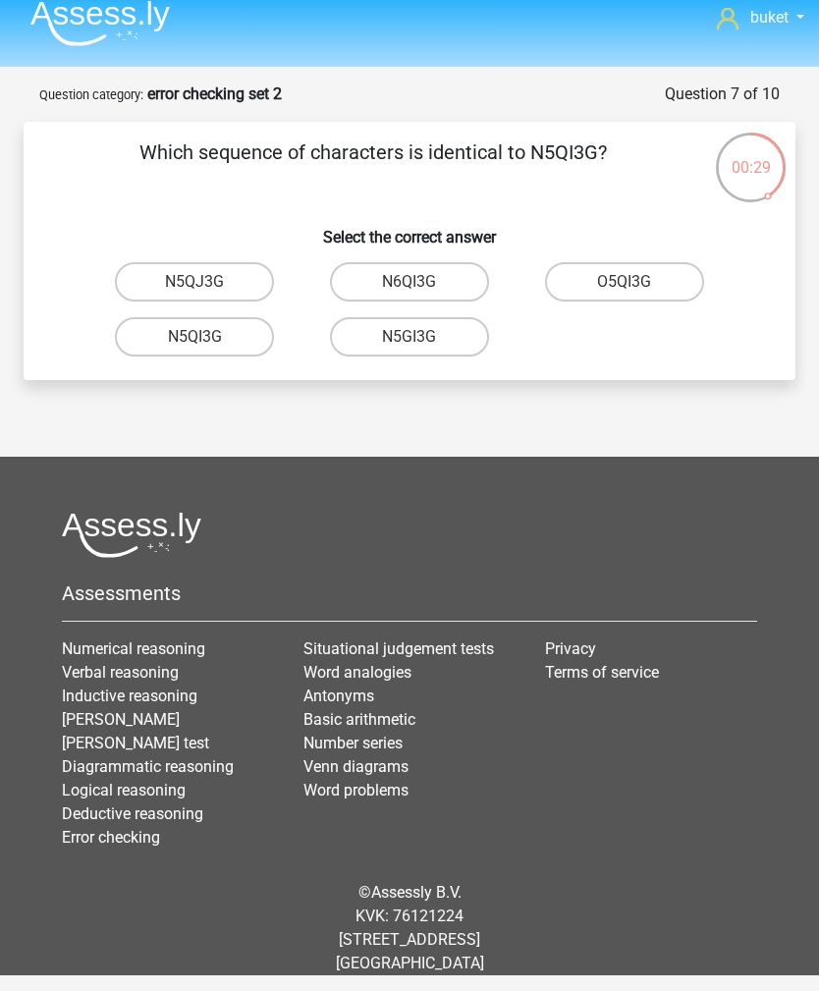
click at [152, 317] on label "N5QI3G" at bounding box center [194, 336] width 159 height 39
click at [194, 337] on input "N5QI3G" at bounding box center [200, 343] width 13 height 13
radio input "true"
click at [471, 262] on label "GP66CC" at bounding box center [409, 281] width 159 height 39
click at [422, 282] on input "GP66CC" at bounding box center [415, 288] width 13 height 13
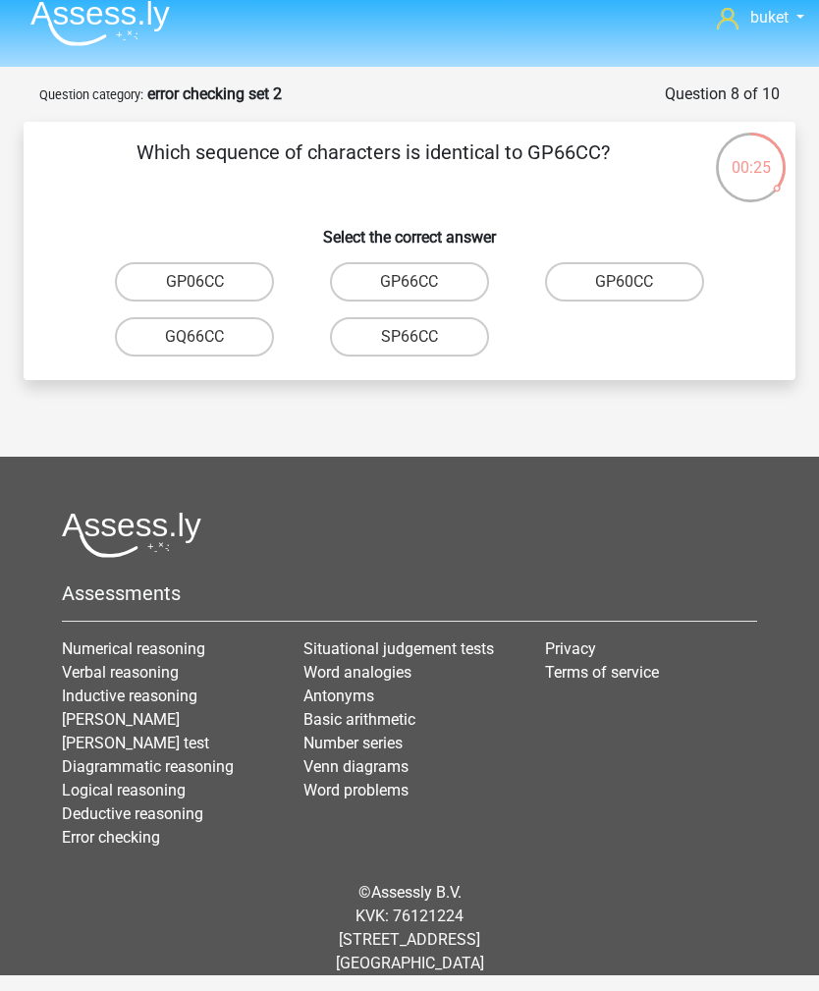
radio input "true"
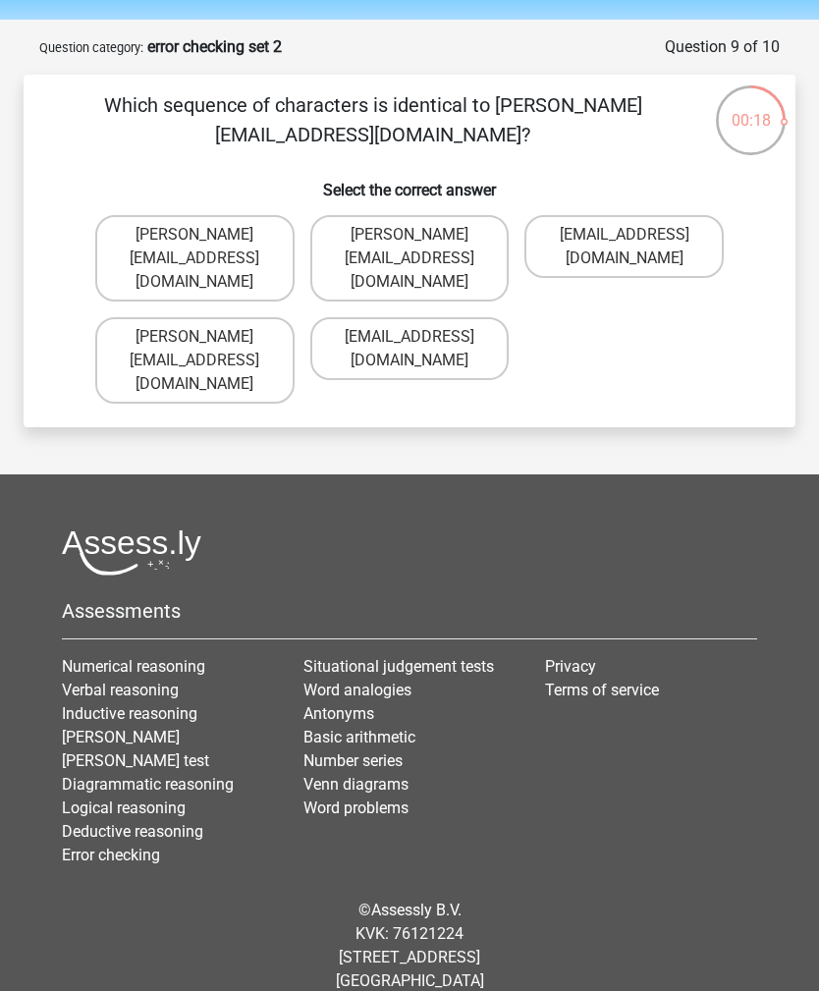
click at [147, 233] on label "Thomas_Mead@joinmail.uk.co" at bounding box center [194, 258] width 199 height 86
click at [194, 235] on input "Thomas_Mead@joinmail.uk.co" at bounding box center [200, 241] width 13 height 13
radio input "true"
click at [461, 336] on label "Richard-Pierson@hotmails.co.com" at bounding box center [409, 360] width 199 height 86
click at [422, 337] on input "Richard-Pierson@hotmails.co.com" at bounding box center [415, 343] width 13 height 13
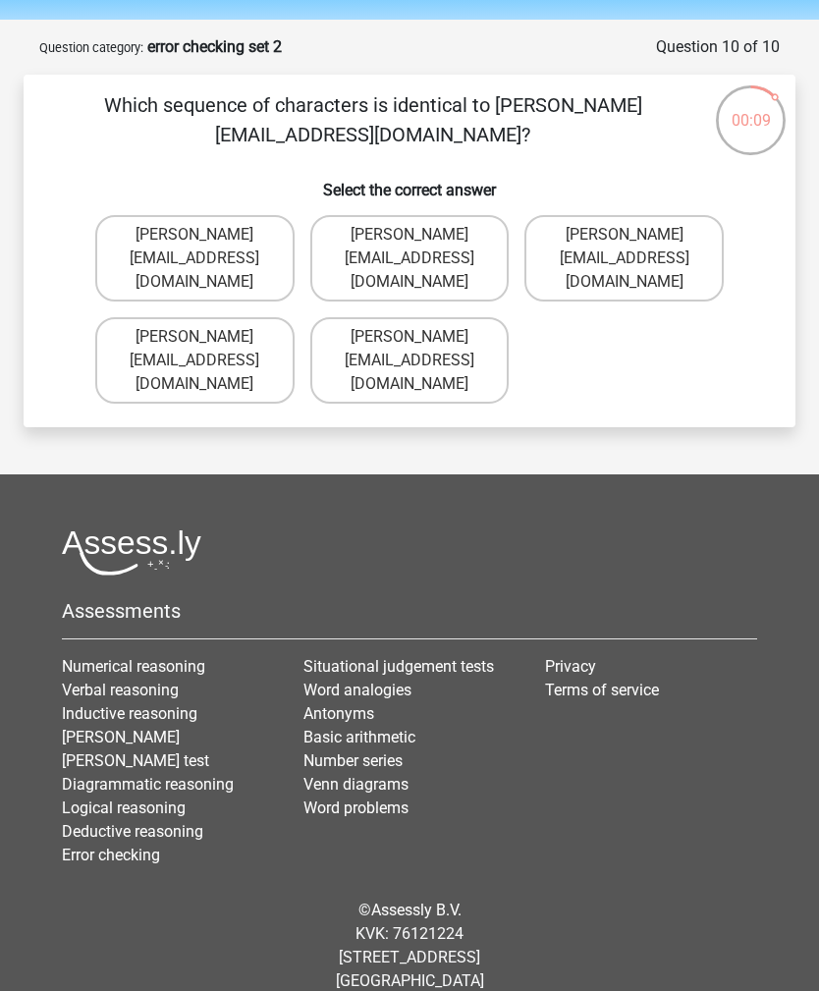
radio input "true"
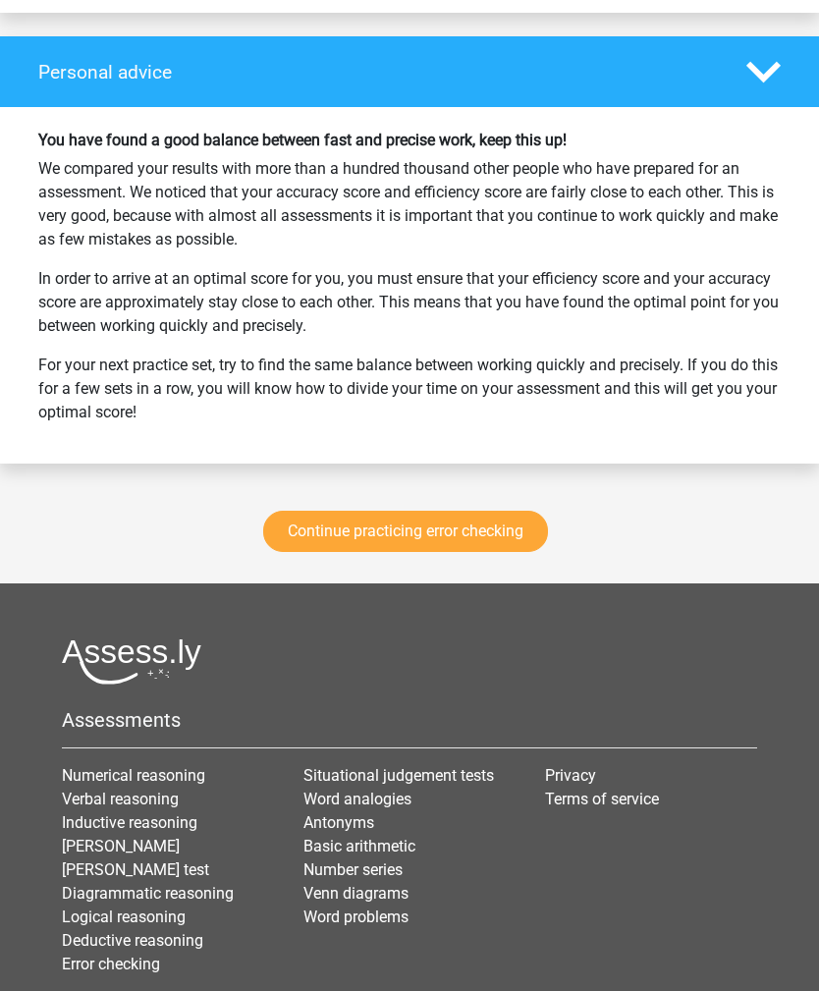
scroll to position [2619, 0]
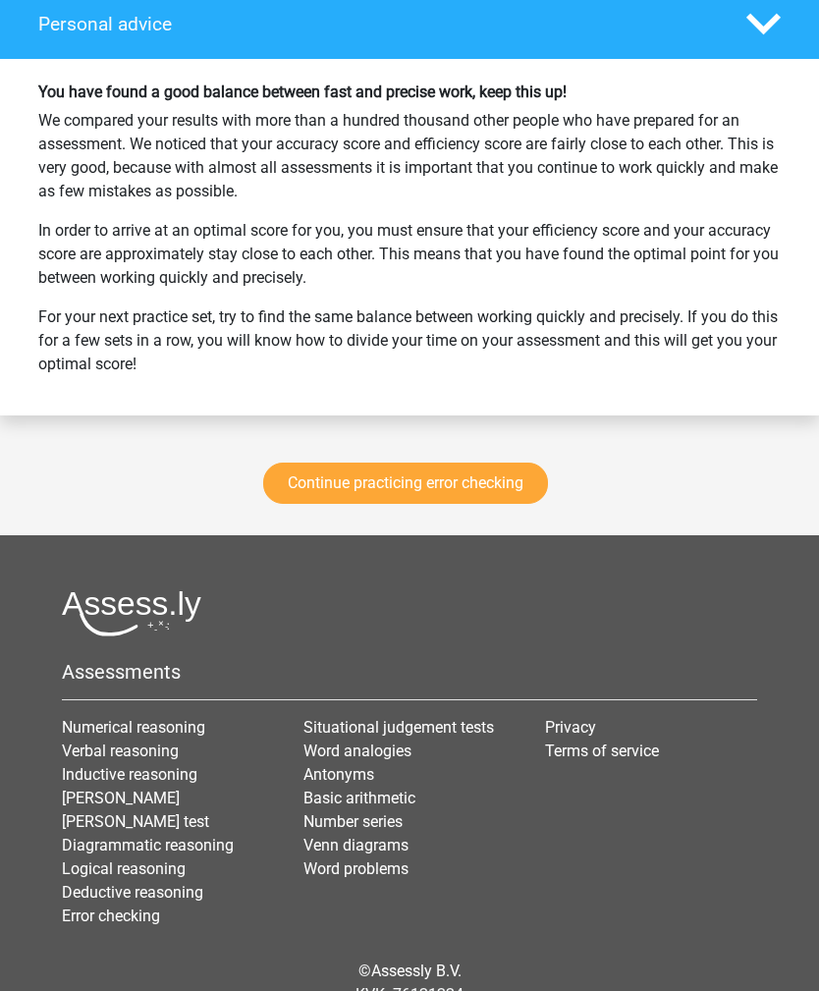
click at [503, 490] on link "Continue practicing error checking" at bounding box center [405, 483] width 285 height 41
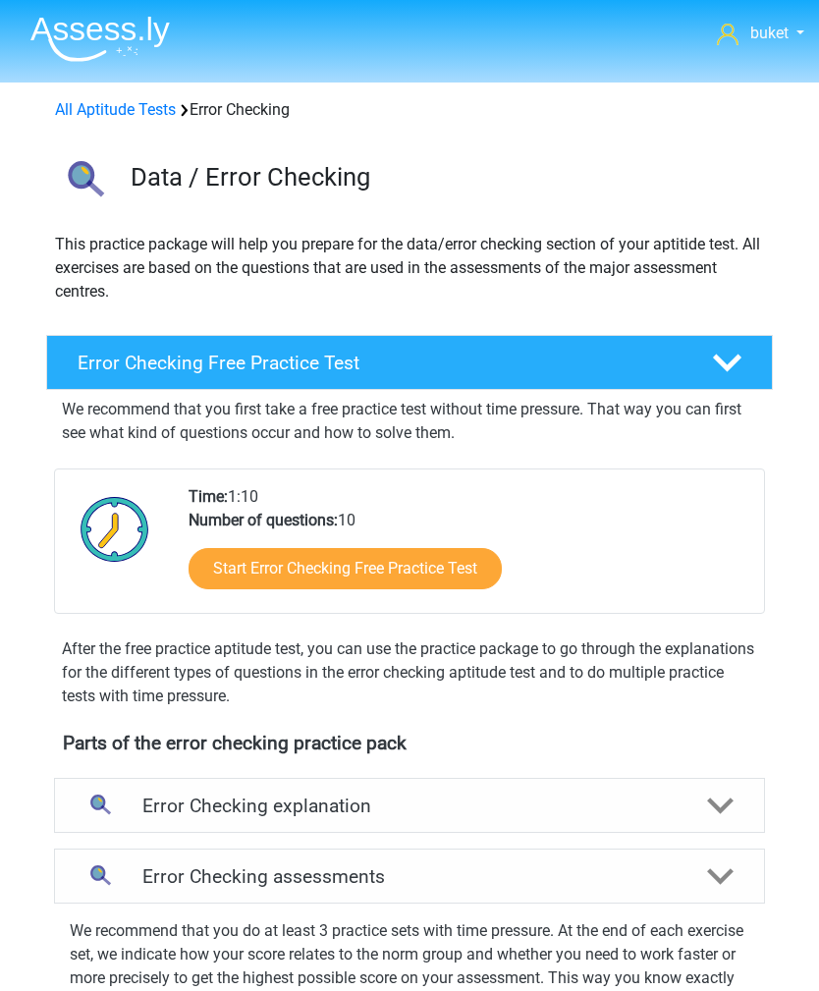
scroll to position [841, 0]
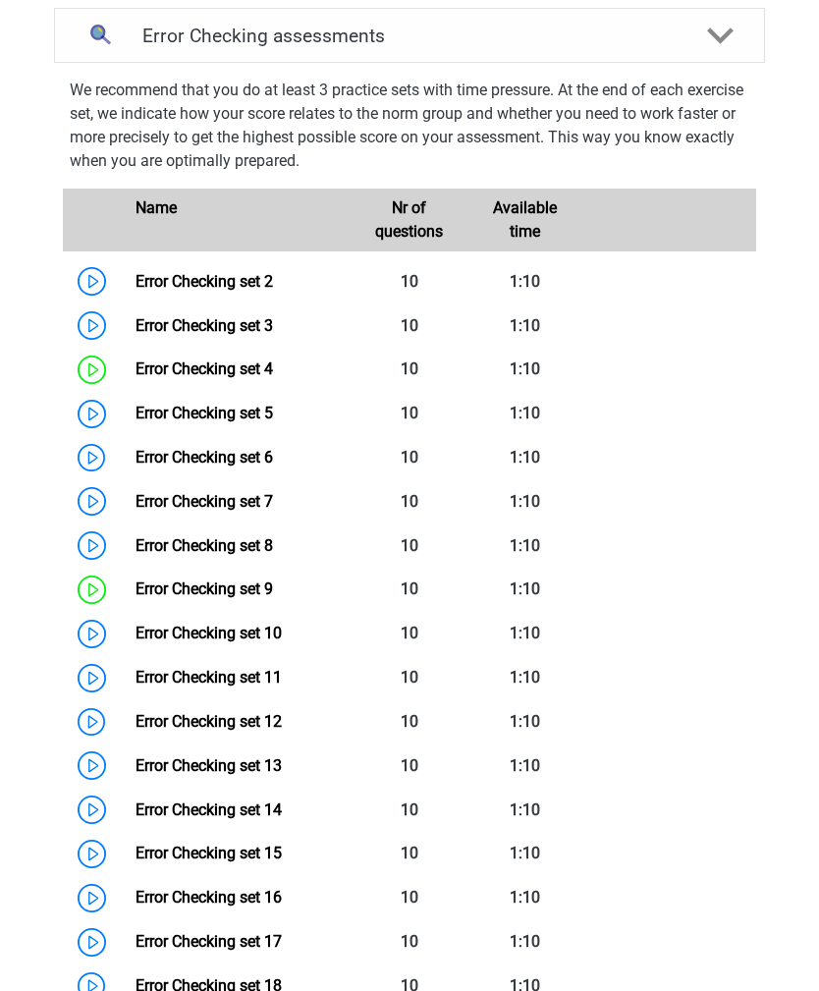
click at [136, 537] on link "Error Checking set 8" at bounding box center [204, 545] width 137 height 19
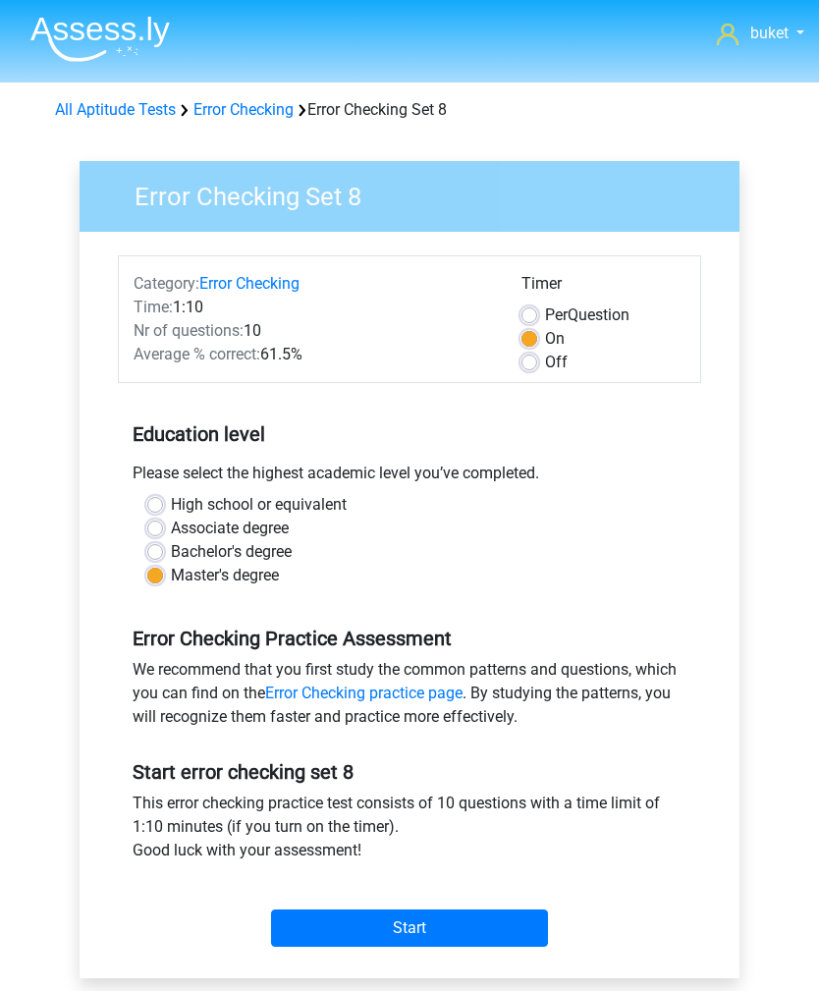
click at [502, 928] on input "Start" at bounding box center [409, 927] width 277 height 37
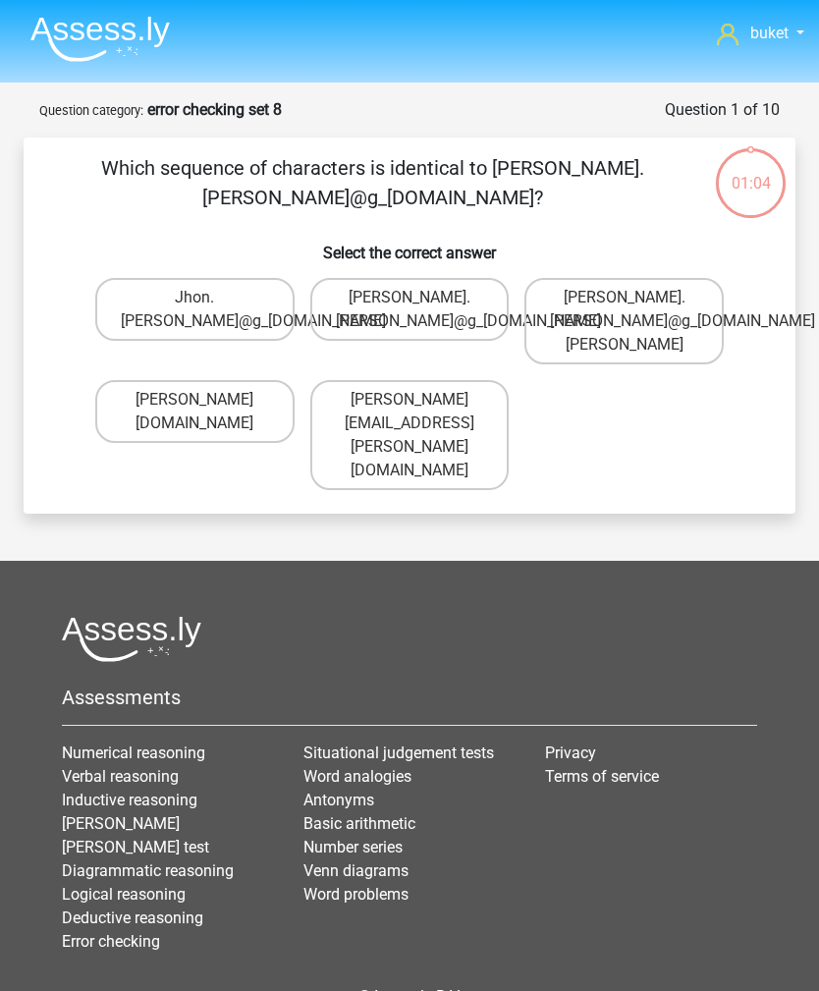
click at [351, 297] on label "[PERSON_NAME].[PERSON_NAME]@g_[DOMAIN_NAME]" at bounding box center [409, 309] width 199 height 63
click at [409, 298] on input "[PERSON_NAME].[PERSON_NAME]@g_[DOMAIN_NAME]" at bounding box center [415, 304] width 13 height 13
radio input "true"
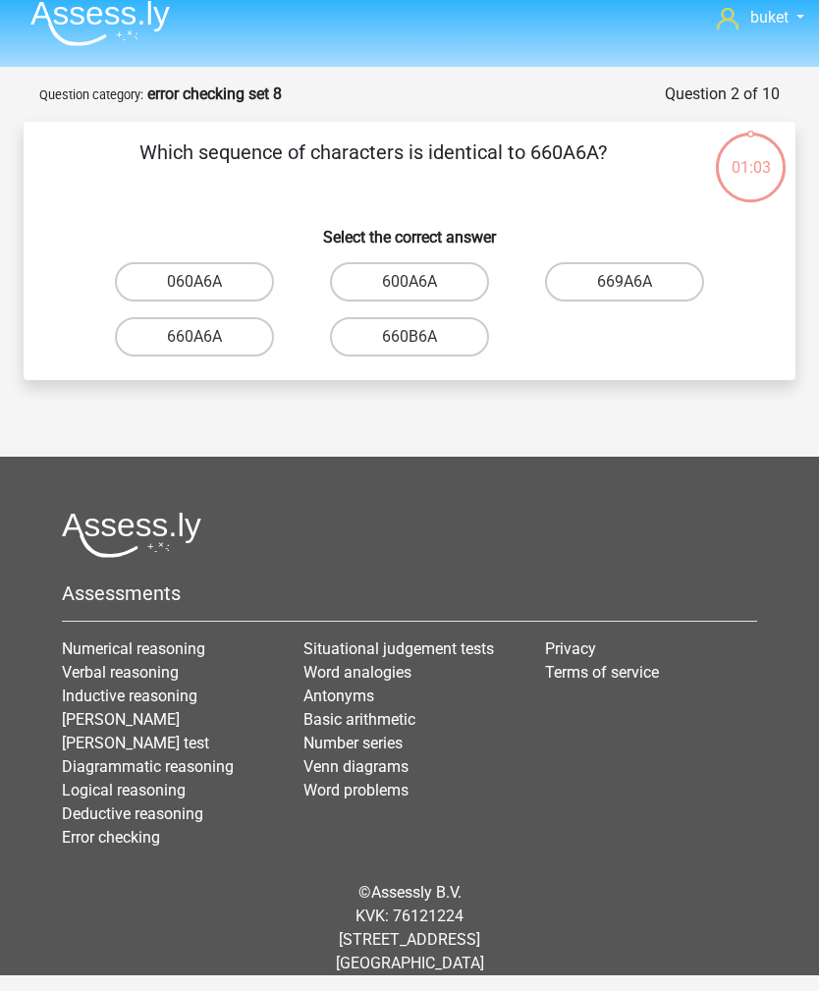
scroll to position [63, 0]
click at [225, 317] on label "660A6A" at bounding box center [194, 336] width 159 height 39
click at [207, 337] on input "660A6A" at bounding box center [200, 343] width 13 height 13
radio input "true"
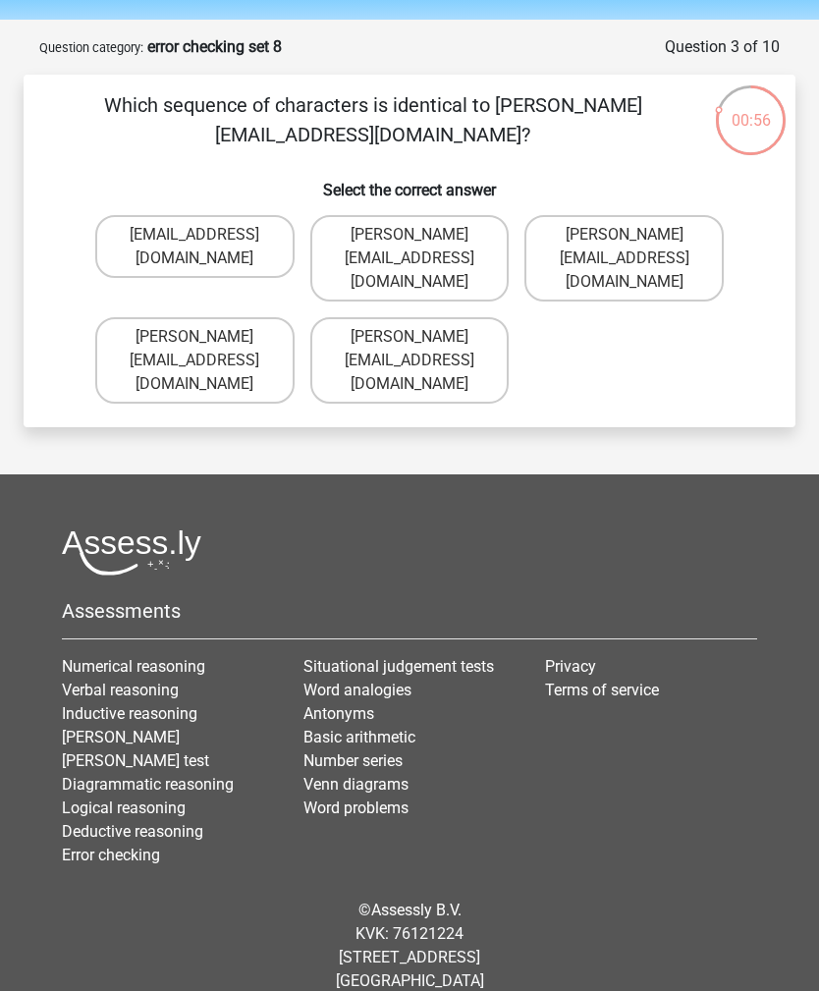
click at [267, 337] on label "Noah-Dern@Gmail.co.uk" at bounding box center [194, 360] width 199 height 86
click at [207, 337] on input "Noah-Dern@Gmail.co.uk" at bounding box center [200, 343] width 13 height 13
radio input "true"
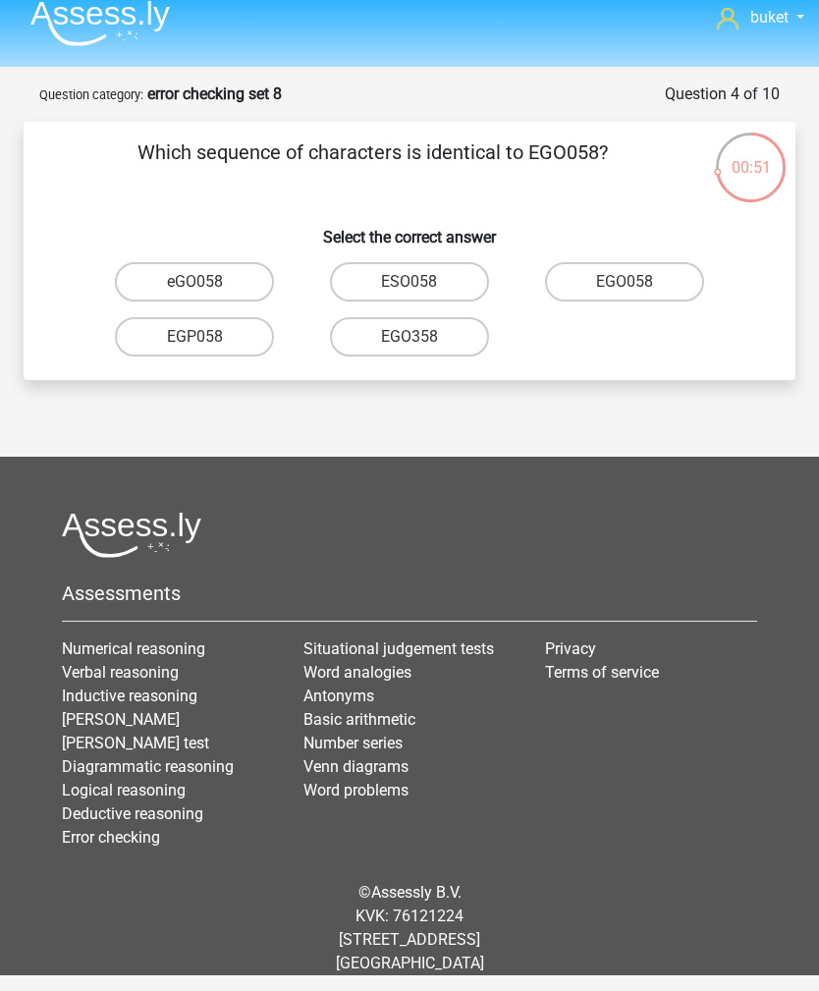
click at [629, 262] on label "EGO058" at bounding box center [624, 281] width 159 height 39
click at [629, 282] on input "EGO058" at bounding box center [631, 288] width 13 height 13
radio input "true"
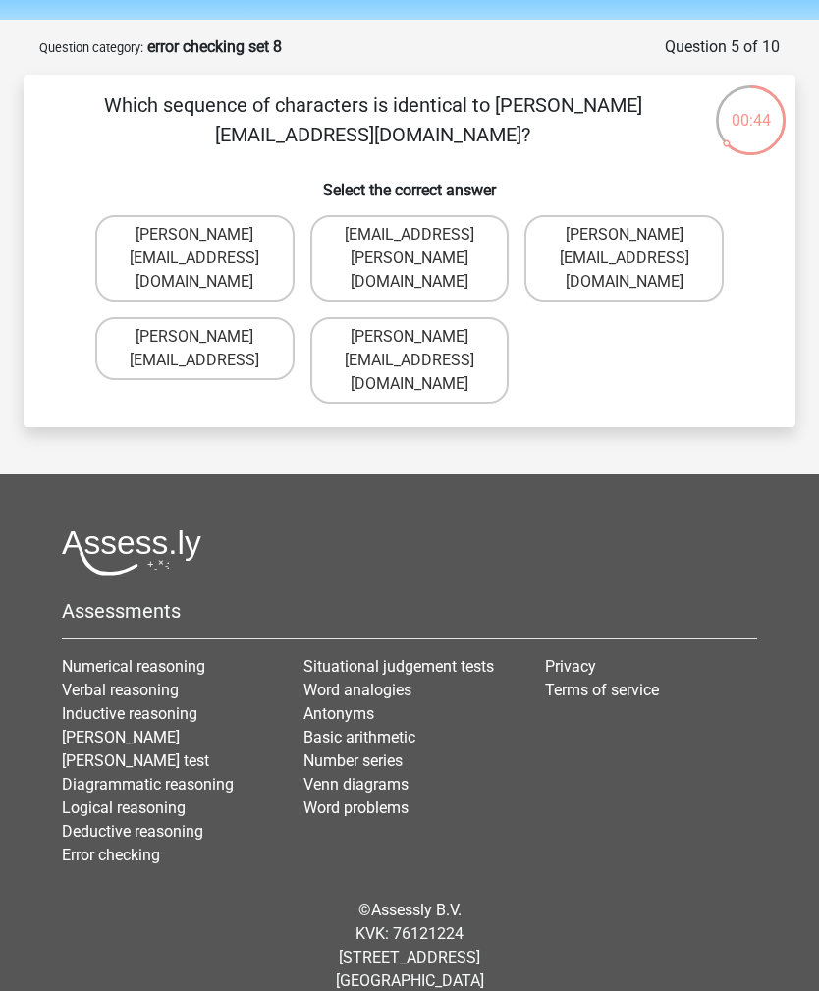
click at [655, 244] on label "Freya.Chamberlain@e-mail.com" at bounding box center [623, 258] width 199 height 86
click at [637, 244] on input "Freya.Chamberlain@e-mail.com" at bounding box center [631, 241] width 13 height 13
radio input "true"
click at [641, 253] on label "Elsie-Land@joinedmail.co.com" at bounding box center [623, 258] width 199 height 86
click at [637, 247] on input "Elsie-Land@joinedmail.co.com" at bounding box center [631, 241] width 13 height 13
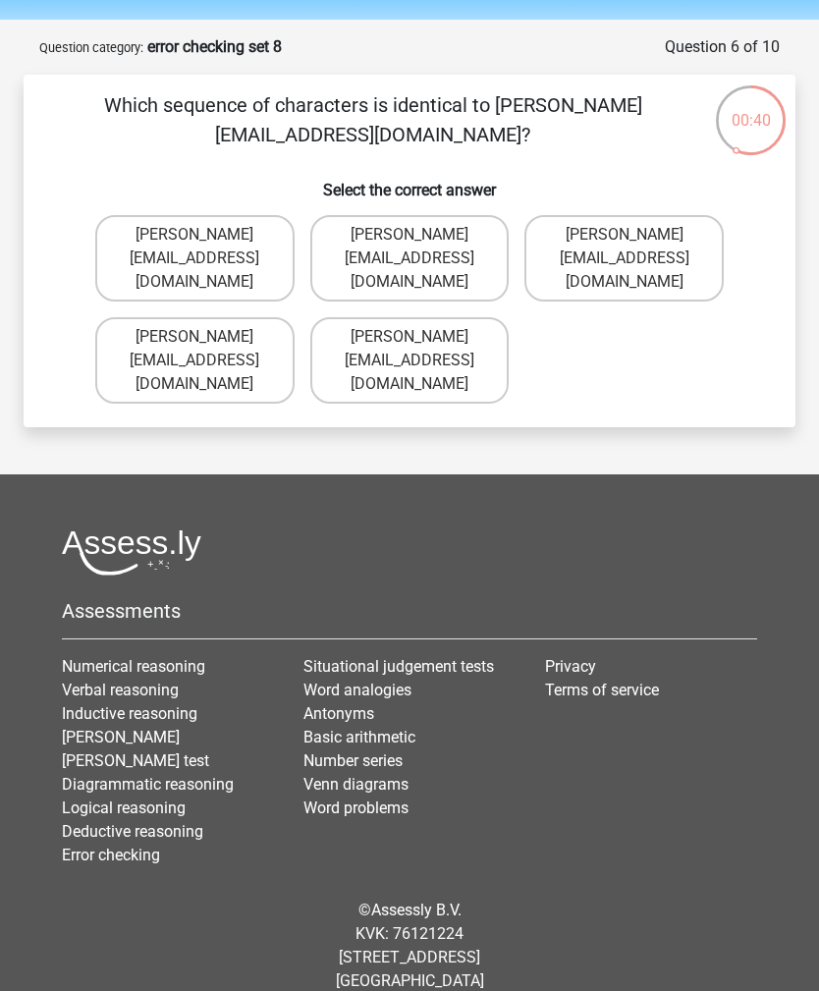
radio input "true"
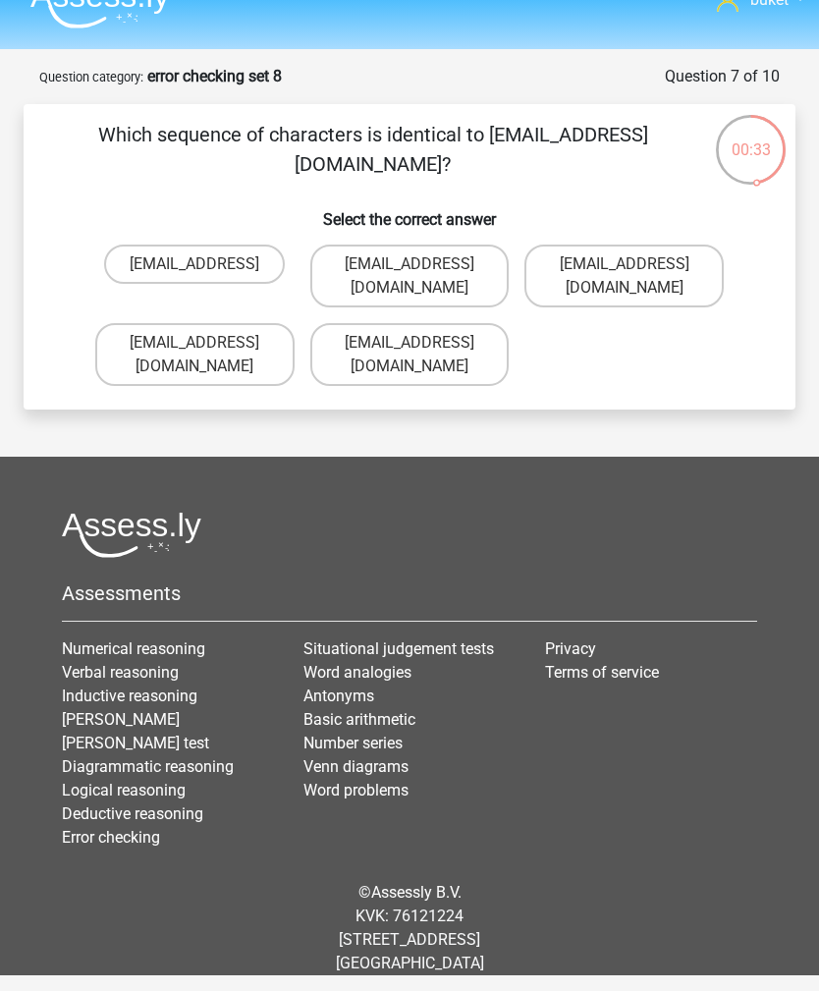
click at [483, 245] on label "Oscar.King@hotmail.com" at bounding box center [409, 276] width 199 height 63
click at [422, 264] on input "Oscar.King@hotmail.com" at bounding box center [415, 270] width 13 height 13
radio input "true"
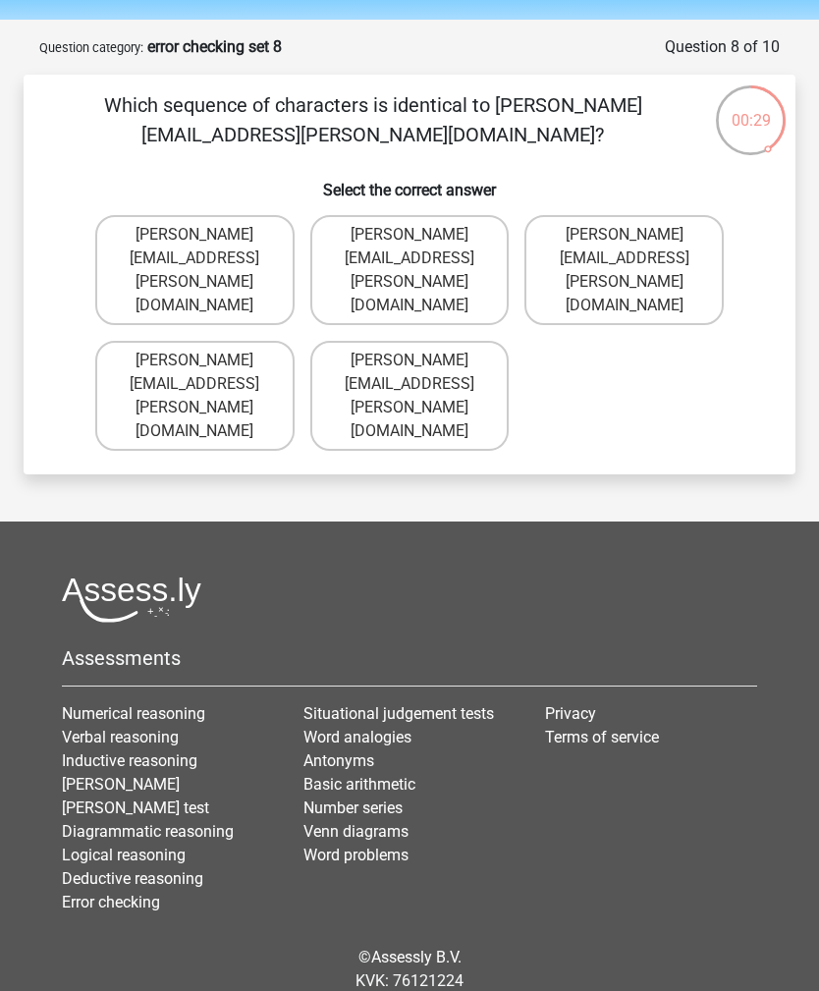
click at [181, 230] on label "Jake.Jackson@hotmail.uk.com" at bounding box center [194, 270] width 199 height 110
click at [194, 235] on input "Jake.Jackson@hotmail.uk.com" at bounding box center [200, 241] width 13 height 13
radio input "true"
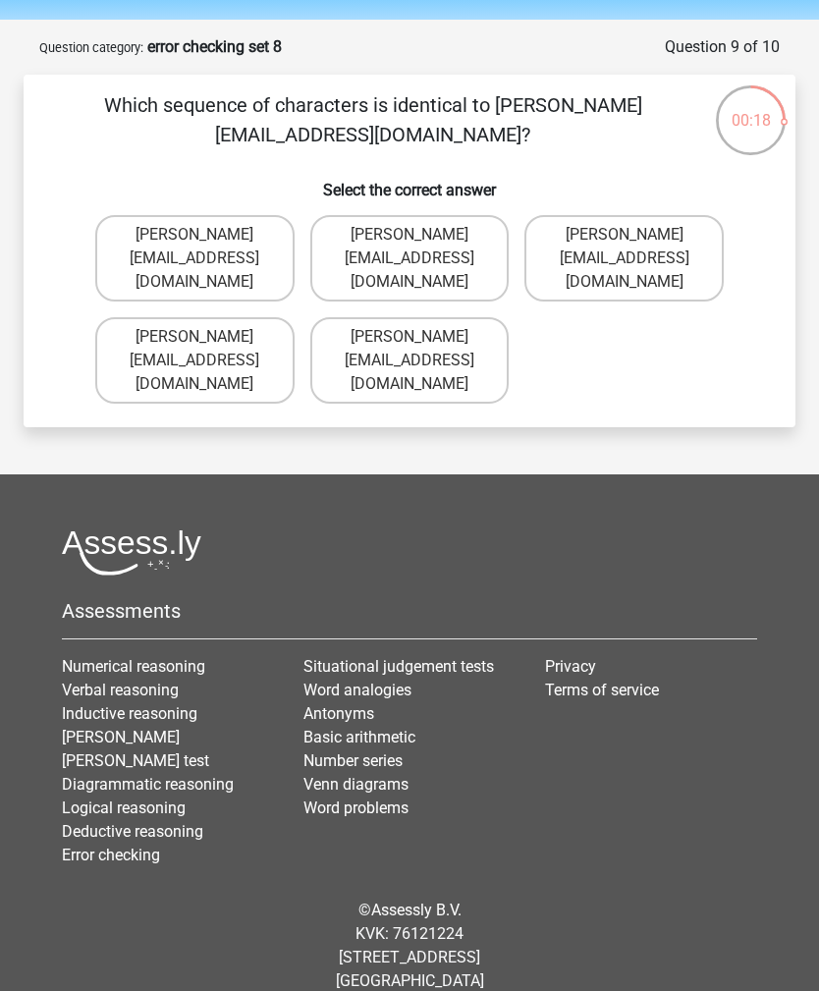
click at [459, 328] on label "Grace-Roberts@e-mail.gr" at bounding box center [409, 360] width 199 height 86
click at [422, 337] on input "Grace-Roberts@e-mail.gr" at bounding box center [415, 343] width 13 height 13
radio input "true"
click at [121, 317] on label "Joshua+Bond@gmail.uk.co" at bounding box center [194, 360] width 199 height 86
click at [194, 337] on input "Joshua+Bond@gmail.uk.co" at bounding box center [200, 343] width 13 height 13
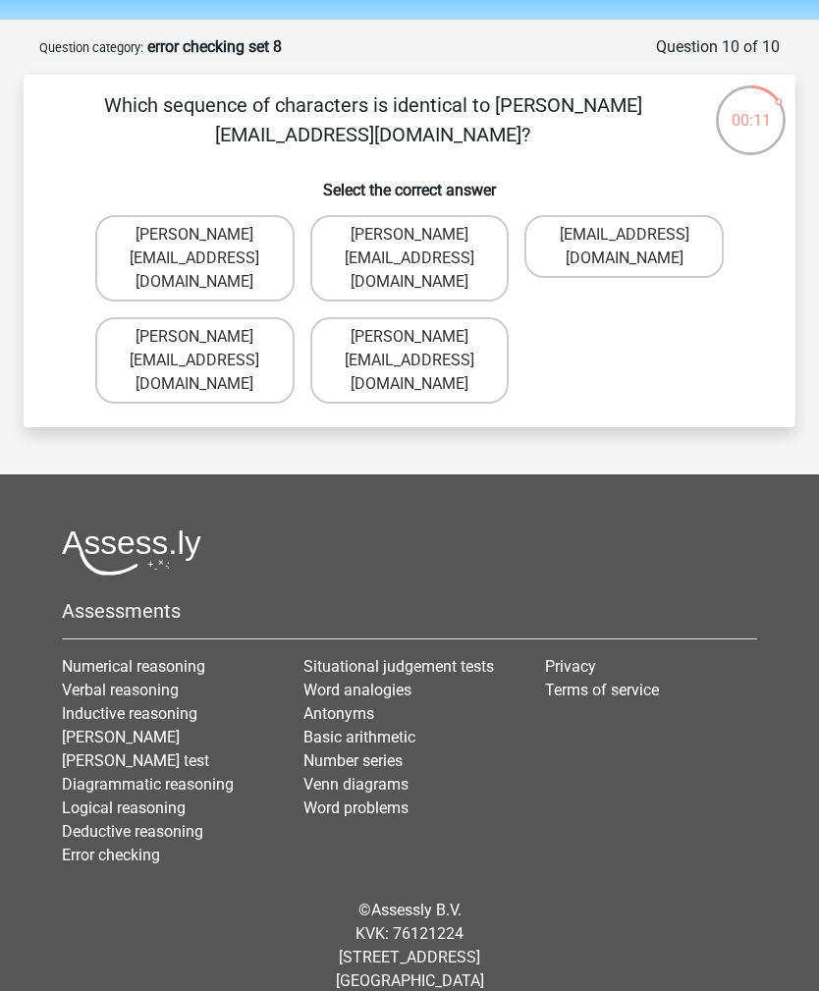
radio input "true"
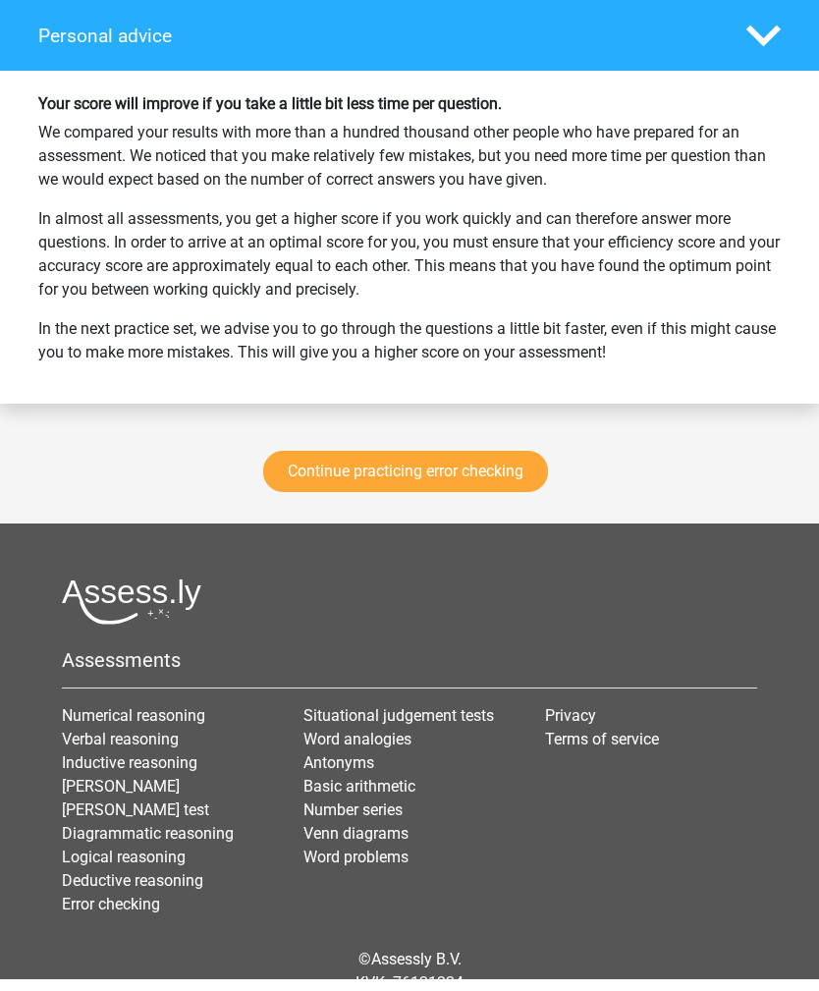
scroll to position [2542, 0]
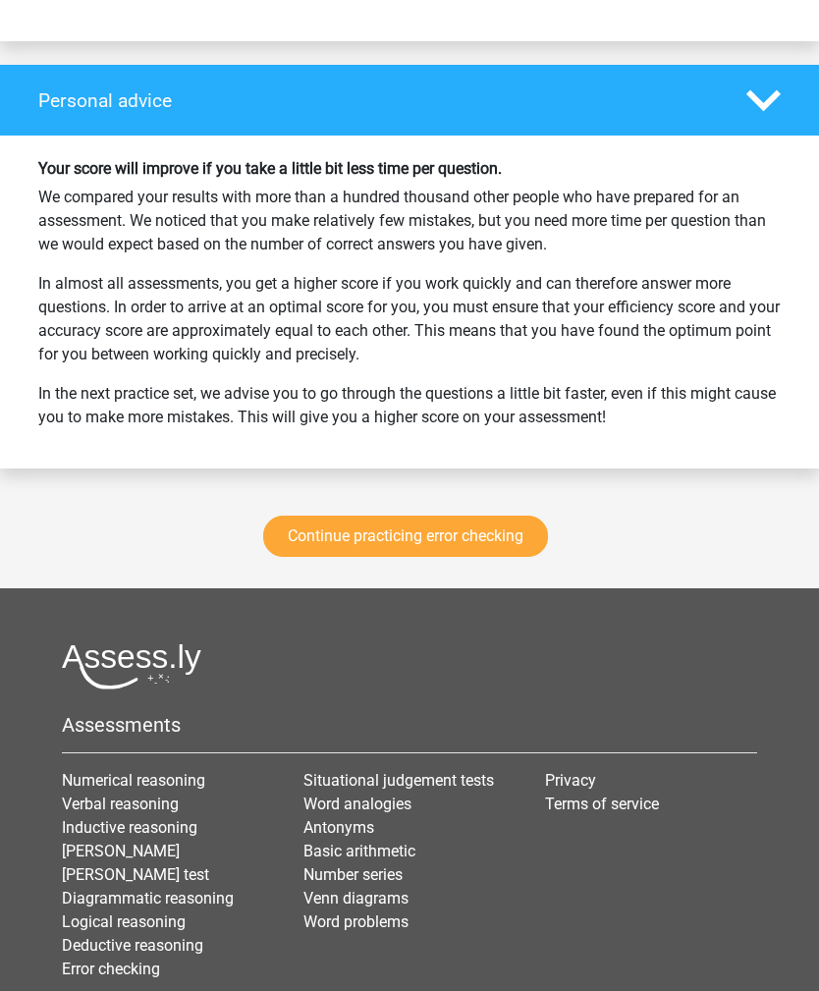
click at [500, 549] on link "Continue practicing error checking" at bounding box center [405, 536] width 285 height 41
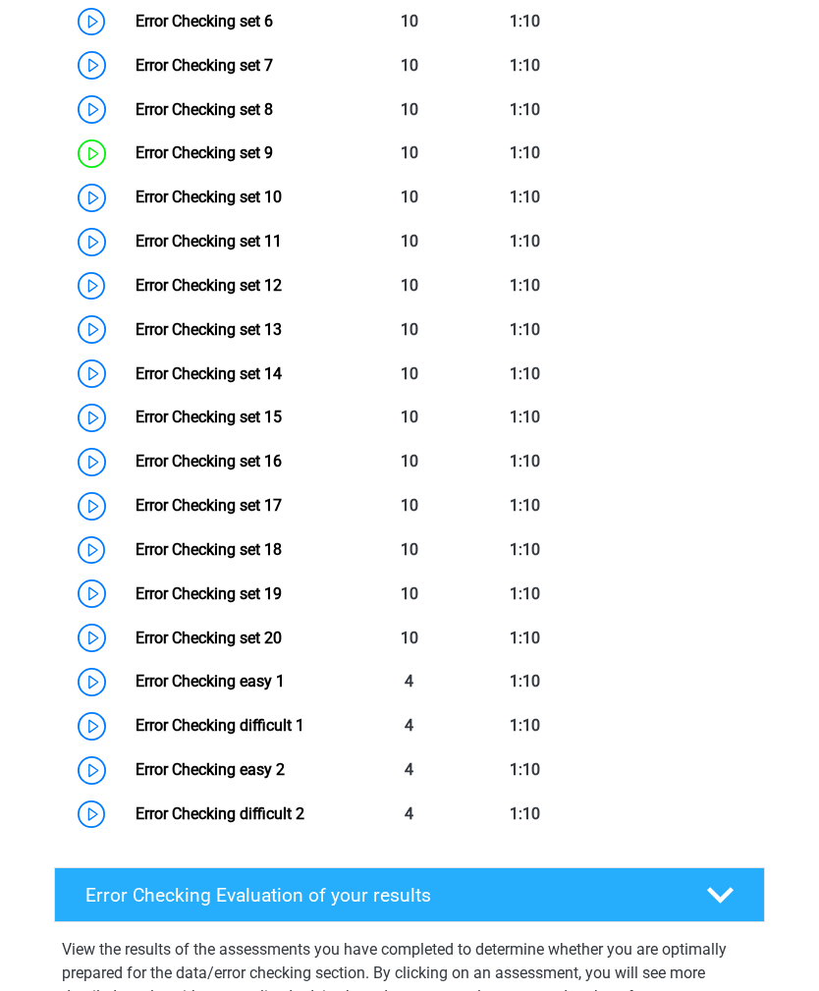
scroll to position [1277, 0]
click at [136, 291] on link "Error Checking set 12" at bounding box center [209, 285] width 146 height 19
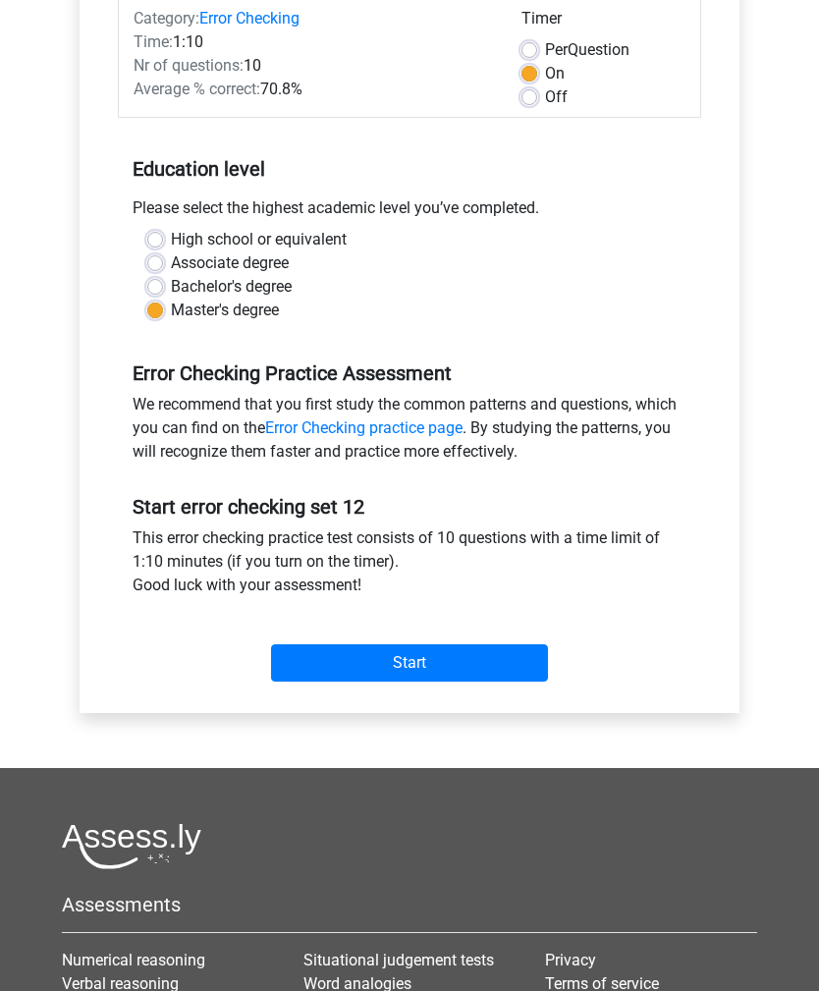
scroll to position [260, 0]
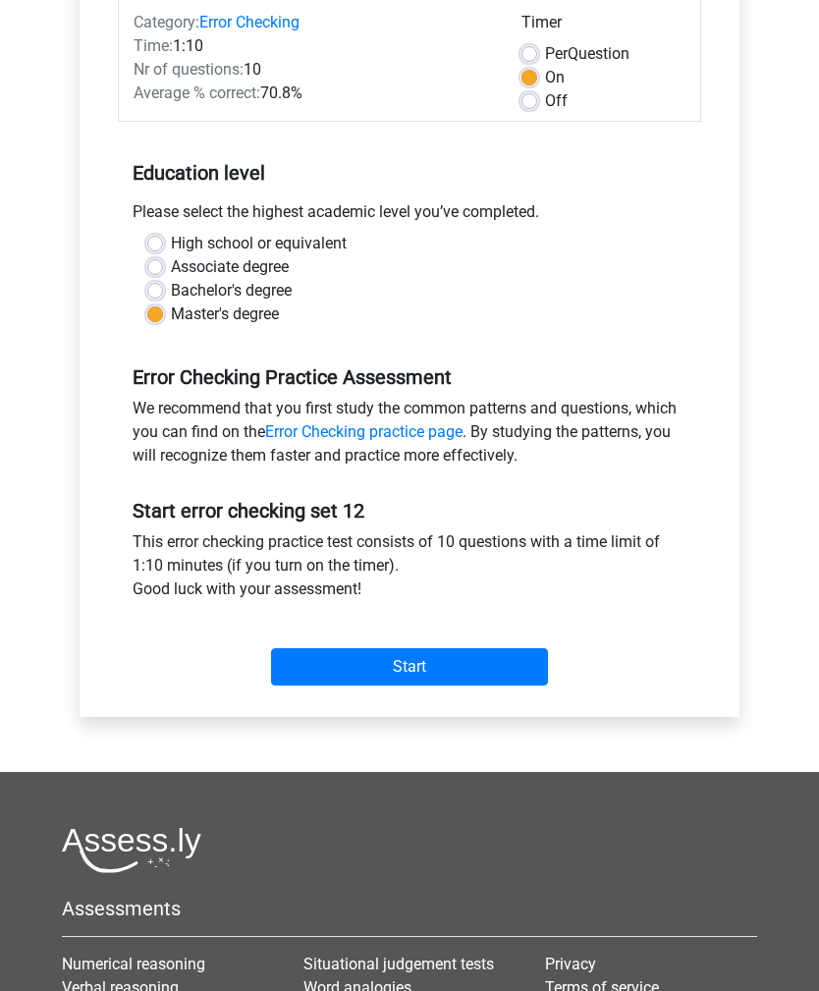
click at [485, 658] on input "Start" at bounding box center [409, 667] width 277 height 37
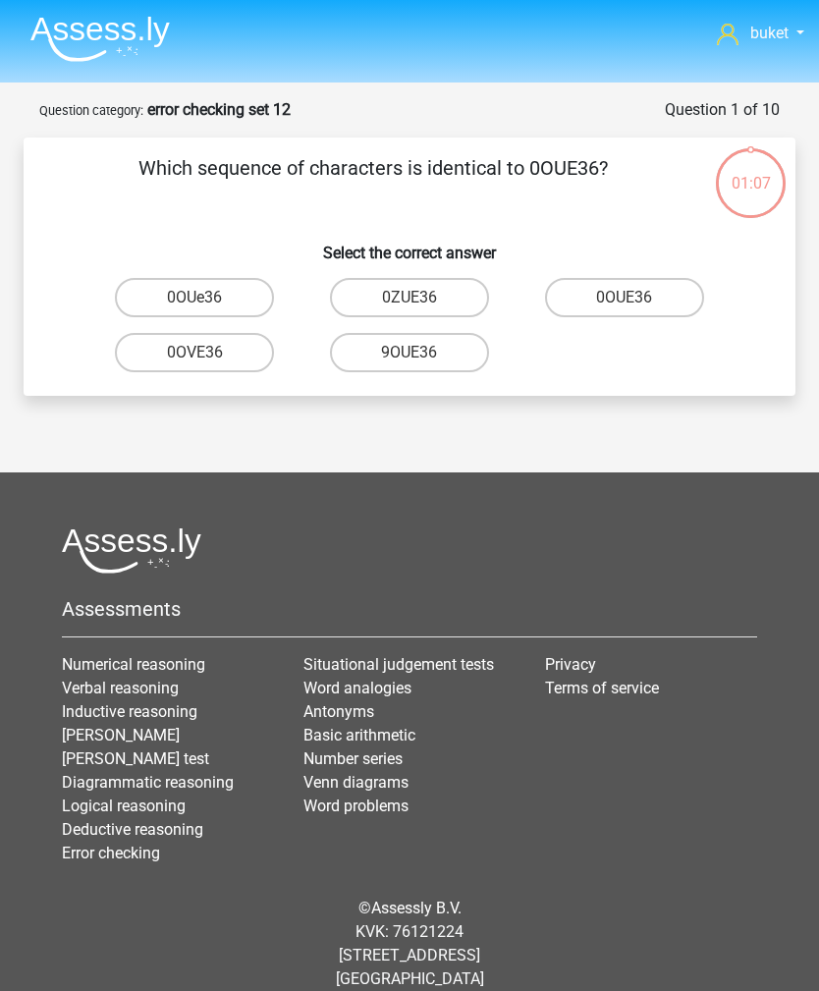
click at [617, 301] on label "0OUE36" at bounding box center [624, 297] width 159 height 39
click at [625, 301] on input "0OUE36" at bounding box center [631, 304] width 13 height 13
radio input "true"
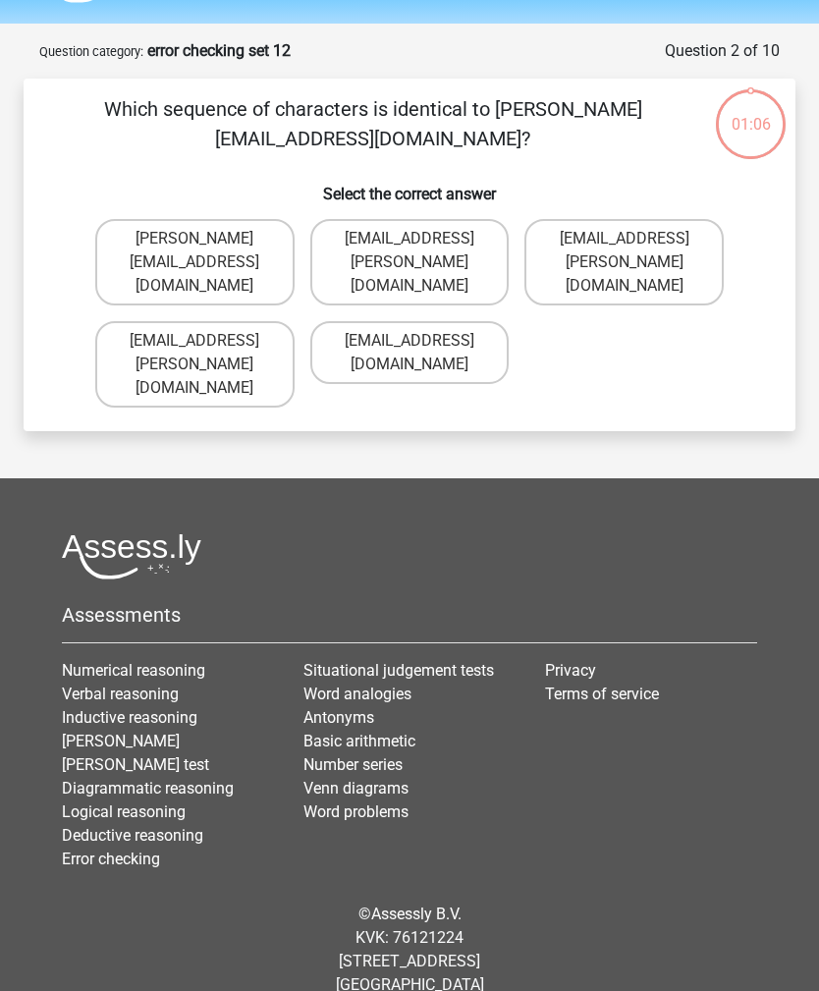
scroll to position [63, 0]
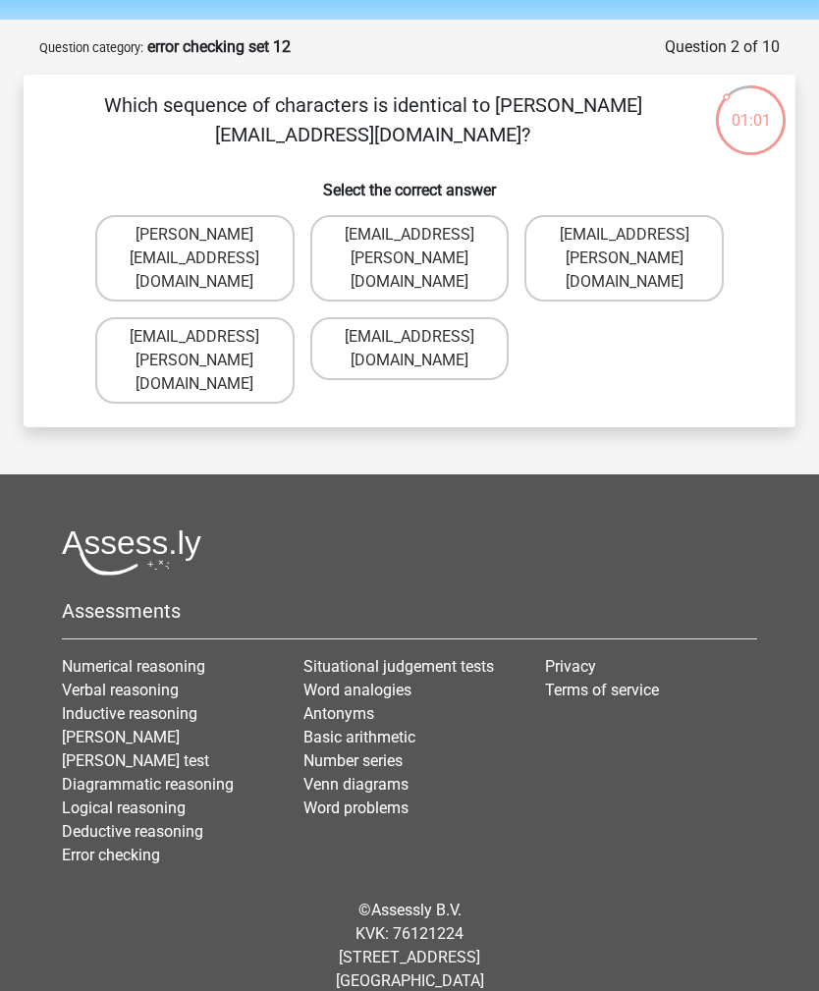
click at [134, 234] on label "Willow+Sinclair@email.com.uk" at bounding box center [194, 258] width 199 height 86
click at [194, 235] on input "Willow+Sinclair@email.com.uk" at bounding box center [200, 241] width 13 height 13
radio input "true"
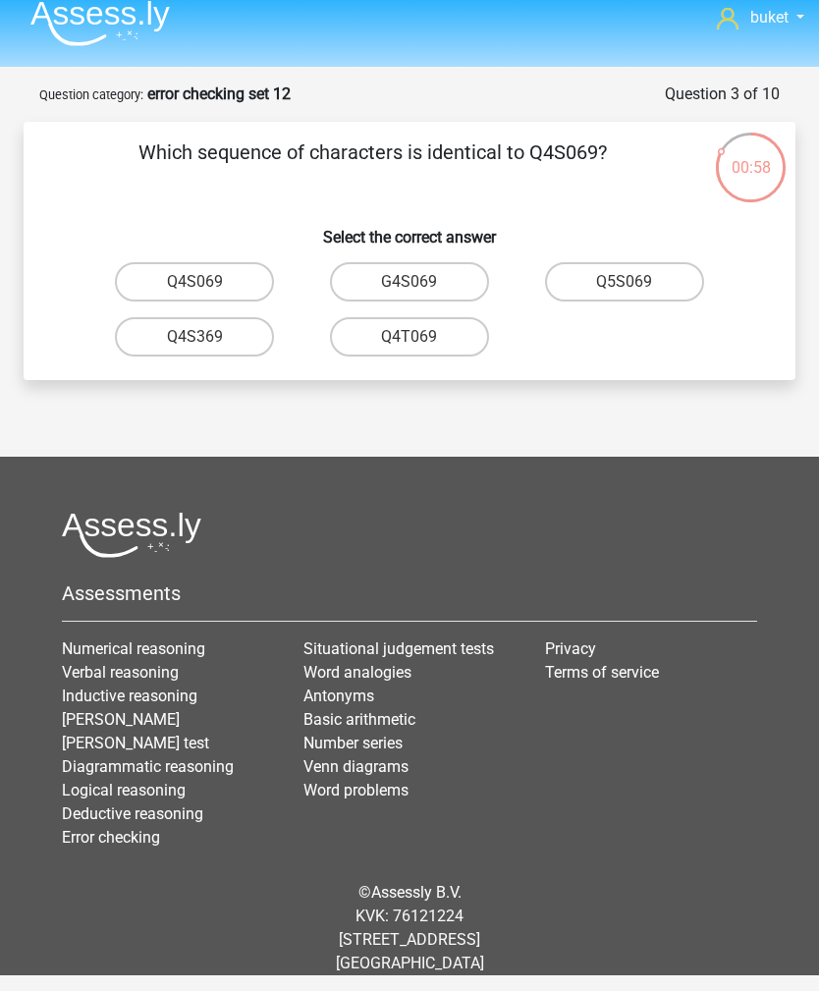
click at [154, 262] on label "Q4S069" at bounding box center [194, 281] width 159 height 39
click at [194, 282] on input "Q4S069" at bounding box center [200, 288] width 13 height 13
radio input "true"
click at [461, 262] on label "C8O99W" at bounding box center [409, 281] width 159 height 39
click at [422, 282] on input "C8O99W" at bounding box center [415, 288] width 13 height 13
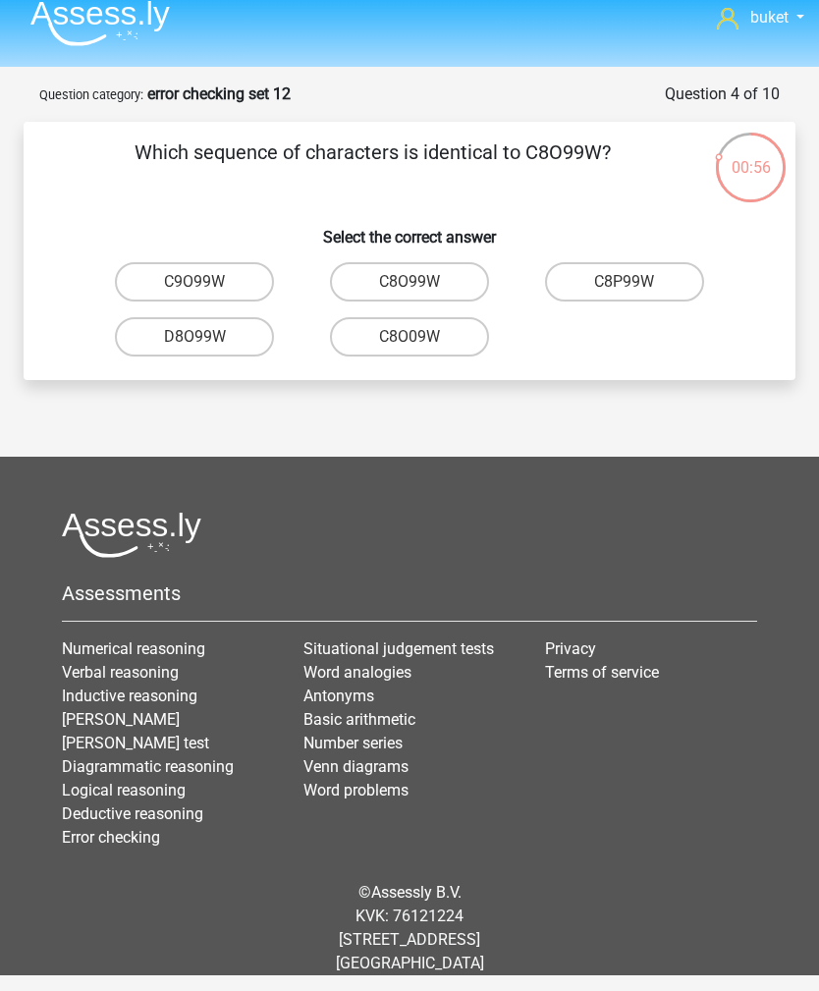
radio input "true"
click at [152, 262] on label "UNSj99" at bounding box center [194, 281] width 159 height 39
click at [194, 282] on input "UNSj99" at bounding box center [200, 288] width 13 height 13
radio input "true"
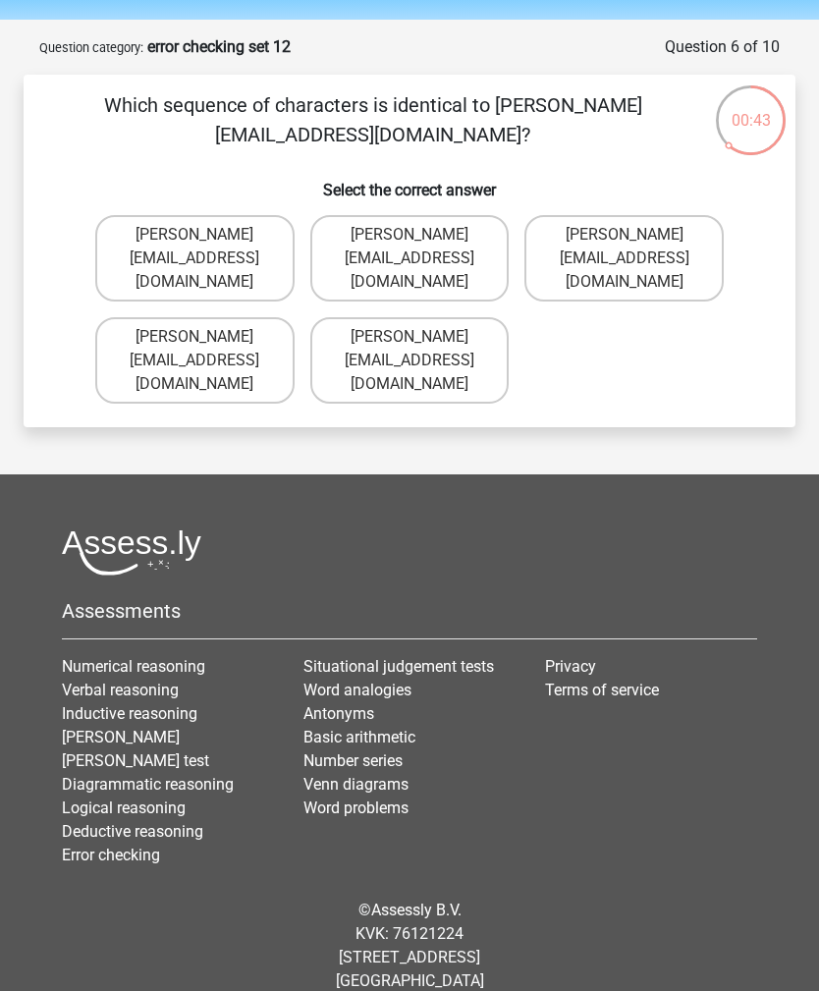
click at [602, 246] on label "Freddie-Williams@Gmail.gr" at bounding box center [623, 258] width 199 height 86
click at [625, 246] on input "Freddie-Williams@Gmail.gr" at bounding box center [631, 241] width 13 height 13
radio input "true"
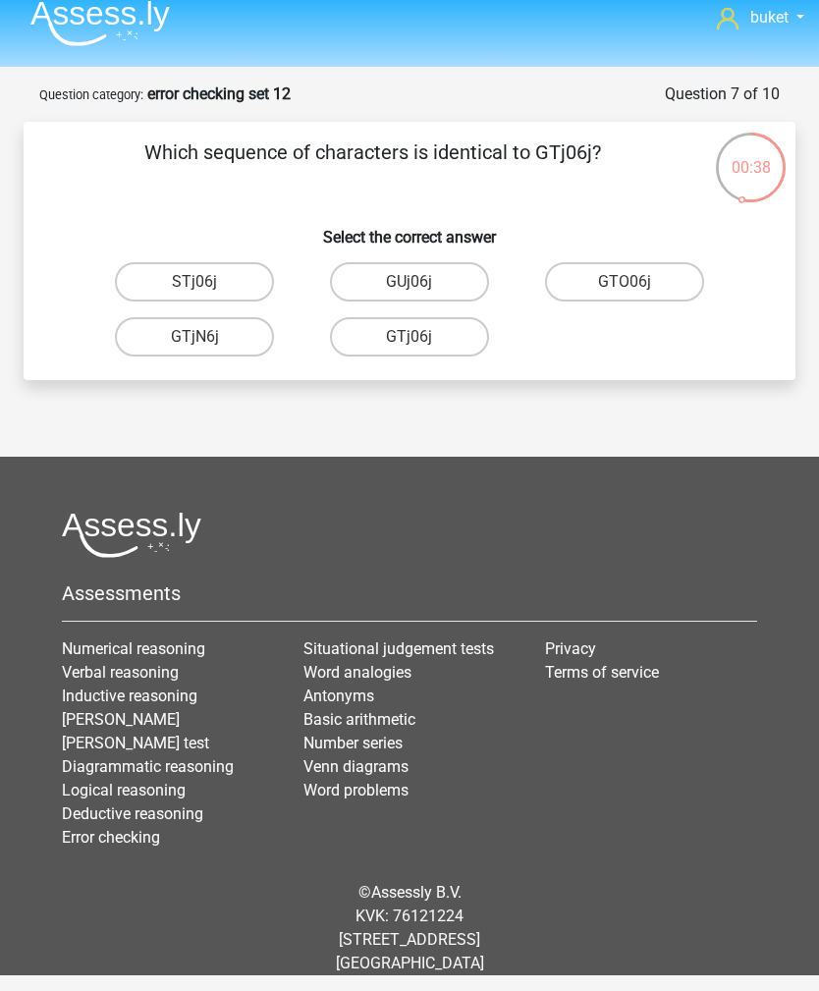
click at [459, 317] on label "GTj06j" at bounding box center [409, 336] width 159 height 39
click at [422, 337] on input "GTj06j" at bounding box center [415, 343] width 13 height 13
radio input "true"
click at [157, 317] on label "5W88B0" at bounding box center [194, 336] width 159 height 39
click at [194, 337] on input "5W88B0" at bounding box center [200, 343] width 13 height 13
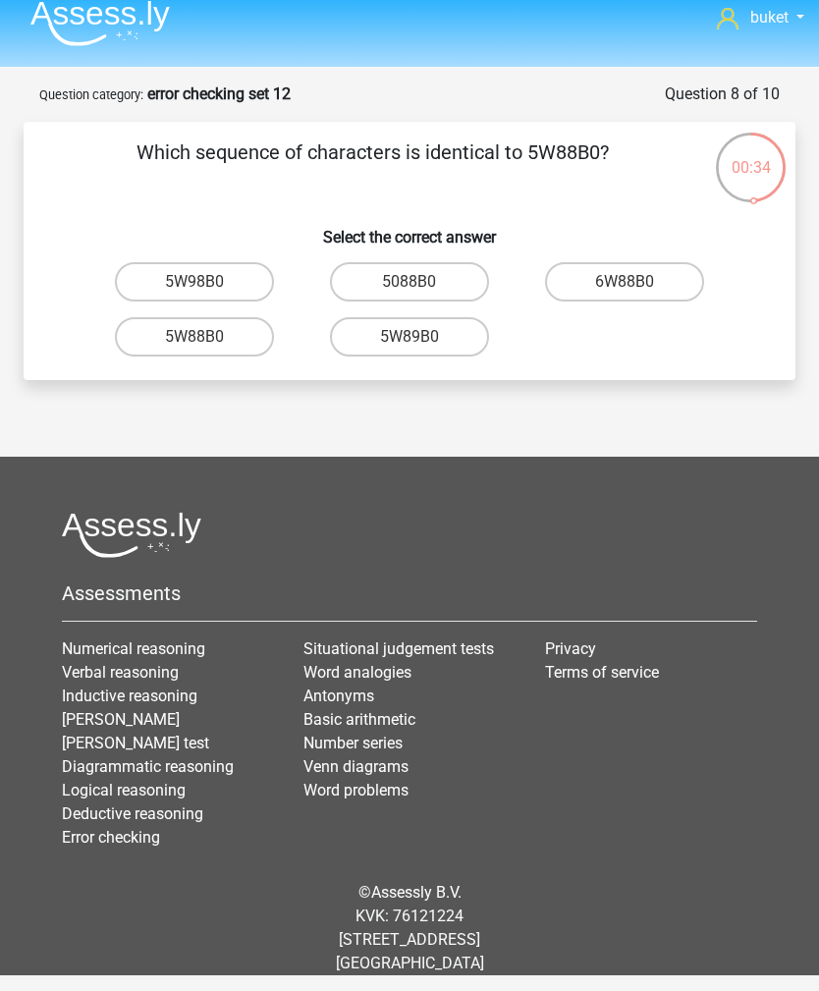
radio input "true"
click at [669, 262] on label "460iO6" at bounding box center [624, 281] width 159 height 39
click at [637, 282] on input "460iO6" at bounding box center [631, 288] width 13 height 13
radio input "true"
click at [153, 262] on label "W1O190" at bounding box center [194, 281] width 159 height 39
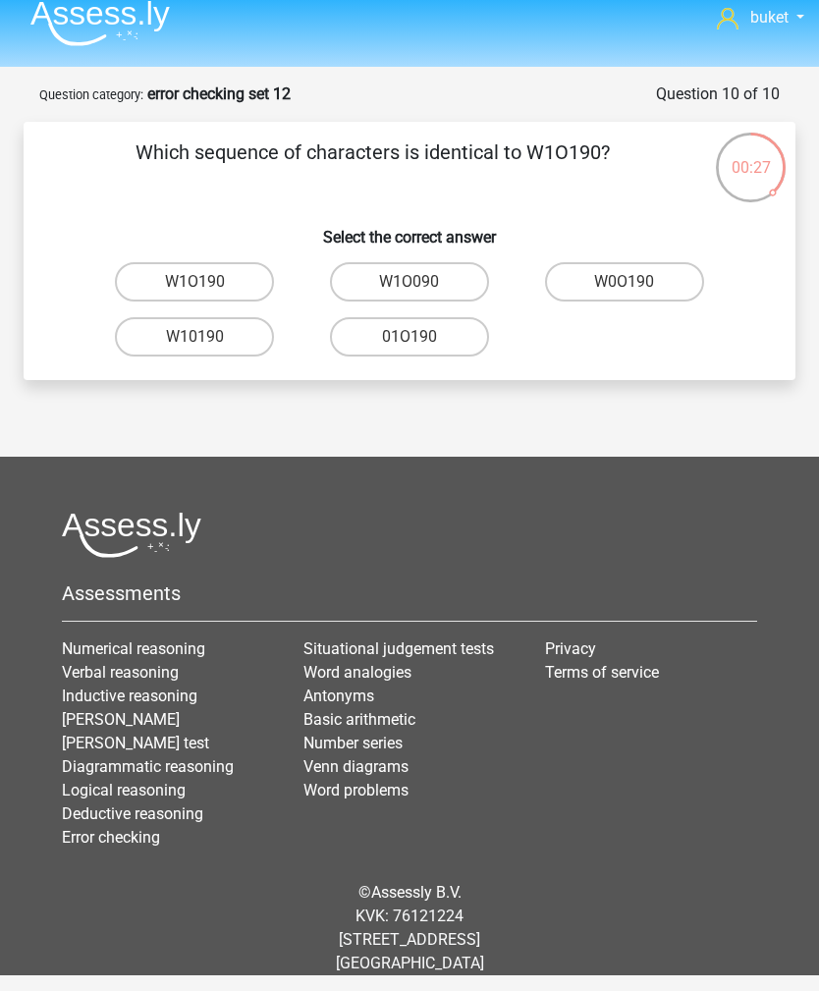
click at [194, 282] on input "W1O190" at bounding box center [200, 288] width 13 height 13
radio input "true"
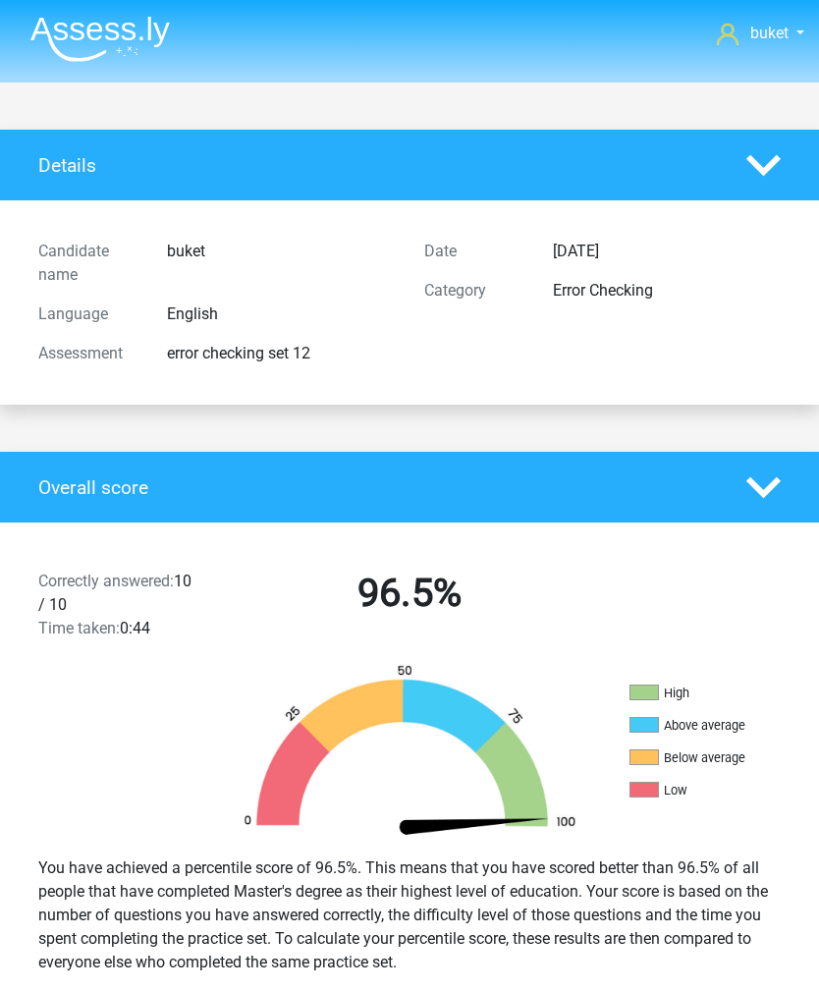
click at [59, 34] on img at bounding box center [99, 39] width 139 height 46
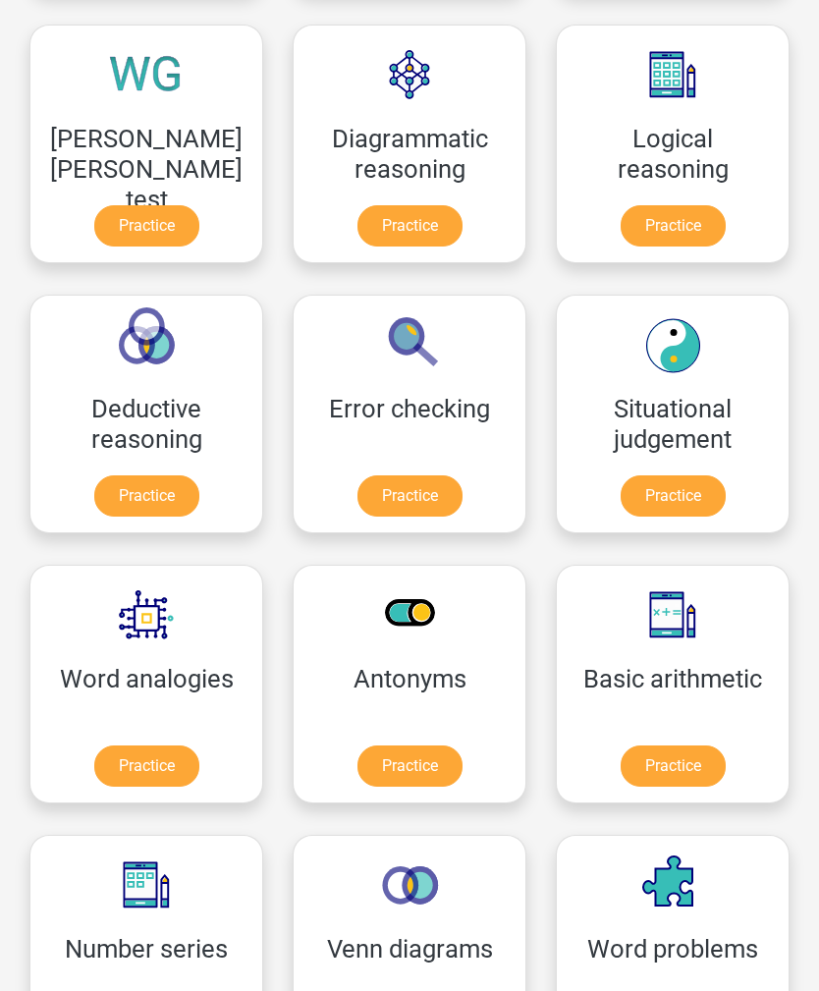
scroll to position [574, 0]
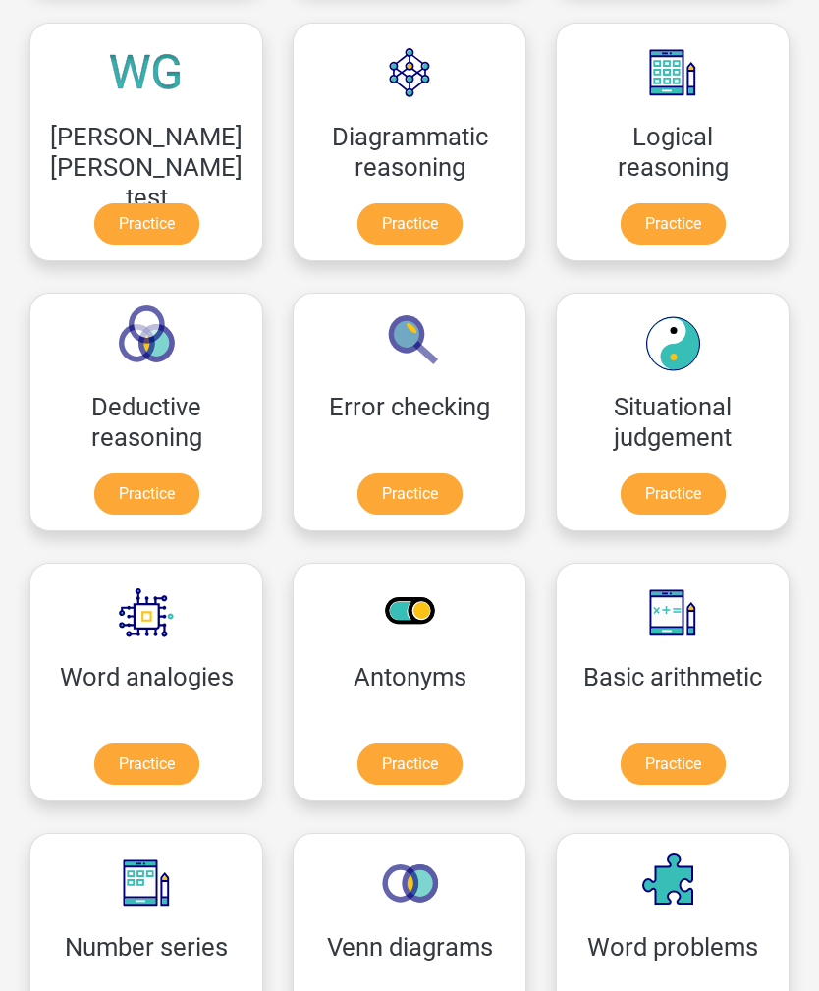
click at [689, 493] on link "Practice" at bounding box center [673, 494] width 105 height 41
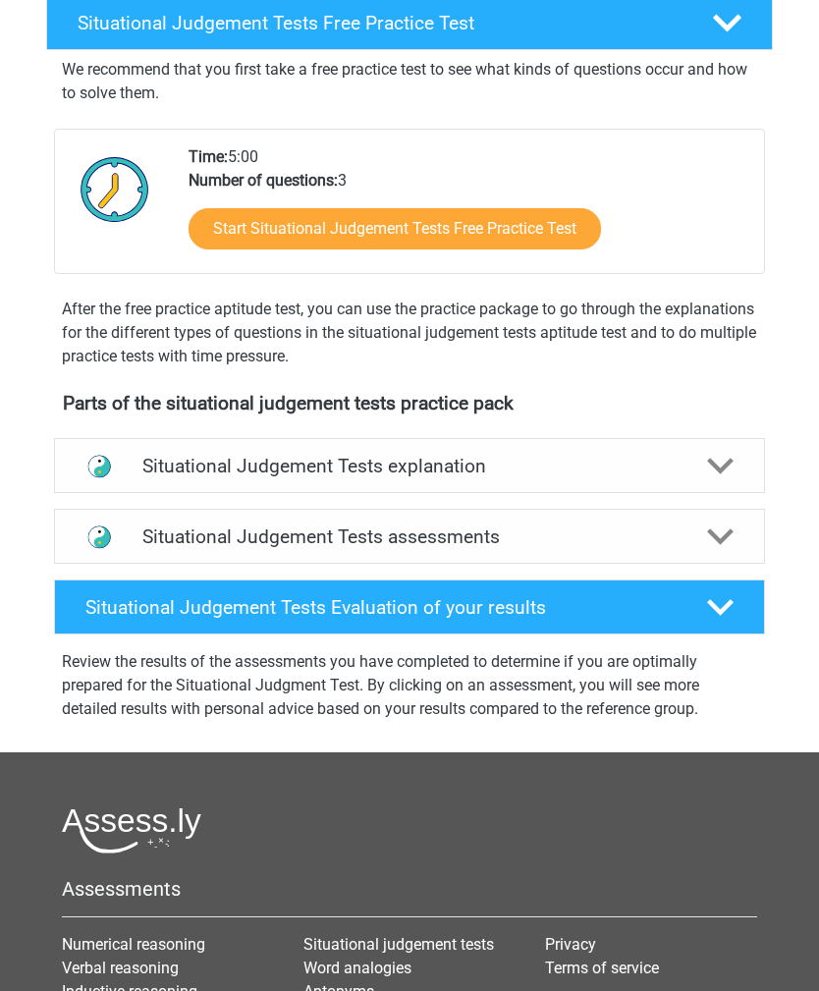
scroll to position [332, 0]
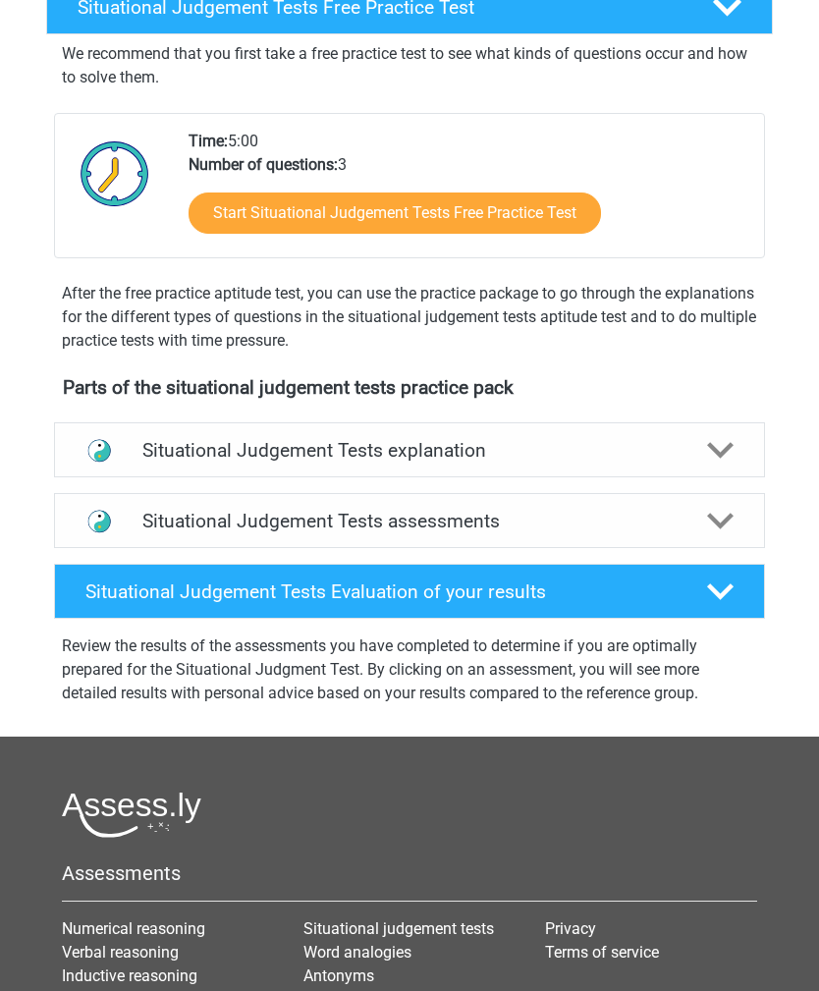
click at [722, 454] on polygon at bounding box center [720, 450] width 27 height 17
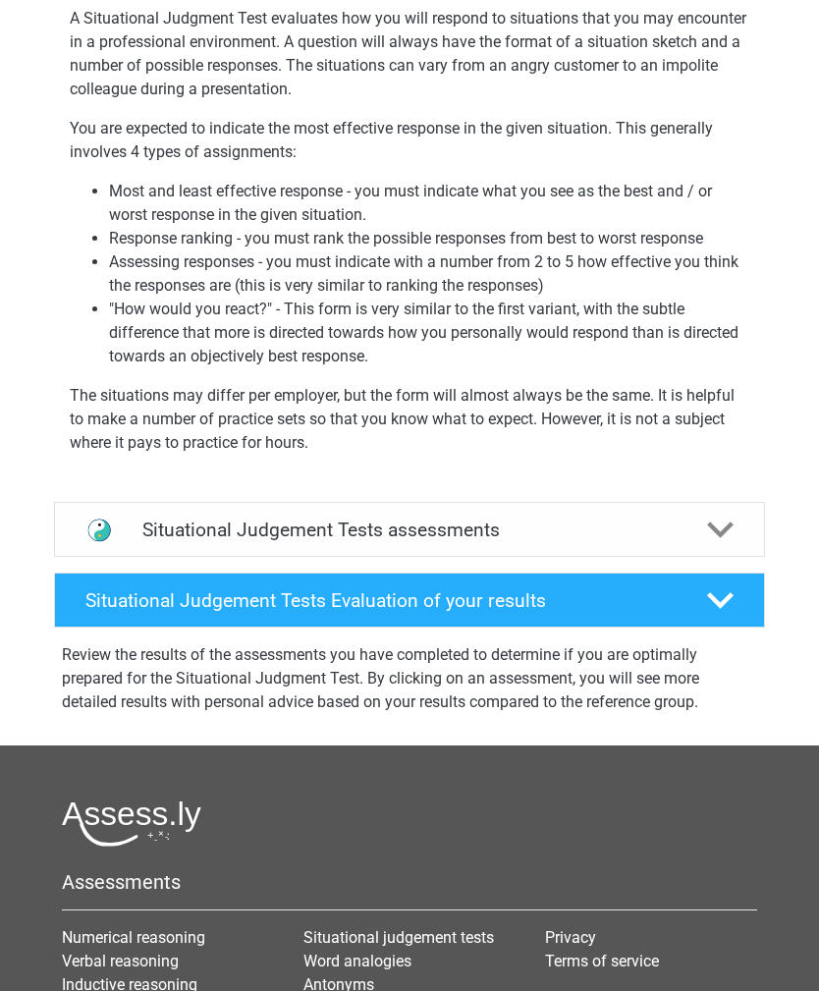
scroll to position [819, 0]
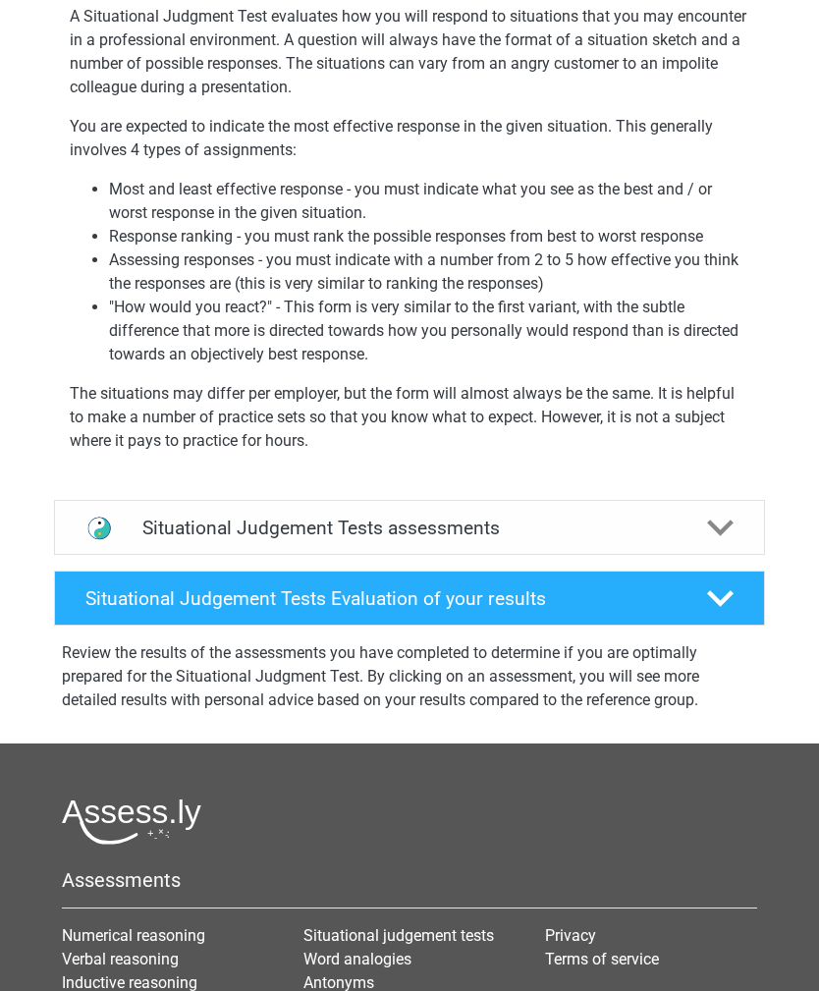
click at [641, 622] on div "Situational Judgement Tests Evaluation of your results" at bounding box center [409, 599] width 711 height 55
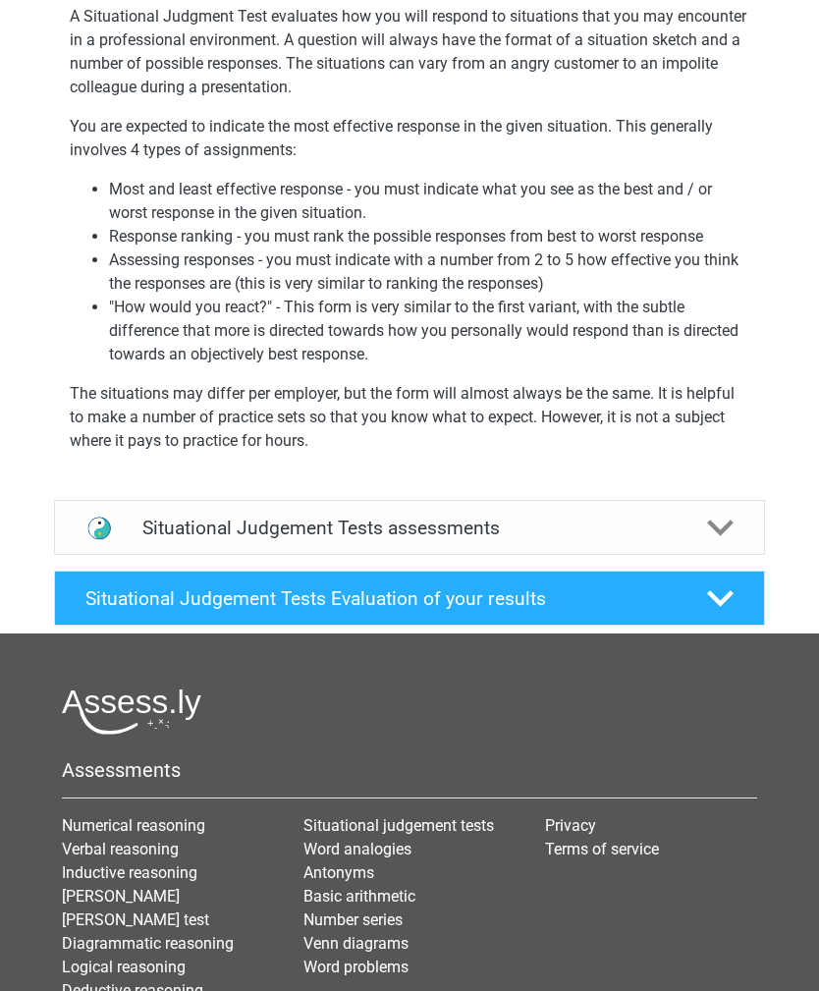
scroll to position [820, 0]
click at [489, 613] on div "Situational Judgement Tests Evaluation of your results" at bounding box center [409, 598] width 711 height 55
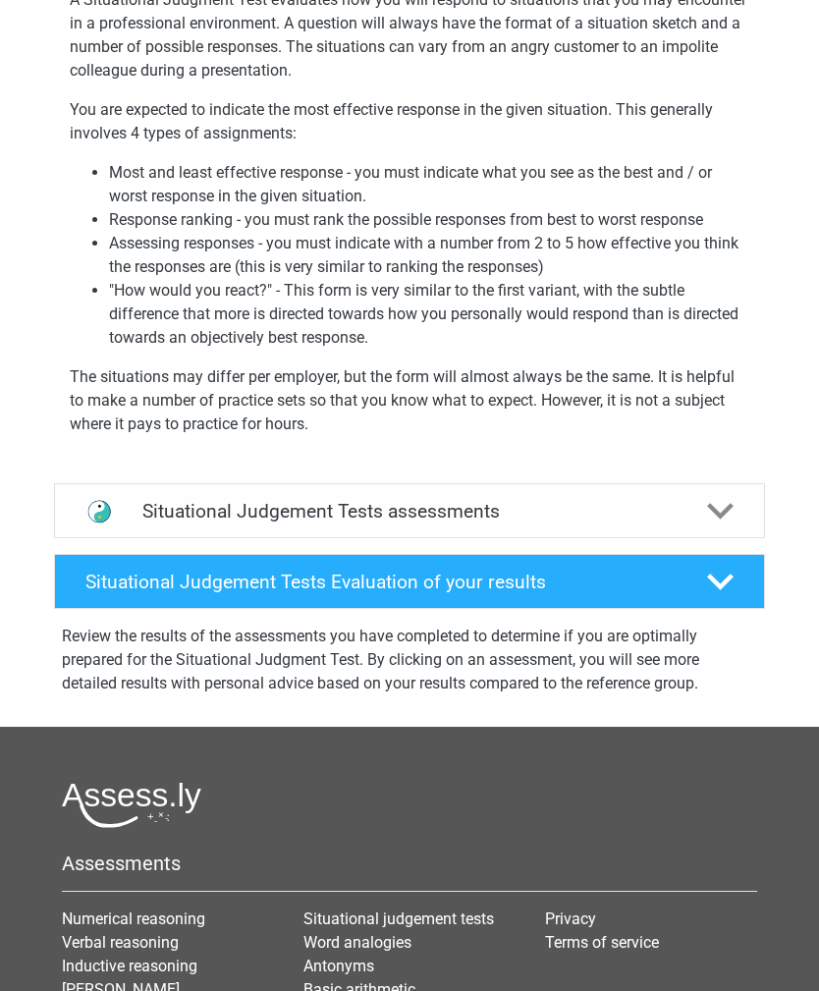
scroll to position [828, 0]
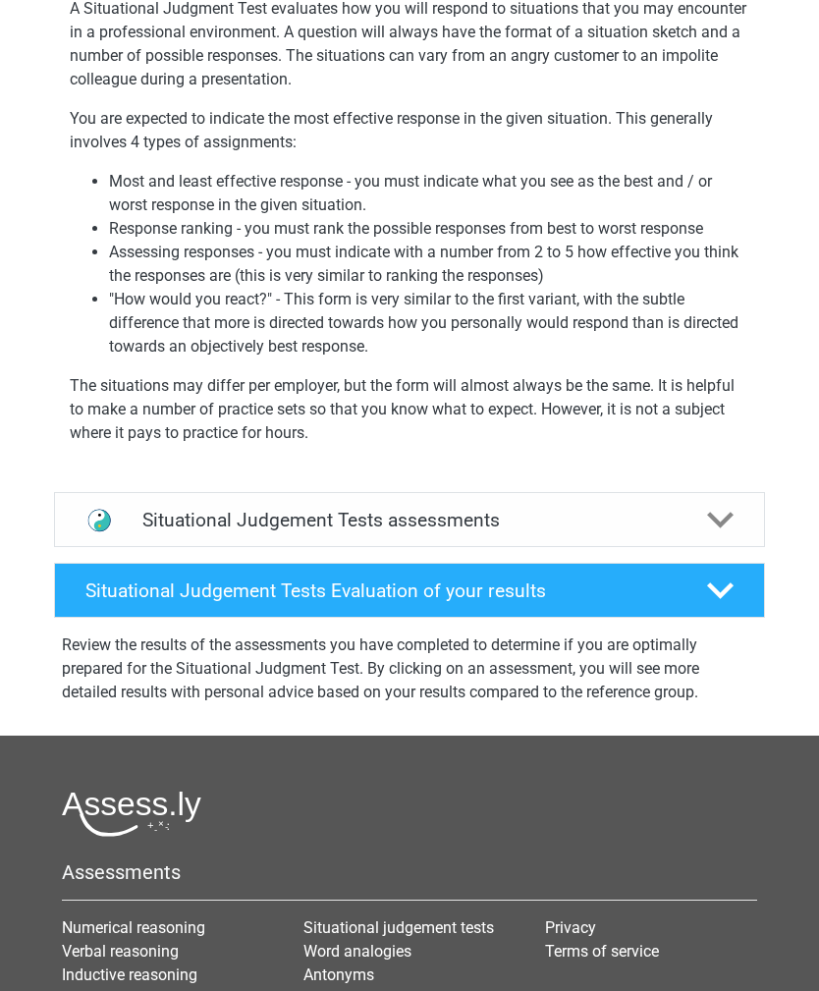
click at [740, 577] on div at bounding box center [720, 590] width 57 height 27
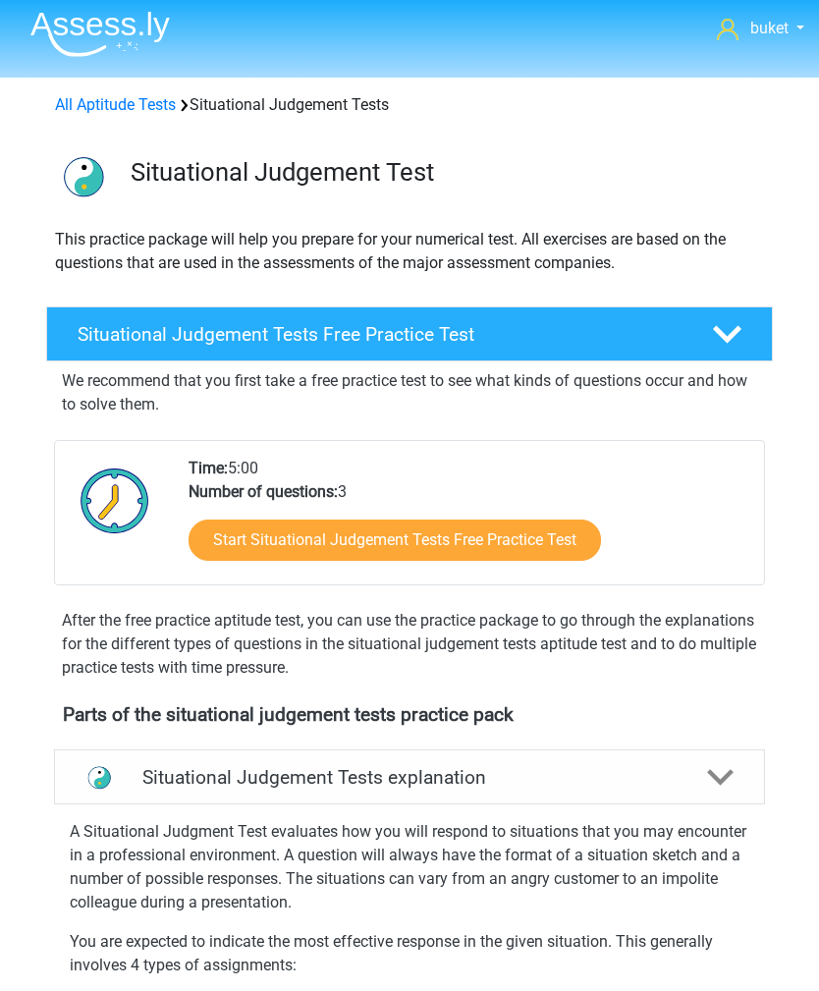
scroll to position [0, 0]
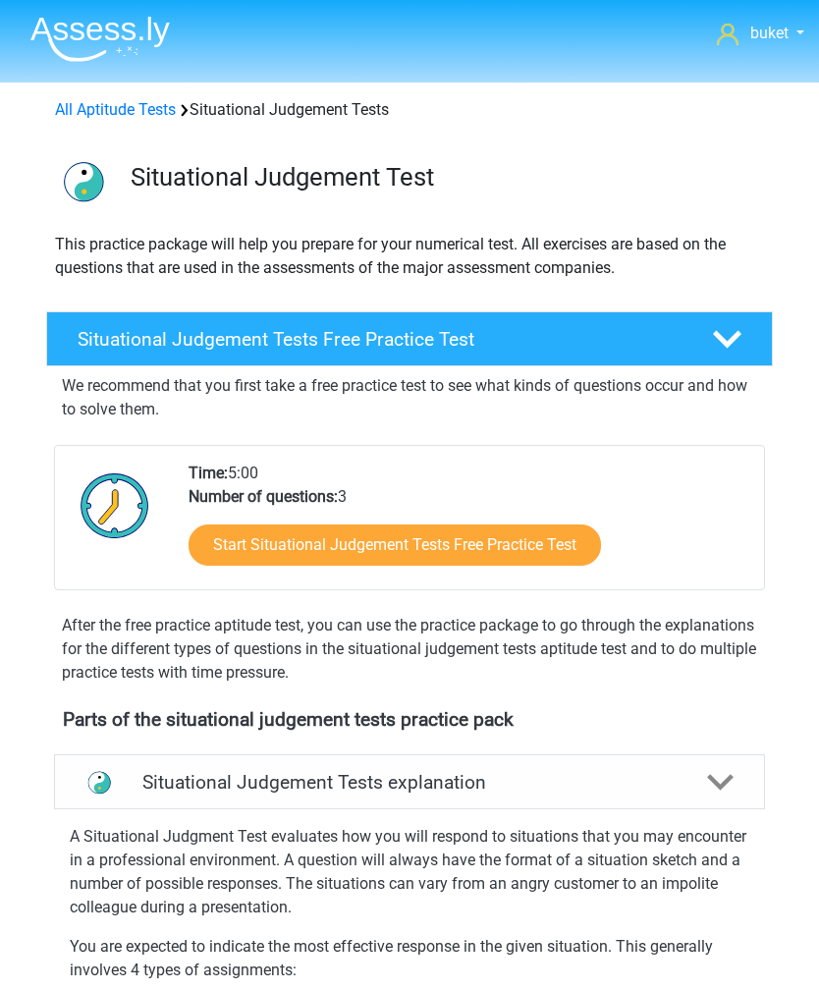
click at [568, 536] on link "Start Situational Judgement Tests Free Practice Test" at bounding box center [395, 544] width 412 height 41
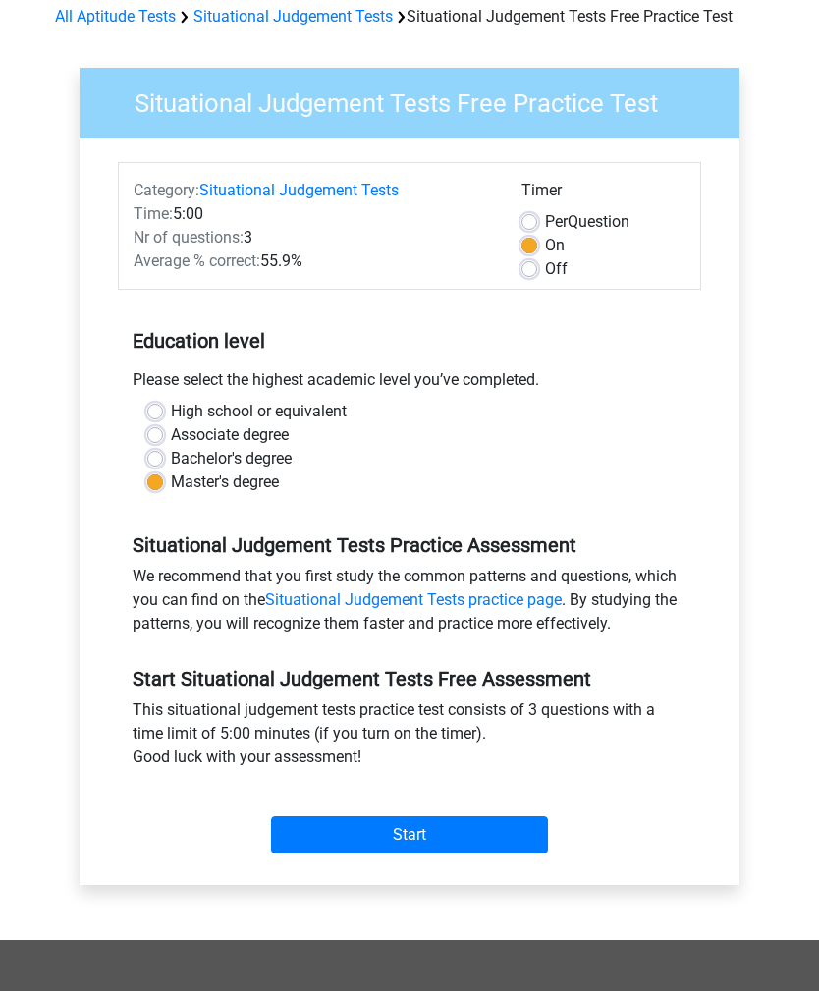
click at [516, 837] on input "Start" at bounding box center [409, 835] width 277 height 37
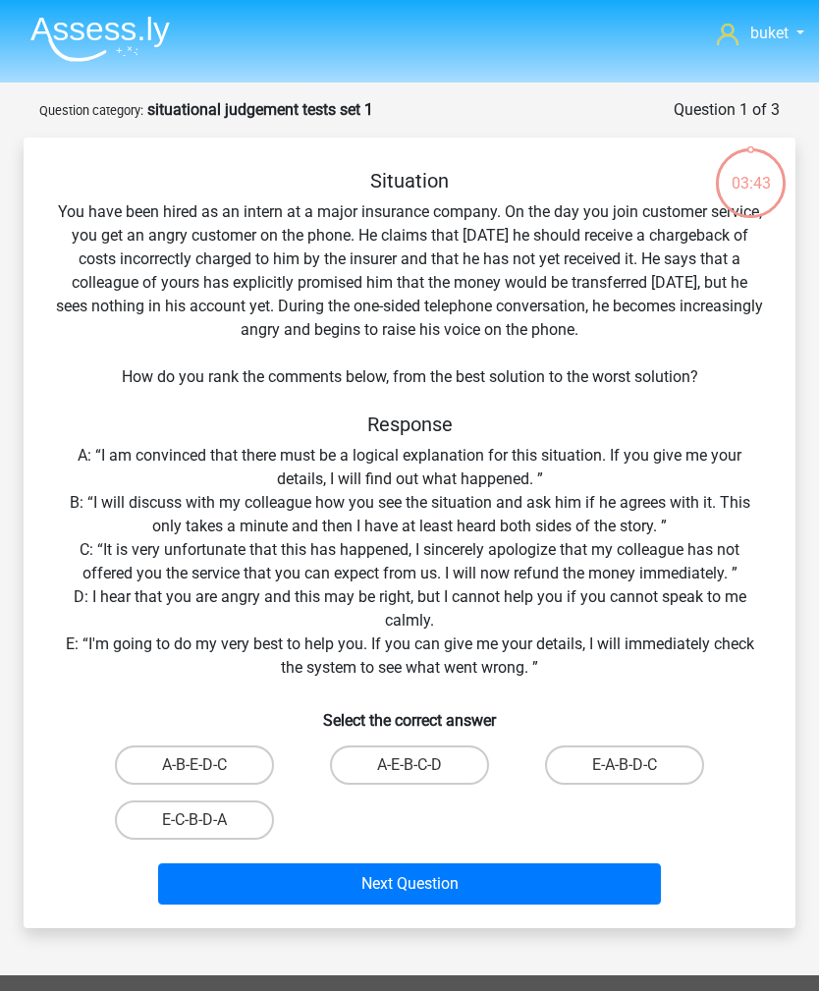
click at [650, 770] on label "E-A-B-D-C" at bounding box center [624, 764] width 159 height 39
click at [637, 770] on input "E-A-B-D-C" at bounding box center [631, 771] width 13 height 13
radio input "true"
click at [560, 896] on button "Next Question" at bounding box center [409, 883] width 503 height 41
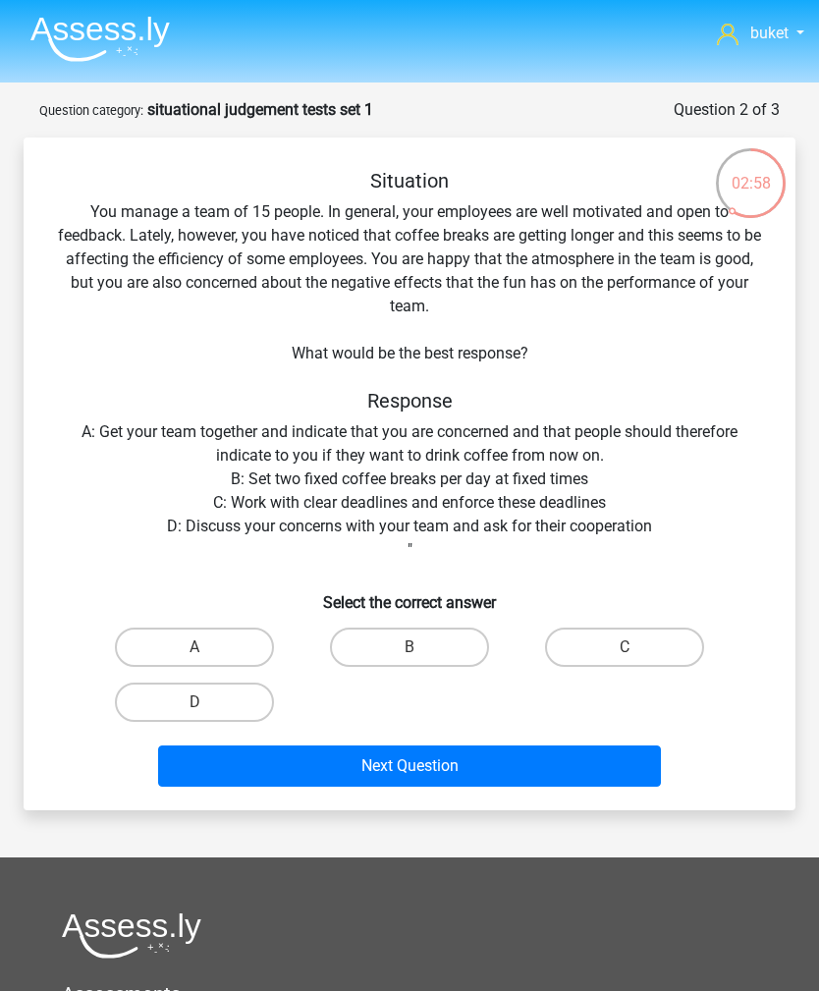
click at [433, 658] on label "B" at bounding box center [409, 646] width 159 height 39
click at [422, 658] on input "B" at bounding box center [415, 653] width 13 height 13
radio input "true"
click at [407, 780] on button "Next Question" at bounding box center [409, 765] width 503 height 41
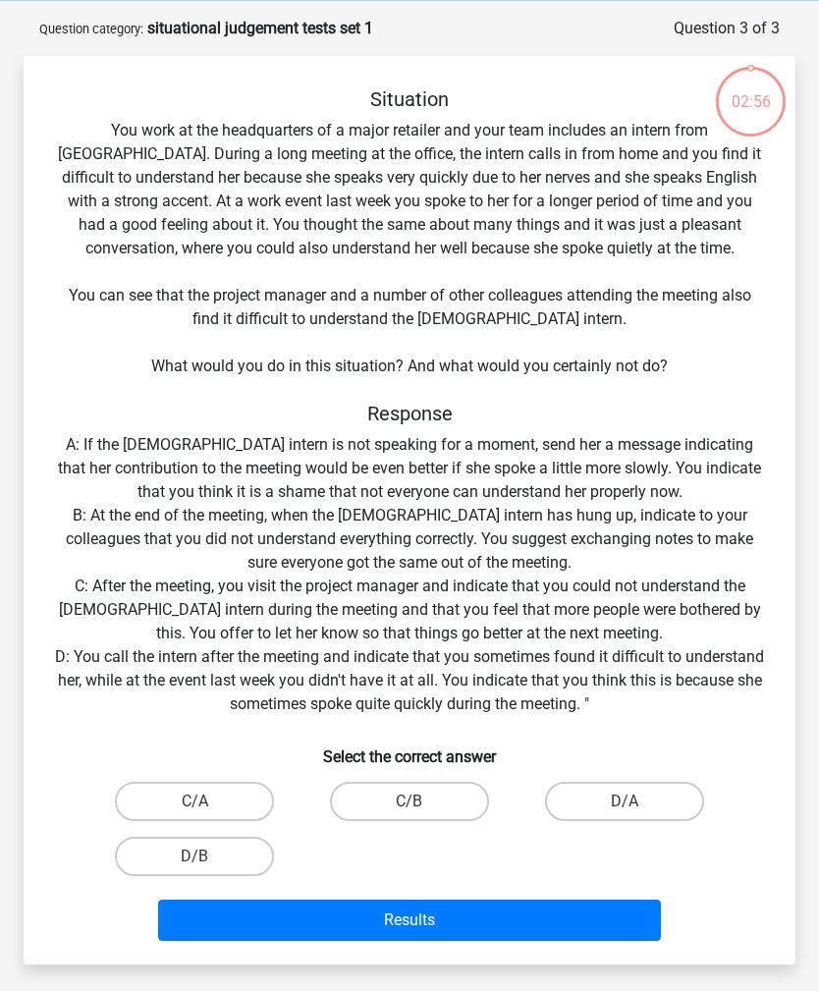
scroll to position [98, 0]
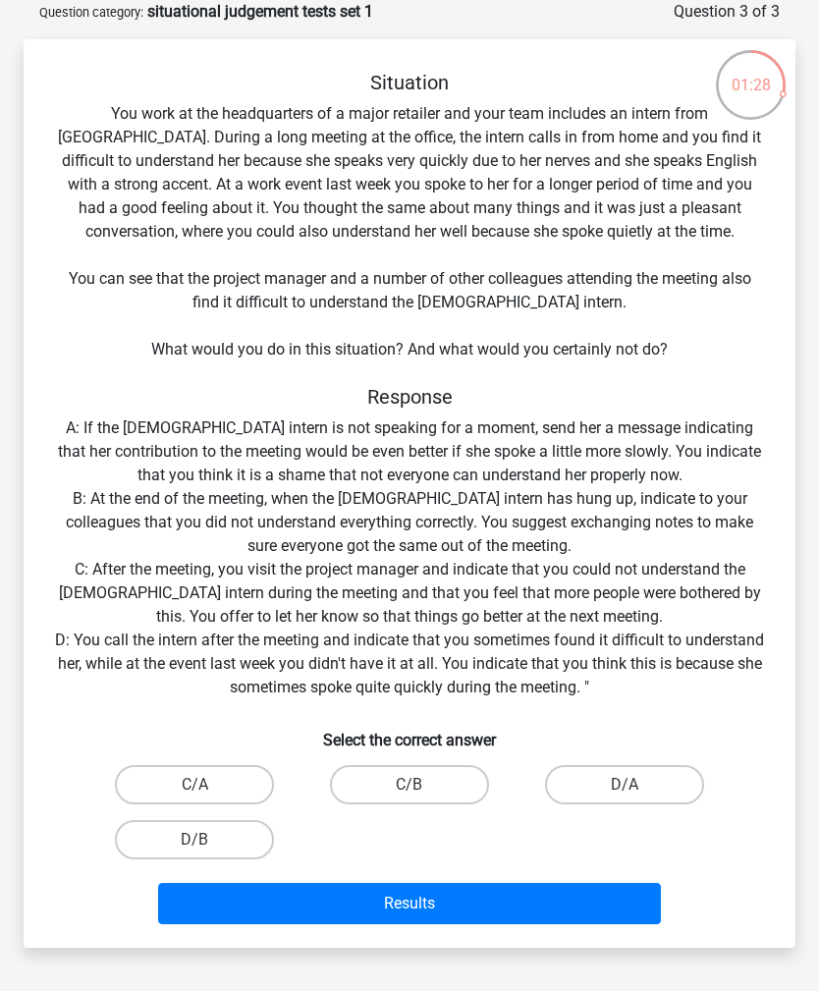
click at [651, 778] on label "D/A" at bounding box center [624, 784] width 159 height 39
click at [637, 785] on input "D/A" at bounding box center [631, 791] width 13 height 13
radio input "true"
click at [558, 908] on button "Results" at bounding box center [409, 903] width 503 height 41
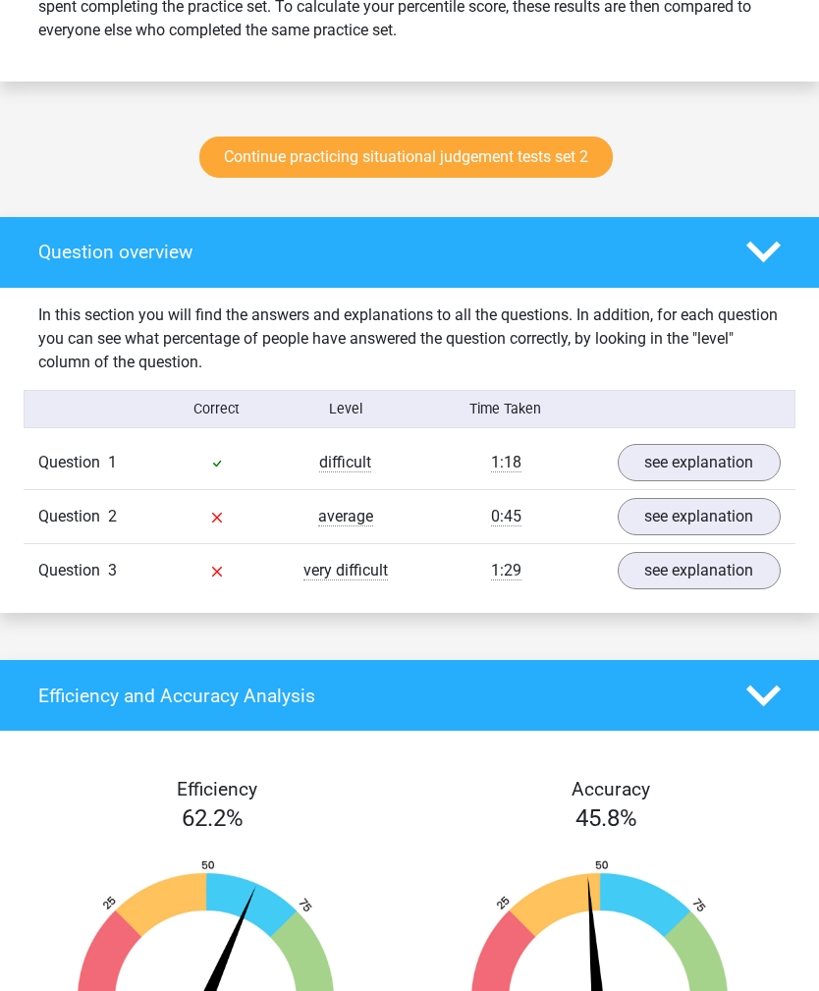
scroll to position [921, 0]
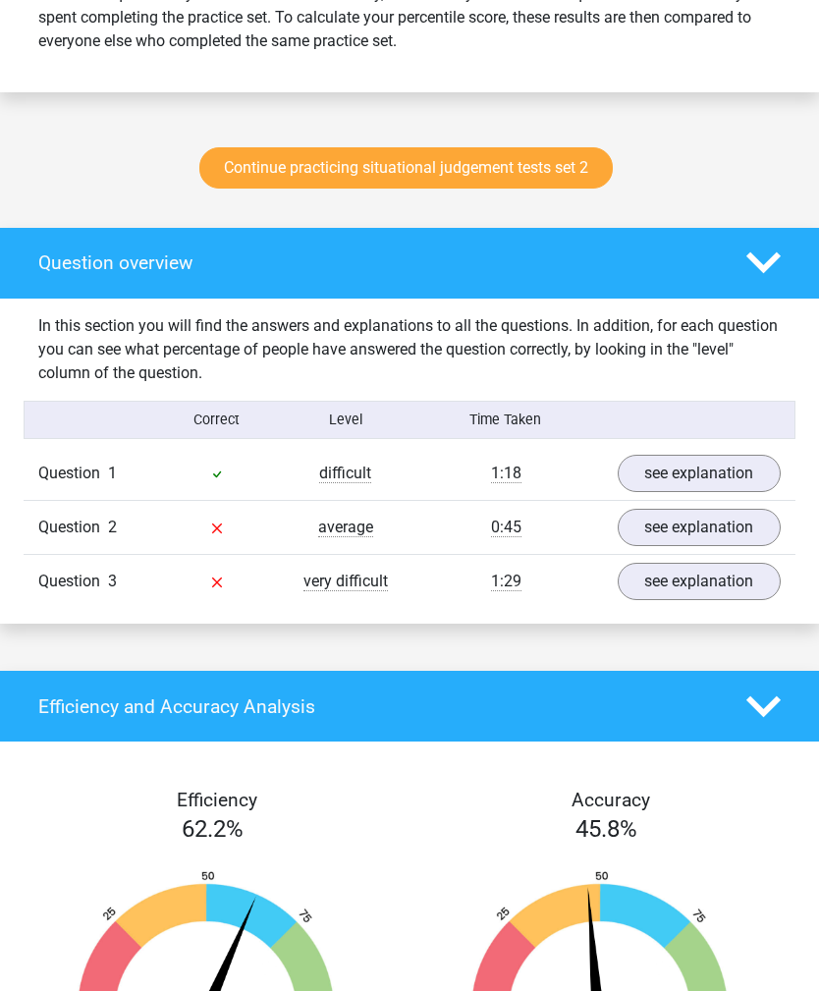
click at [726, 546] on link "see explanation" at bounding box center [700, 527] width 164 height 37
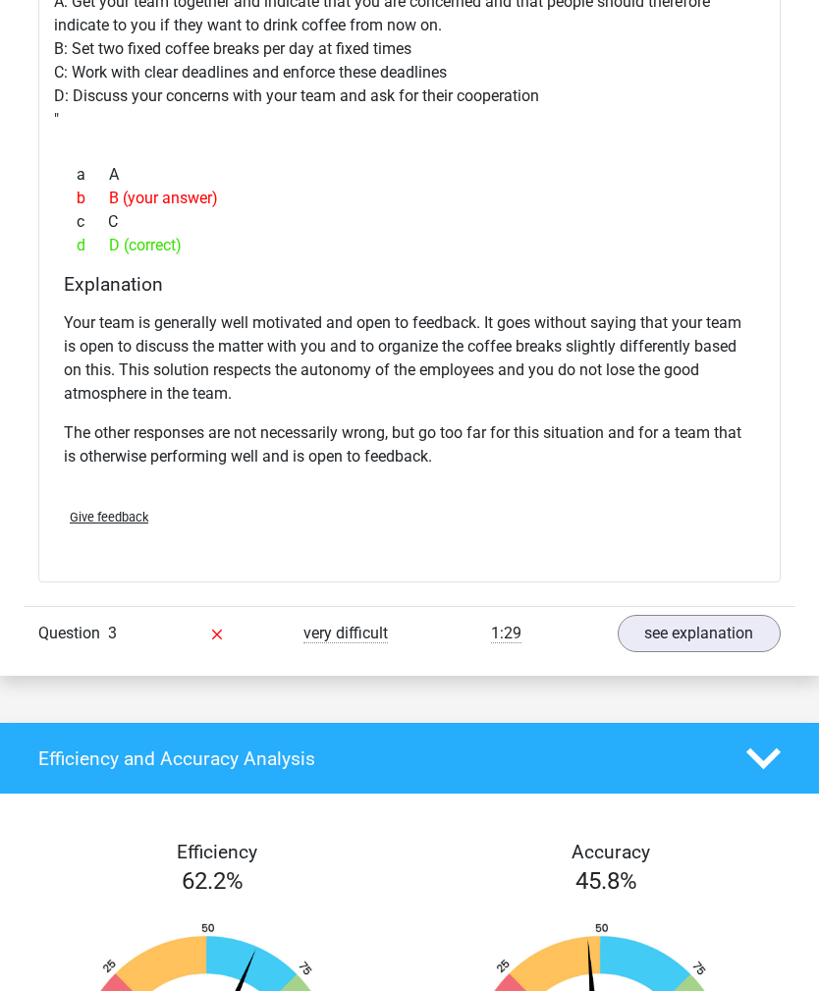
scroll to position [1746, 0]
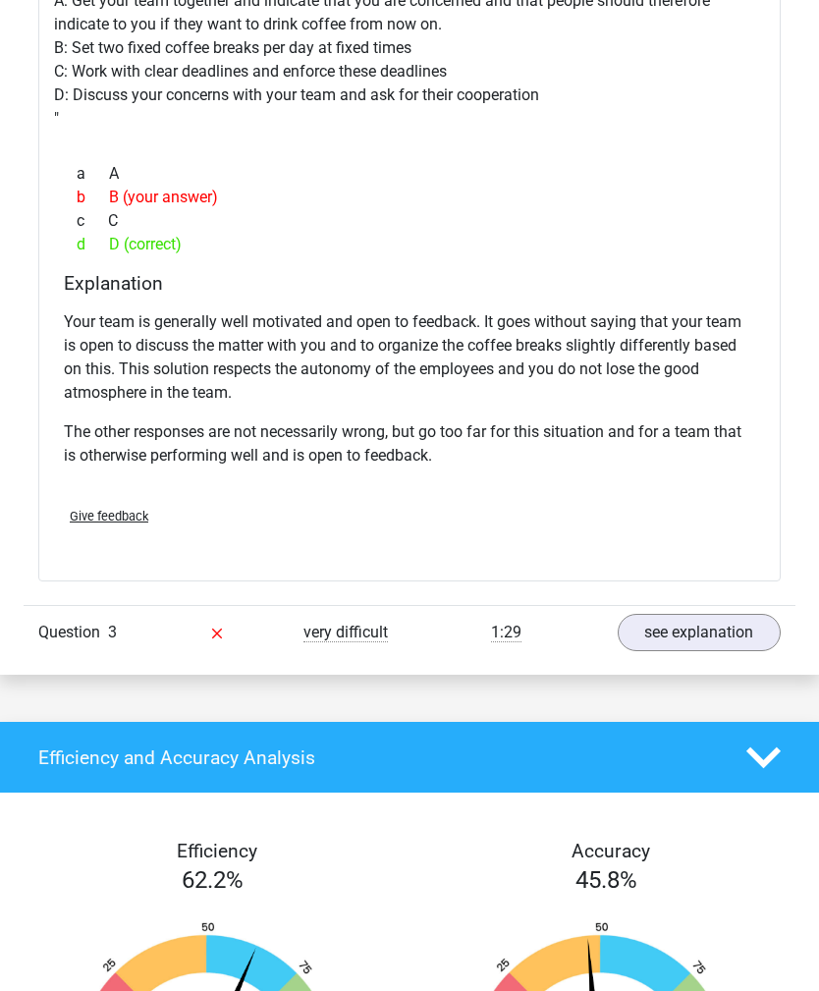
click at [720, 651] on link "see explanation" at bounding box center [700, 632] width 164 height 37
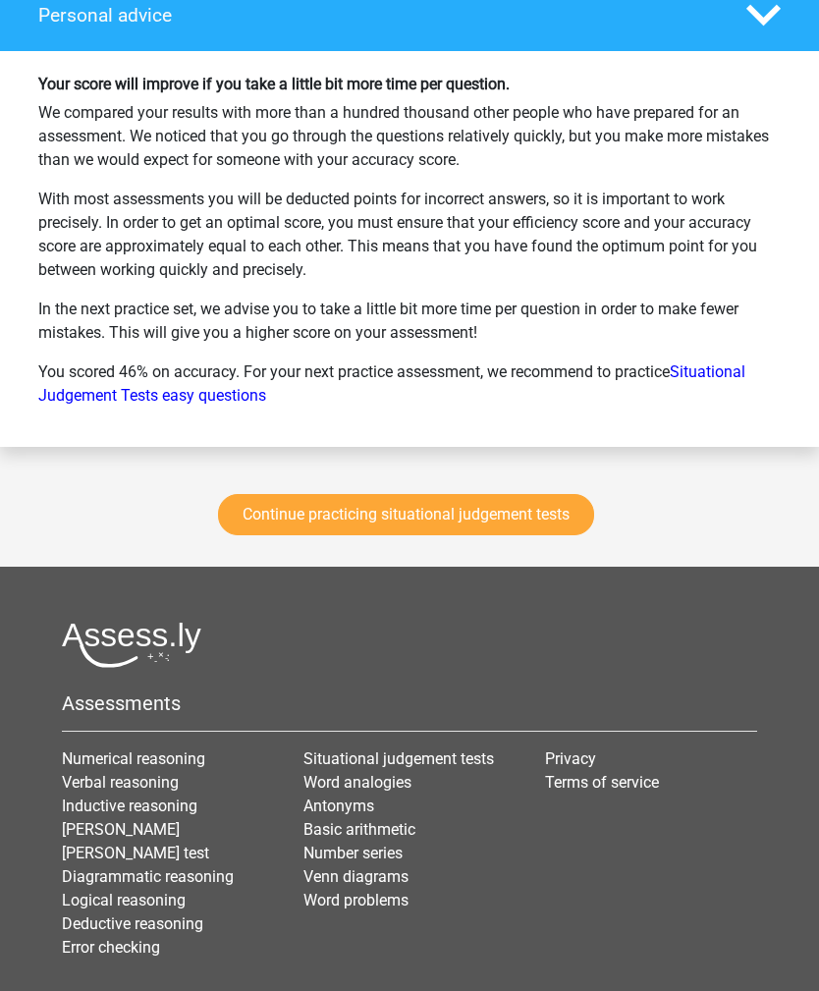
scroll to position [4502, 0]
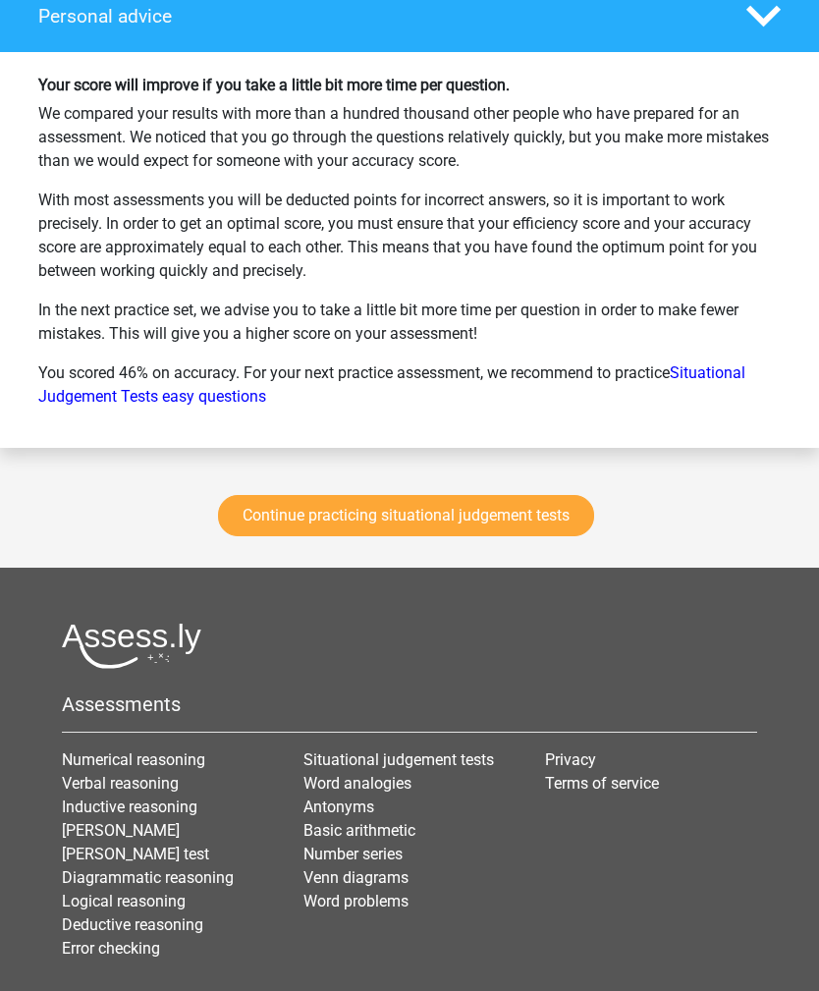
click at [539, 537] on link "Continue practicing situational judgement tests" at bounding box center [406, 516] width 376 height 41
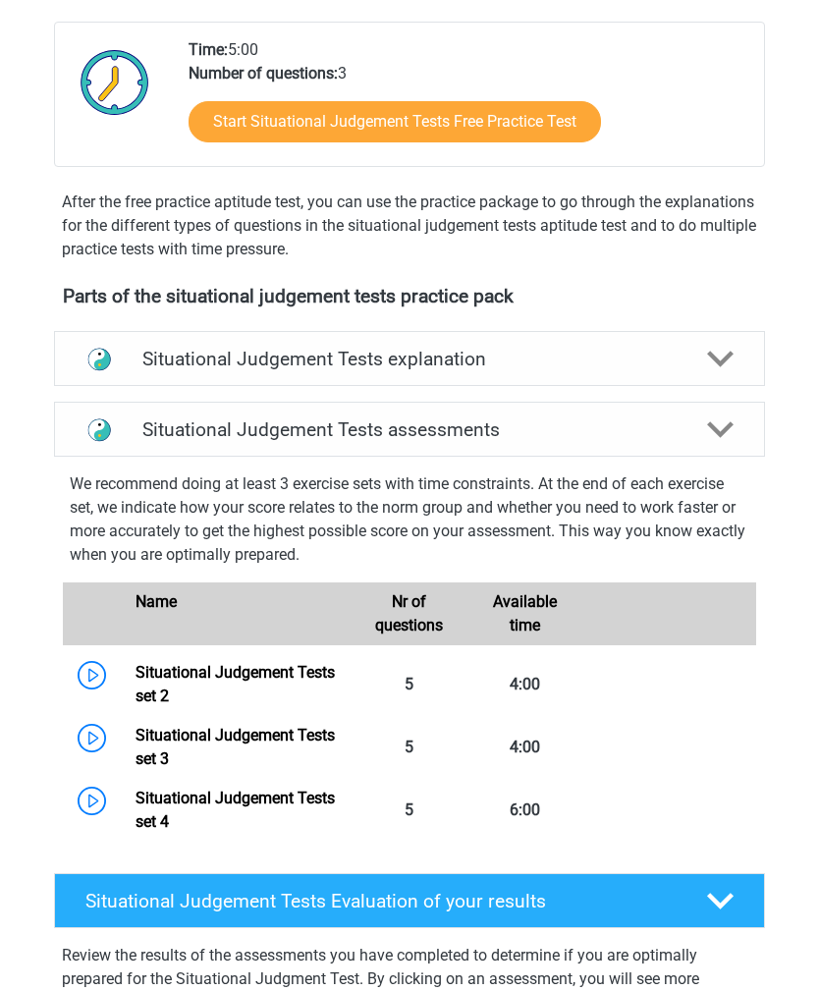
scroll to position [423, 0]
click at [136, 675] on link "Situational Judgement Tests set 2" at bounding box center [235, 684] width 199 height 42
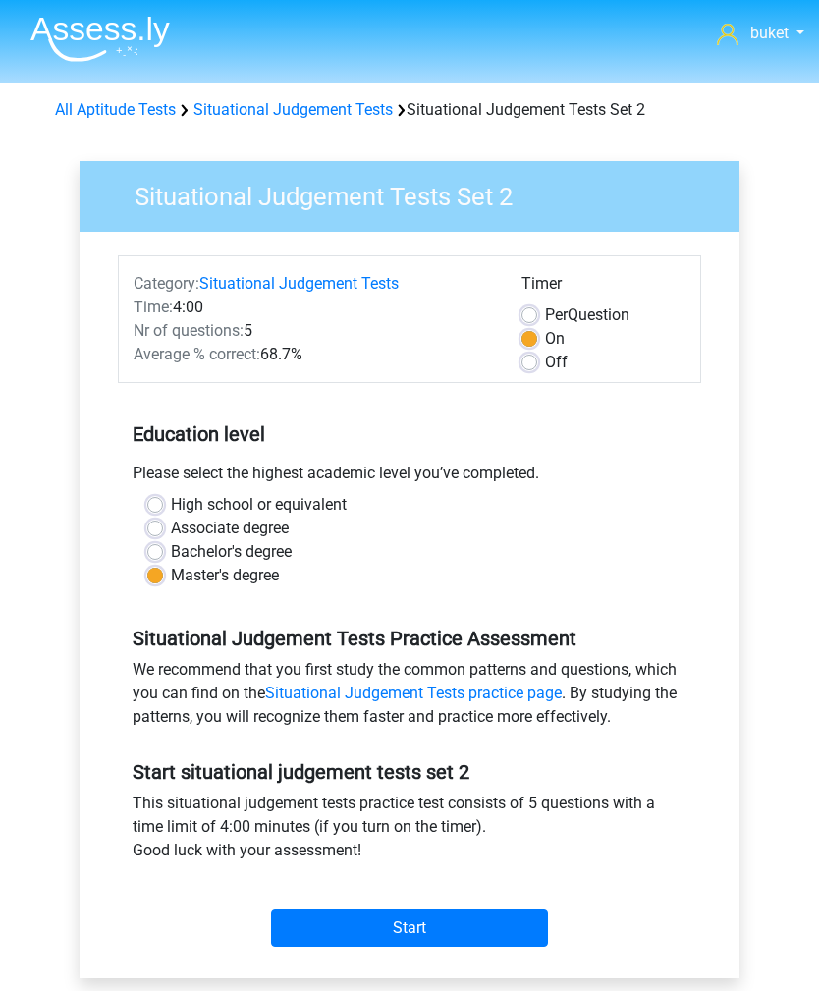
click at [450, 941] on input "Start" at bounding box center [409, 927] width 277 height 37
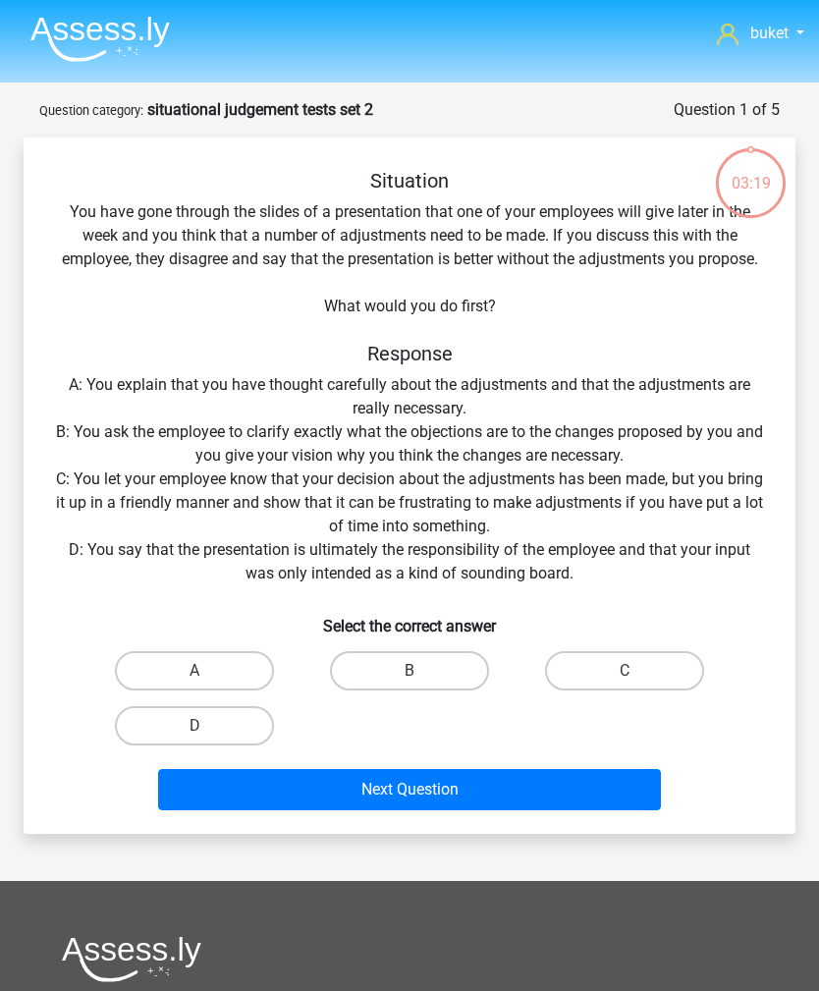
click at [427, 669] on label "B" at bounding box center [409, 670] width 159 height 39
click at [422, 671] on input "B" at bounding box center [415, 677] width 13 height 13
radio input "true"
click at [385, 807] on button "Next Question" at bounding box center [409, 789] width 503 height 41
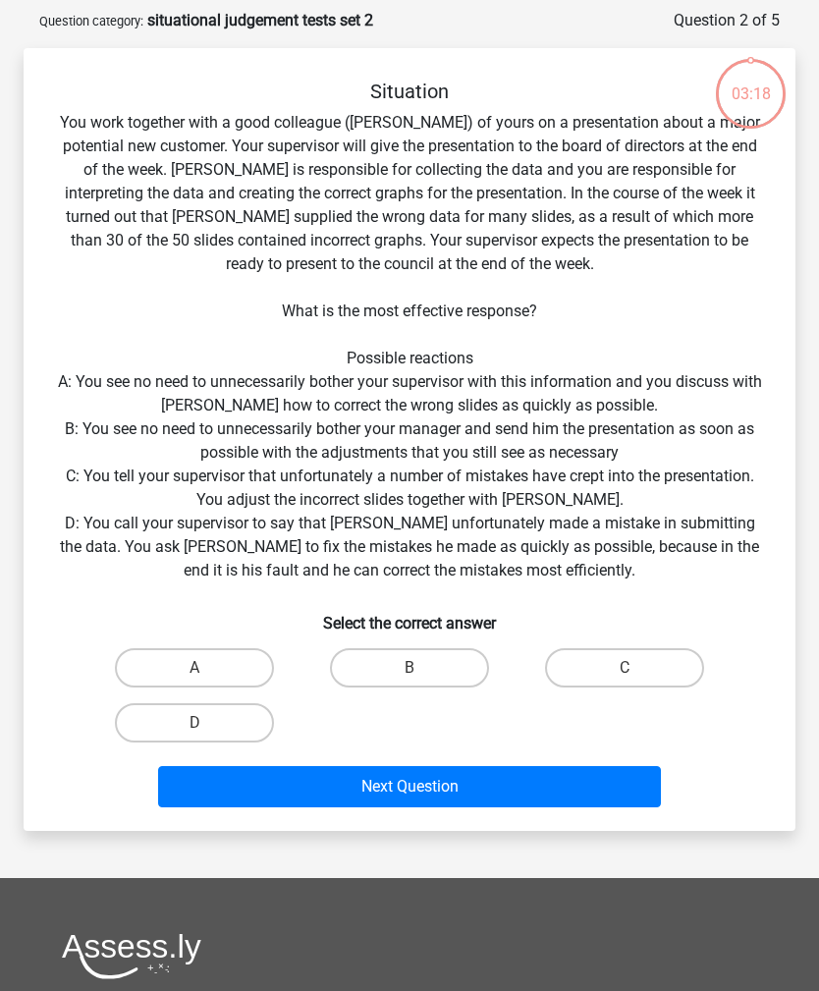
scroll to position [98, 0]
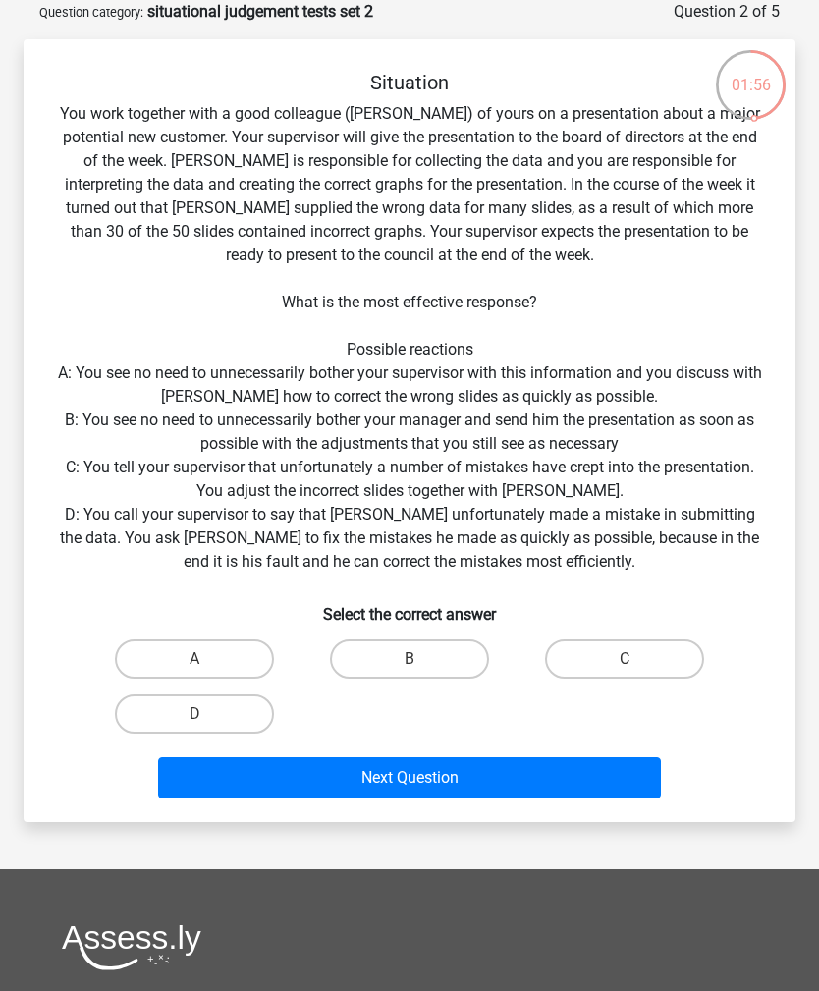
click at [246, 660] on label "A" at bounding box center [194, 658] width 159 height 39
click at [207, 660] on input "A" at bounding box center [200, 665] width 13 height 13
radio input "true"
click at [468, 788] on button "Next Question" at bounding box center [409, 777] width 503 height 41
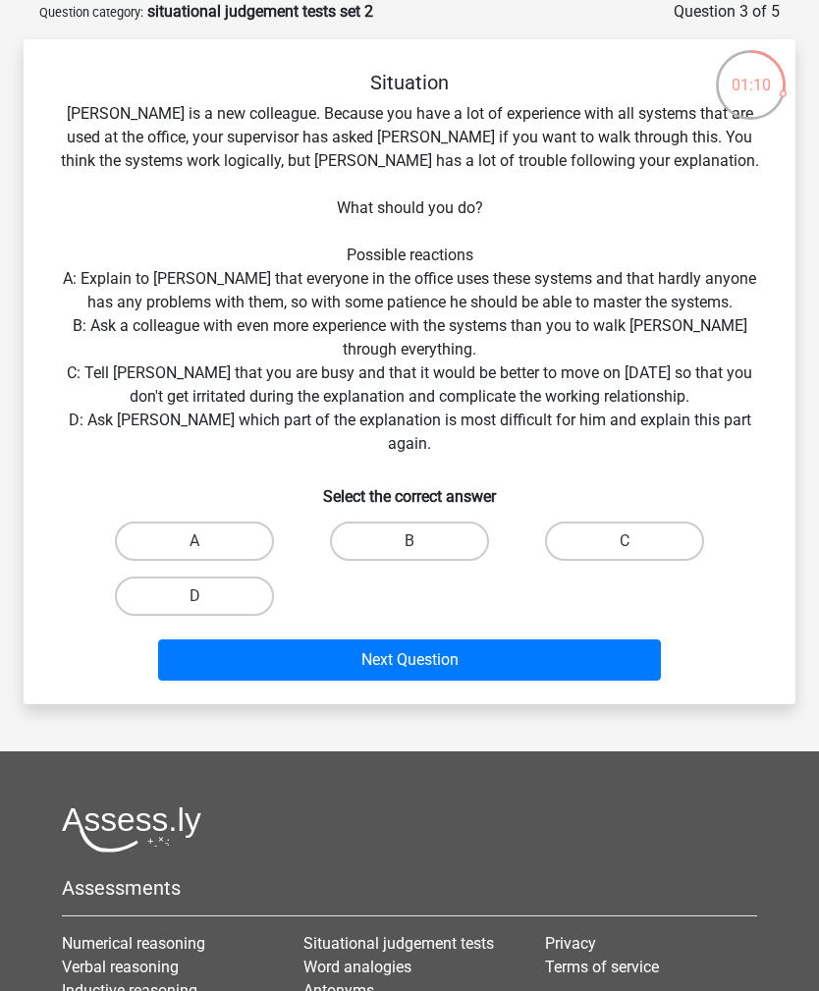
click at [223, 576] on label "D" at bounding box center [194, 595] width 159 height 39
click at [207, 596] on input "D" at bounding box center [200, 602] width 13 height 13
radio input "true"
click at [336, 639] on button "Next Question" at bounding box center [409, 659] width 503 height 41
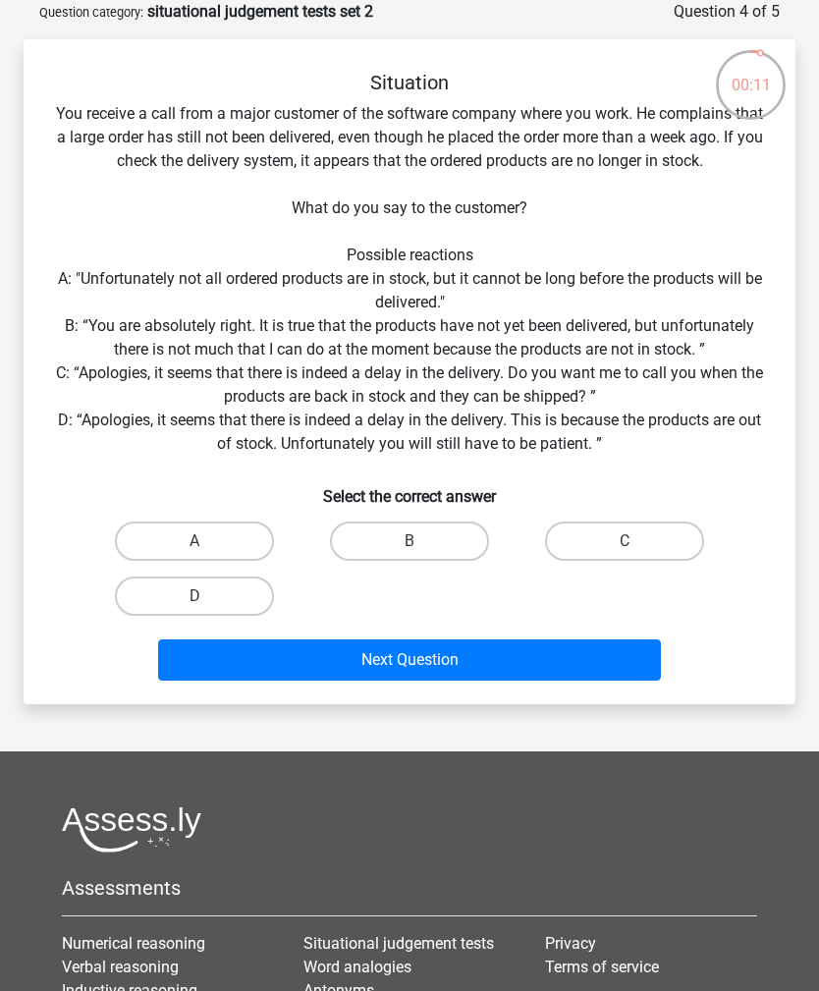
click at [417, 550] on input "B" at bounding box center [415, 547] width 13 height 13
radio input "true"
click at [413, 663] on button "Next Question" at bounding box center [409, 659] width 503 height 41
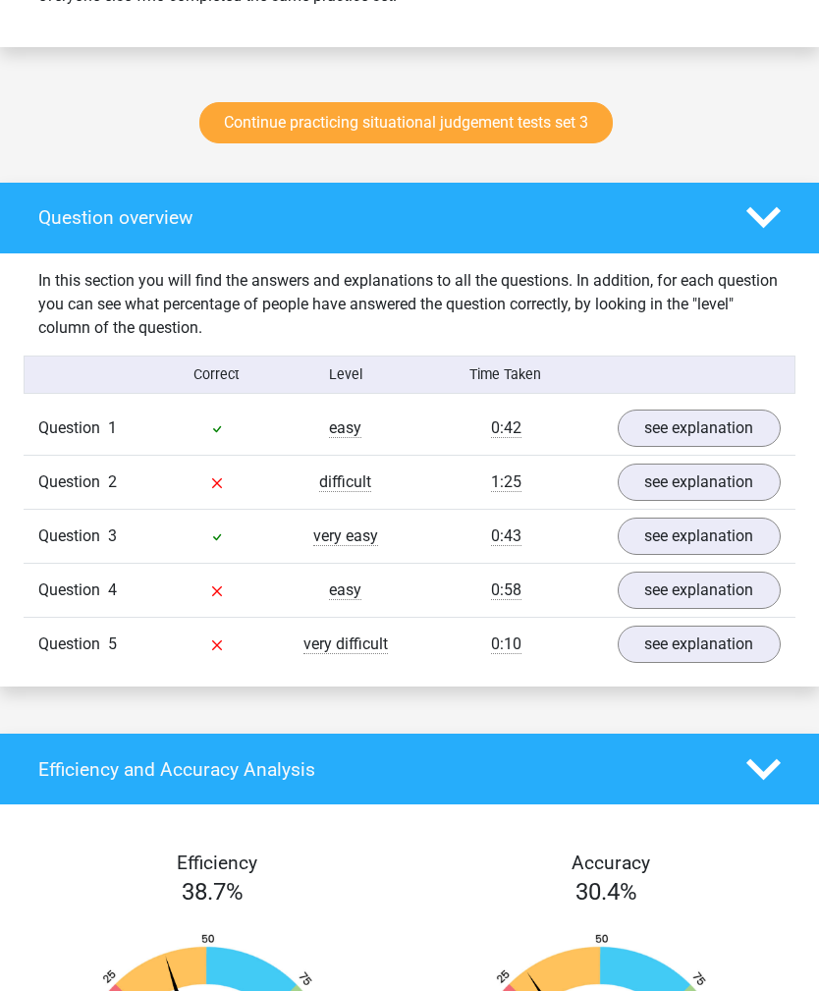
scroll to position [966, 0]
click at [758, 493] on link "see explanation" at bounding box center [700, 481] width 164 height 37
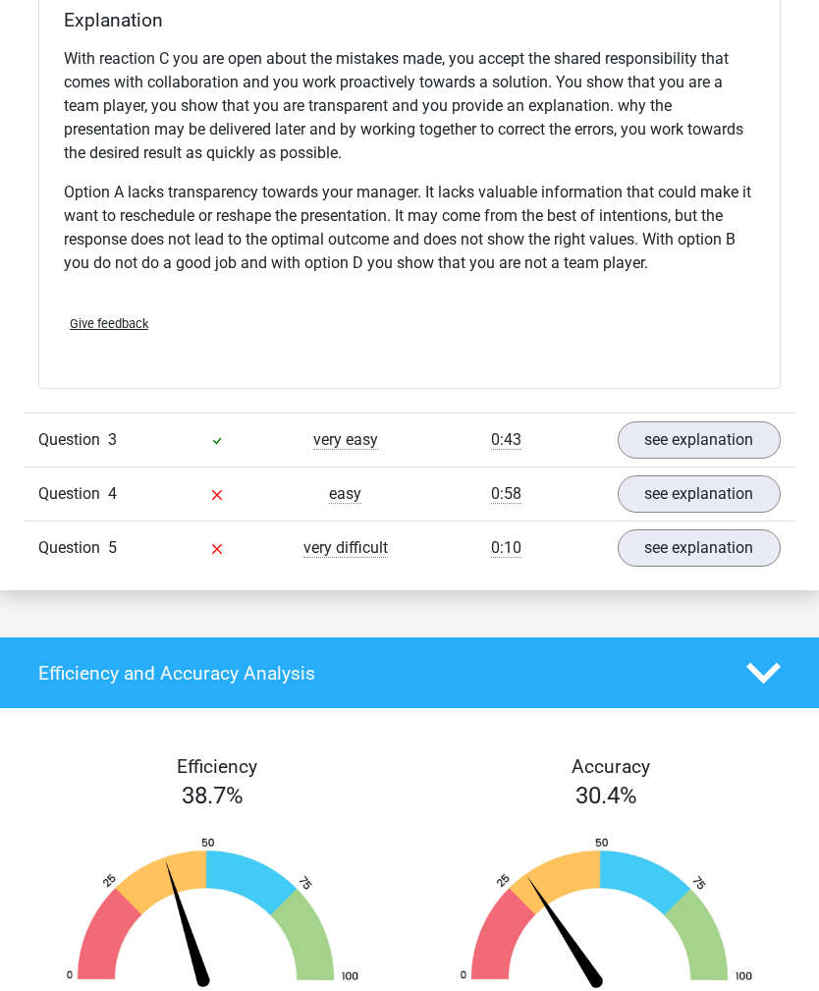
scroll to position [2143, 0]
click at [723, 513] on link "see explanation" at bounding box center [700, 493] width 164 height 37
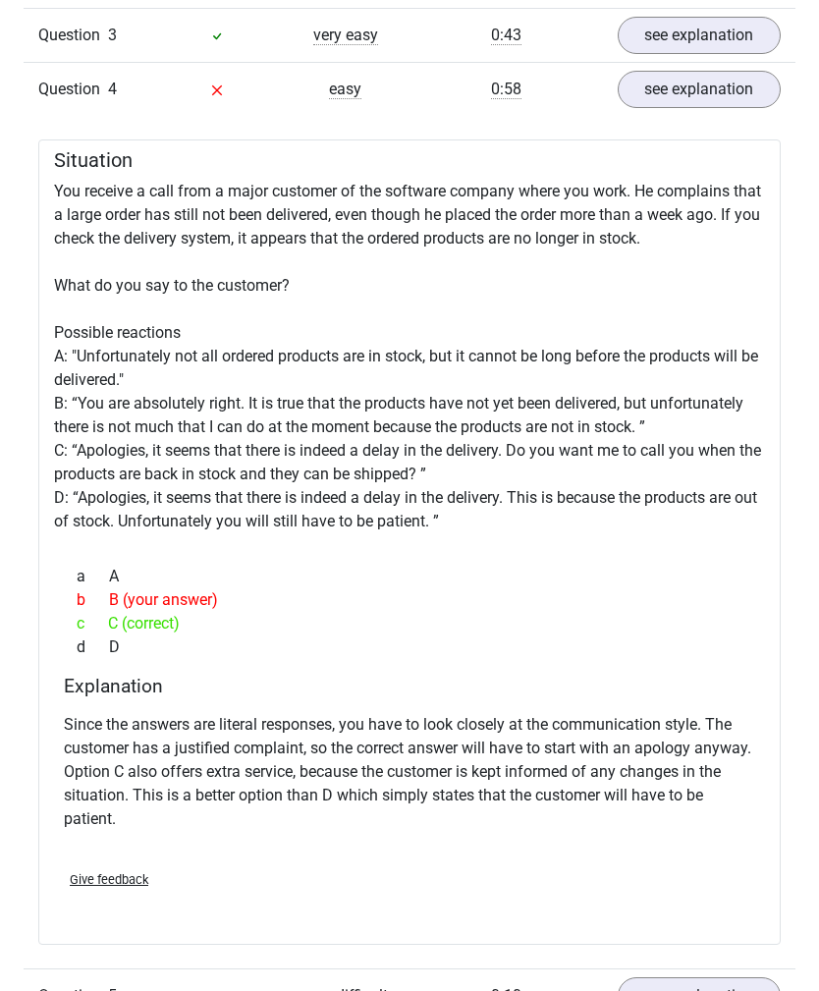
scroll to position [2548, 0]
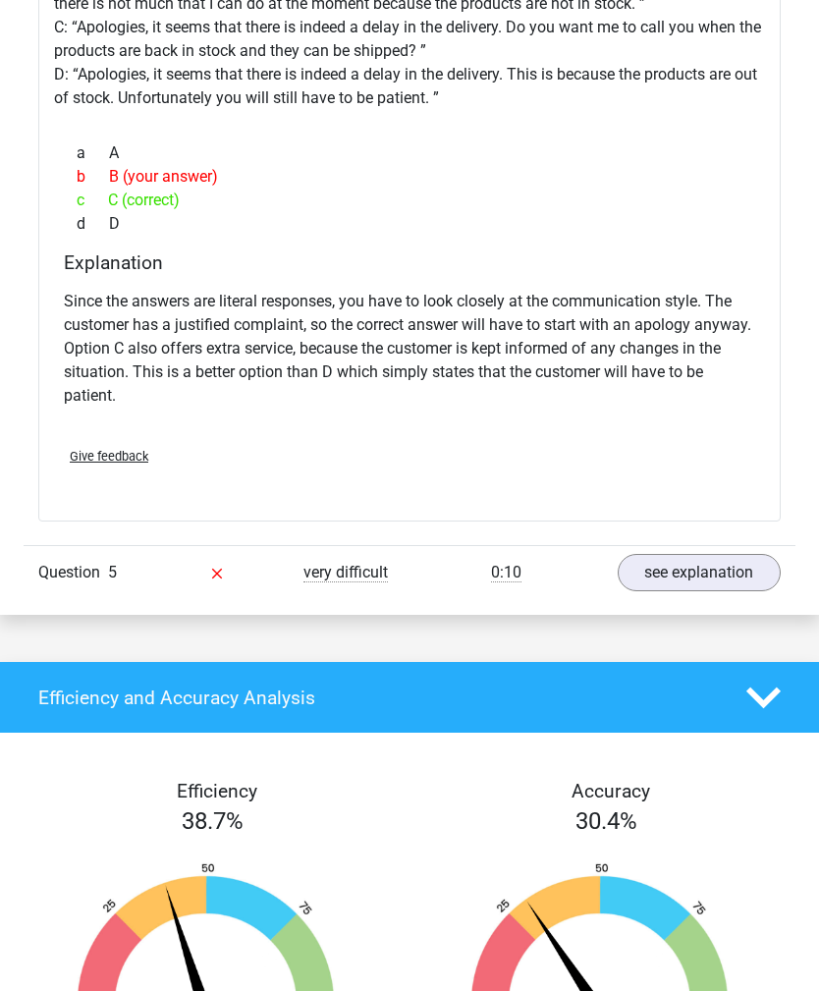
click at [726, 591] on link "see explanation" at bounding box center [700, 572] width 164 height 37
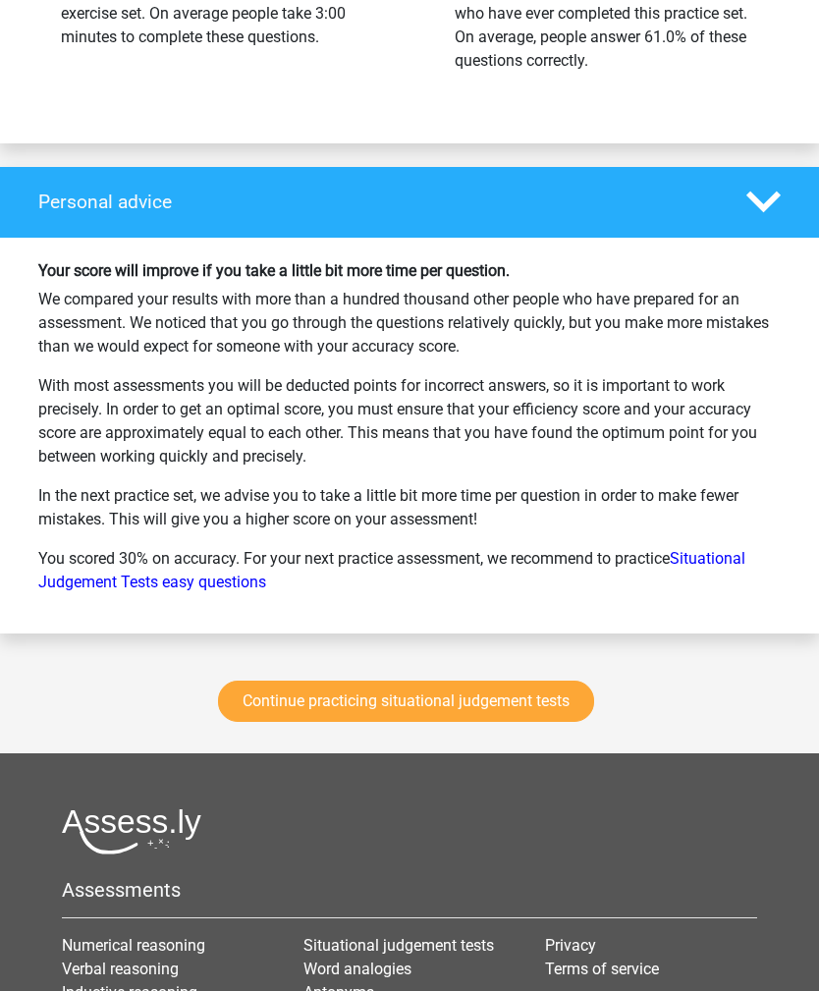
scroll to position [4917, 0]
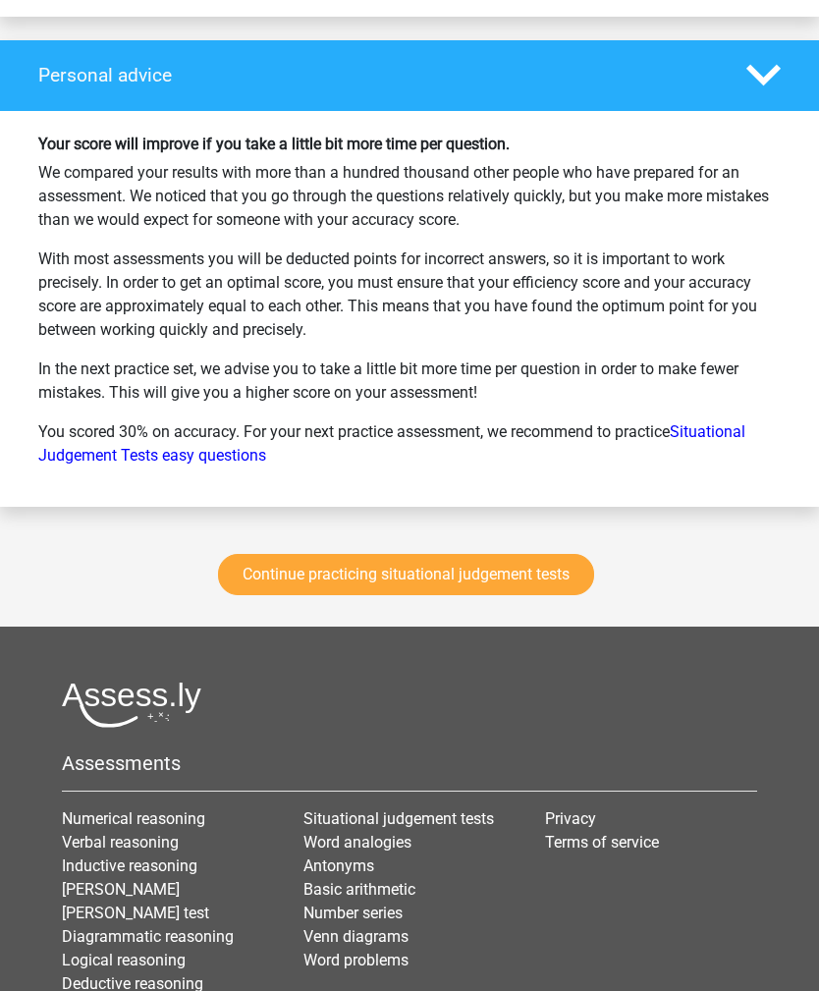
click at [547, 596] on link "Continue practicing situational judgement tests" at bounding box center [406, 575] width 376 height 41
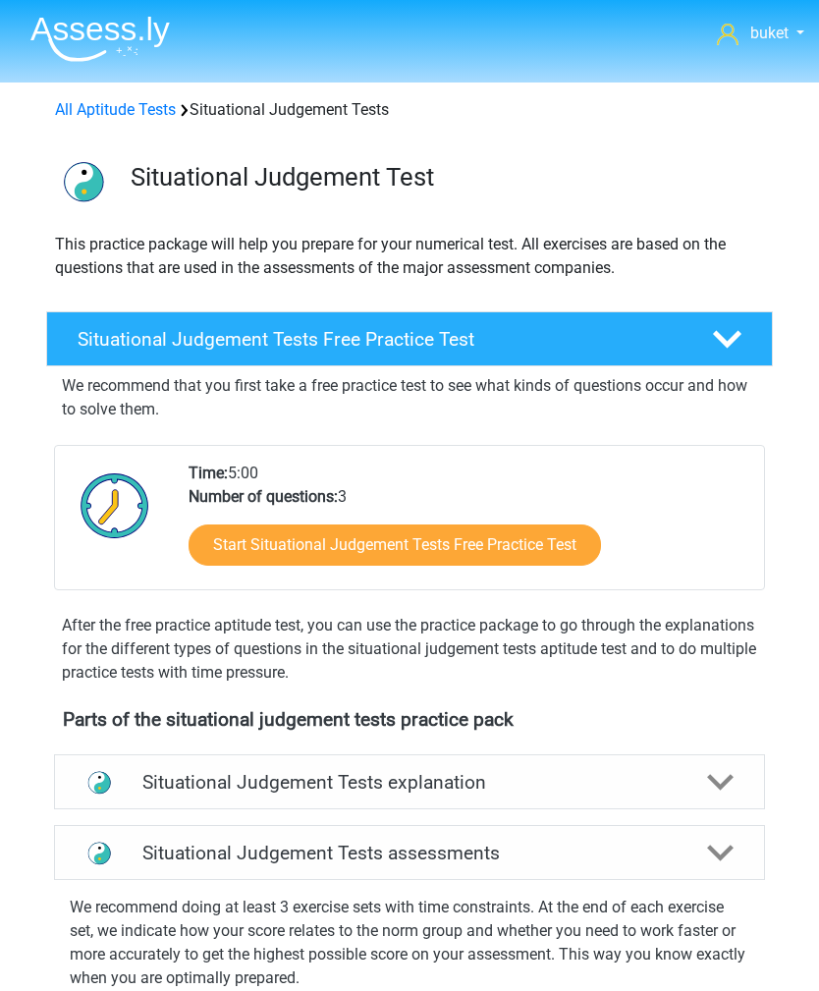
scroll to position [817, 0]
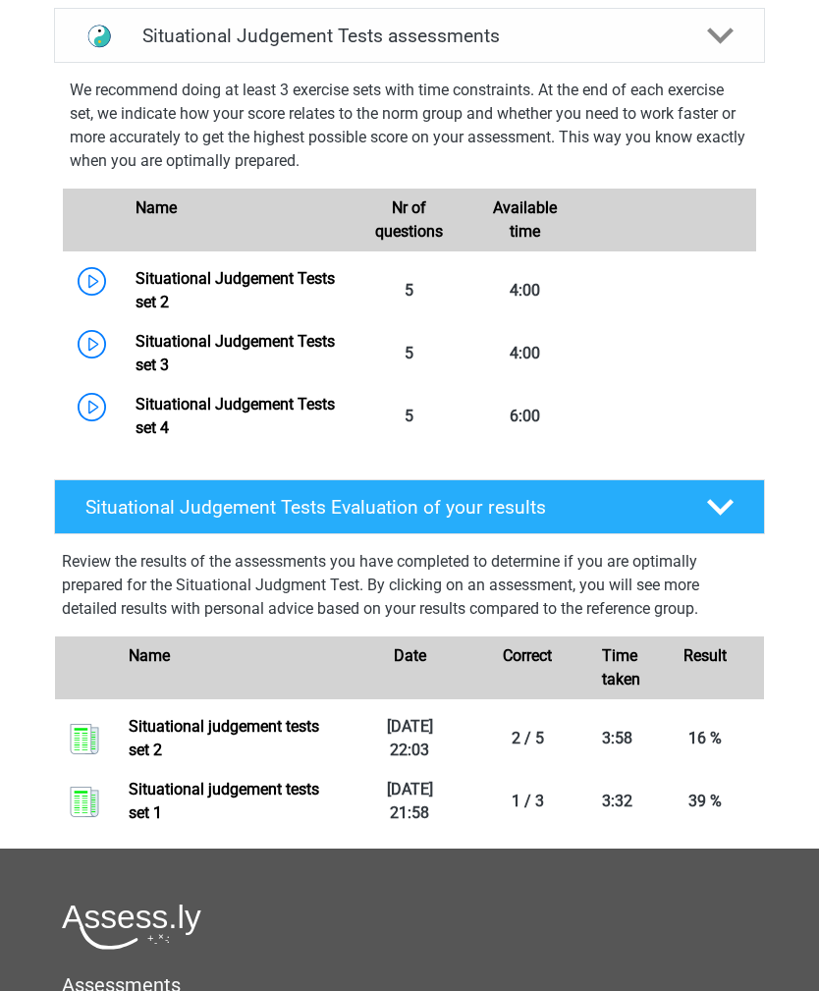
click at [136, 413] on link "Situational Judgement Tests set 4" at bounding box center [235, 416] width 199 height 42
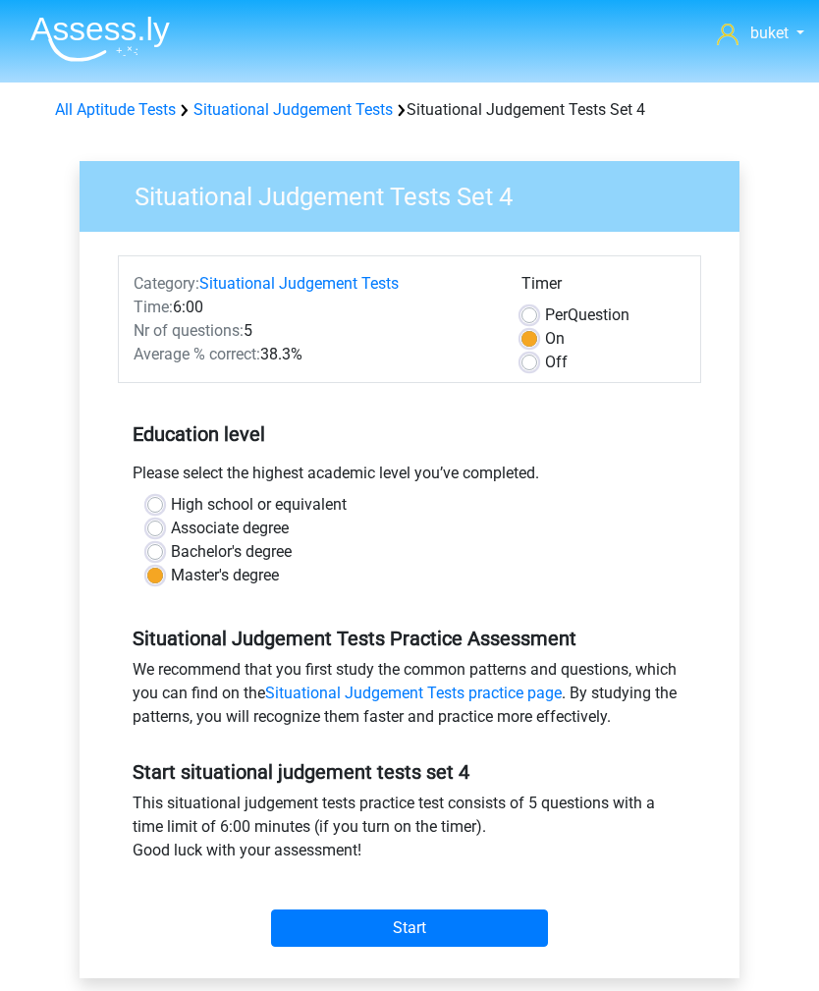
click at [525, 923] on input "Start" at bounding box center [409, 927] width 277 height 37
